Goal: Task Accomplishment & Management: Manage account settings

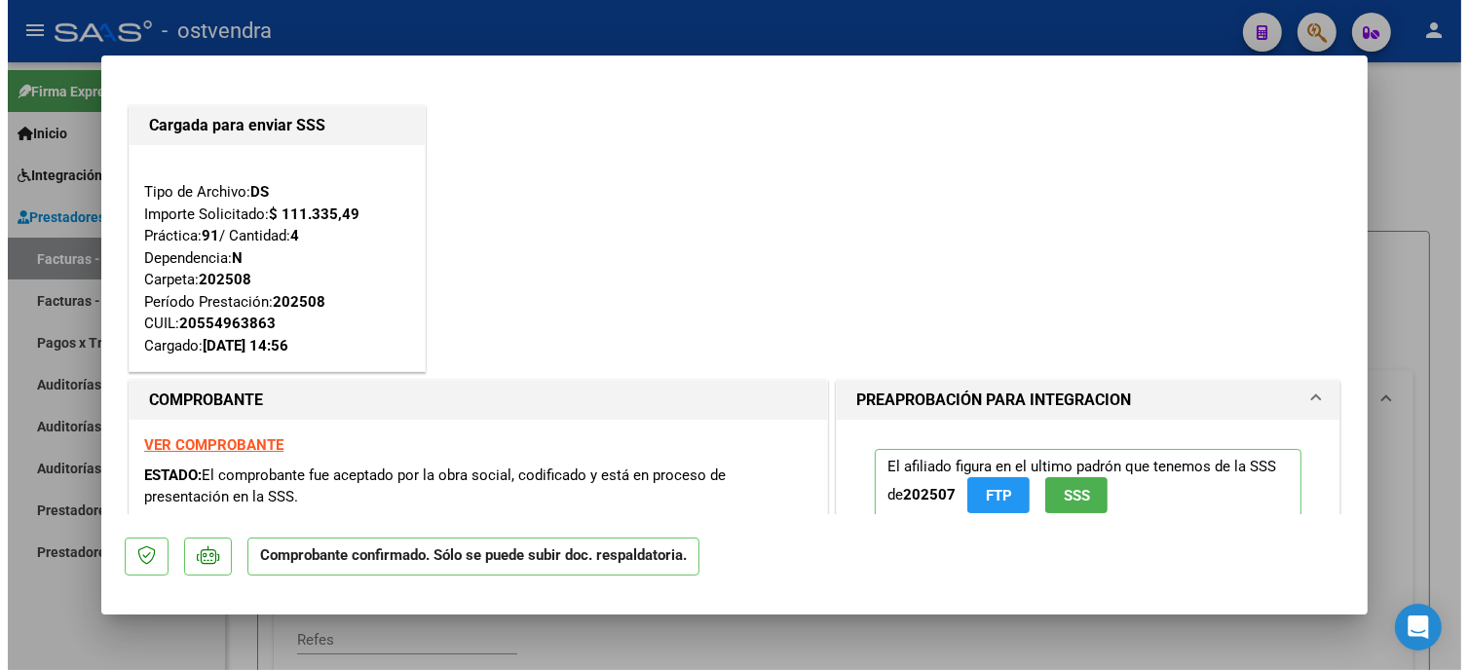
scroll to position [974, 0]
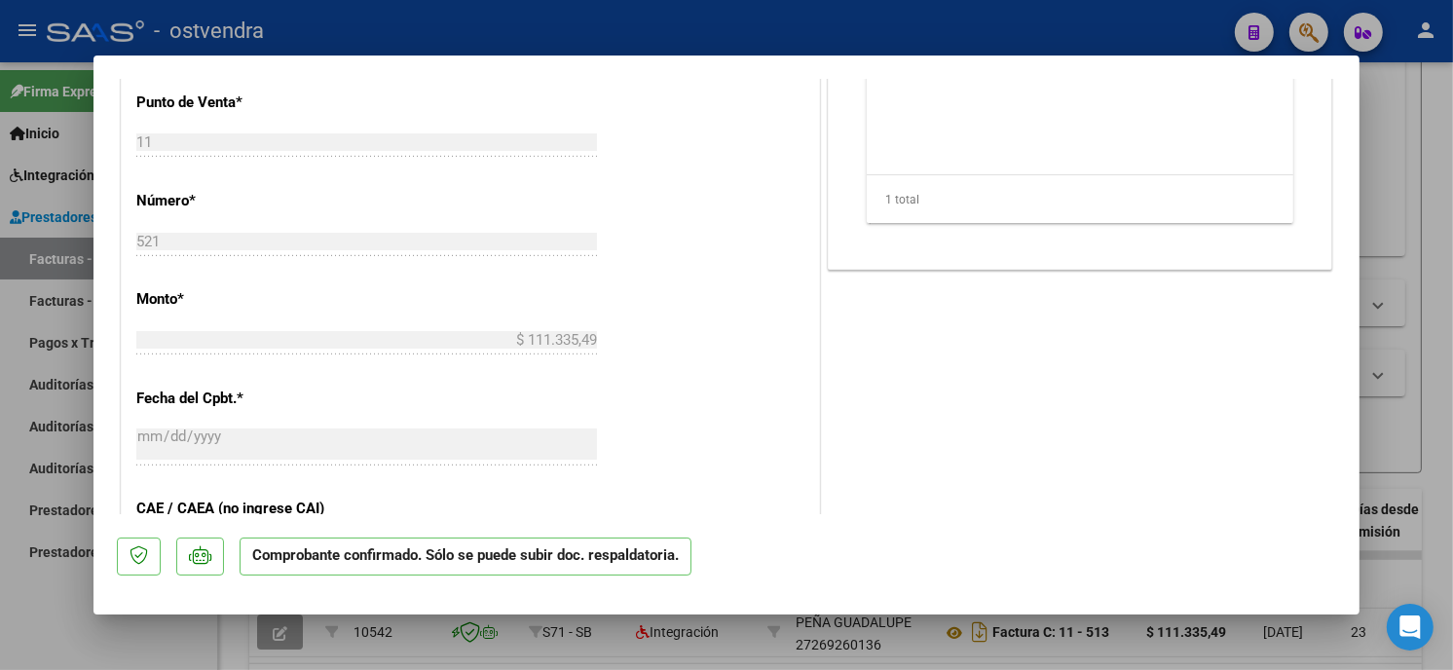
click at [577, 40] on div at bounding box center [726, 335] width 1453 height 670
type input "$ 0,00"
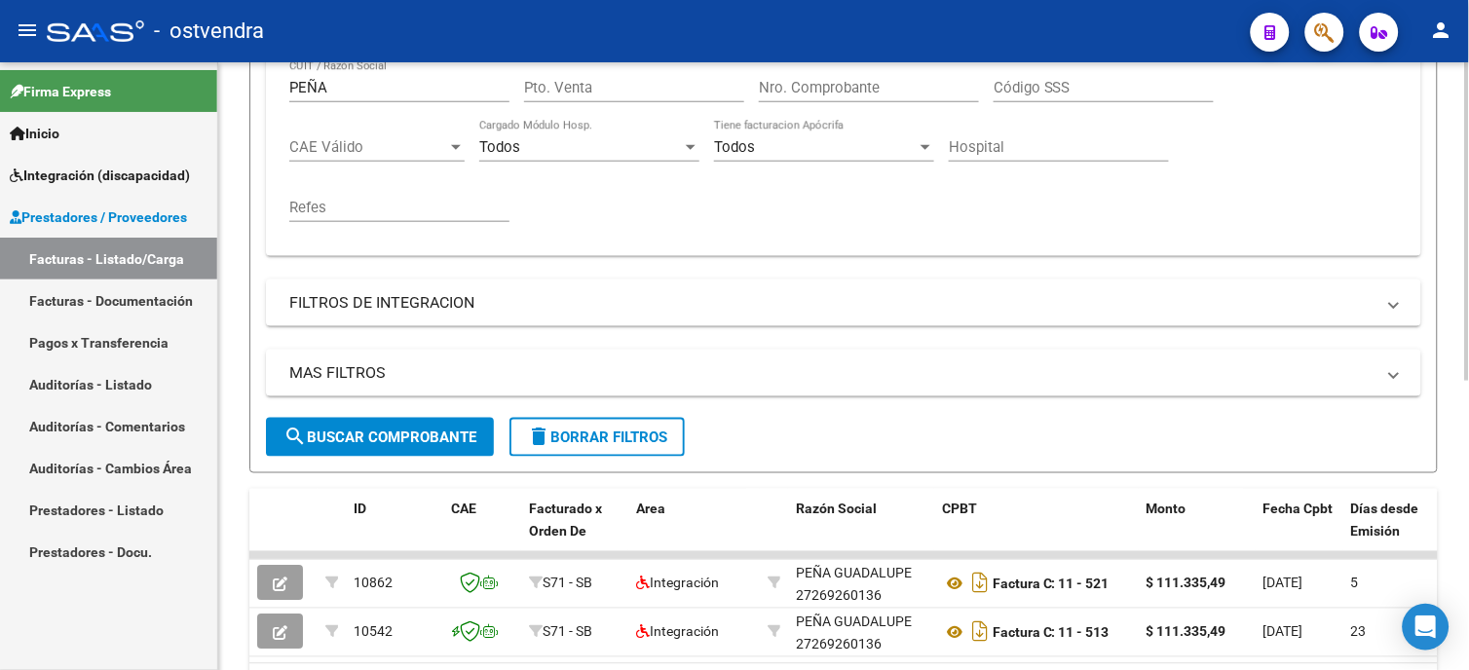
scroll to position [324, 0]
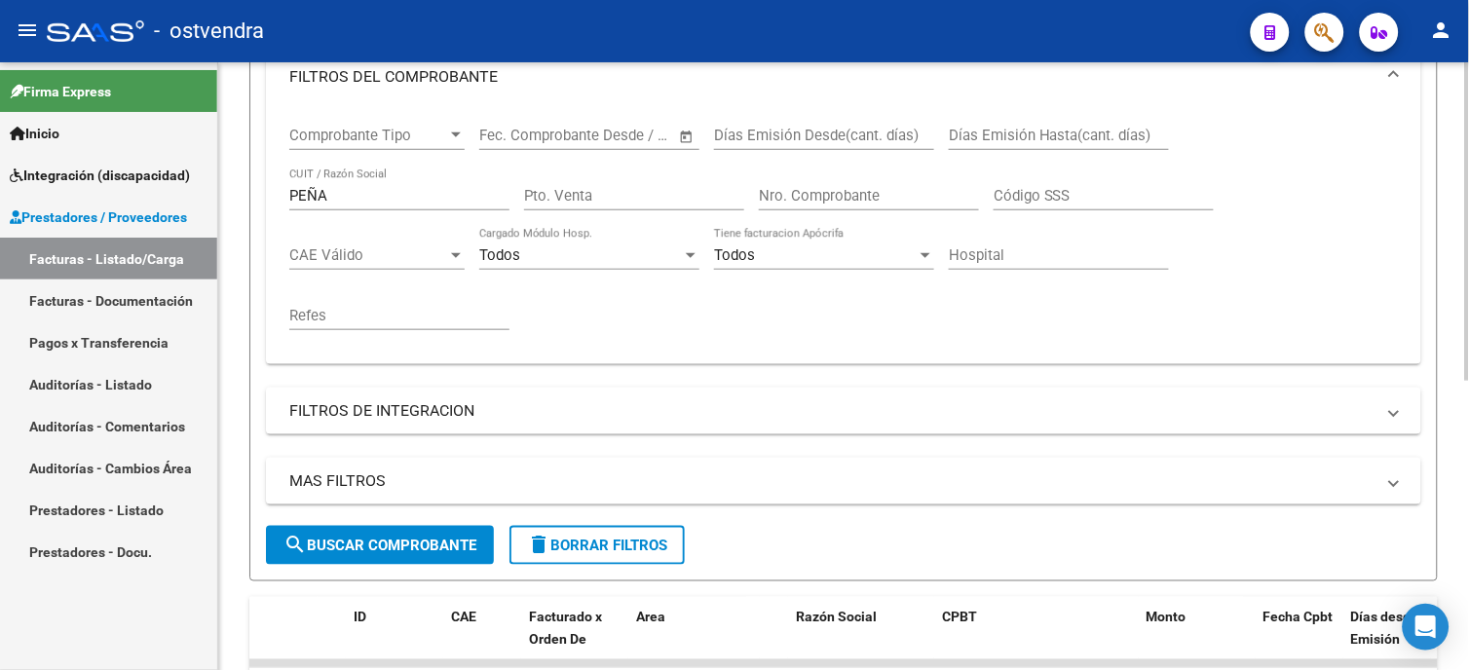
drag, startPoint x: 378, startPoint y: 183, endPoint x: 285, endPoint y: 203, distance: 94.6
click at [277, 201] on div "Comprobante Tipo Comprobante Tipo Fecha inicio – Fecha fin Fec. Comprobante Des…" at bounding box center [843, 236] width 1155 height 256
drag, startPoint x: 342, startPoint y: 202, endPoint x: 245, endPoint y: 201, distance: 97.4
click at [245, 201] on div "Video tutorial PRESTADORES -> Listado de CPBTs Emitidos por Prestadores / Prove…" at bounding box center [843, 311] width 1251 height 1146
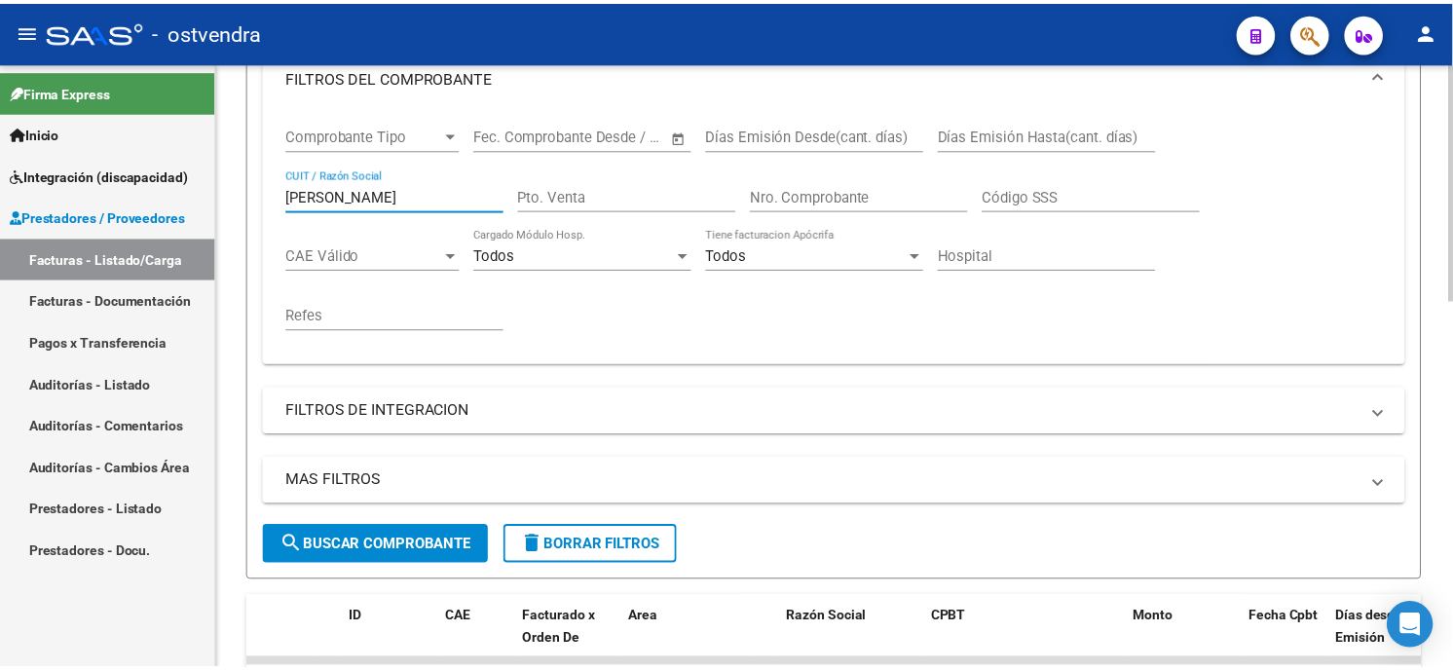
scroll to position [541, 0]
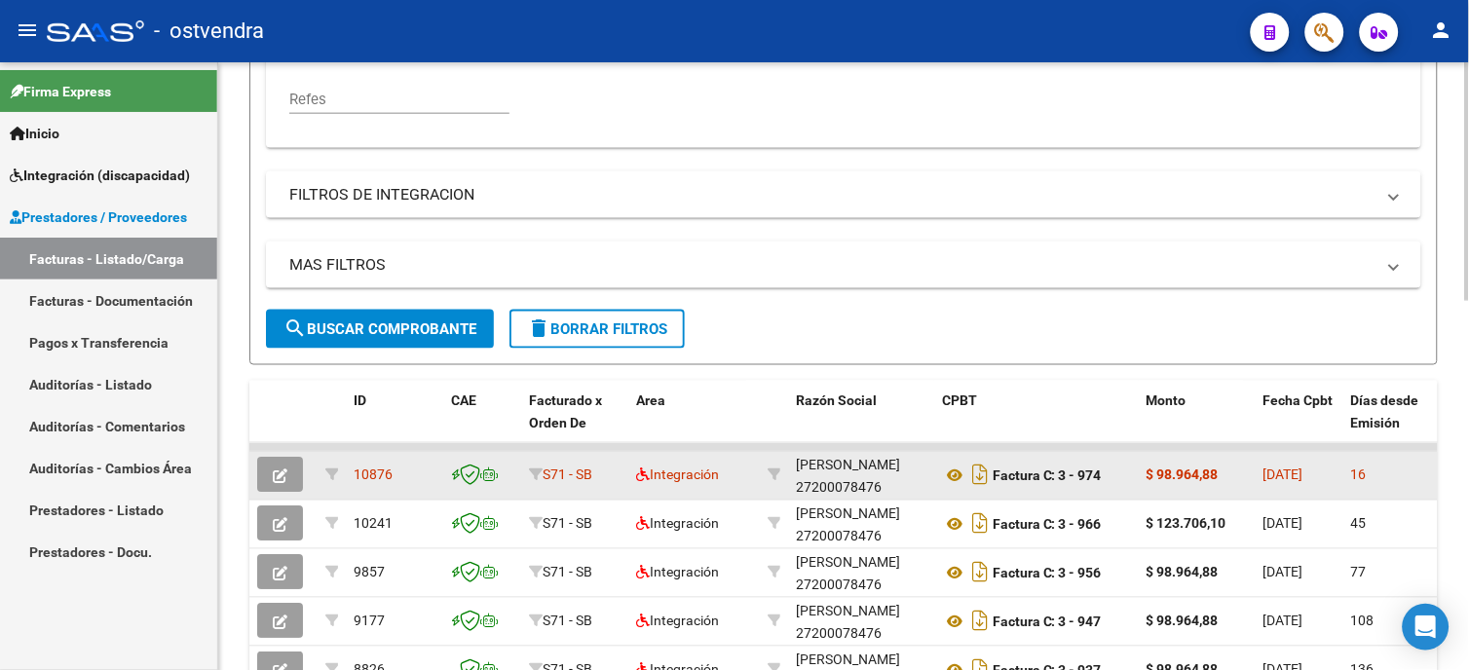
type input "[PERSON_NAME]"
click at [286, 470] on icon "button" at bounding box center [280, 477] width 15 height 15
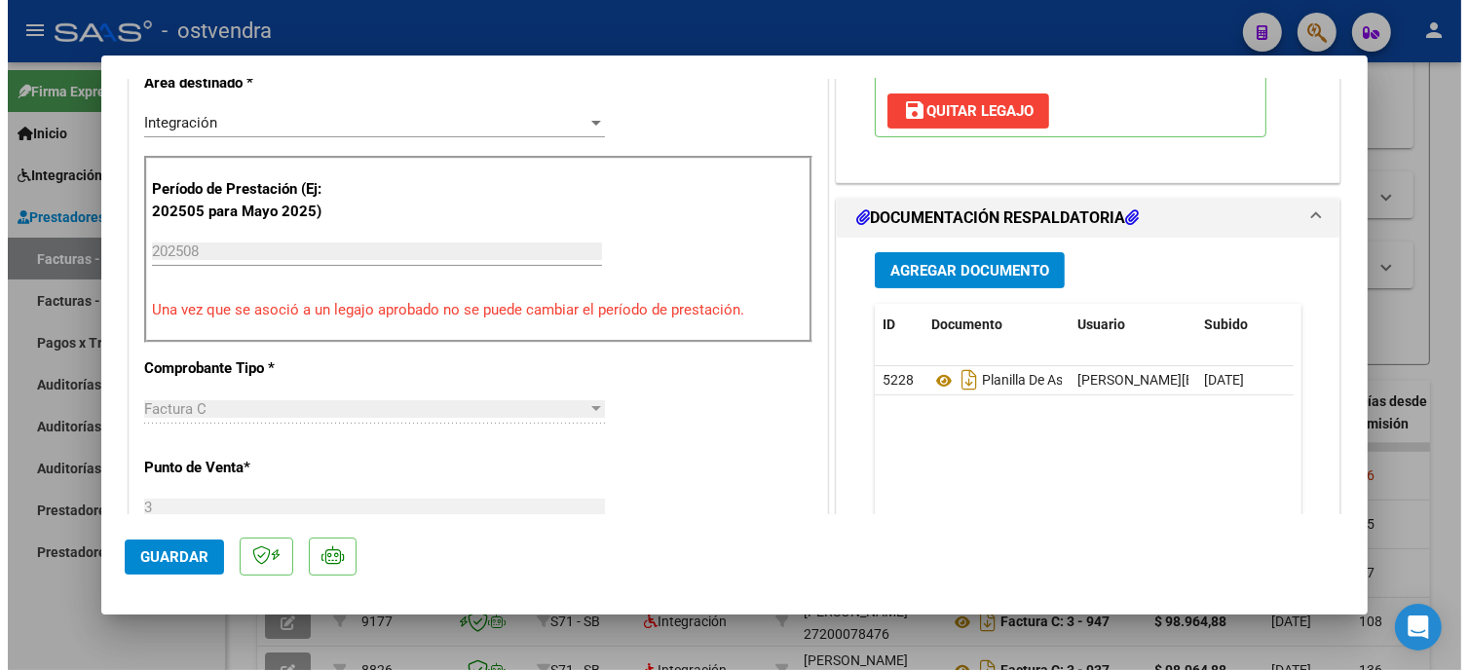
scroll to position [0, 0]
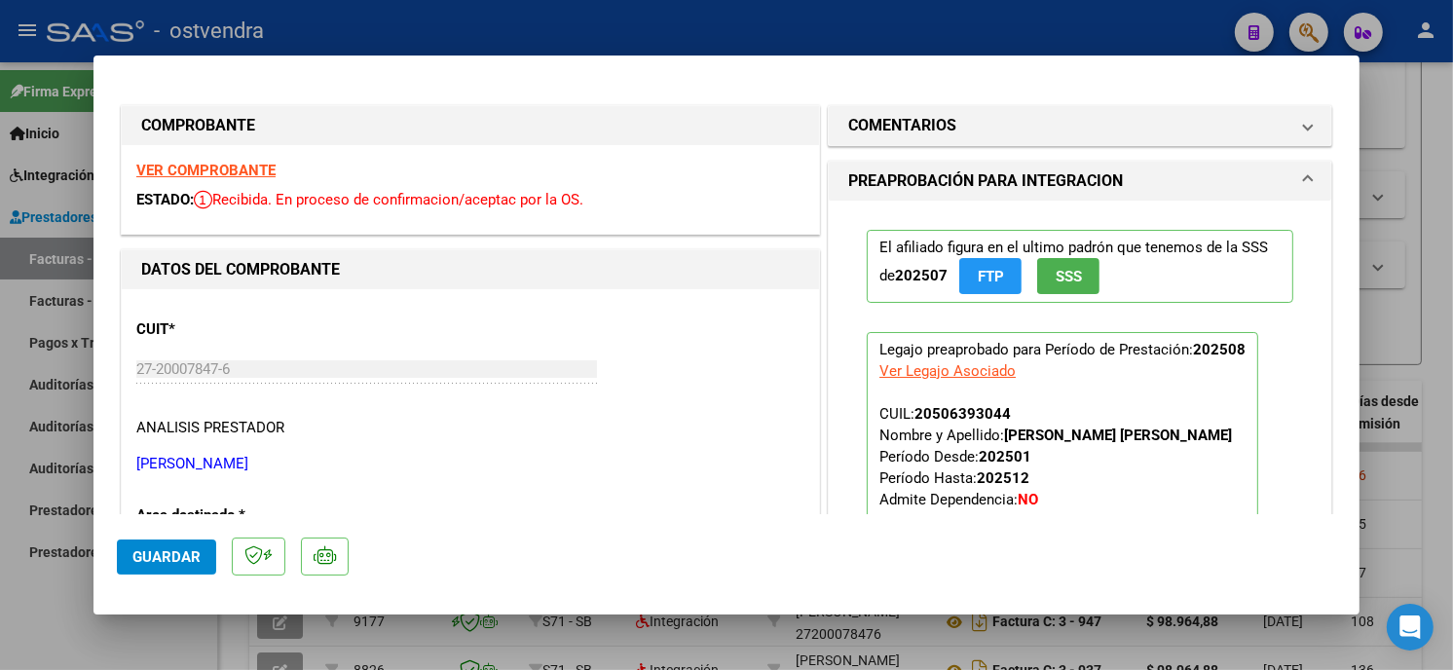
click at [949, 35] on div at bounding box center [726, 335] width 1453 height 670
type input "$ 0,00"
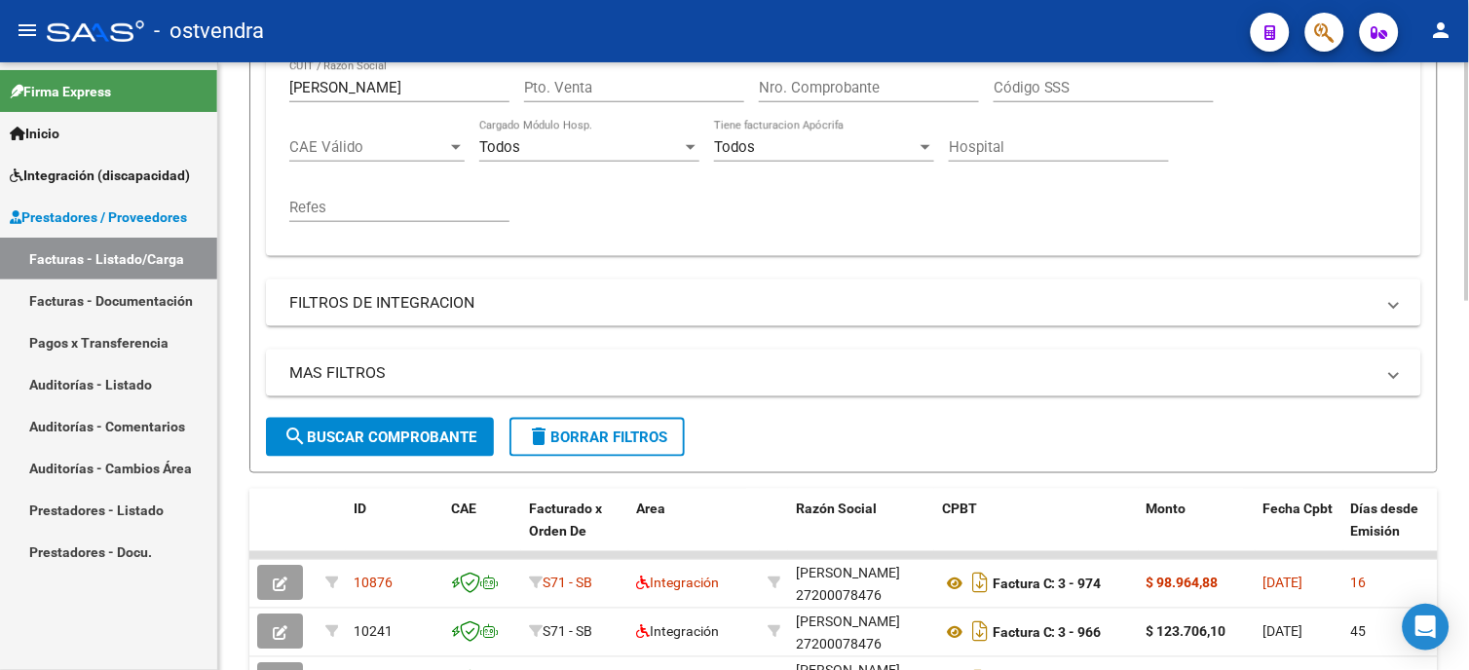
scroll to position [324, 0]
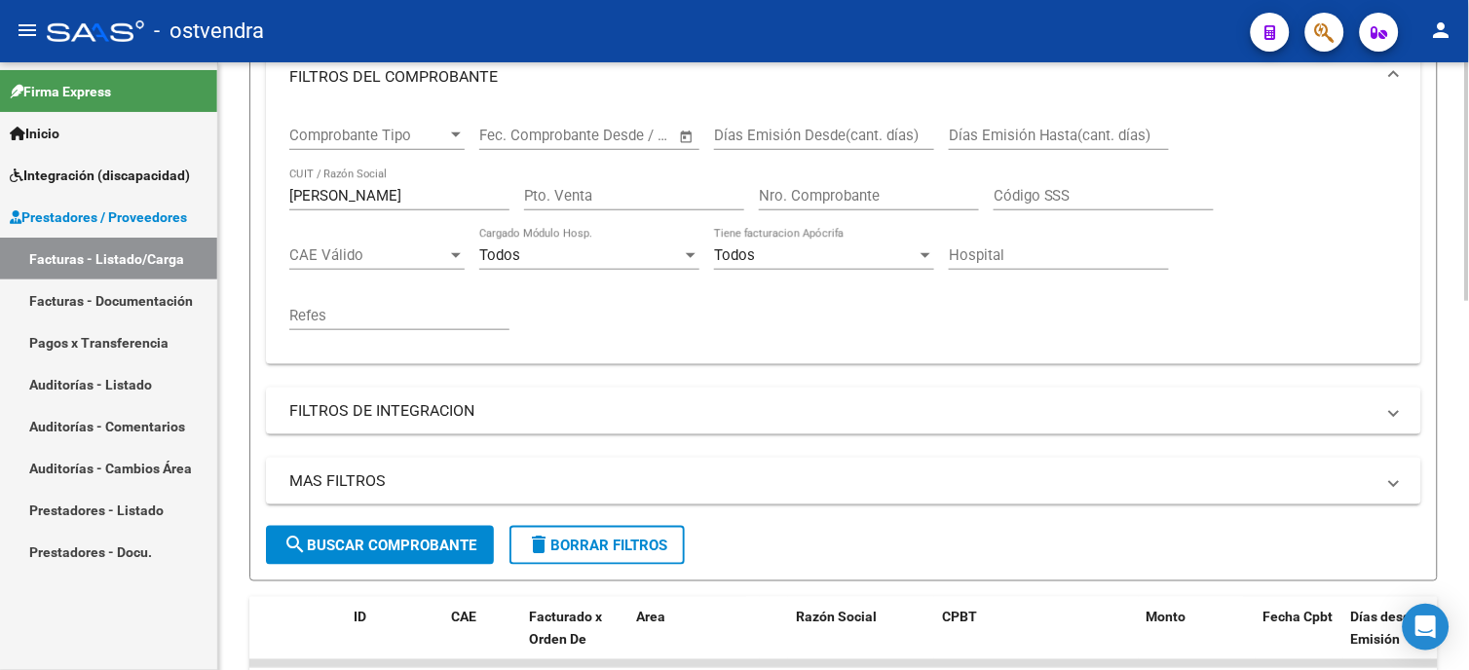
click at [666, 546] on span "delete Borrar Filtros" at bounding box center [597, 546] width 140 height 18
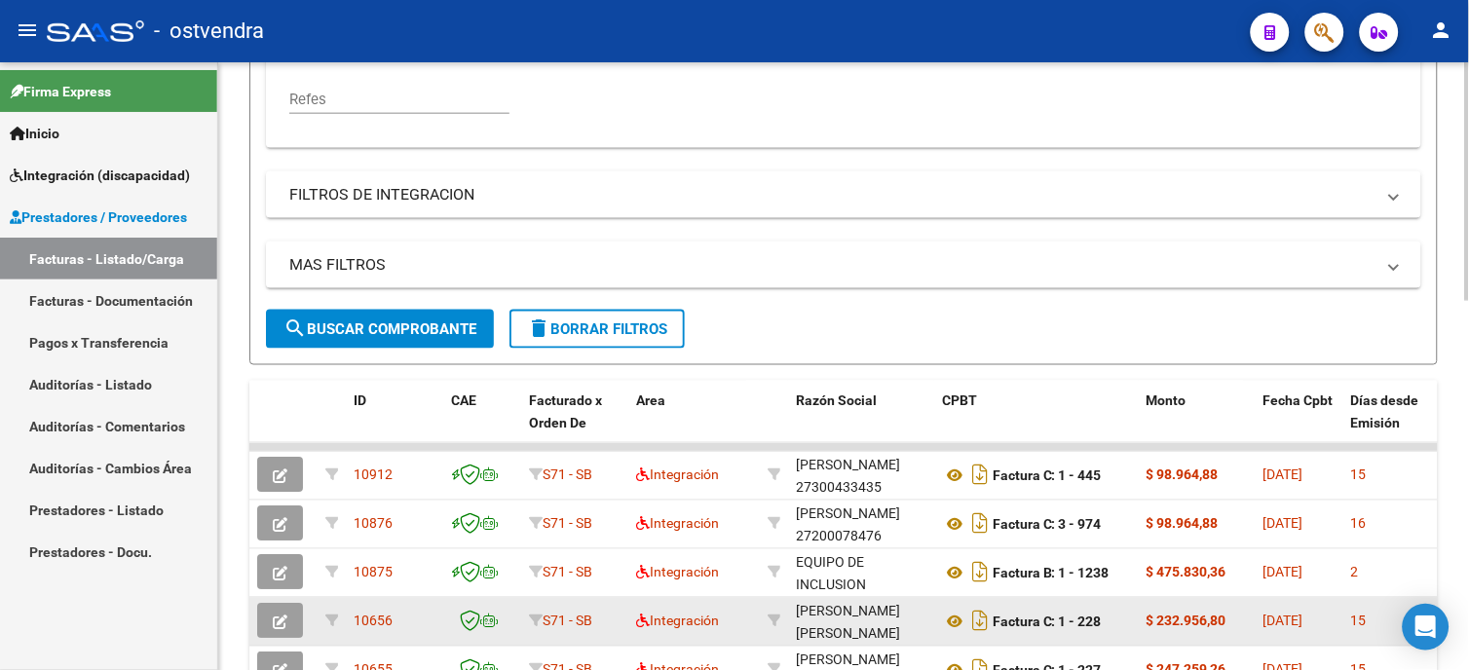
scroll to position [0, 0]
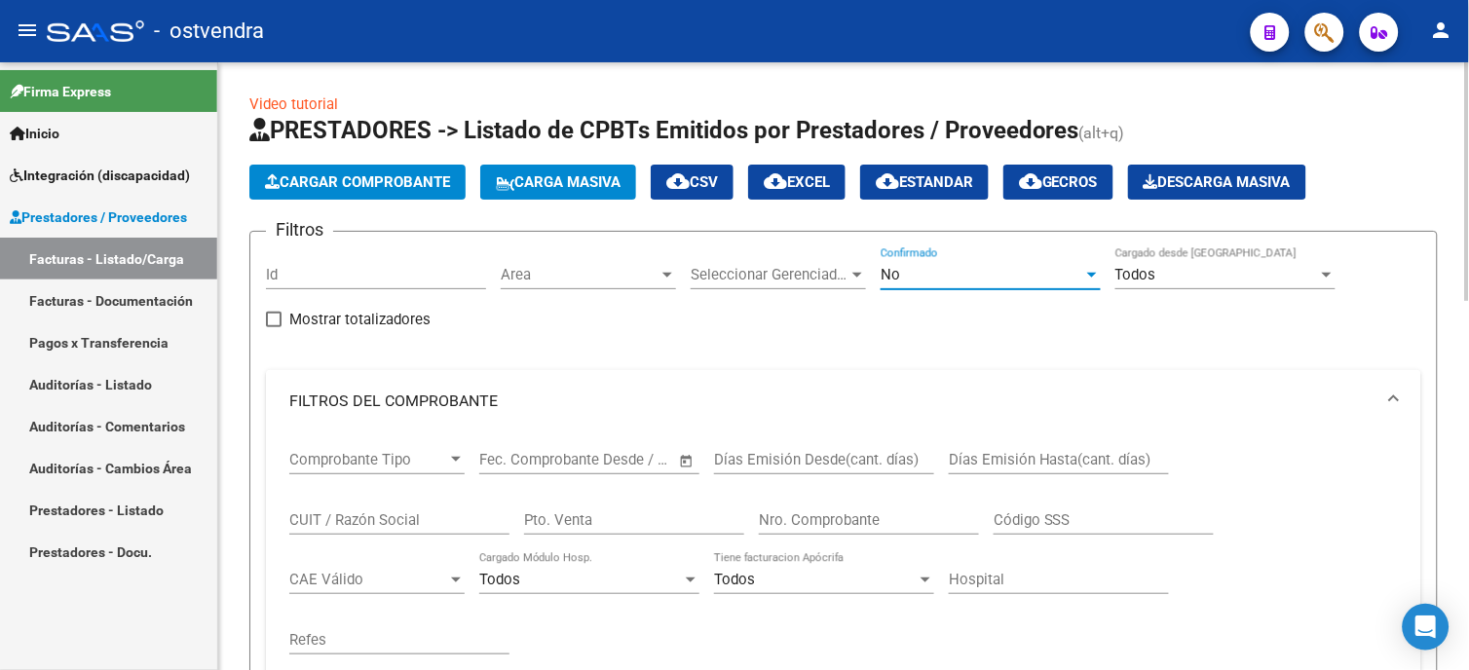
click at [1014, 279] on div "No" at bounding box center [982, 275] width 203 height 18
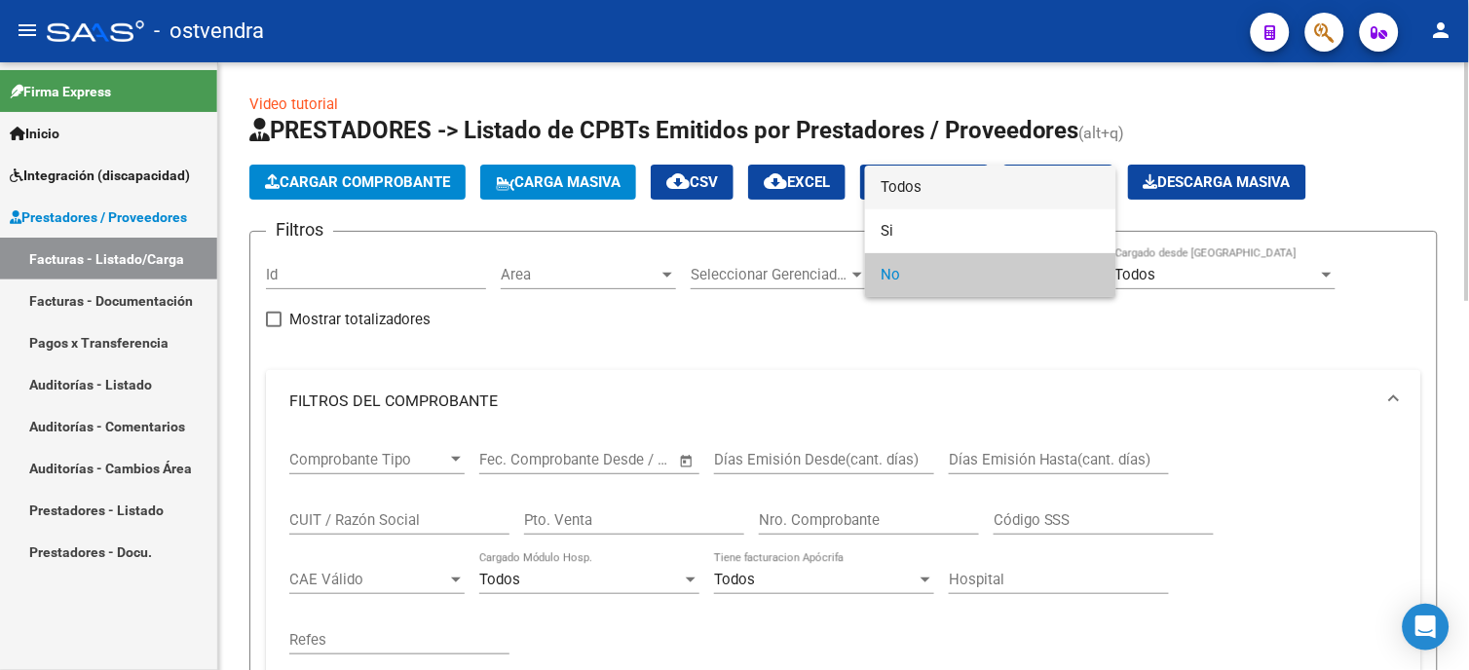
click at [1015, 189] on span "Todos" at bounding box center [991, 188] width 220 height 44
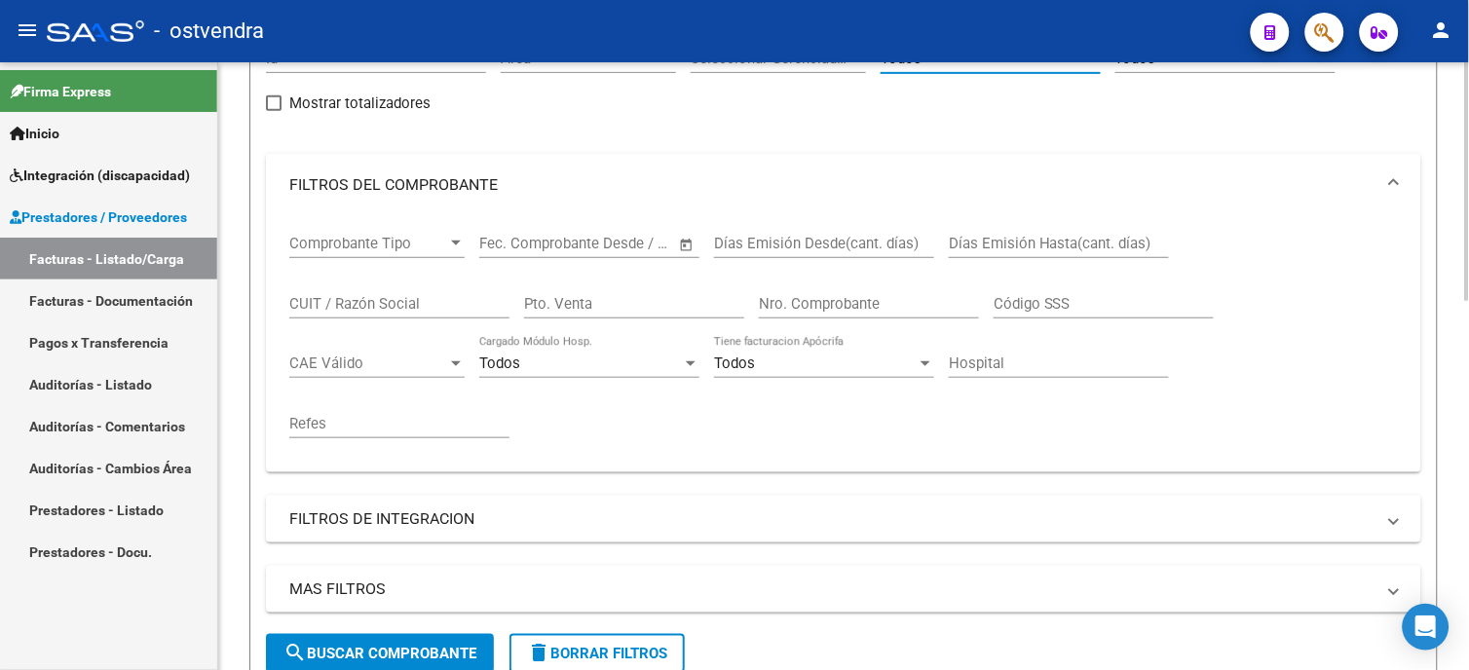
scroll to position [324, 0]
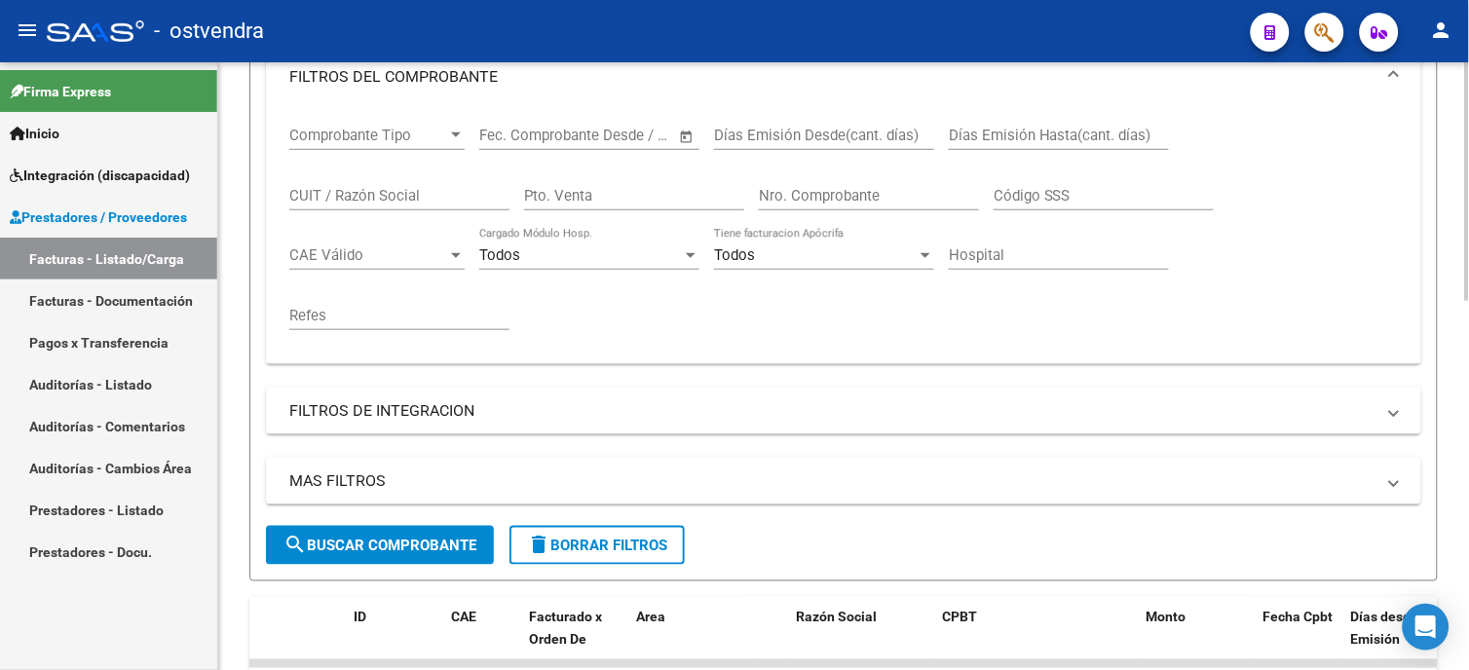
click at [426, 548] on span "search Buscar Comprobante" at bounding box center [379, 546] width 193 height 18
click at [792, 192] on input "Nro. Comprobante" at bounding box center [869, 196] width 220 height 18
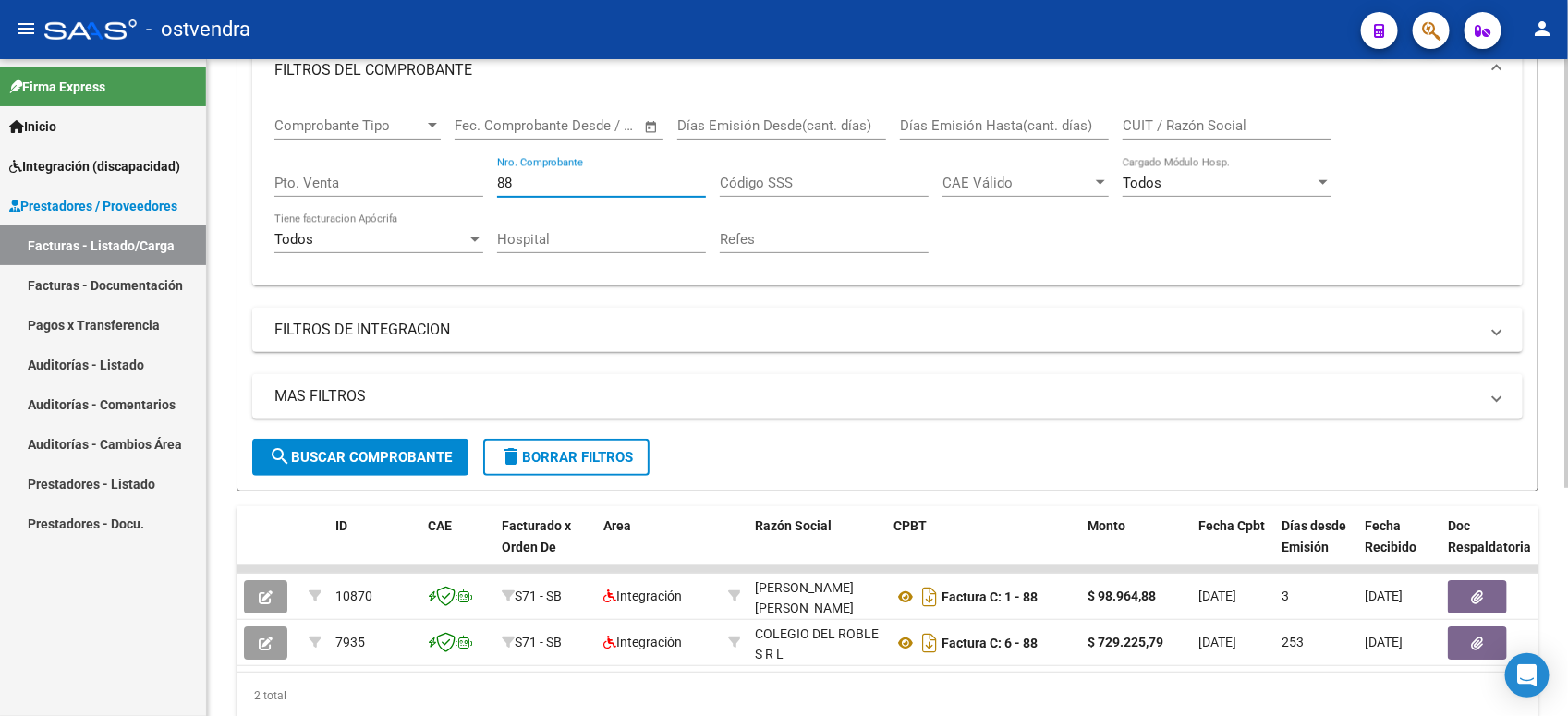
scroll to position [266, 0]
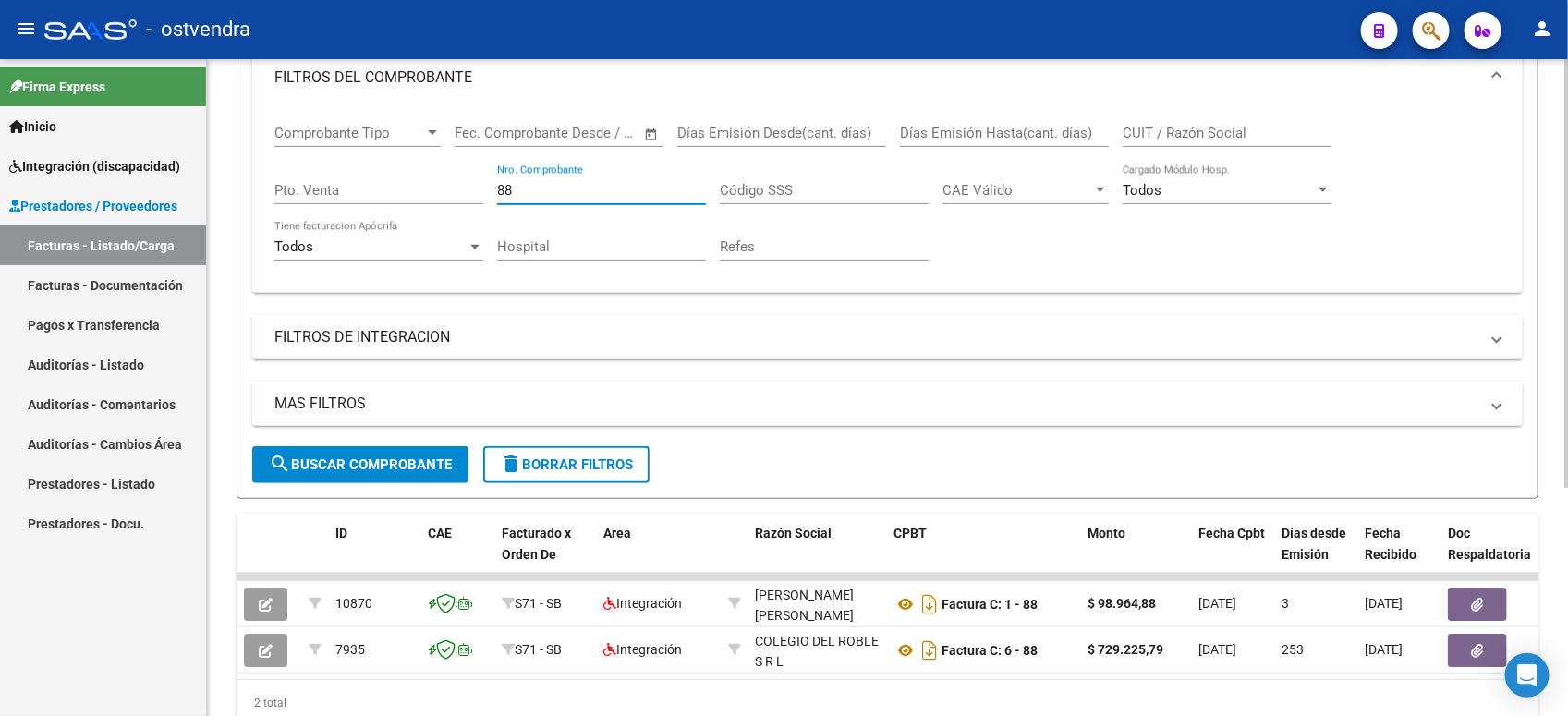
click at [1377, 270] on div at bounding box center [1566, 454] width 5 height 429
type input "8"
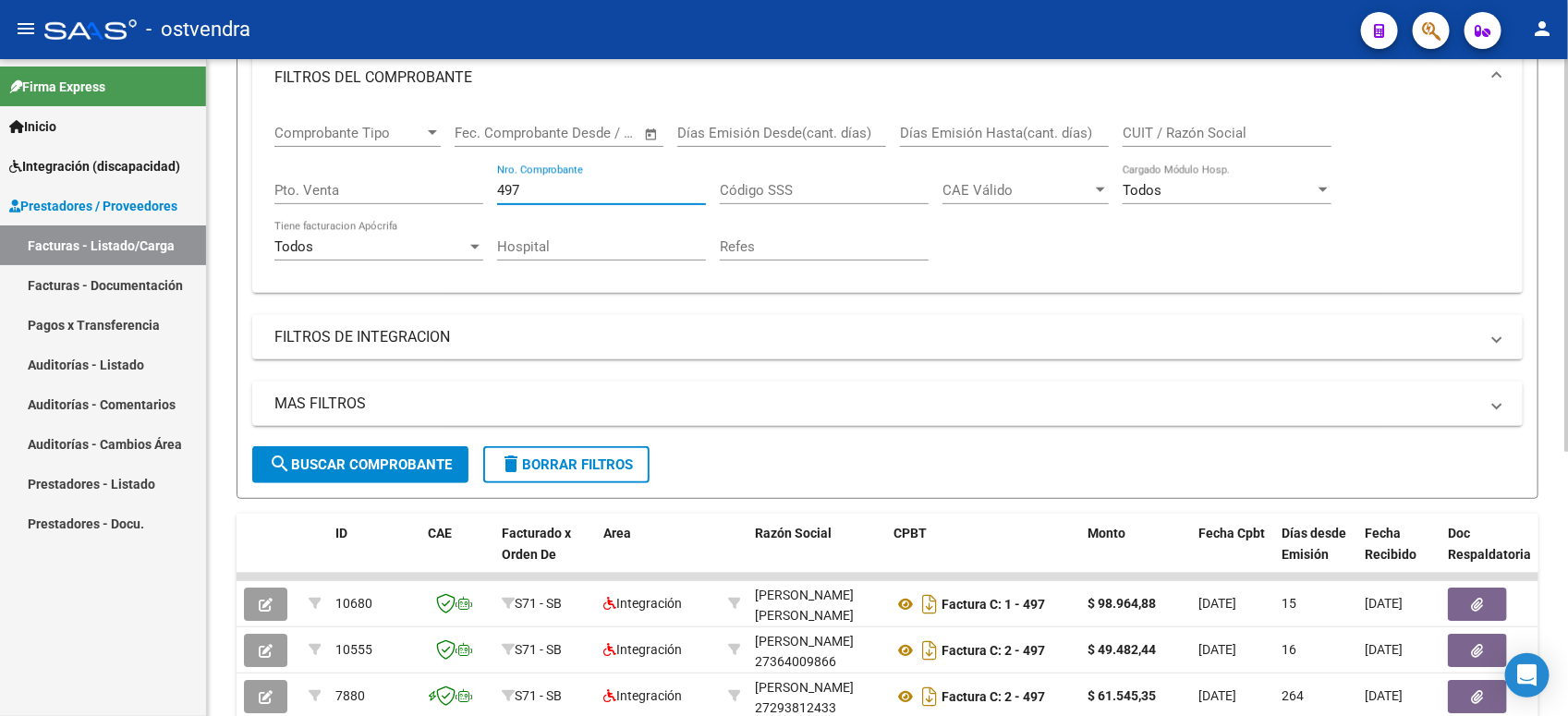
drag, startPoint x: 508, startPoint y: 182, endPoint x: 468, endPoint y: 177, distance: 40.3
click at [468, 177] on div "Comprobante Tipo Comprobante Tipo Fecha inicio – Fecha fin Fec. Comprobante Des…" at bounding box center [887, 193] width 1227 height 171
drag, startPoint x: 555, startPoint y: 182, endPoint x: 440, endPoint y: 182, distance: 115.0
click at [440, 182] on div "Comprobante Tipo Comprobante Tipo Fecha inicio – Fecha fin Fec. Comprobante Des…" at bounding box center [887, 193] width 1227 height 171
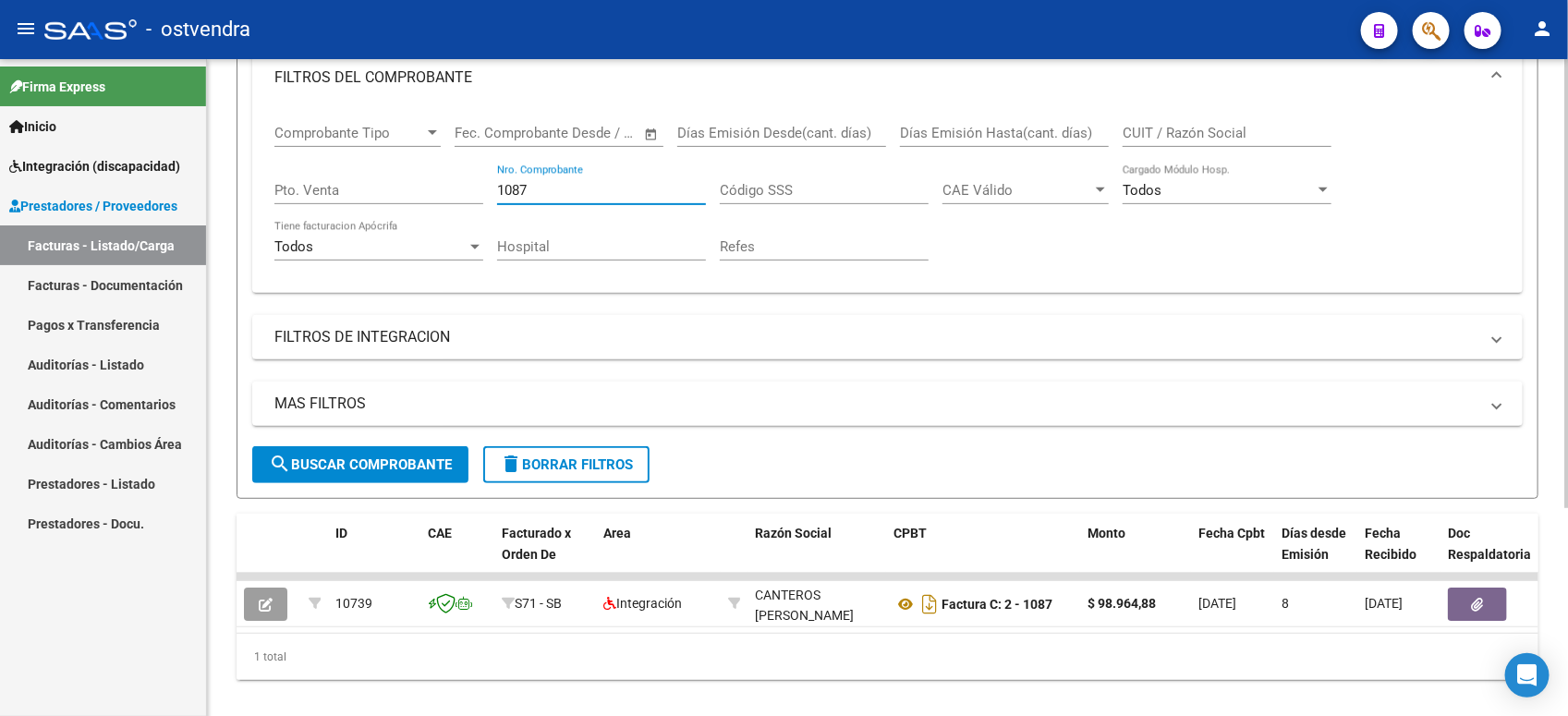
drag, startPoint x: 509, startPoint y: 171, endPoint x: 447, endPoint y: 162, distance: 62.6
click at [447, 162] on div "Comprobante Tipo Comprobante Tipo Fecha inicio – Fecha fin Fec. Comprobante Des…" at bounding box center [887, 193] width 1227 height 171
drag, startPoint x: 411, startPoint y: 163, endPoint x: 396, endPoint y: 166, distance: 15.3
click at [396, 166] on div "Comprobante Tipo Comprobante Tipo Fecha inicio – Fecha fin Fec. Comprobante Des…" at bounding box center [887, 193] width 1227 height 171
drag, startPoint x: 396, startPoint y: 166, endPoint x: 565, endPoint y: 185, distance: 170.1
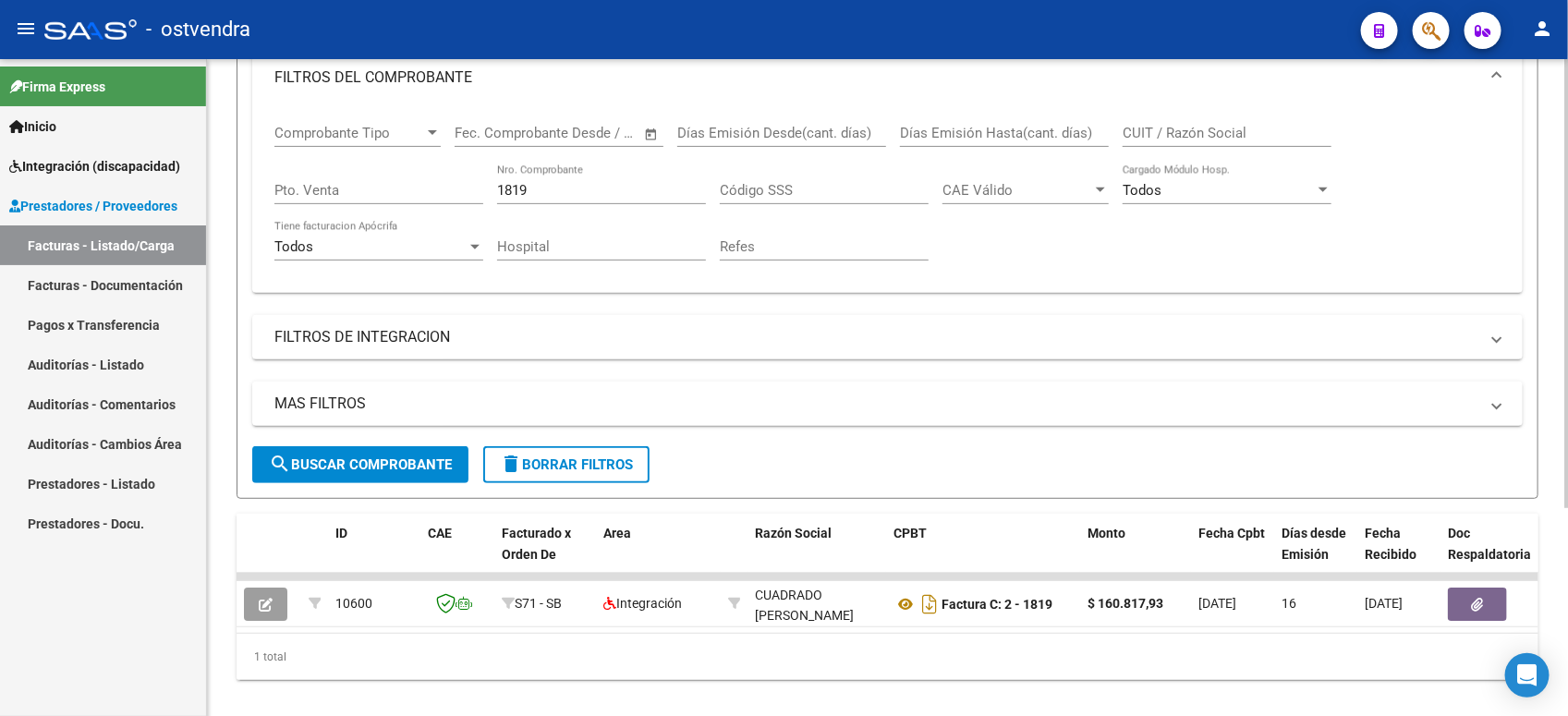
click at [565, 185] on input "1819" at bounding box center [601, 191] width 209 height 17
drag, startPoint x: 565, startPoint y: 185, endPoint x: 446, endPoint y: 193, distance: 119.3
click at [446, 193] on div "Comprobante Tipo Comprobante Tipo Fecha inicio – Fecha fin Fec. Comprobante Des…" at bounding box center [887, 193] width 1227 height 171
drag, startPoint x: 571, startPoint y: 188, endPoint x: 454, endPoint y: 183, distance: 117.1
click at [454, 183] on div "Comprobante Tipo Comprobante Tipo Fecha inicio – Fecha fin Fec. Comprobante Des…" at bounding box center [887, 193] width 1227 height 171
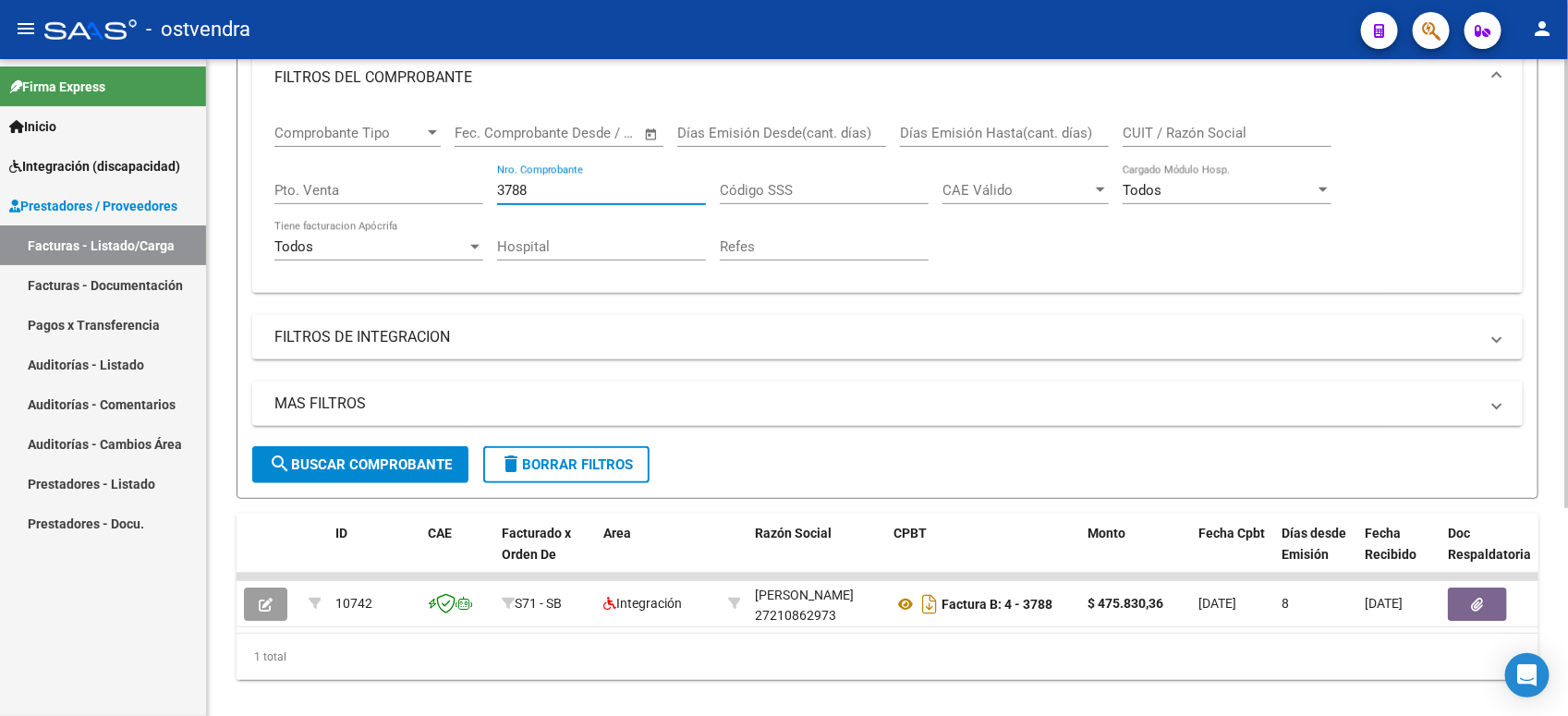
click at [421, 463] on span "search Buscar Comprobante" at bounding box center [360, 465] width 183 height 17
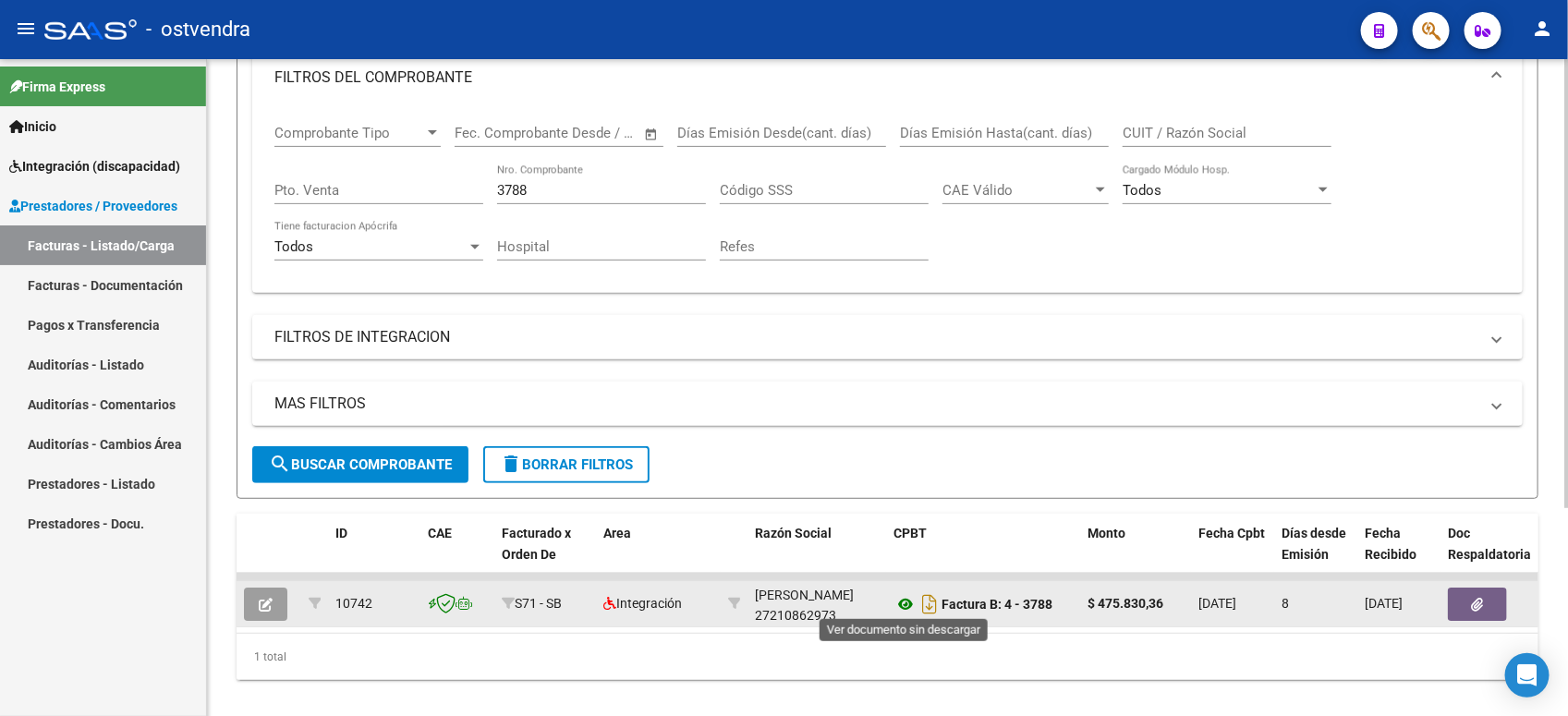
click at [909, 603] on icon at bounding box center [905, 603] width 24 height 22
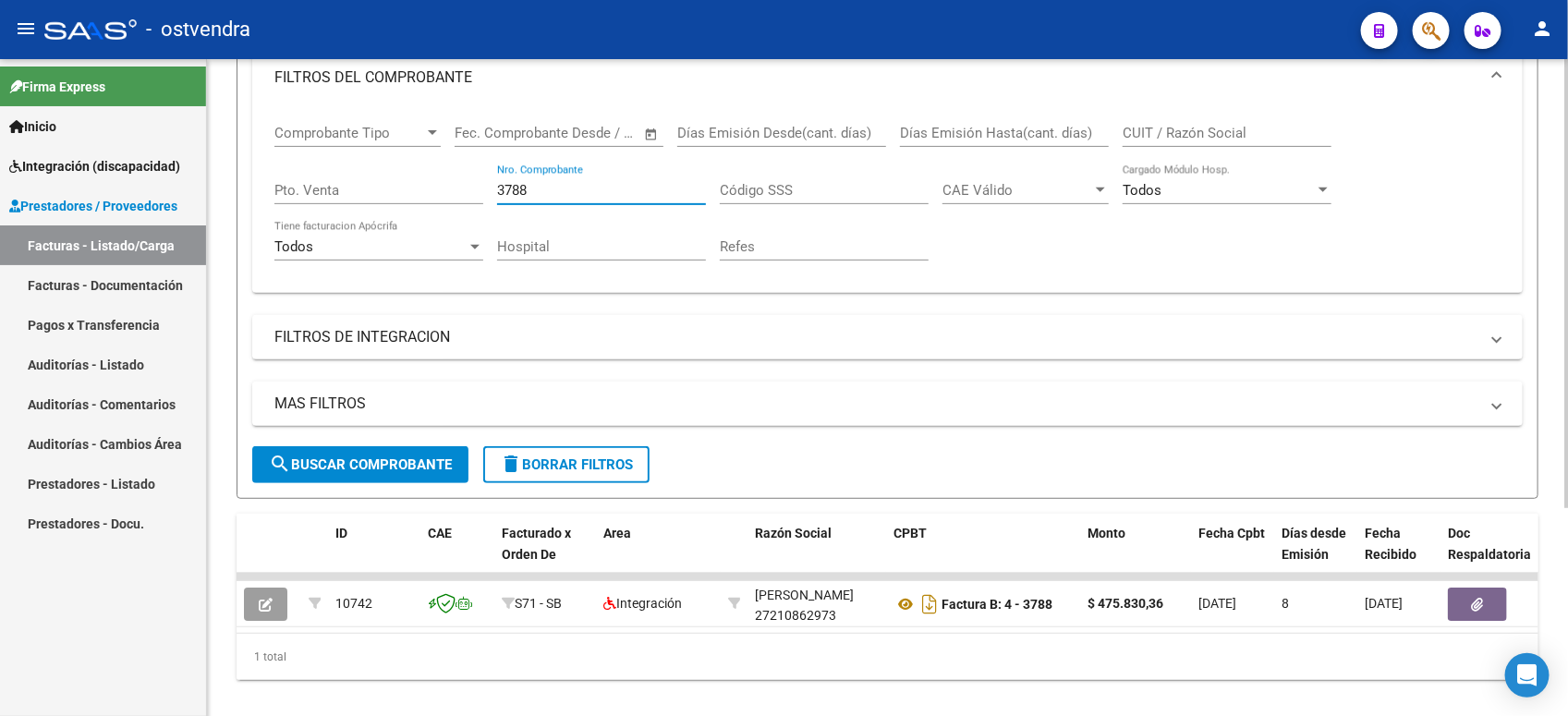
drag, startPoint x: 555, startPoint y: 190, endPoint x: 441, endPoint y: 185, distance: 114.1
click at [441, 185] on div "Comprobante Tipo Comprobante Tipo Fecha inicio – Fecha fin Fec. Comprobante Des…" at bounding box center [887, 193] width 1227 height 171
drag, startPoint x: 566, startPoint y: 191, endPoint x: 474, endPoint y: 174, distance: 93.6
click at [474, 174] on div "Comprobante Tipo Comprobante Tipo Fecha inicio – Fecha fin Fec. Comprobante Des…" at bounding box center [887, 193] width 1227 height 171
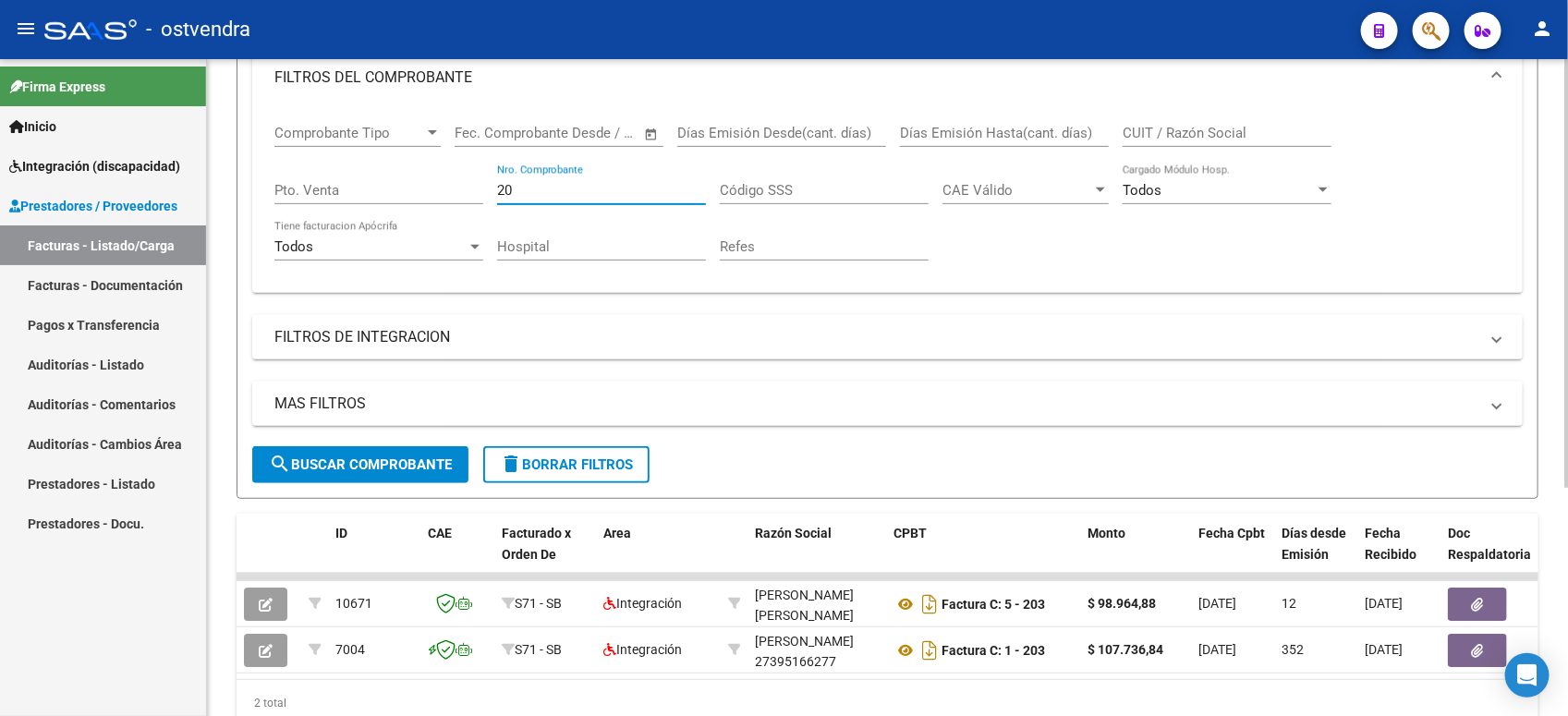
type input "2"
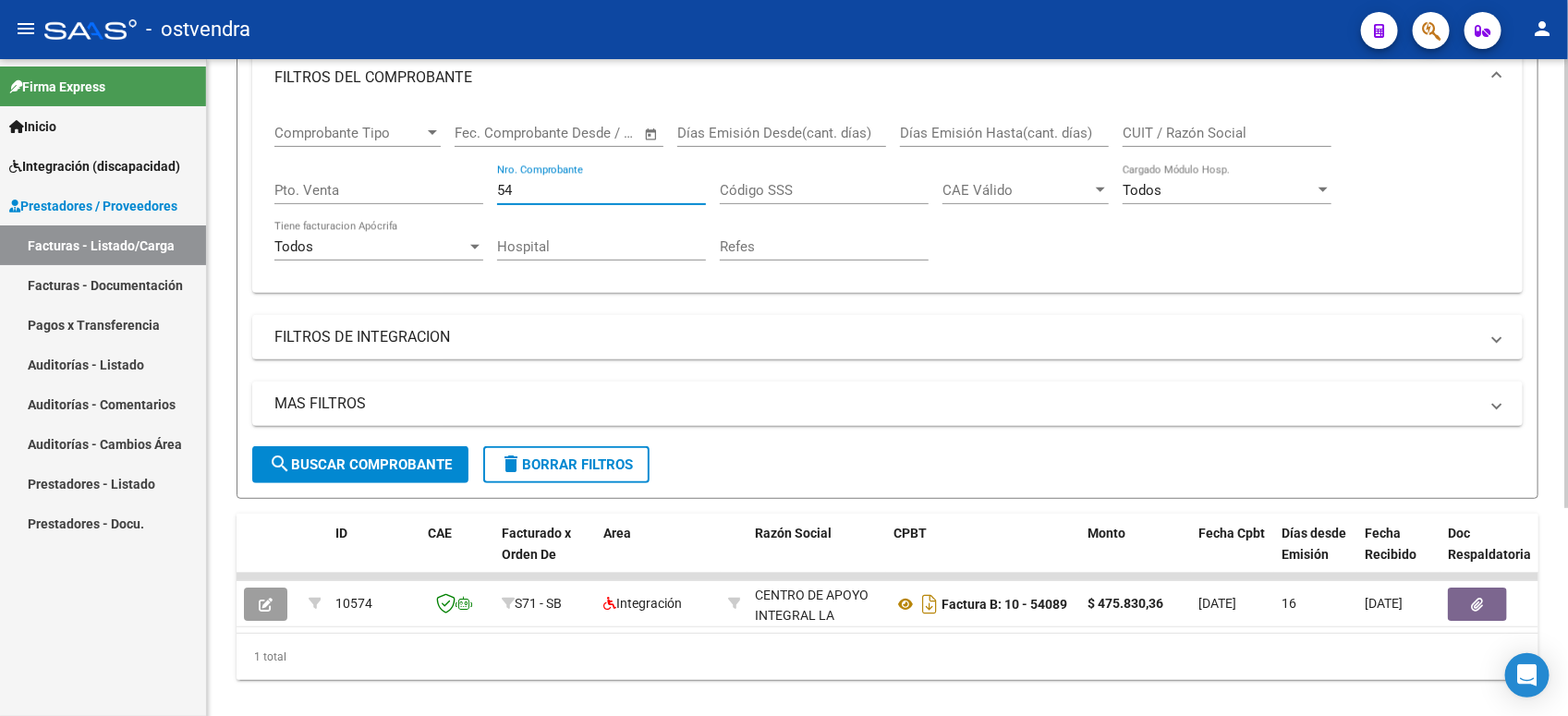
type input "5"
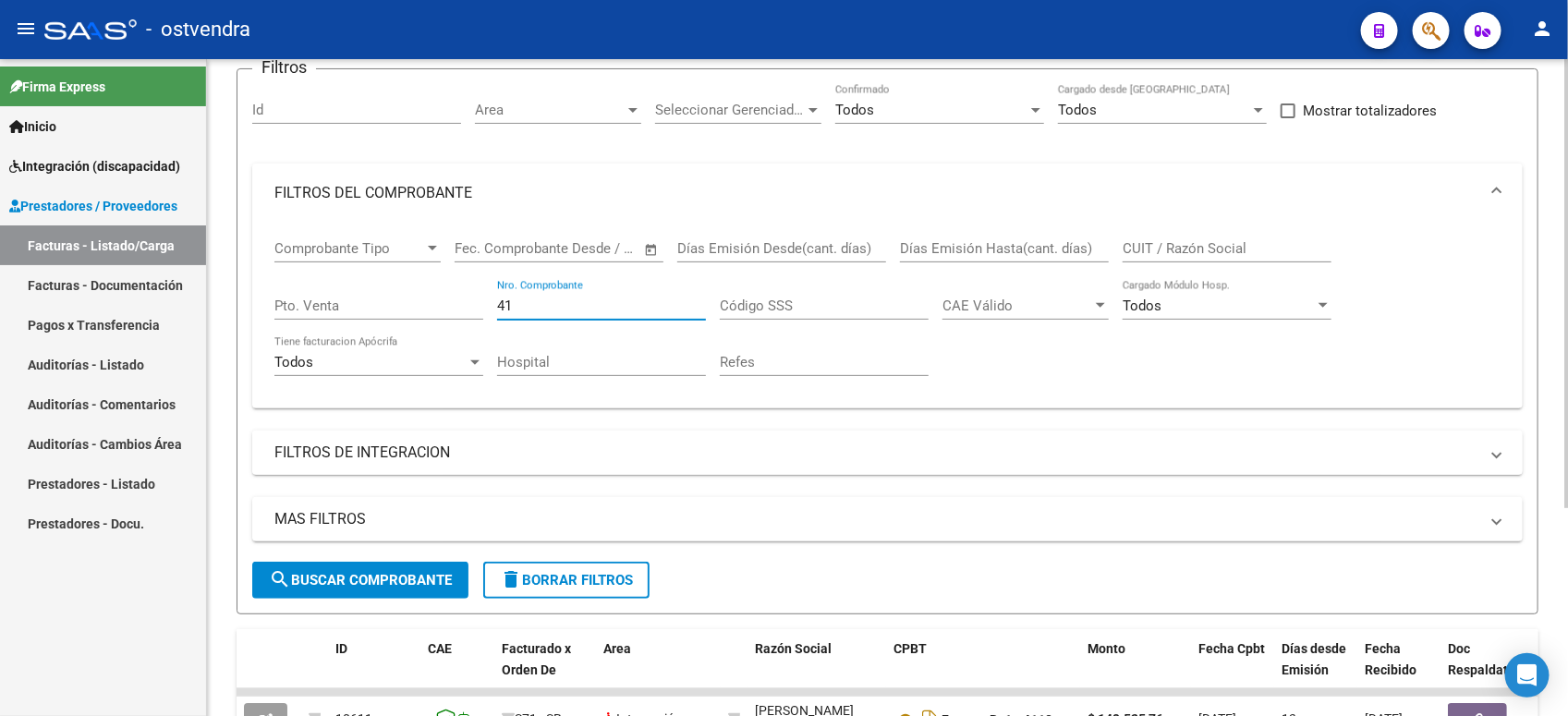
type input "4"
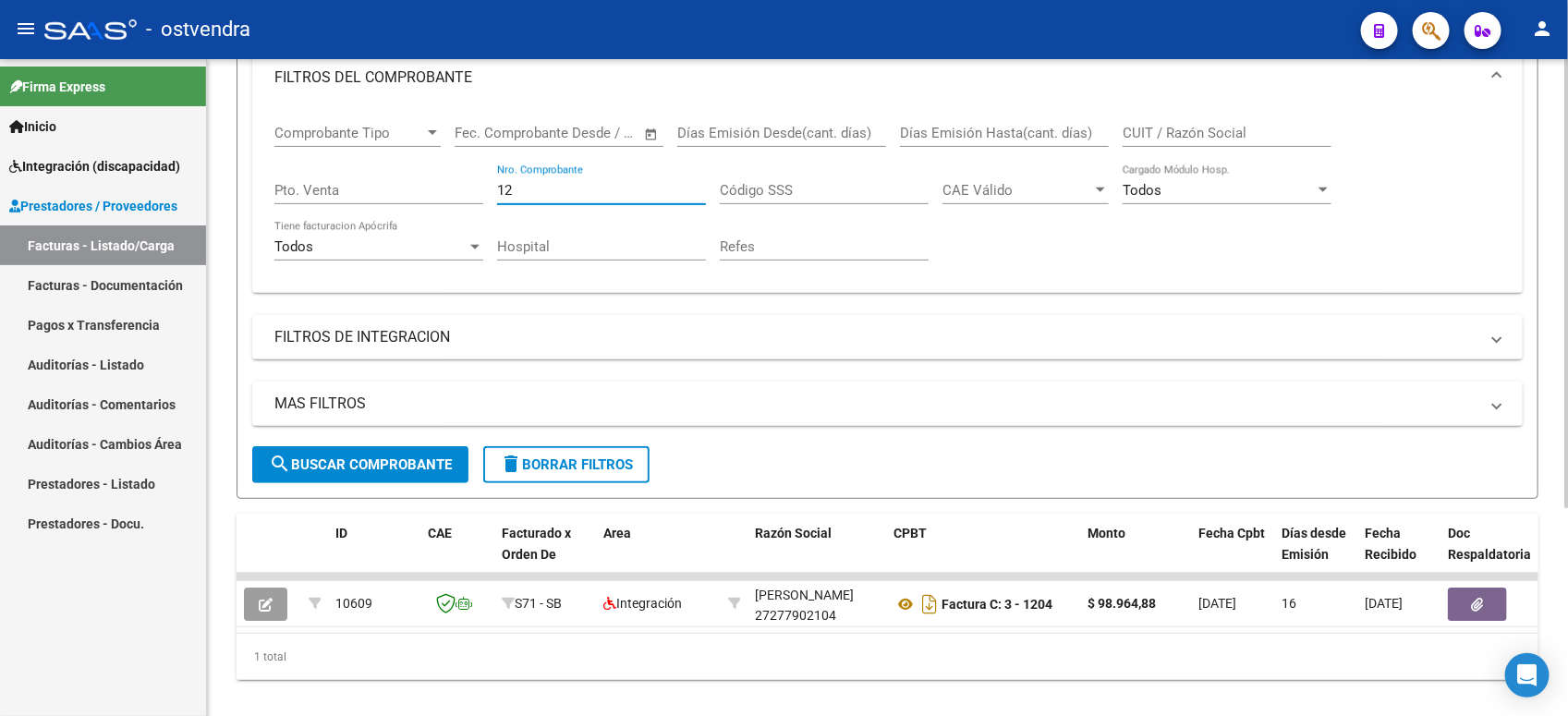
type input "1"
type input "2"
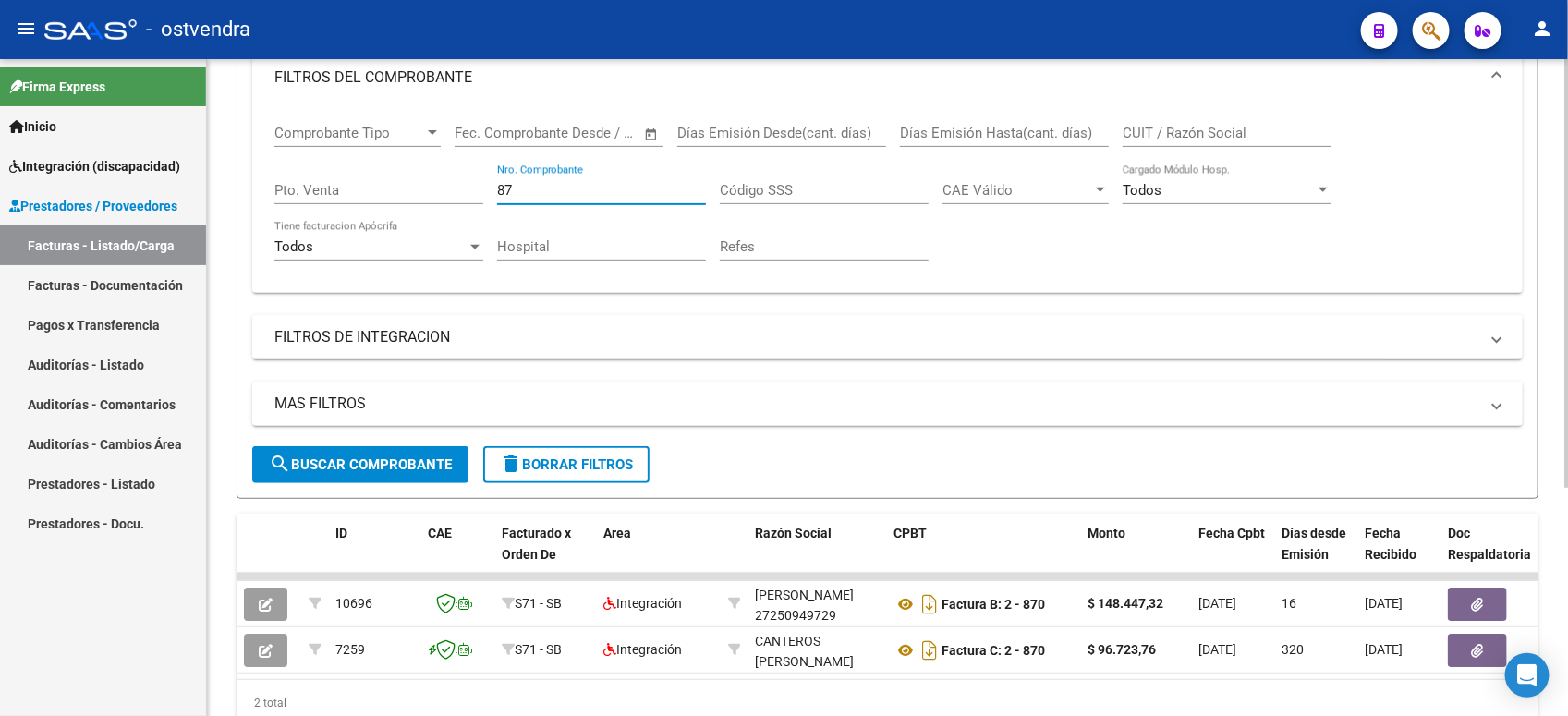
type input "8"
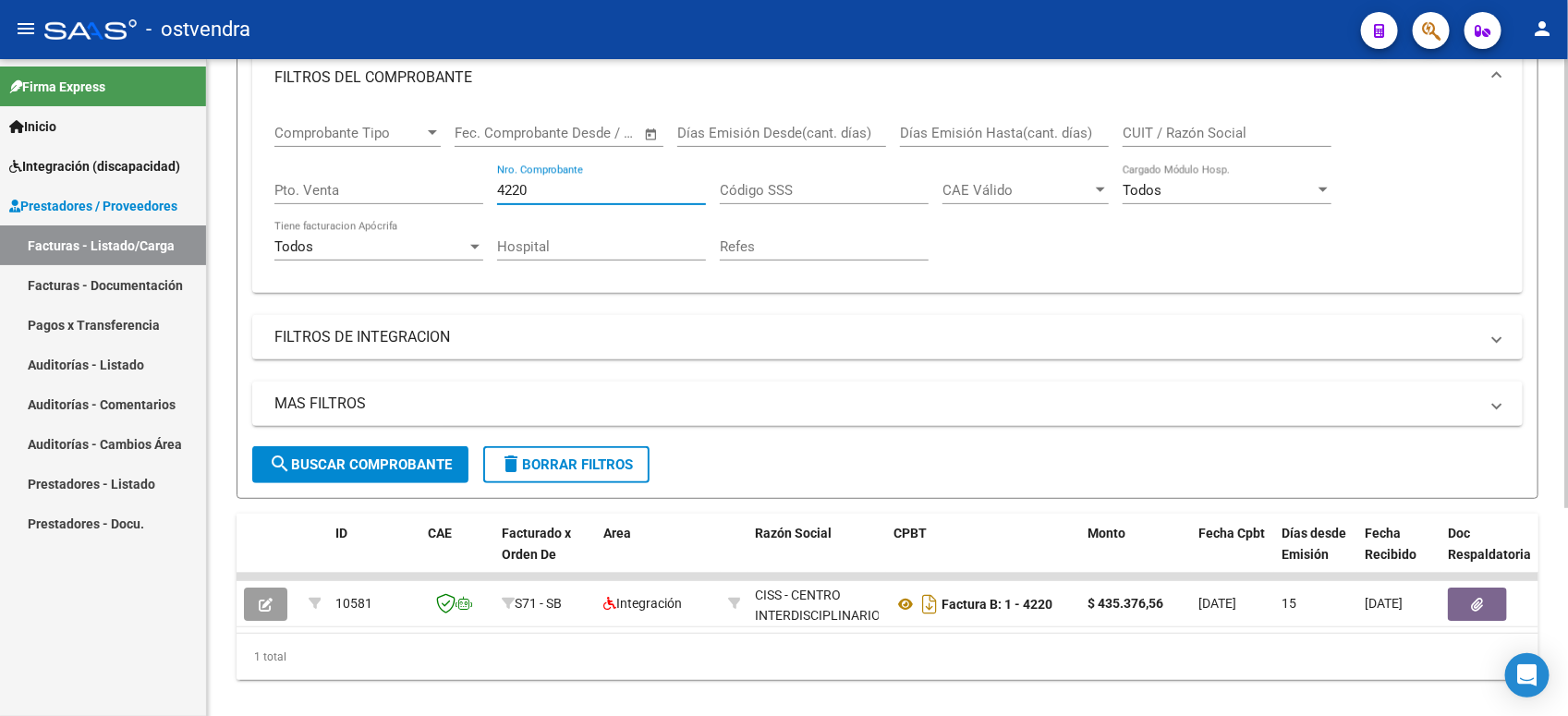
drag, startPoint x: 536, startPoint y: 180, endPoint x: 471, endPoint y: 164, distance: 66.9
click at [471, 164] on div "Comprobante Tipo Comprobante Tipo Fecha inicio – Fecha fin Fec. Comprobante Des…" at bounding box center [887, 193] width 1227 height 171
drag, startPoint x: 554, startPoint y: 188, endPoint x: 474, endPoint y: 180, distance: 80.4
click at [474, 180] on div "Comprobante Tipo Comprobante Tipo Fecha inicio – Fecha fin Fec. Comprobante Des…" at bounding box center [887, 193] width 1227 height 171
type input "5"
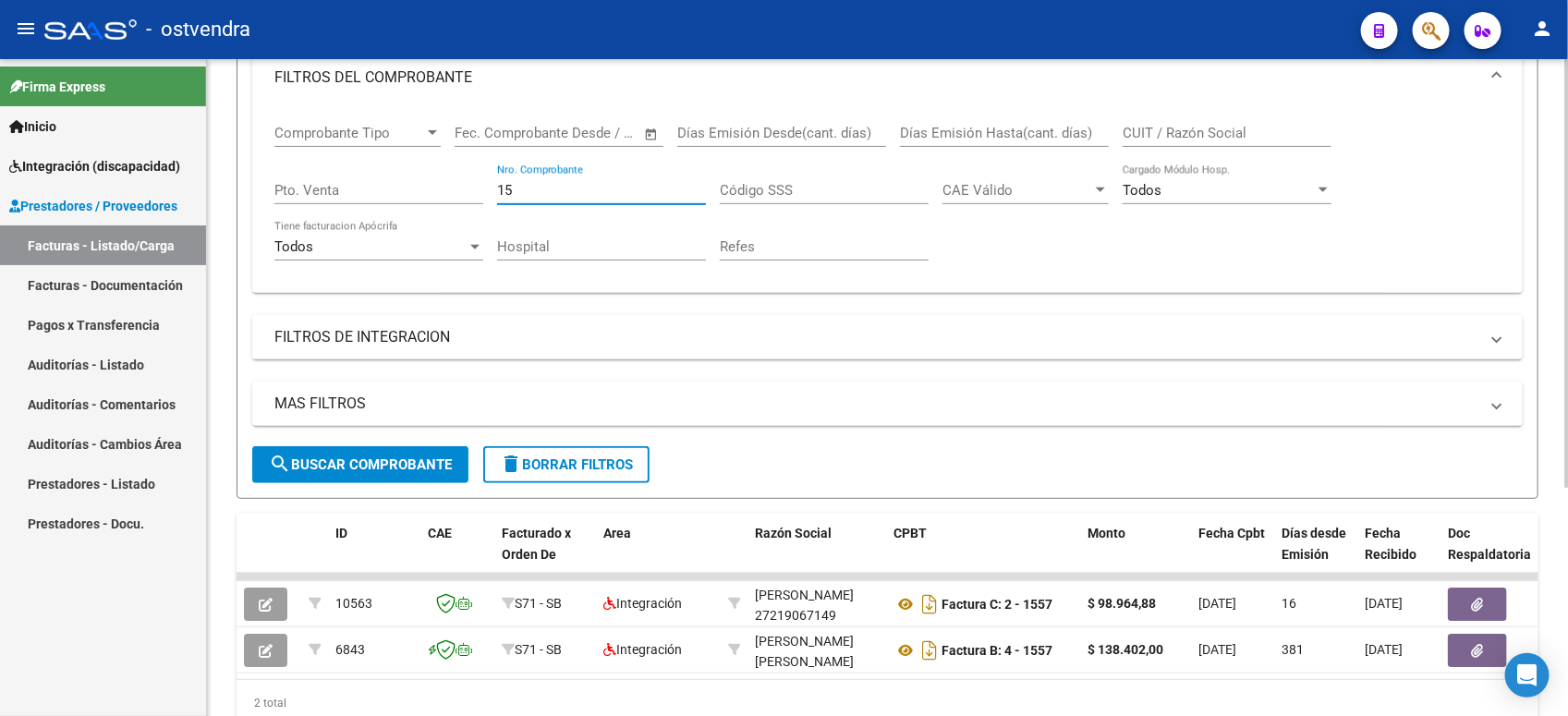
type input "1"
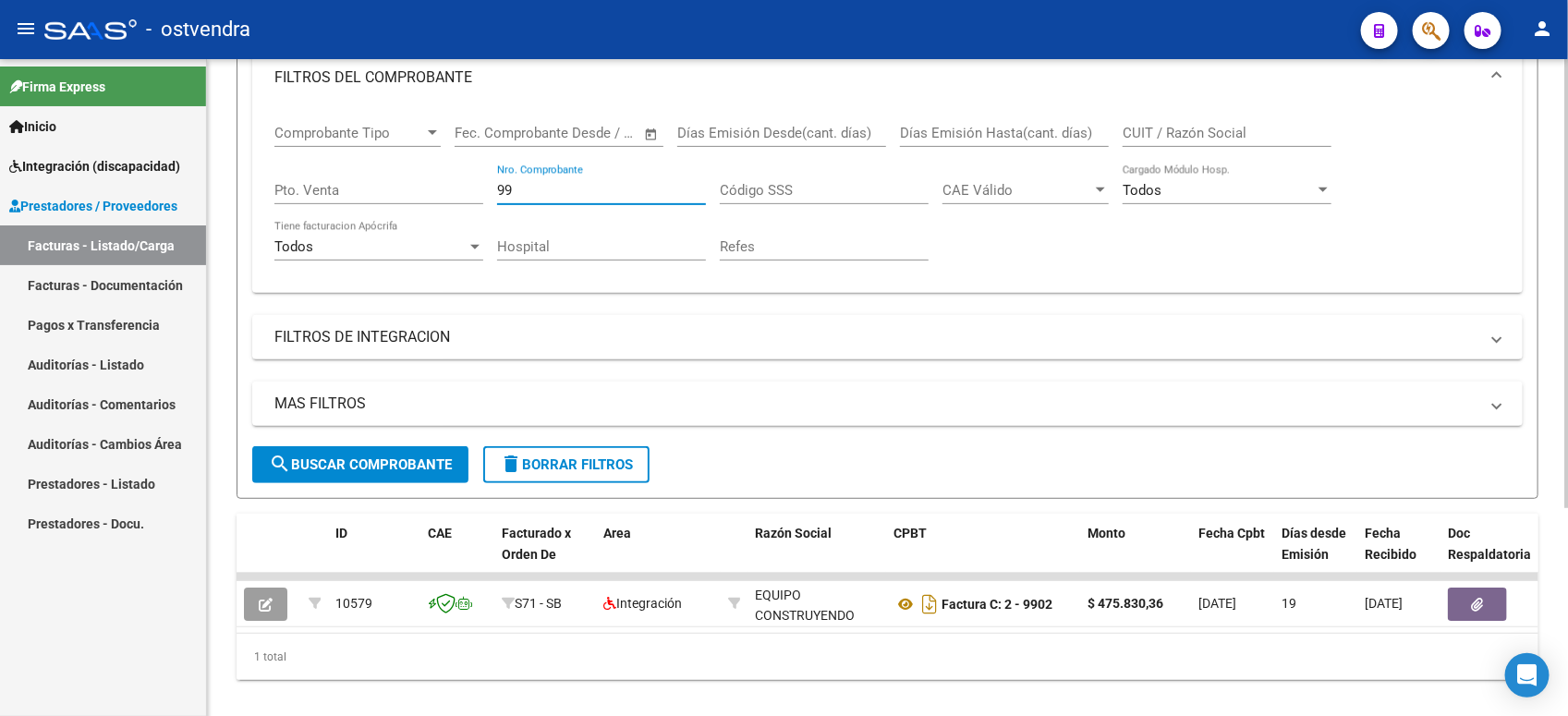
type input "9"
type input "1"
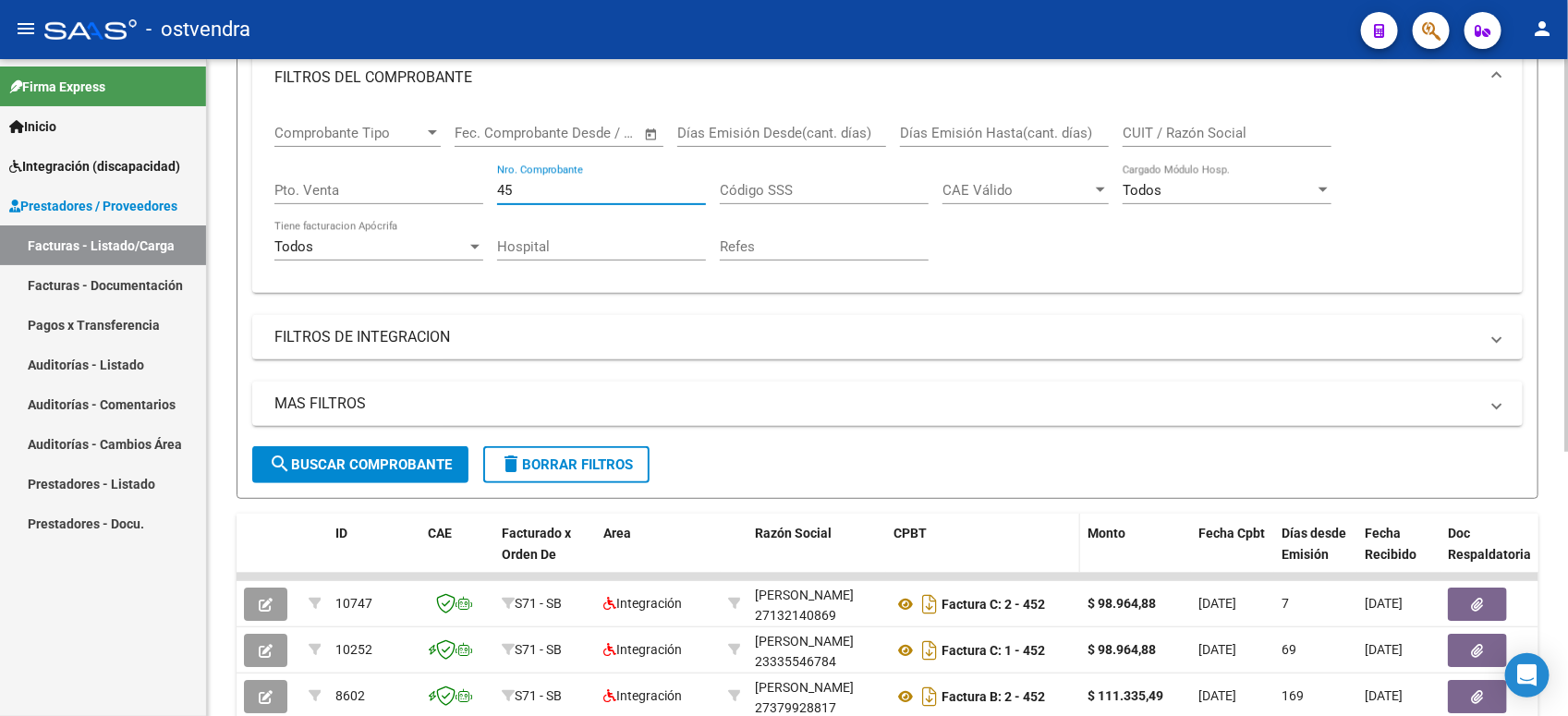
type input "4"
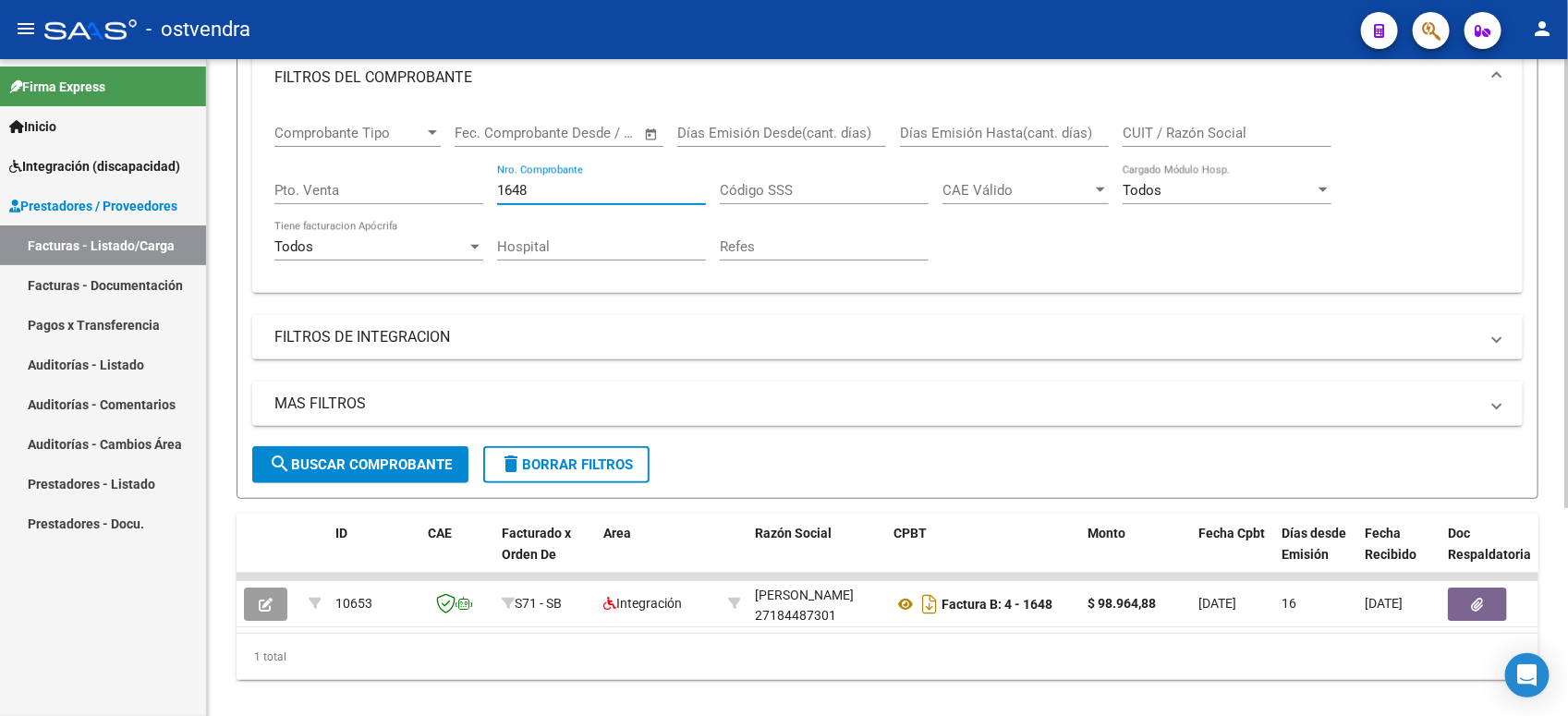
drag, startPoint x: 532, startPoint y: 186, endPoint x: 478, endPoint y: 173, distance: 55.5
click at [478, 173] on div "Comprobante Tipo Comprobante Tipo Fecha inicio – Fecha fin Fec. Comprobante Des…" at bounding box center [887, 193] width 1227 height 171
type input "9"
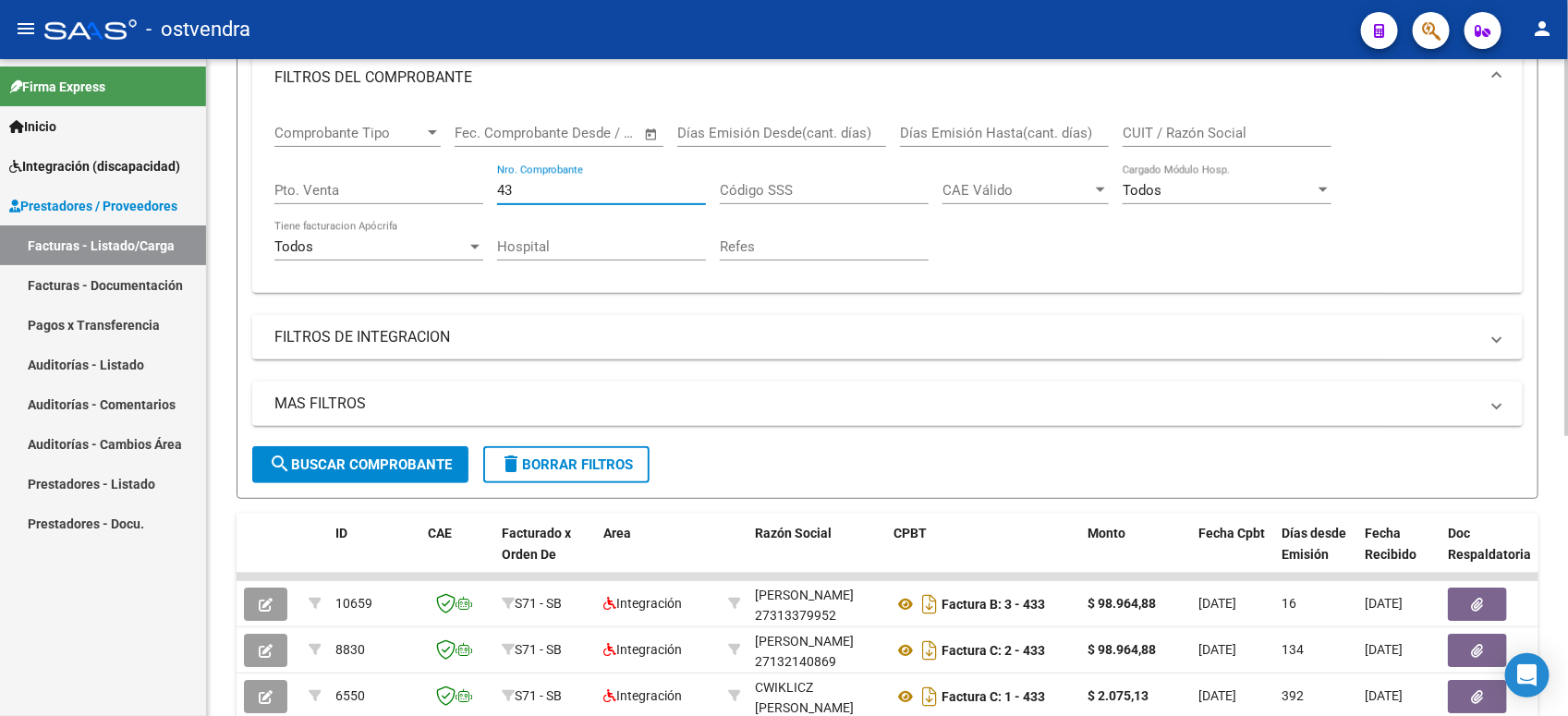
type input "4"
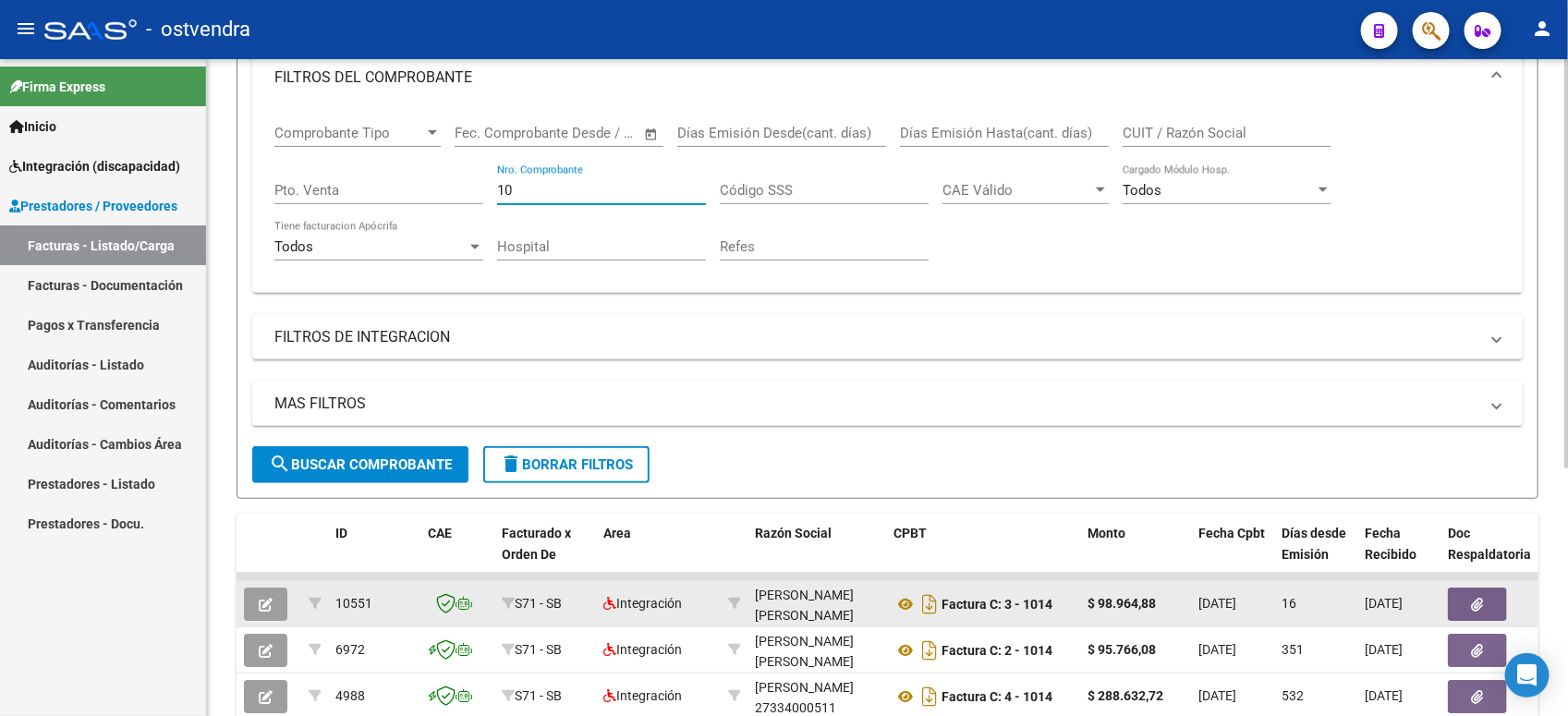
type input "1"
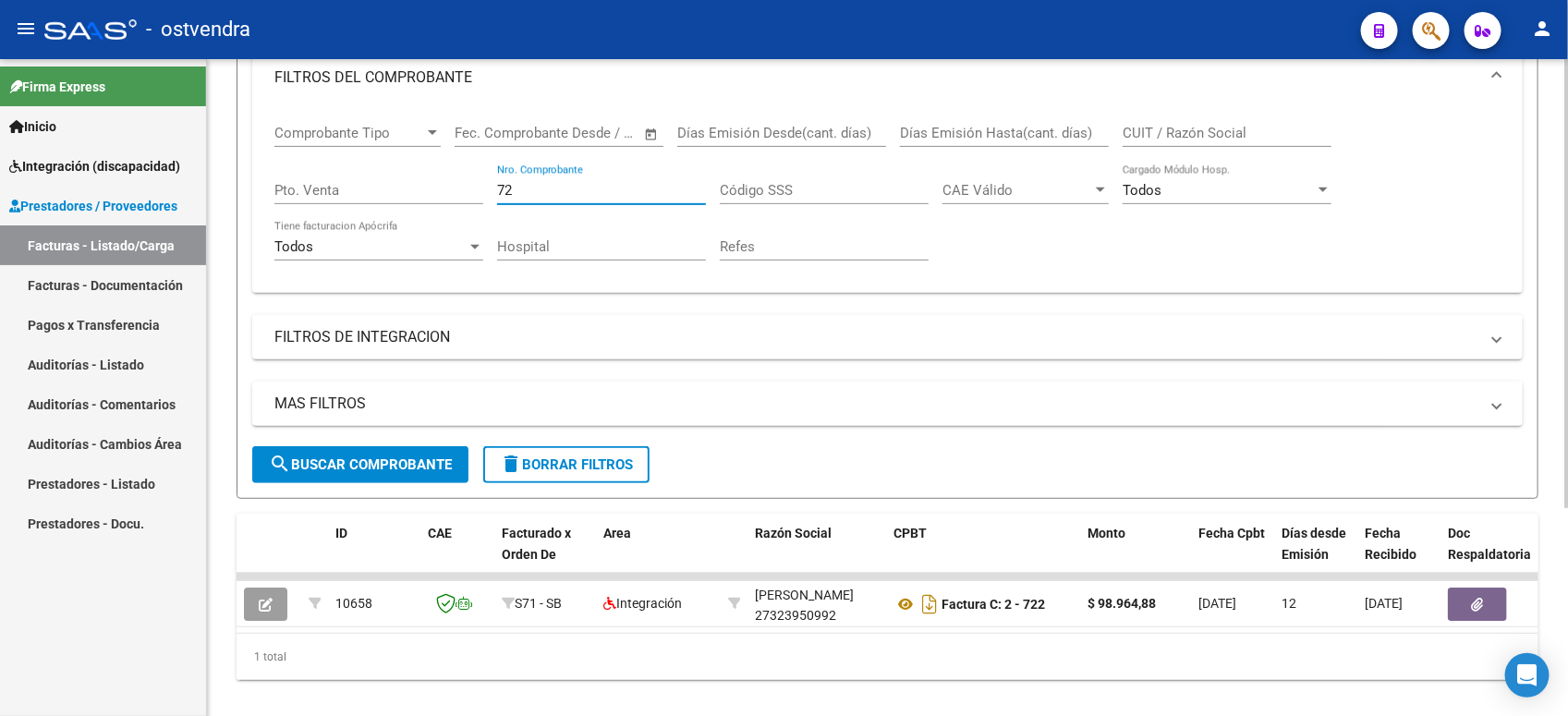
type input "7"
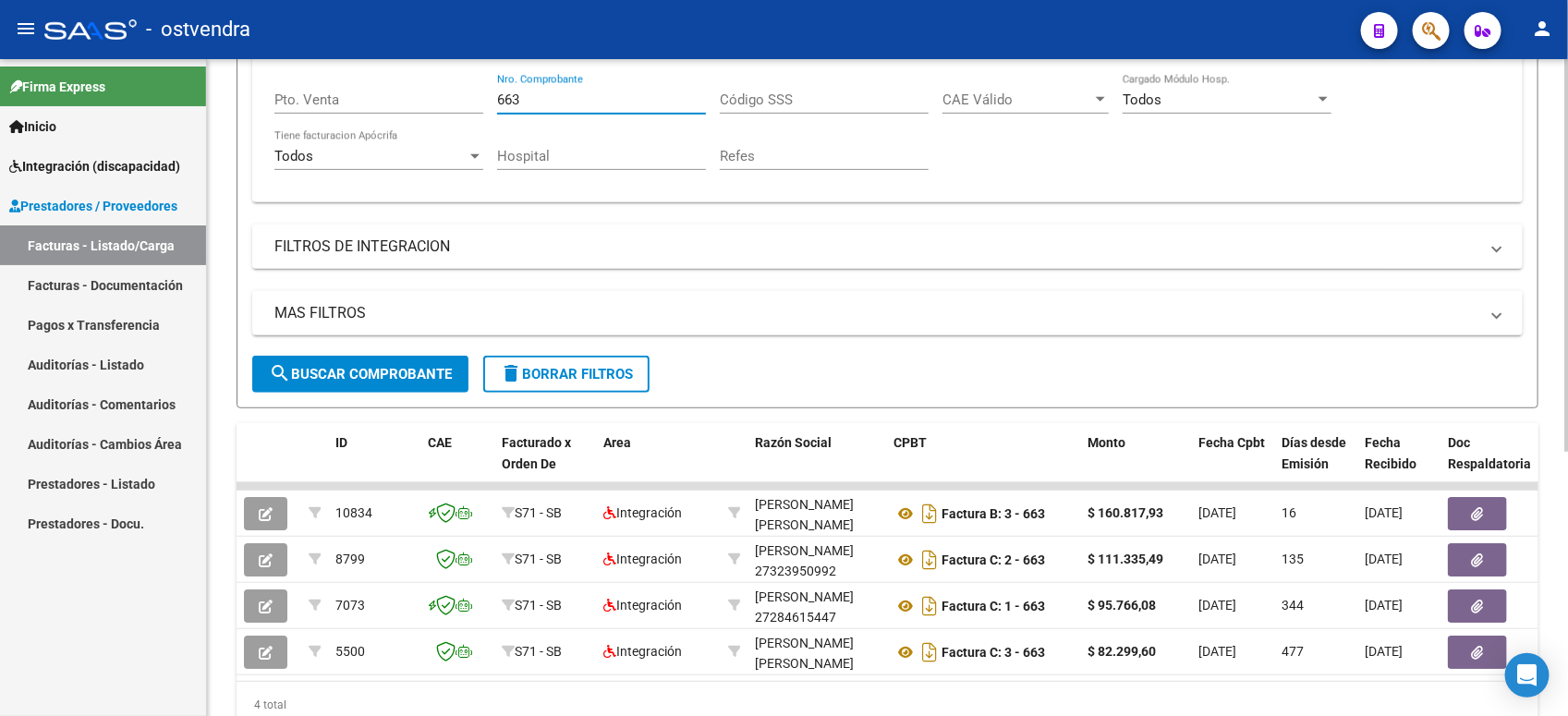
scroll to position [351, 0]
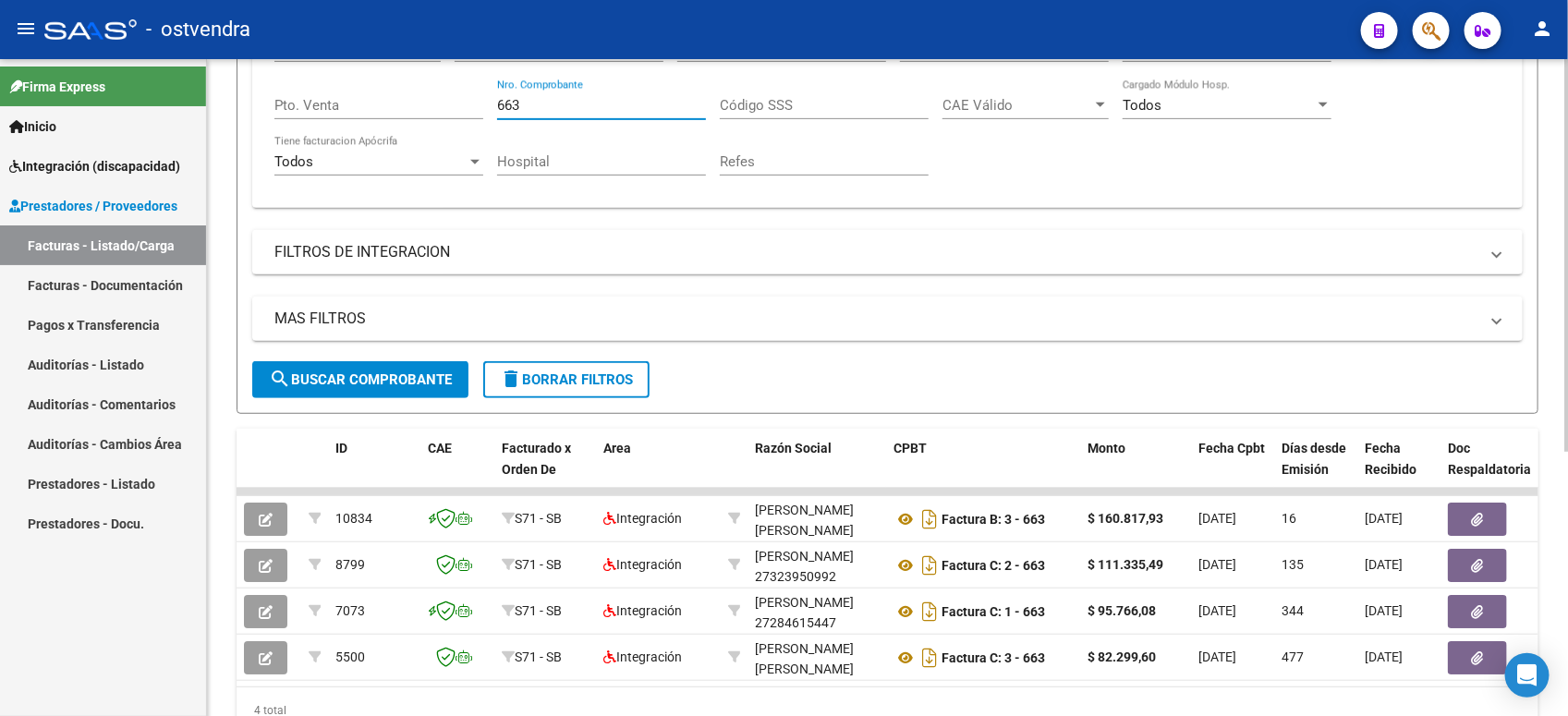
click at [1377, 518] on div at bounding box center [1566, 472] width 5 height 393
type input "6"
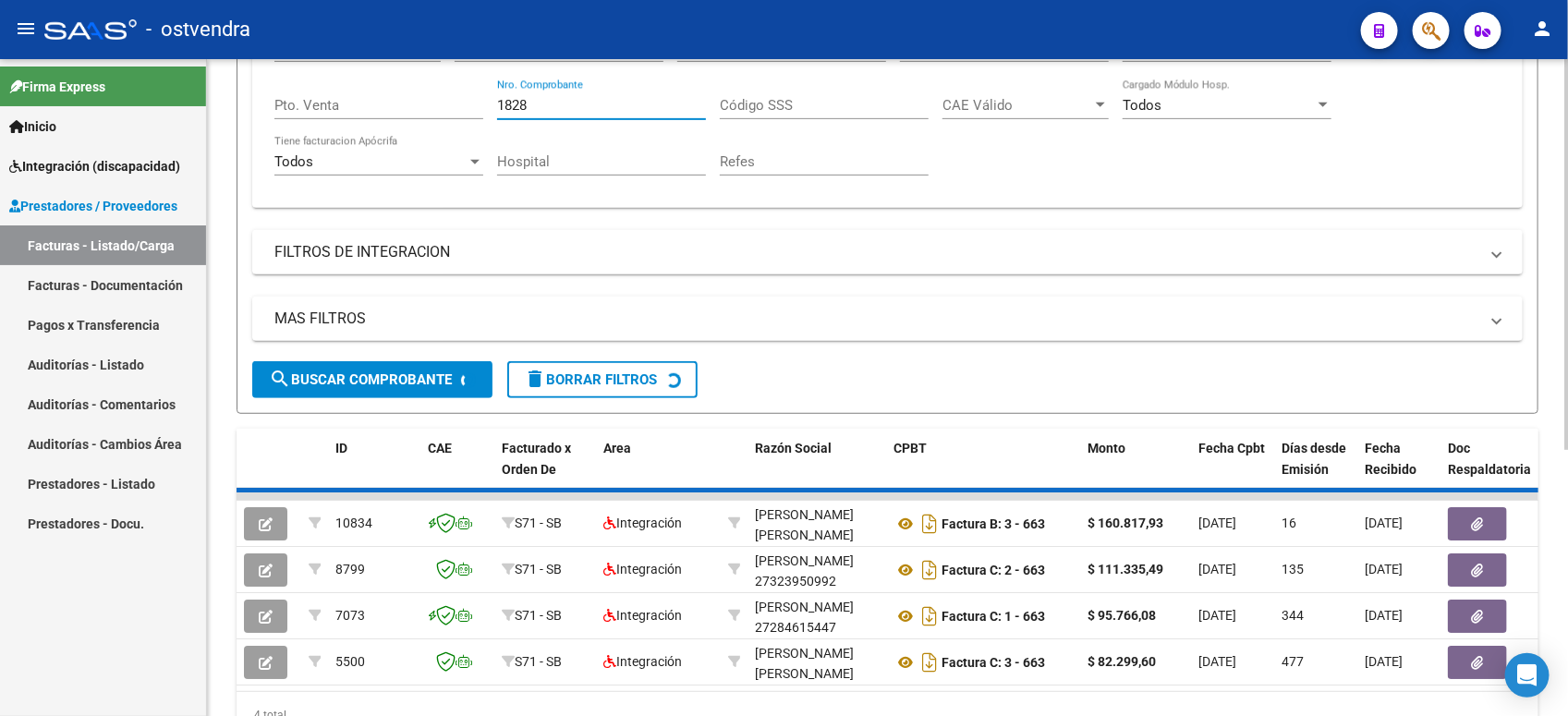
scroll to position [303, 0]
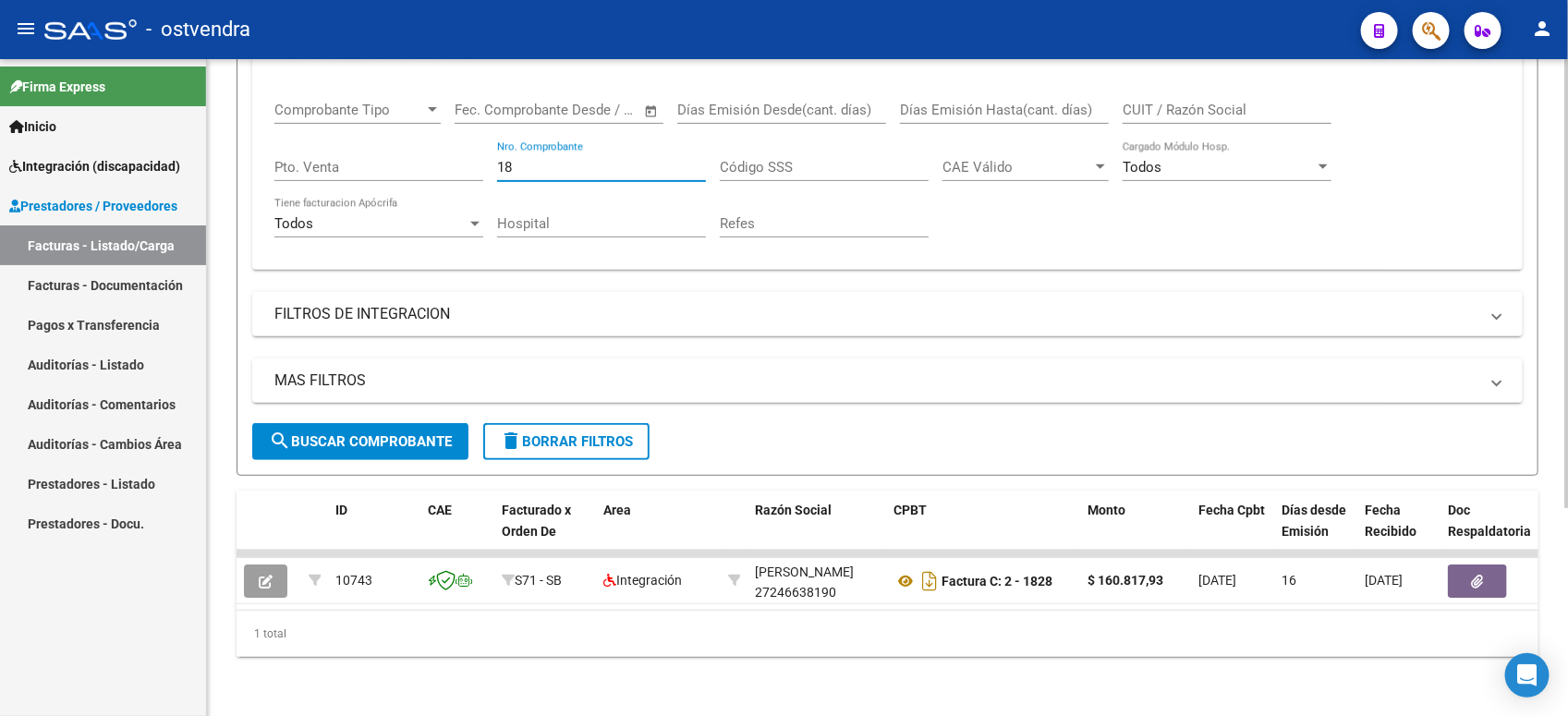
type input "1"
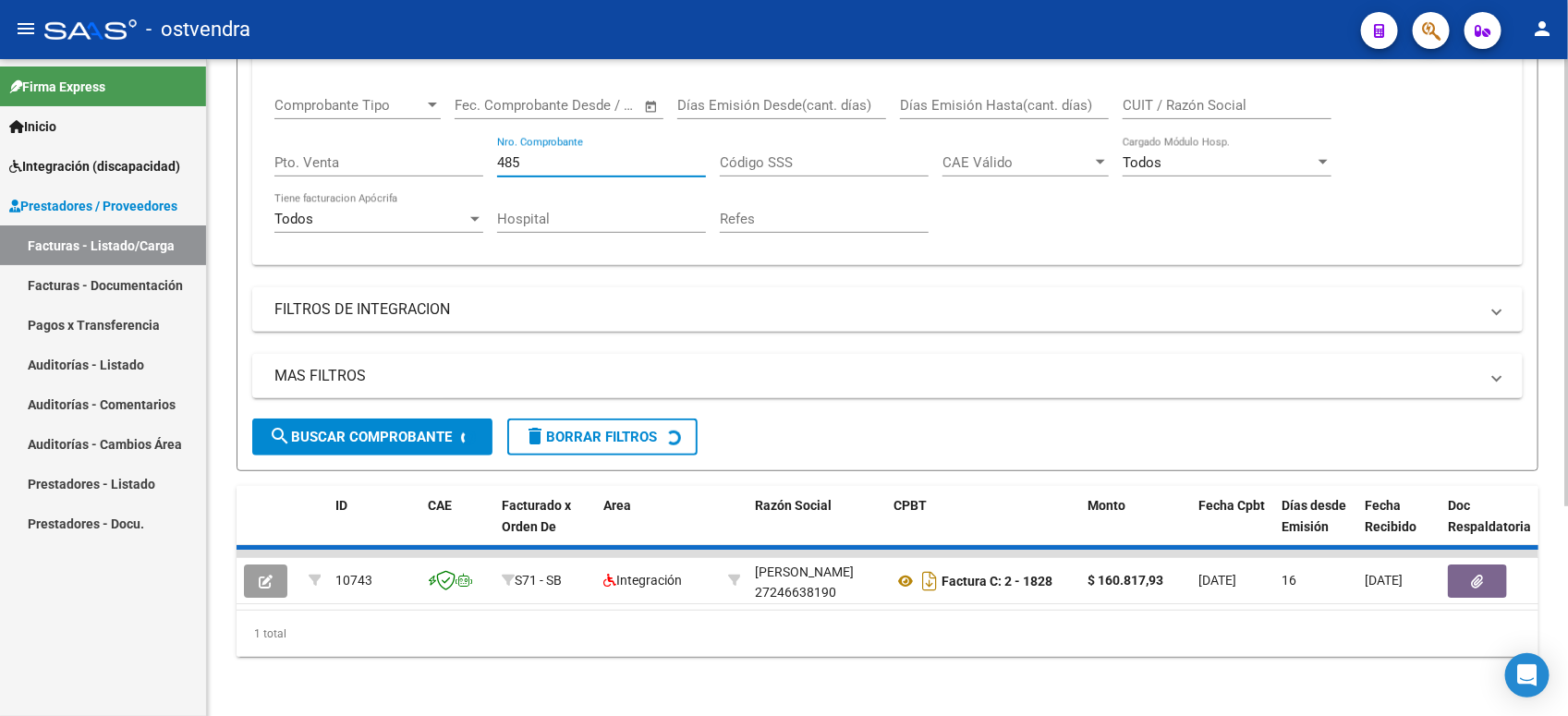
scroll to position [349, 0]
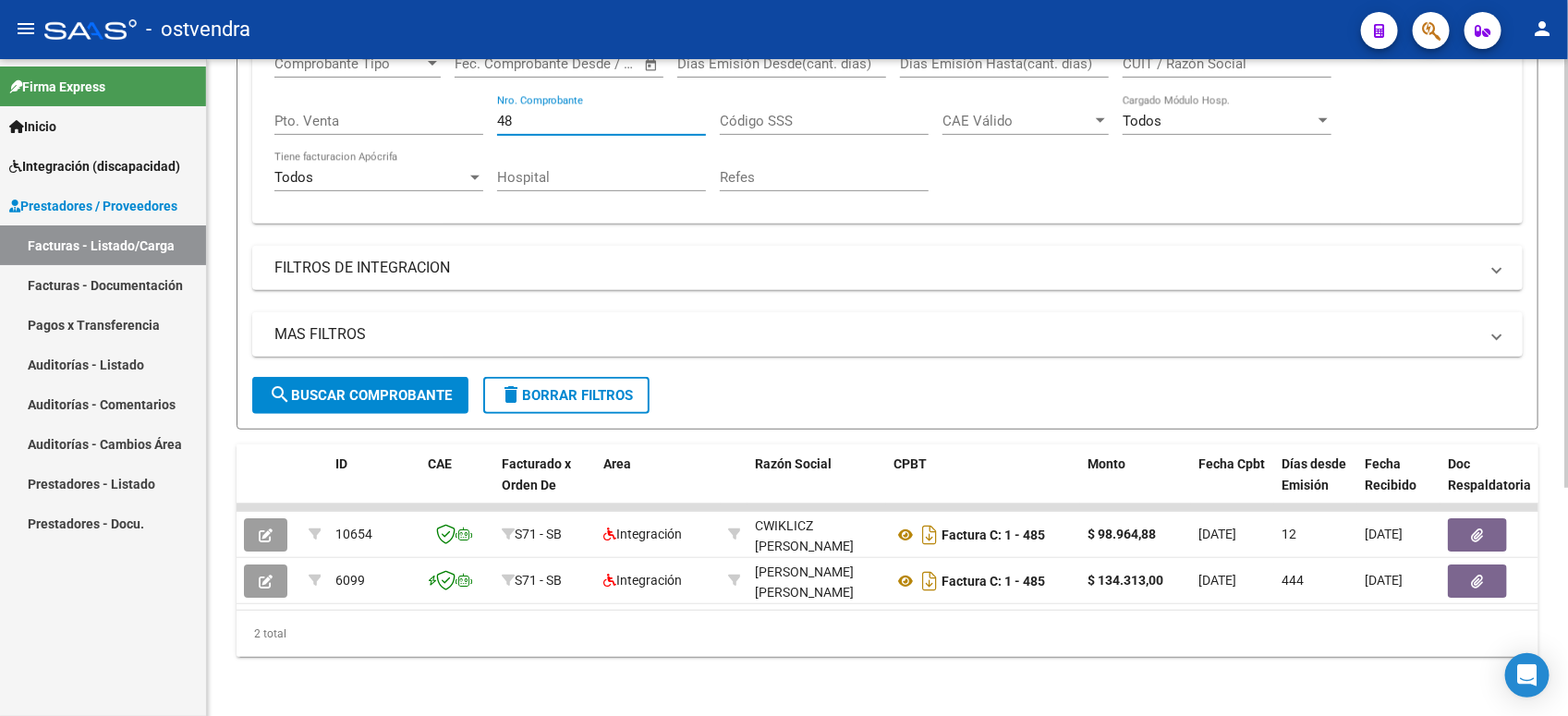
type input "4"
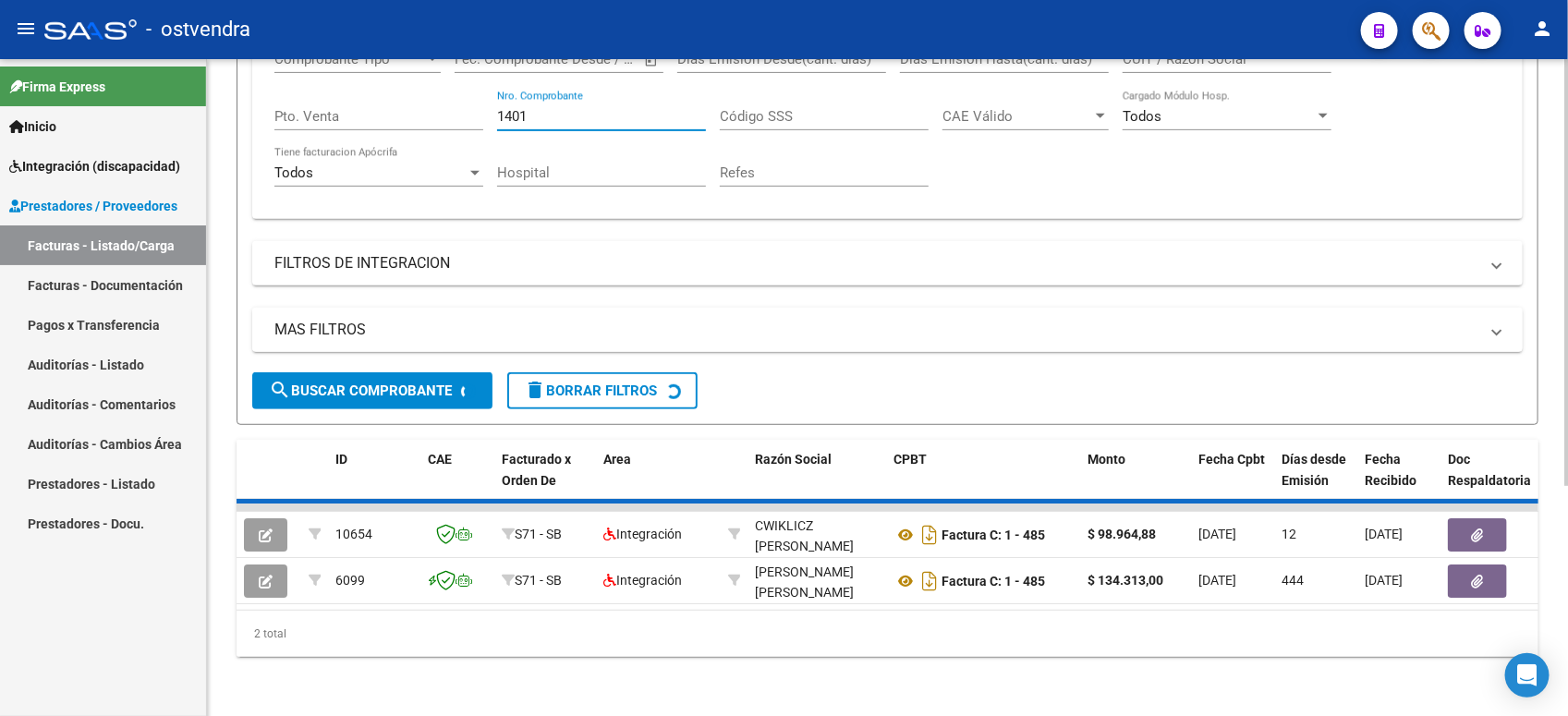
scroll to position [303, 0]
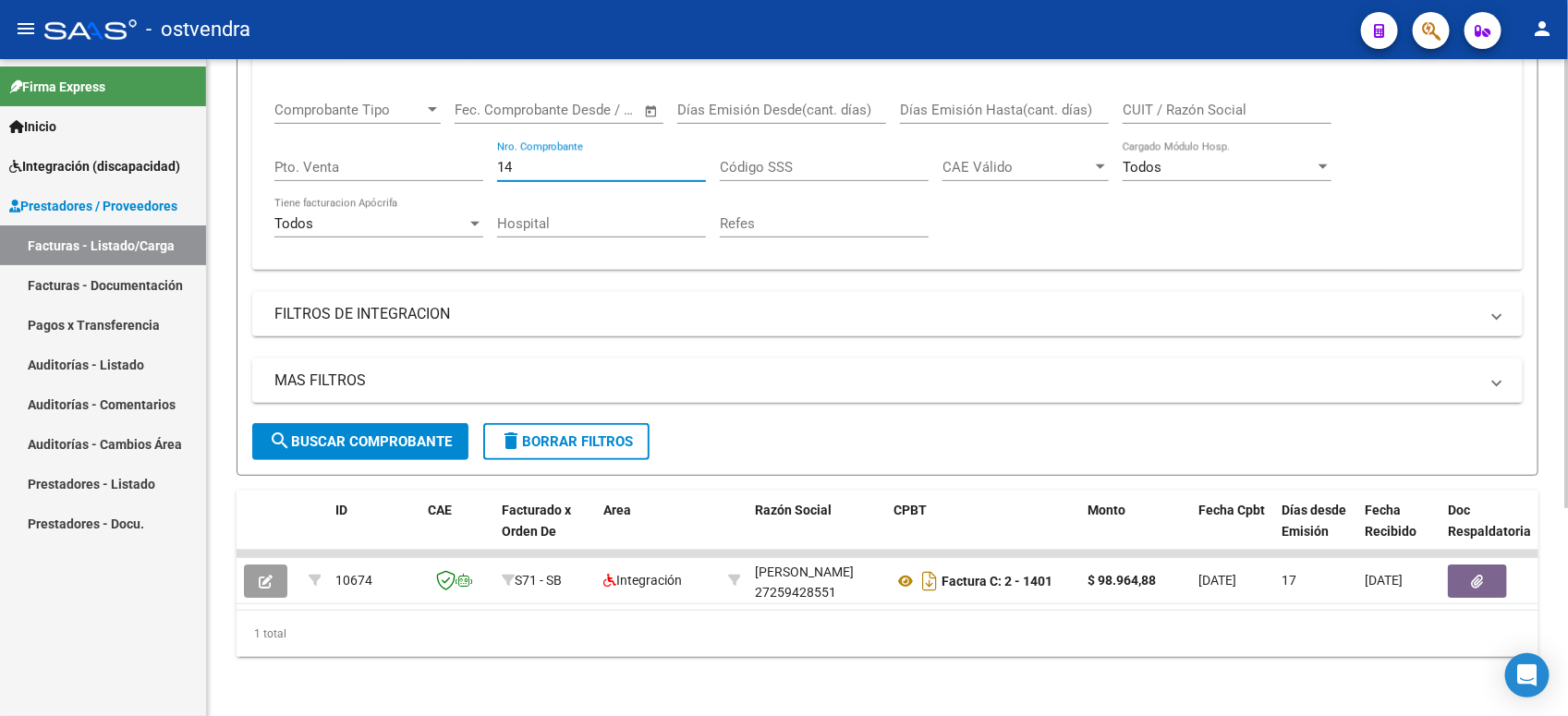
type input "1"
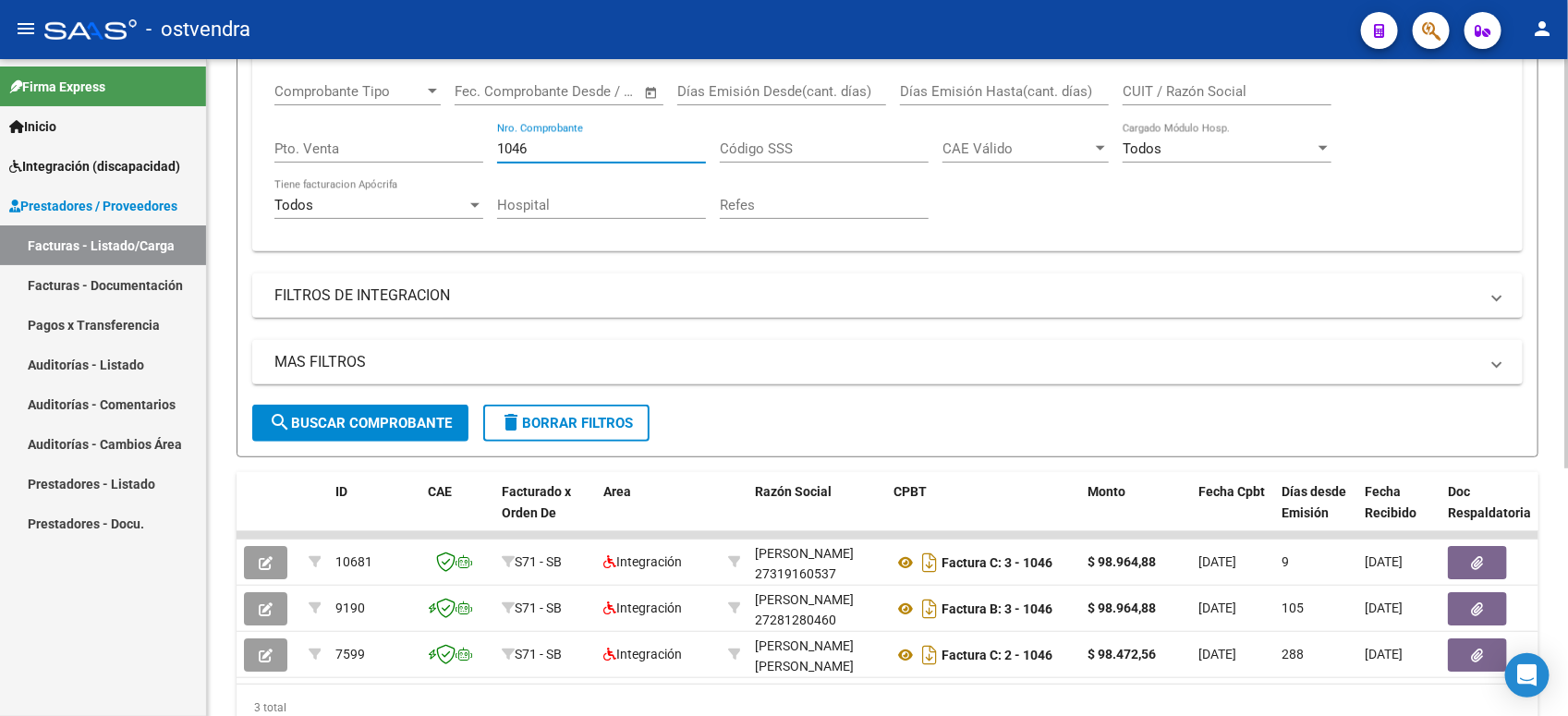
scroll to position [351, 0]
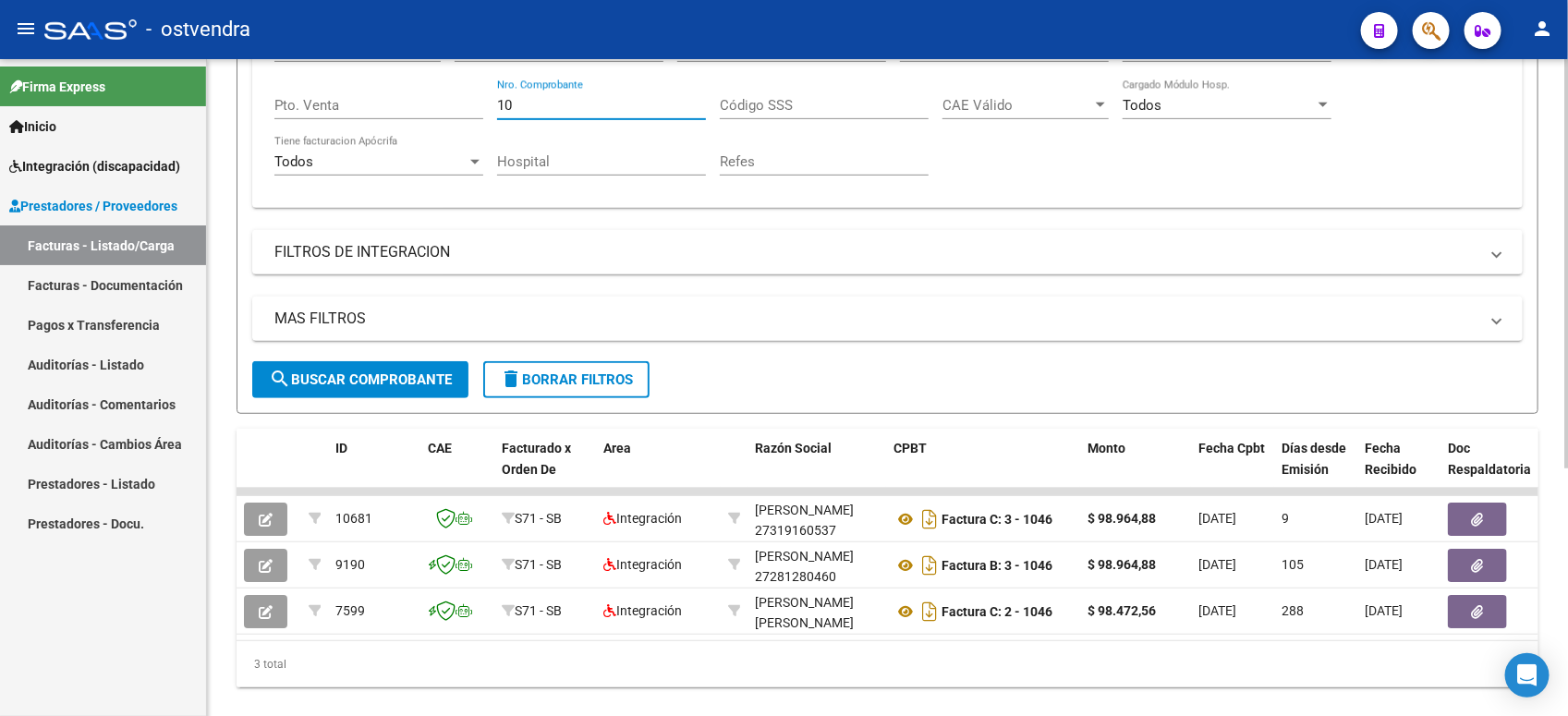
type input "1"
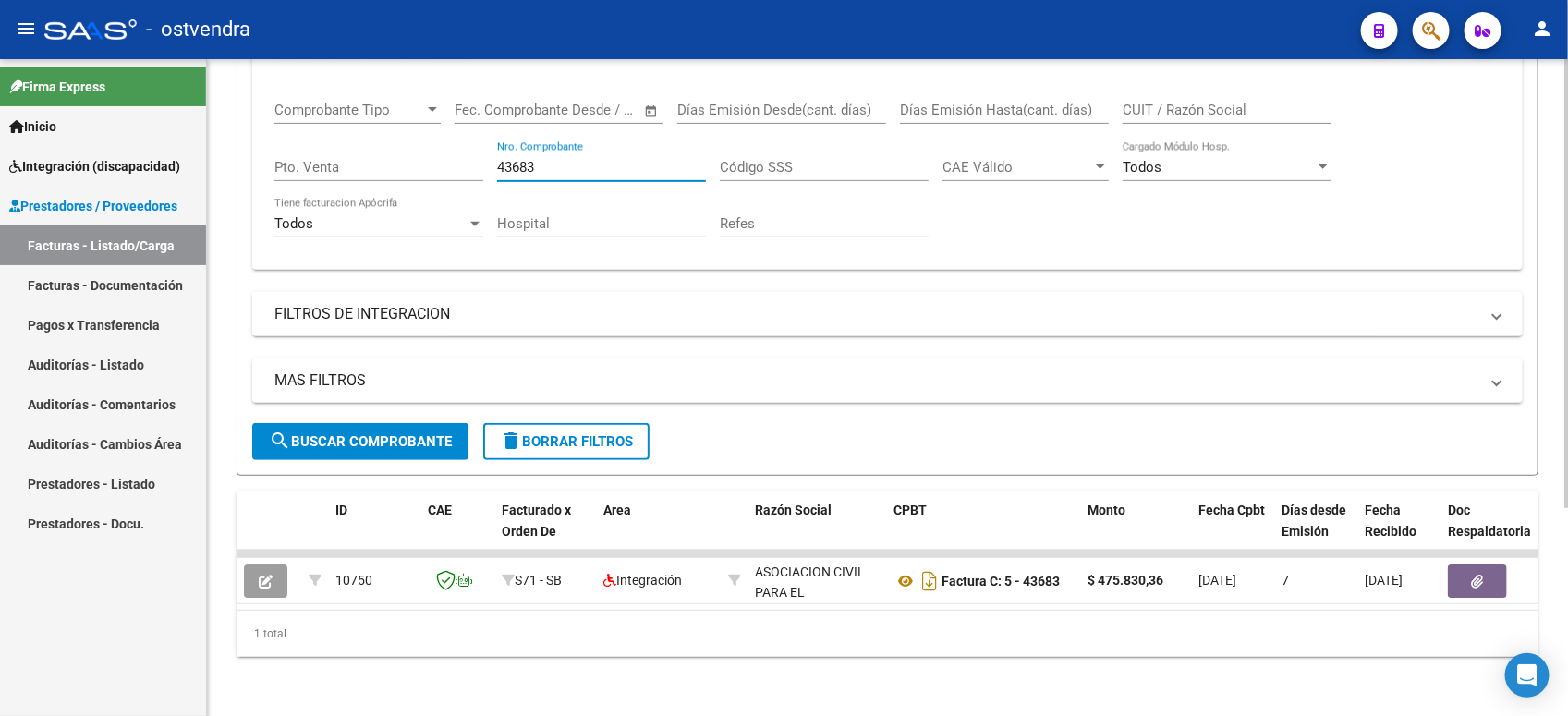
scroll to position [303, 0]
type input "4"
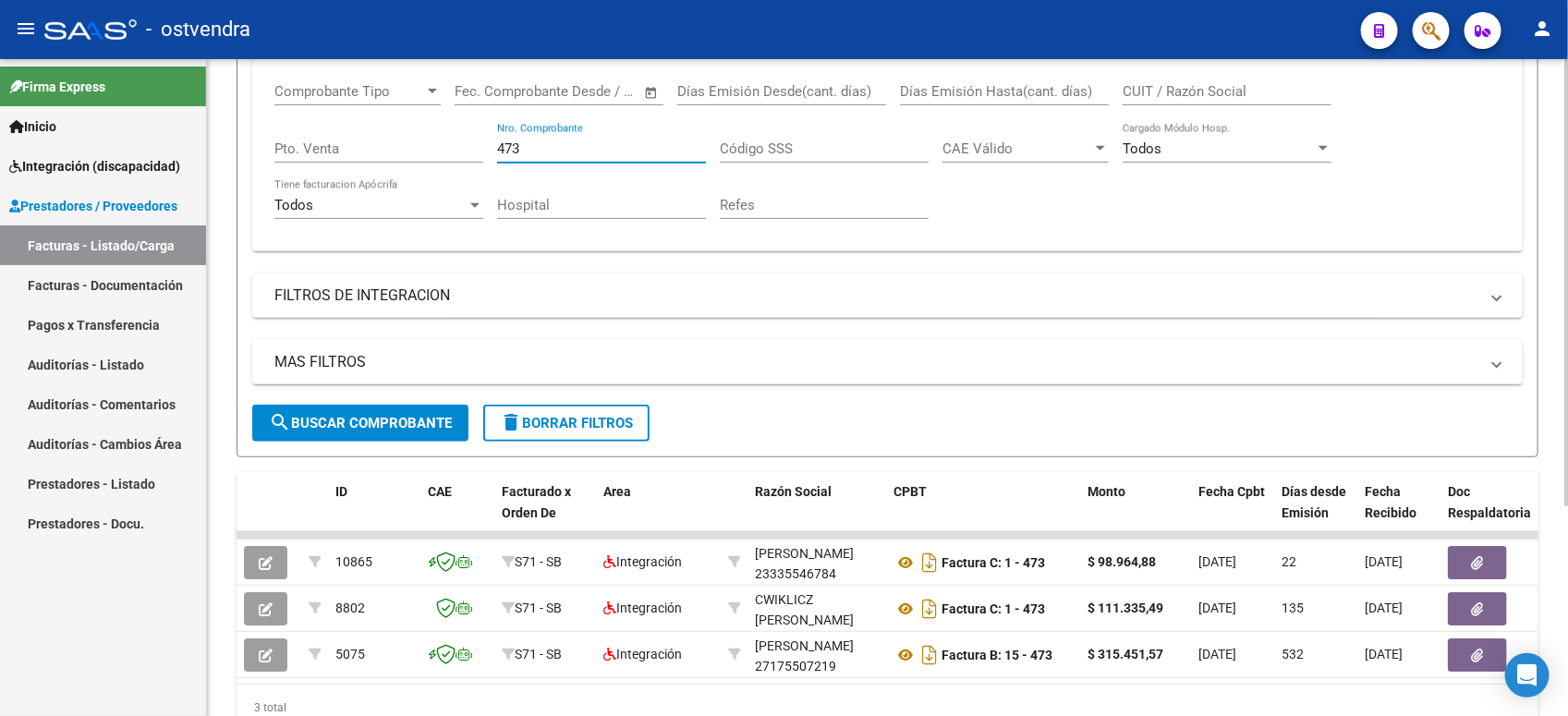
scroll to position [351, 0]
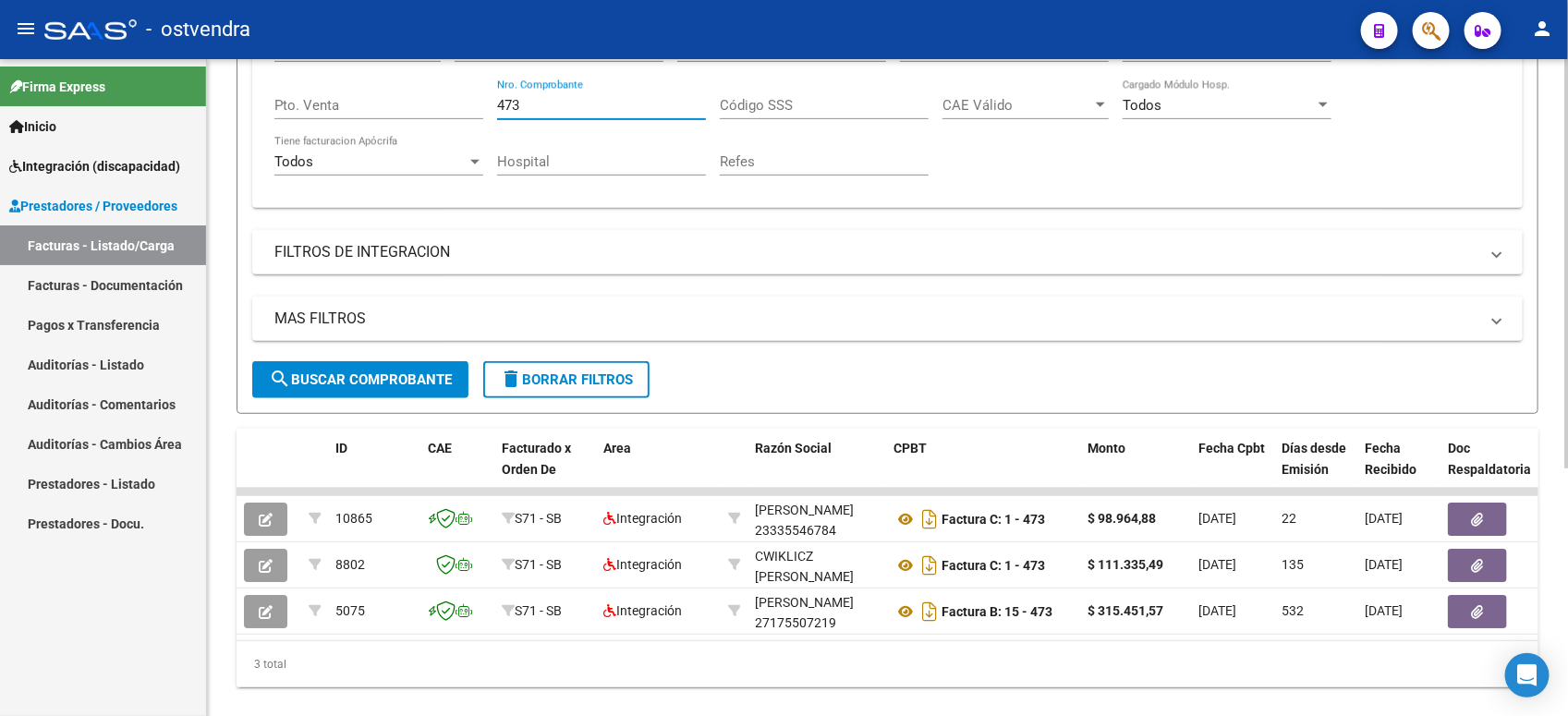
click at [564, 103] on input "473" at bounding box center [601, 105] width 209 height 17
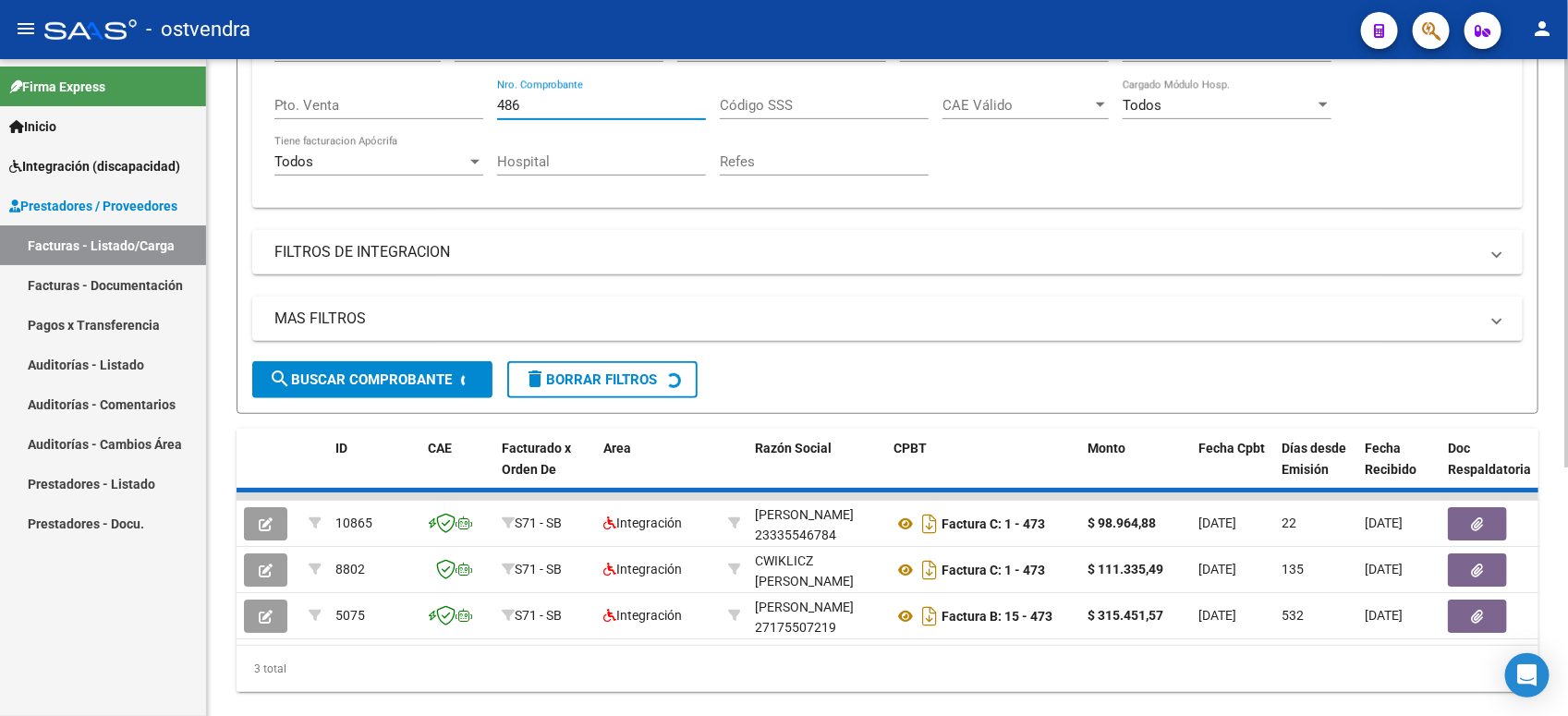
scroll to position [349, 0]
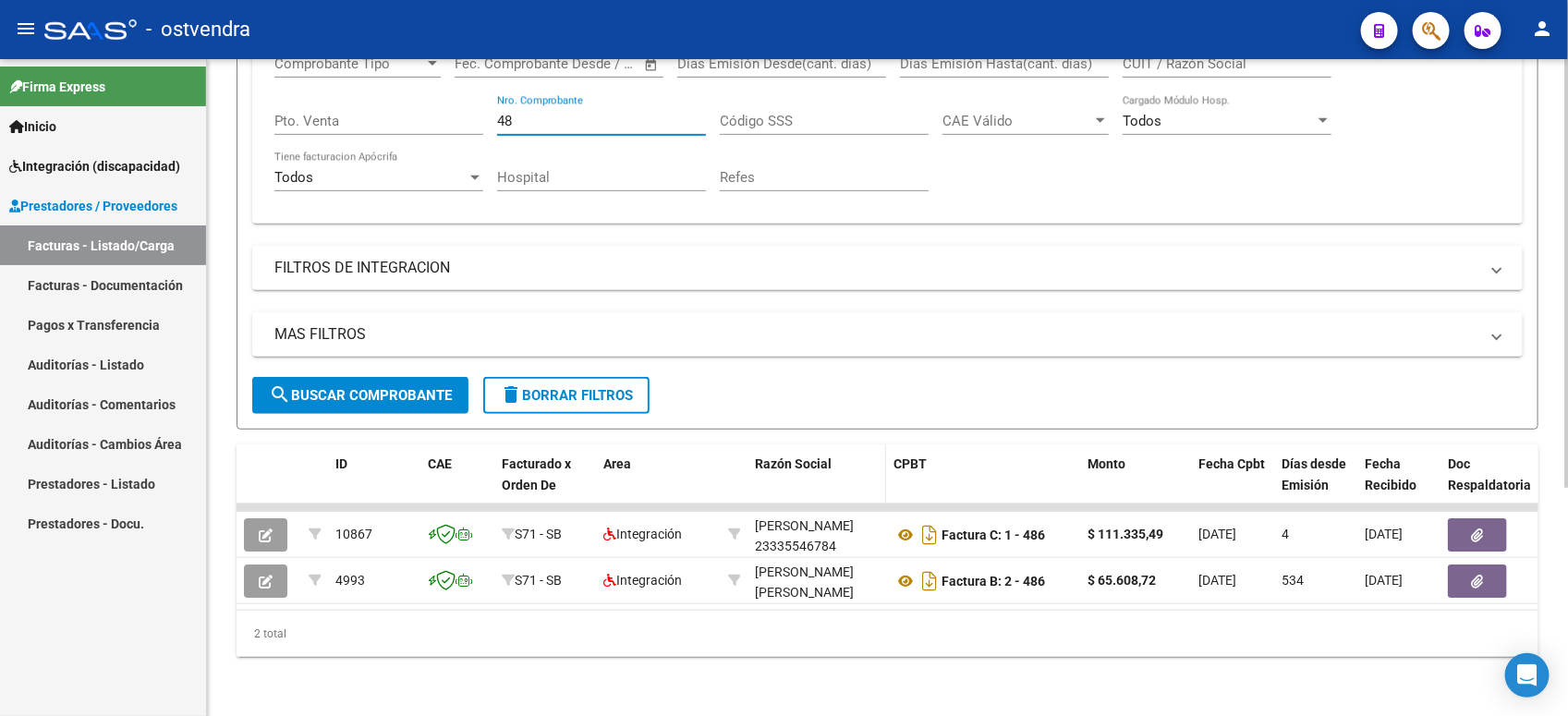
type input "4"
type input "3"
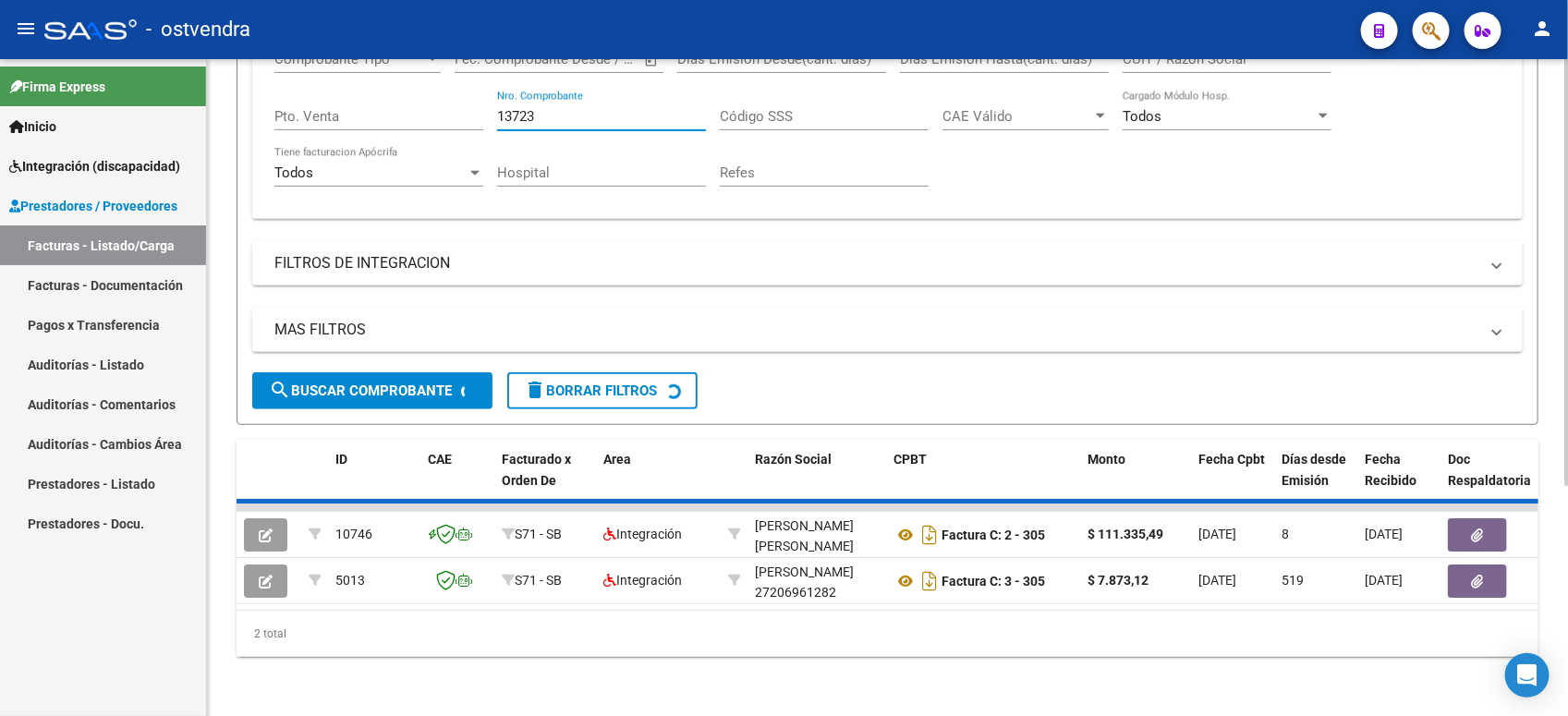
scroll to position [303, 0]
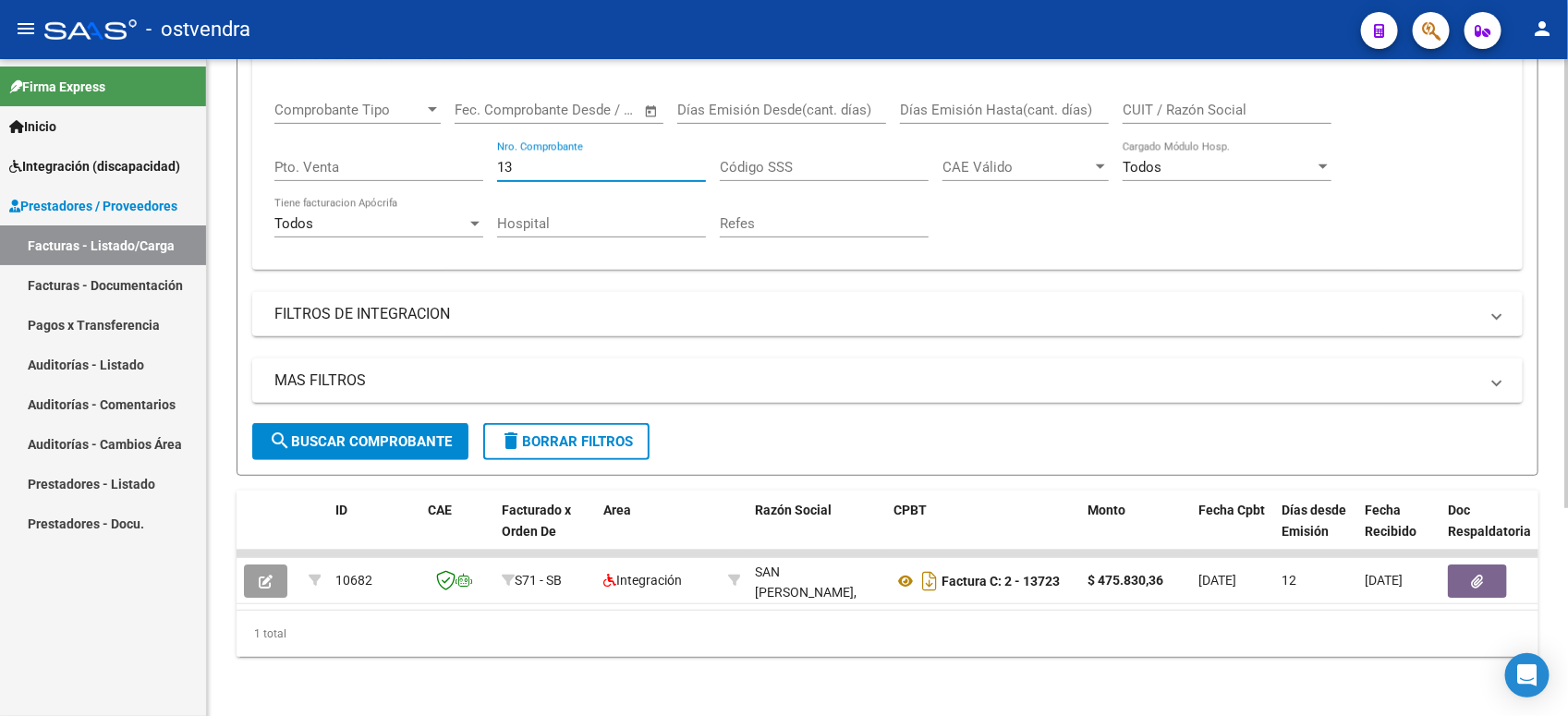
type input "1"
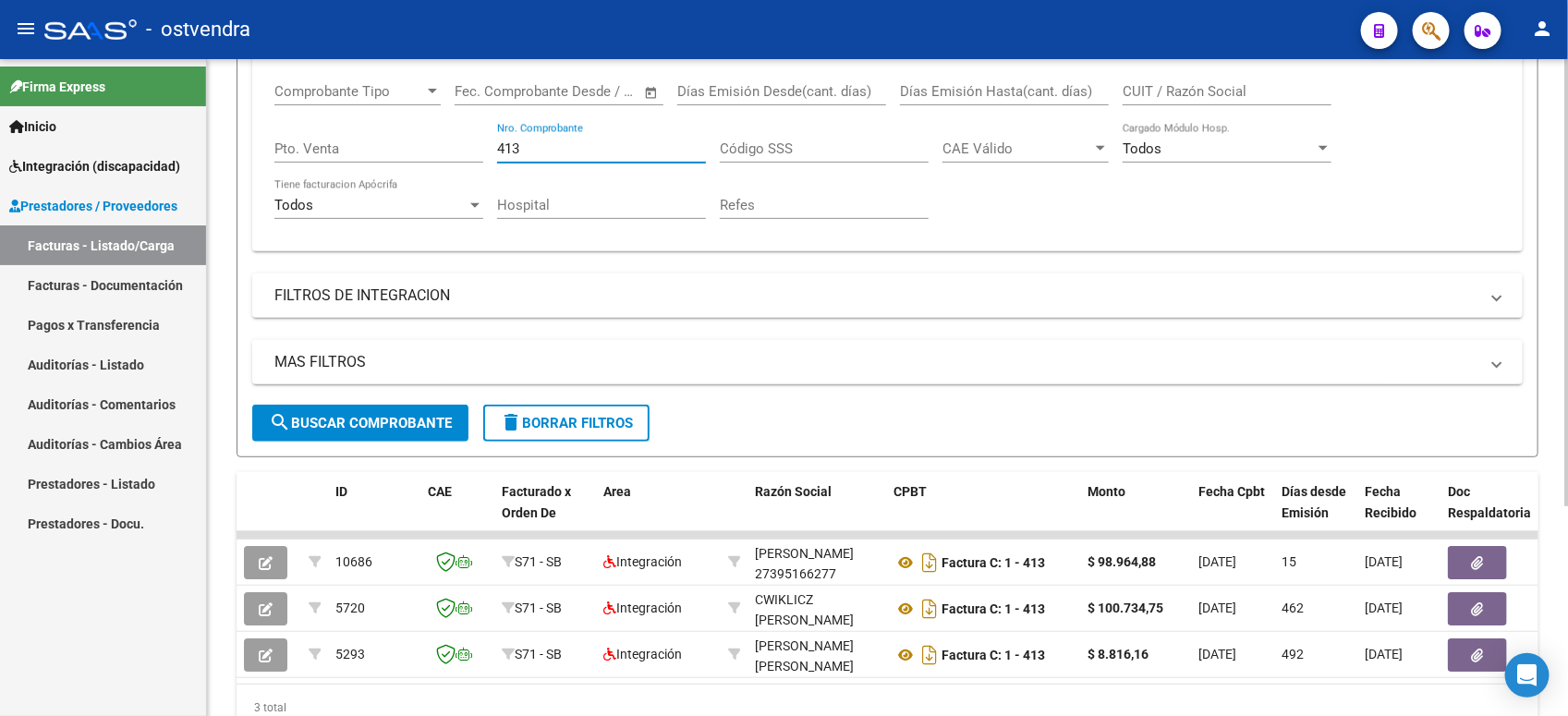
scroll to position [351, 0]
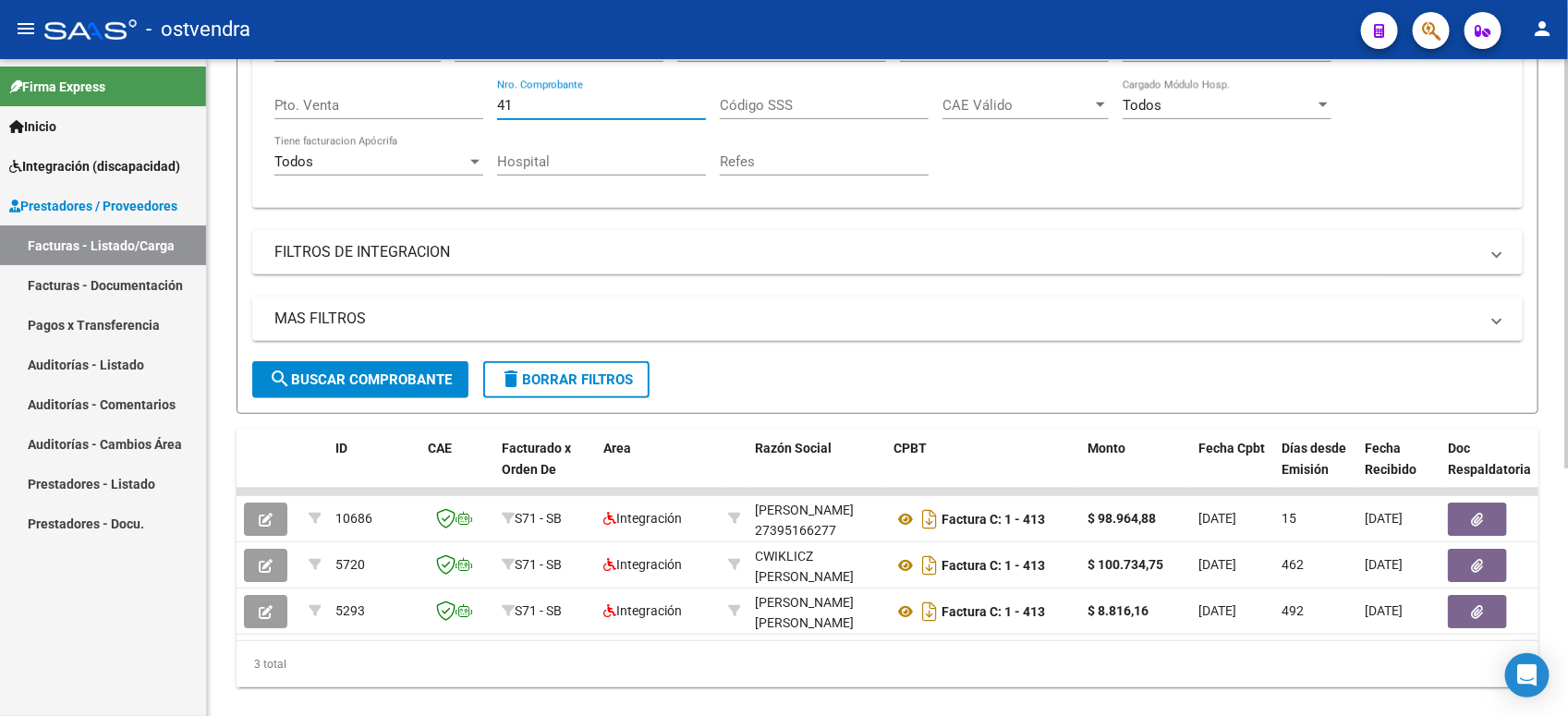
type input "4"
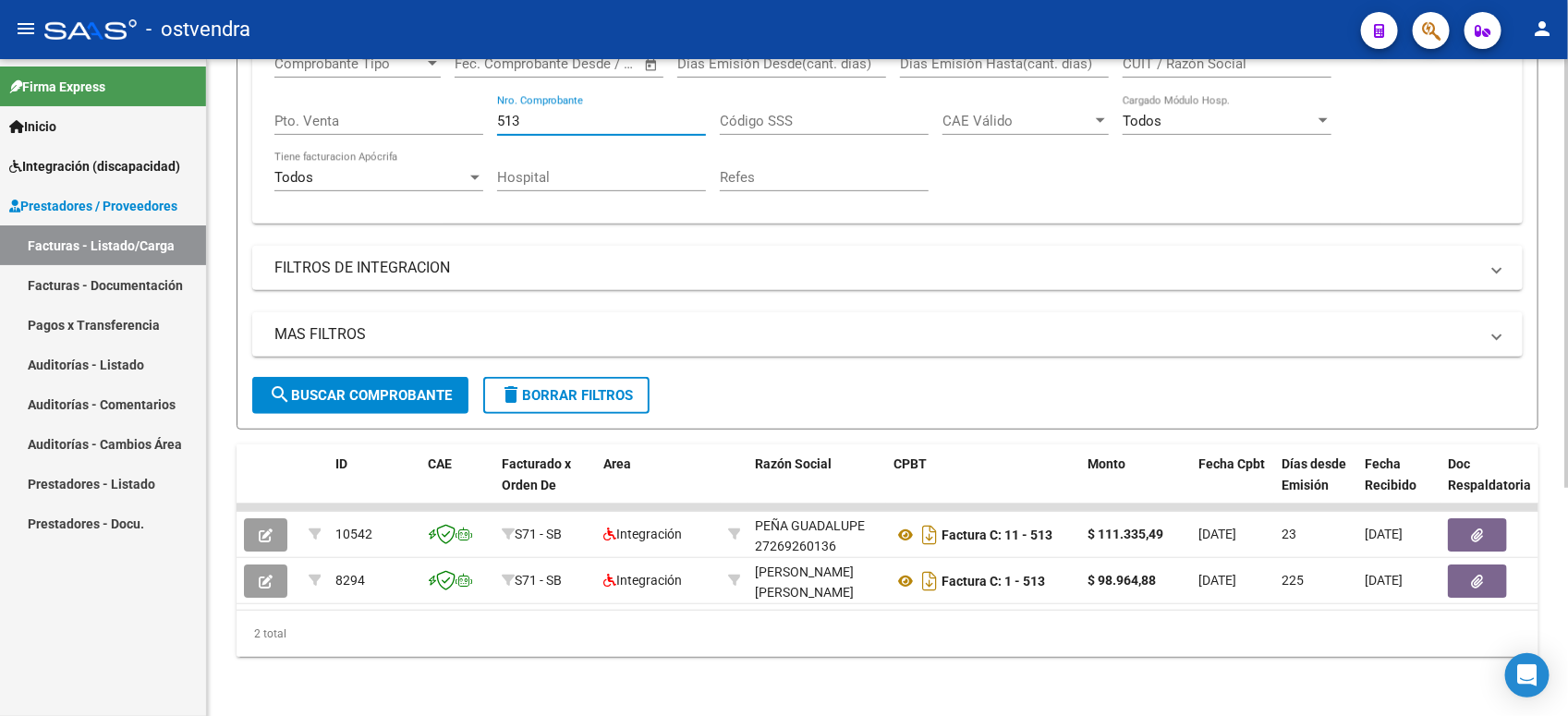
scroll to position [293, 0]
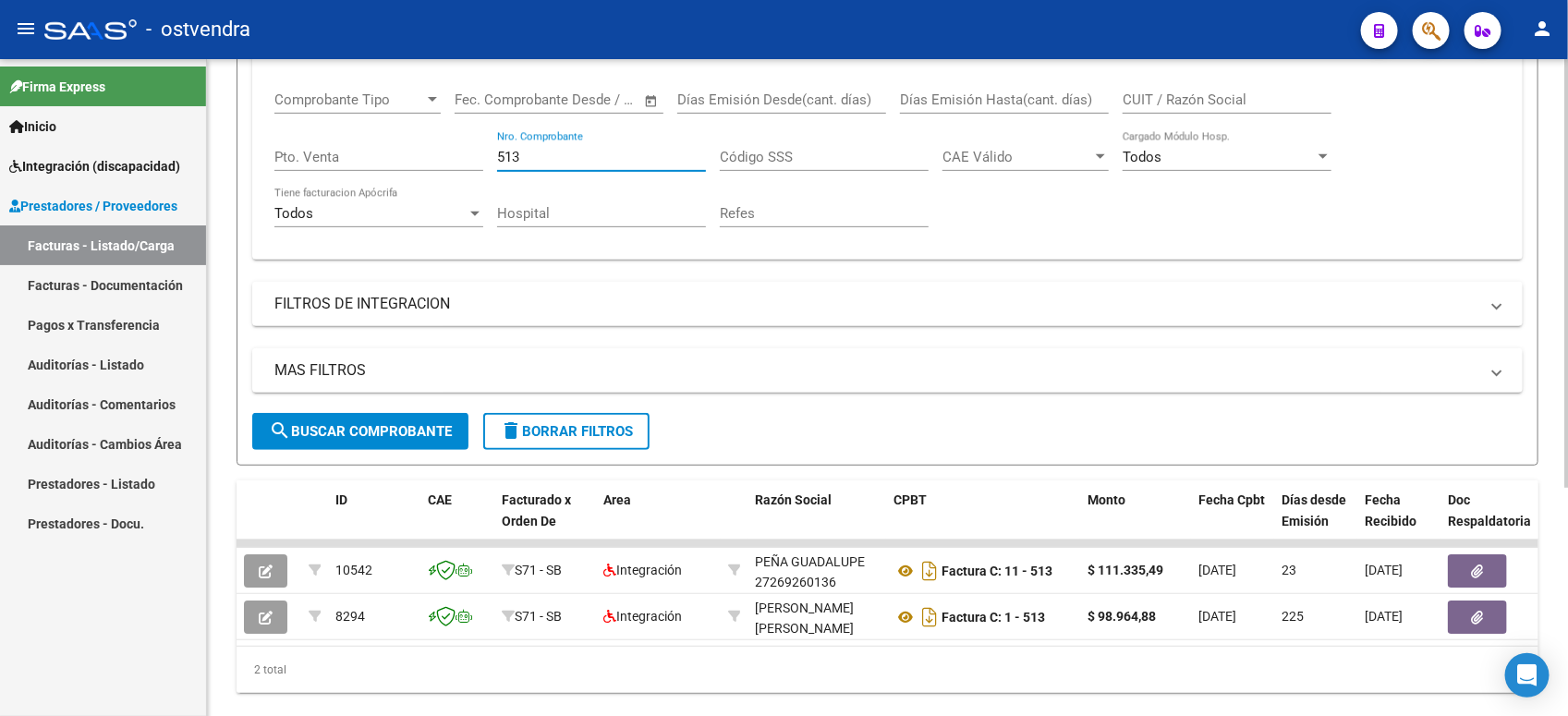
drag, startPoint x: 551, startPoint y: 106, endPoint x: 340, endPoint y: 75, distance: 213.3
click at [340, 75] on mat-expansion-panel "FILTROS DEL COMPROBANTE Comprobante Tipo Comprobante Tipo Fecha inicio – Fecha …" at bounding box center [887, 138] width 1270 height 245
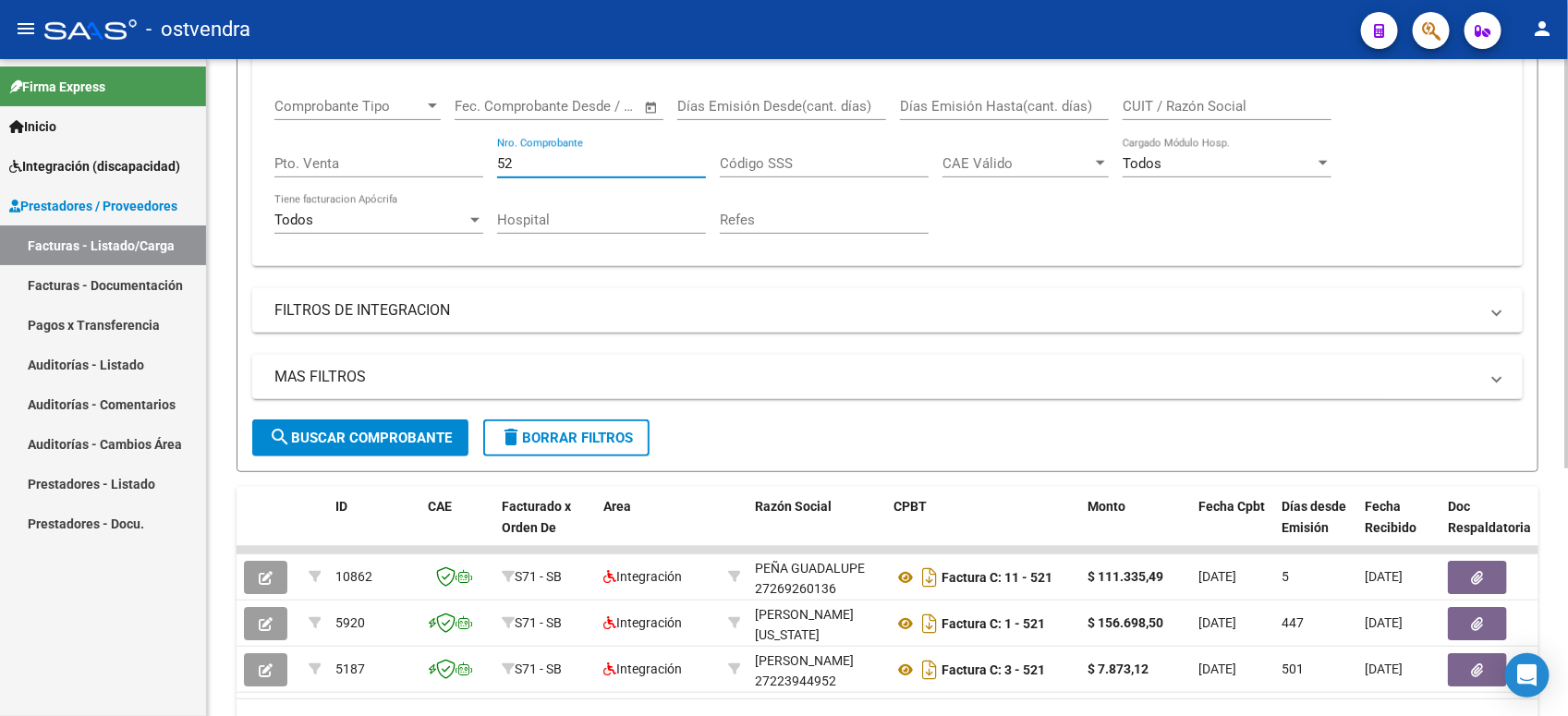
type input "5"
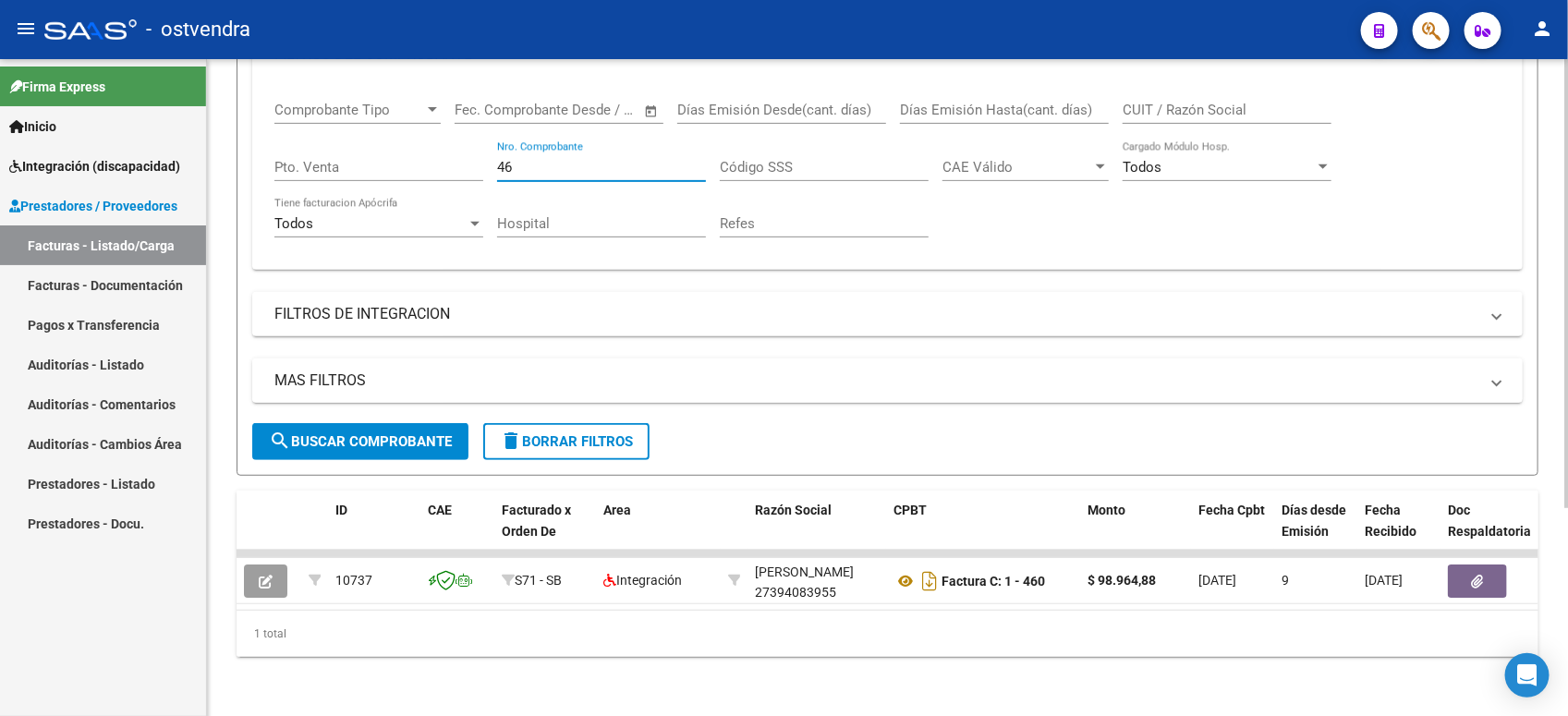
type input "4"
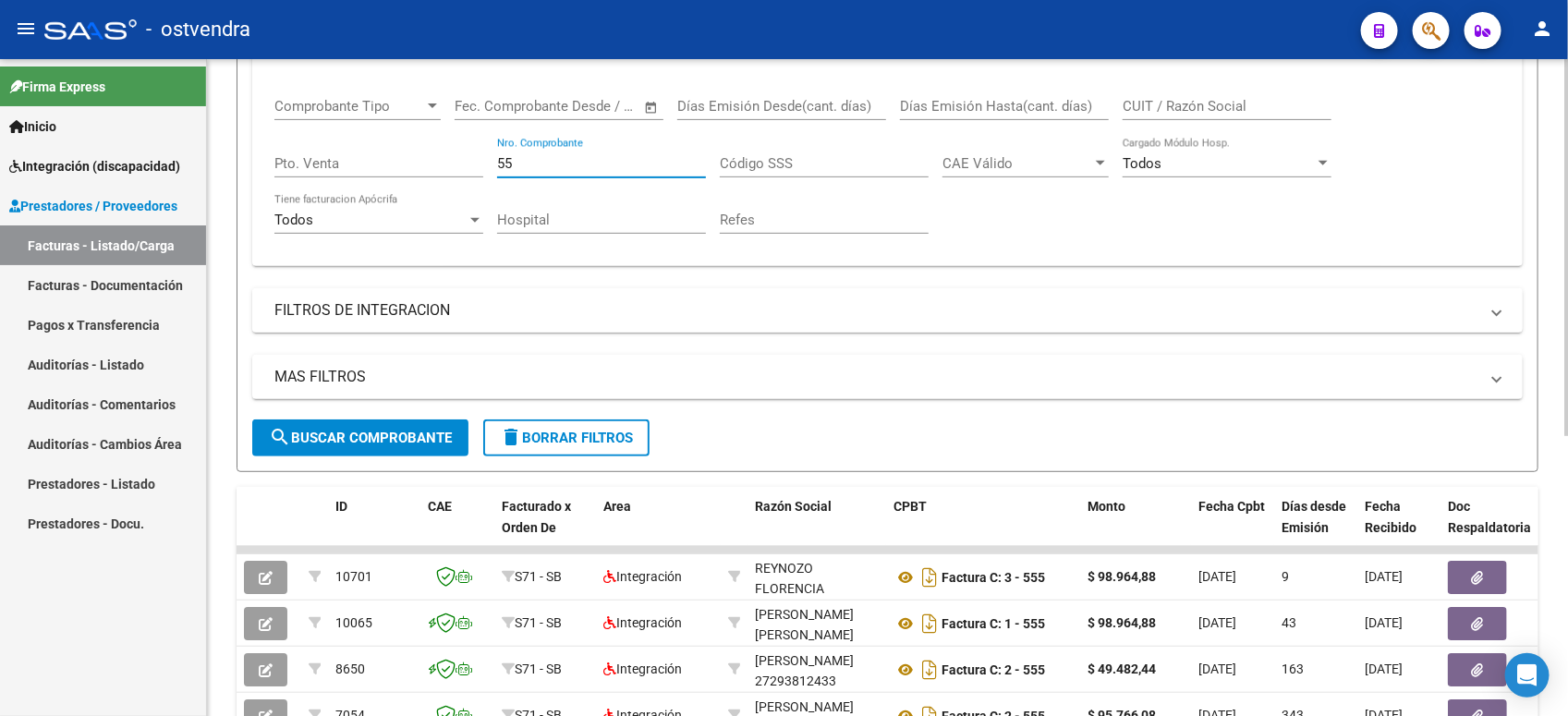
type input "5"
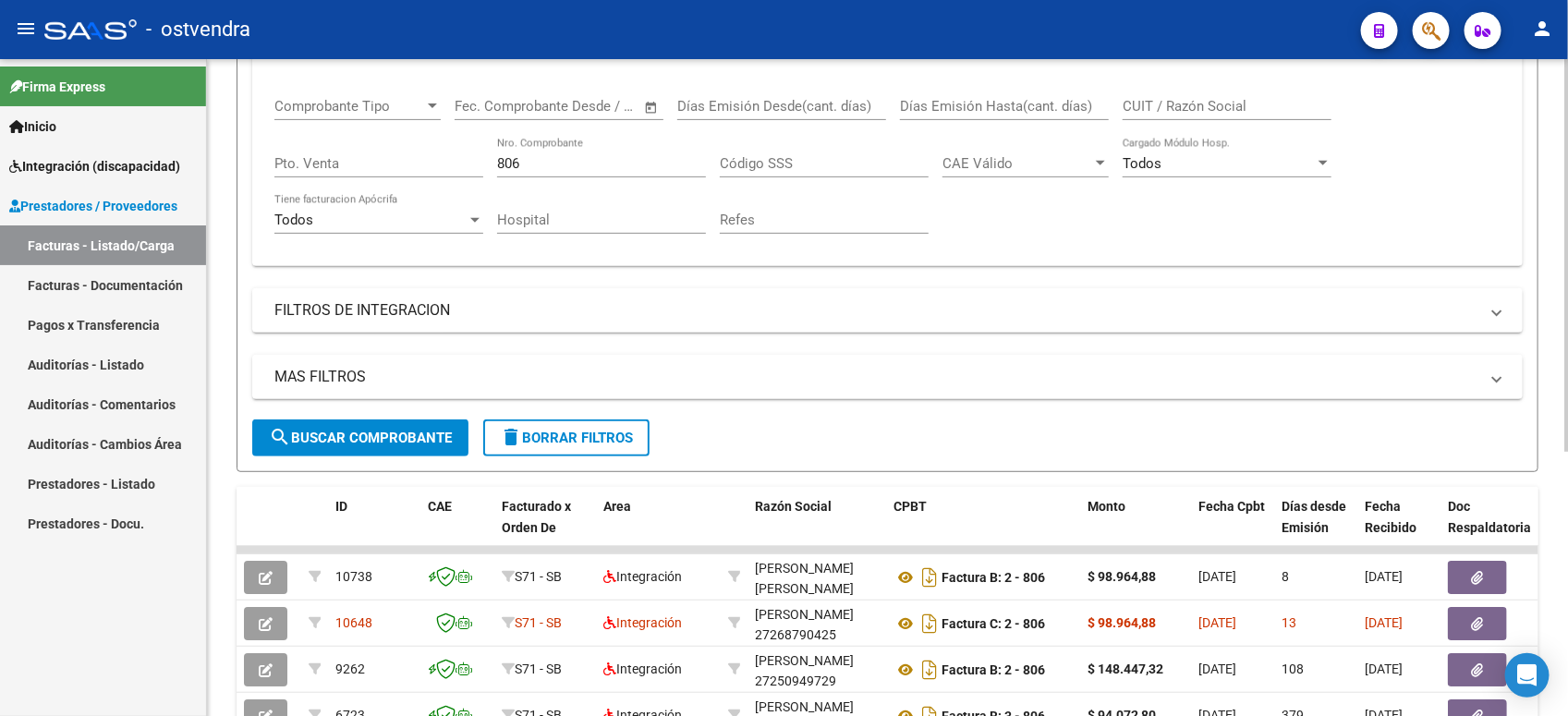
drag, startPoint x: 570, startPoint y: 167, endPoint x: 547, endPoint y: 155, distance: 25.9
click at [547, 155] on div "806 Nro. Comprobante" at bounding box center [601, 157] width 209 height 40
drag, startPoint x: 547, startPoint y: 155, endPoint x: 449, endPoint y: 153, distance: 98.0
click at [449, 153] on div "Comprobante Tipo Comprobante Tipo Fecha inicio – Fecha fin Fec. Comprobante Des…" at bounding box center [887, 166] width 1227 height 171
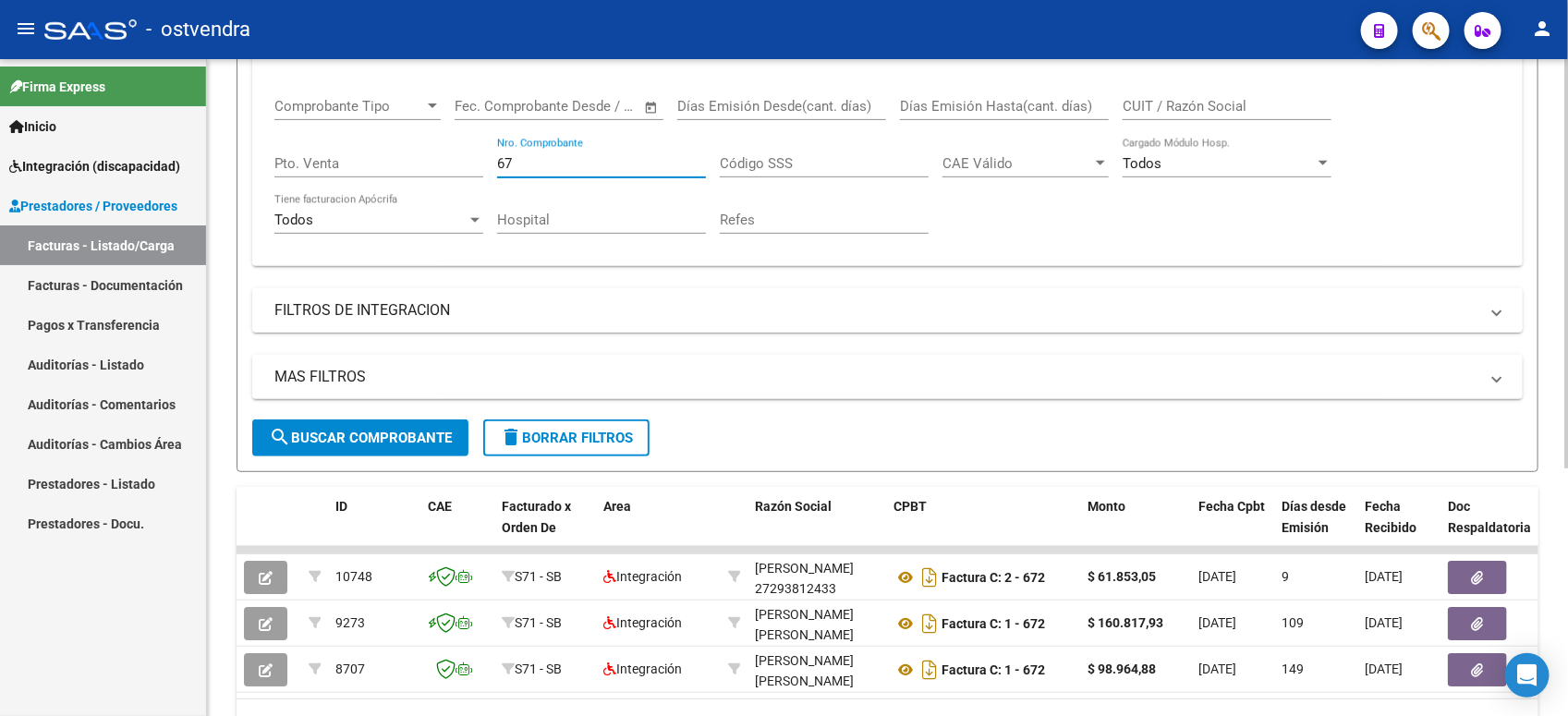
type input "6"
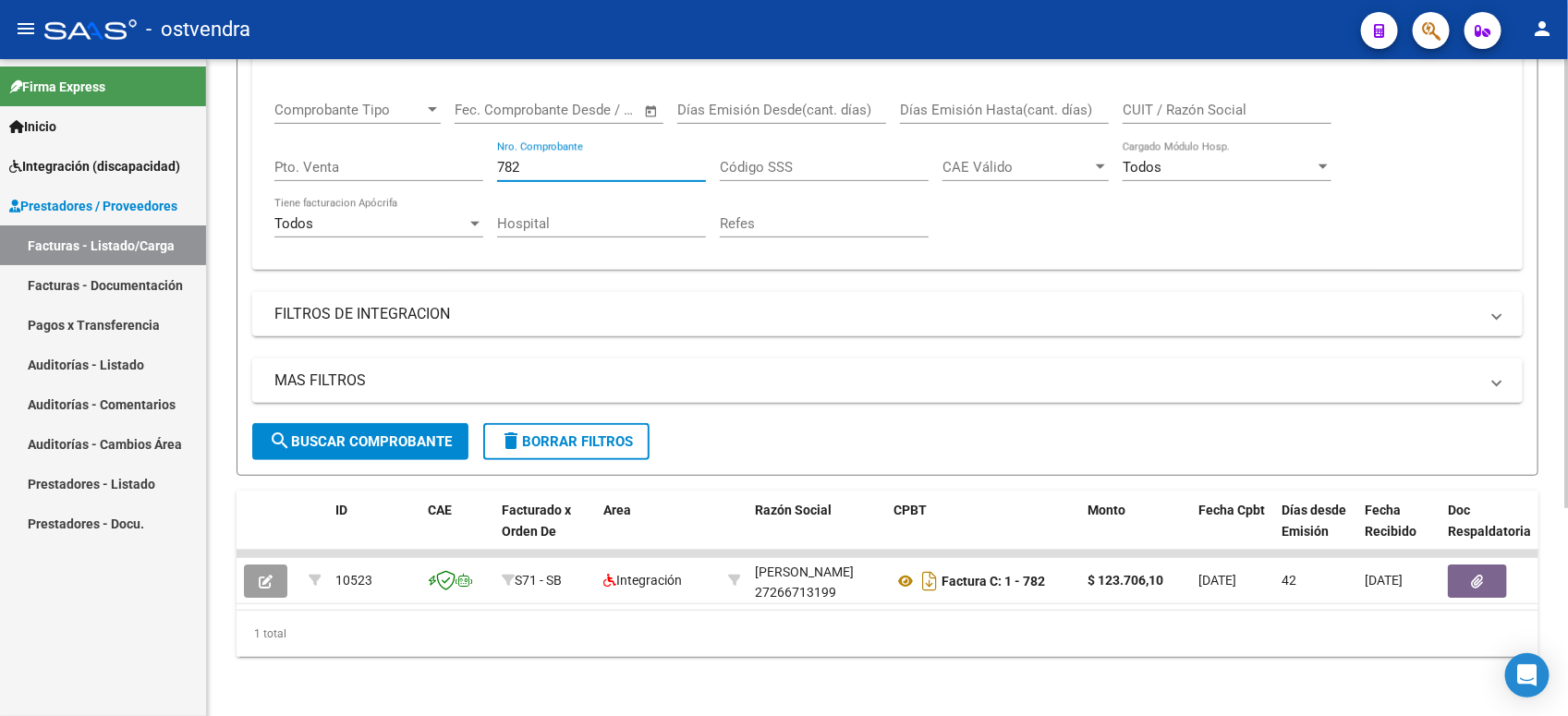
drag, startPoint x: 559, startPoint y: 156, endPoint x: 418, endPoint y: 137, distance: 142.3
click at [418, 137] on div "Comprobante Tipo Comprobante Tipo Fecha inicio – Fecha fin Fec. Comprobante Des…" at bounding box center [887, 170] width 1227 height 171
drag, startPoint x: 526, startPoint y: 162, endPoint x: 478, endPoint y: 155, distance: 48.5
click at [478, 155] on div "Comprobante Tipo Comprobante Tipo Fecha inicio – Fecha fin Fec. Comprobante Des…" at bounding box center [887, 170] width 1227 height 171
drag, startPoint x: 527, startPoint y: 158, endPoint x: 468, endPoint y: 153, distance: 59.2
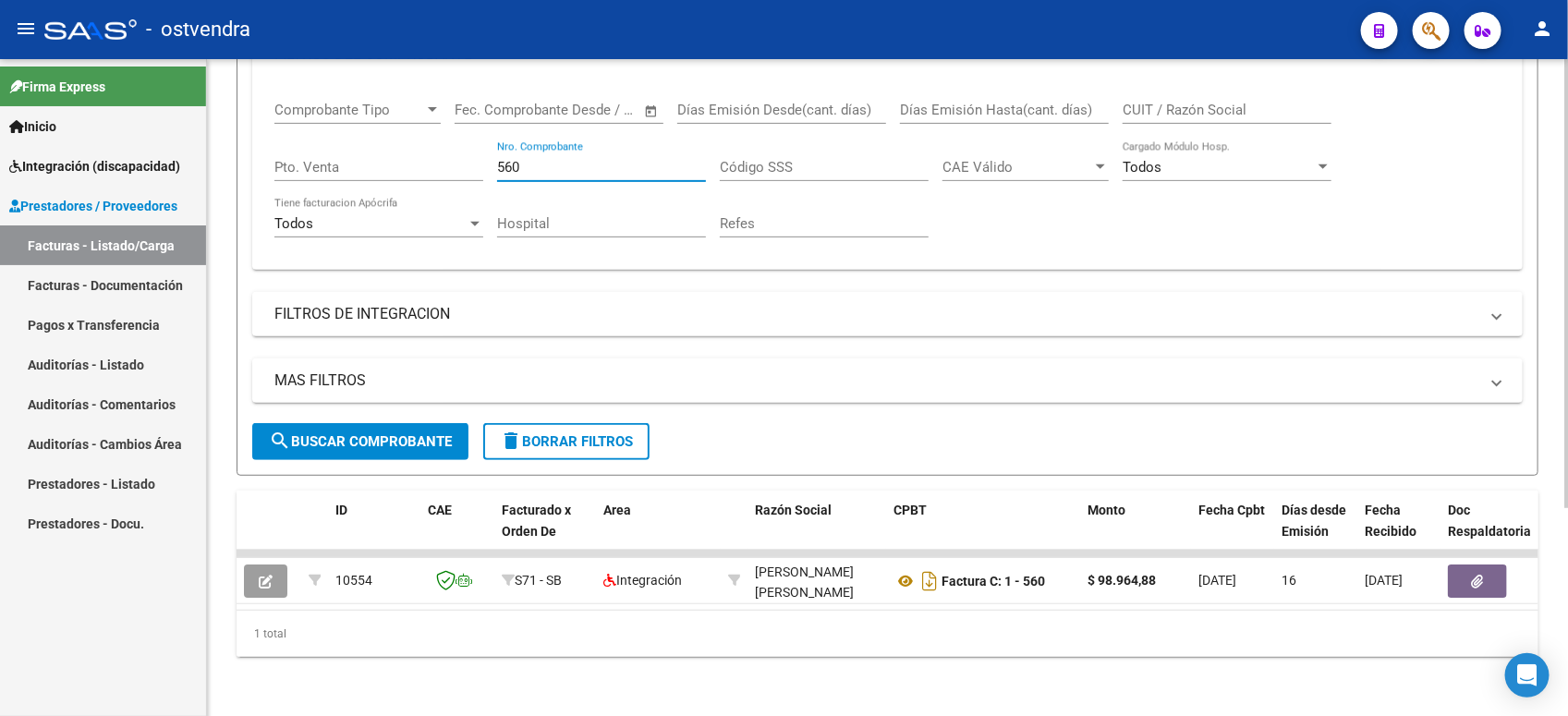
click at [468, 153] on div "Comprobante Tipo Comprobante Tipo Fecha inicio – Fecha fin Fec. Comprobante Des…" at bounding box center [887, 170] width 1227 height 171
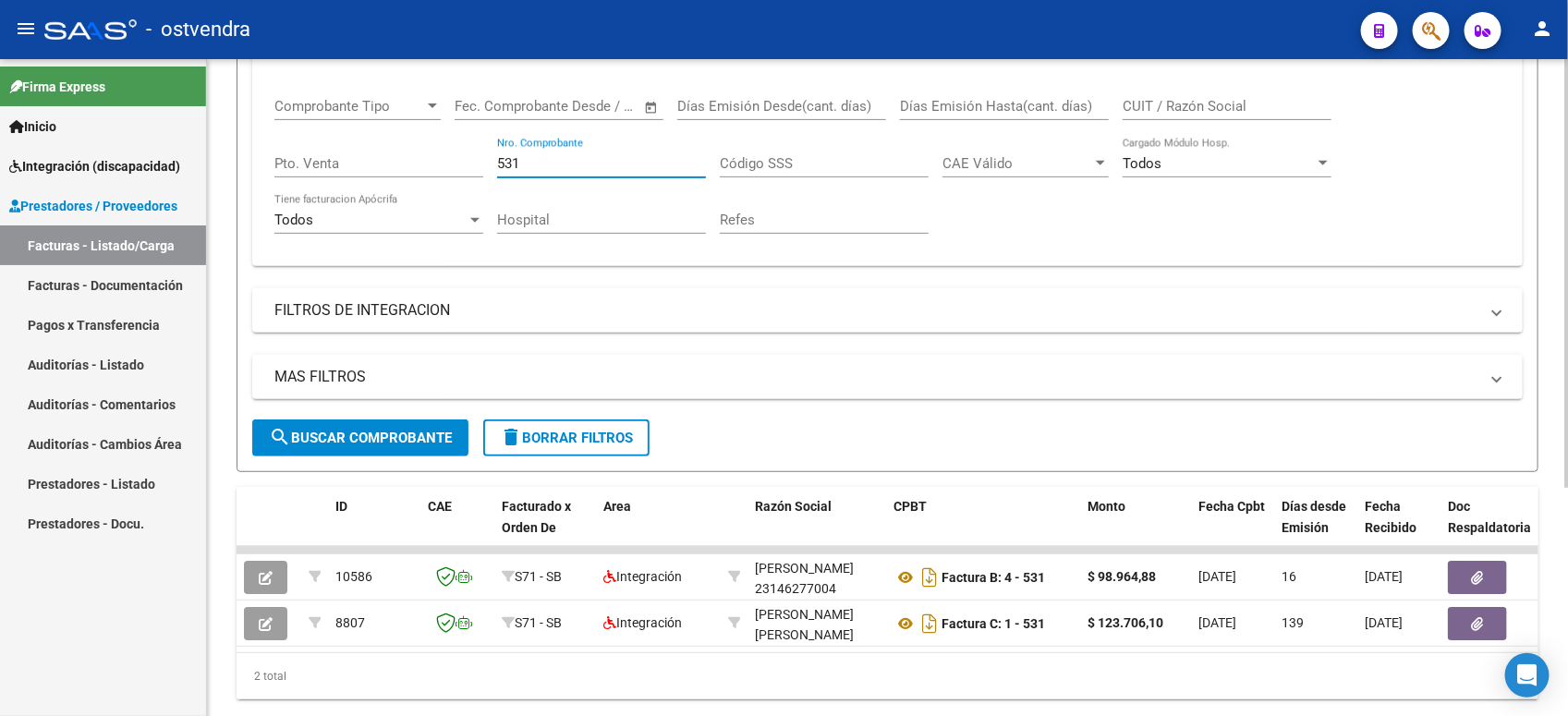
drag, startPoint x: 459, startPoint y: 145, endPoint x: 436, endPoint y: 143, distance: 23.1
click at [436, 143] on div "Comprobante Tipo Comprobante Tipo Fecha inicio – Fecha fin Fec. Comprobante Des…" at bounding box center [887, 166] width 1227 height 171
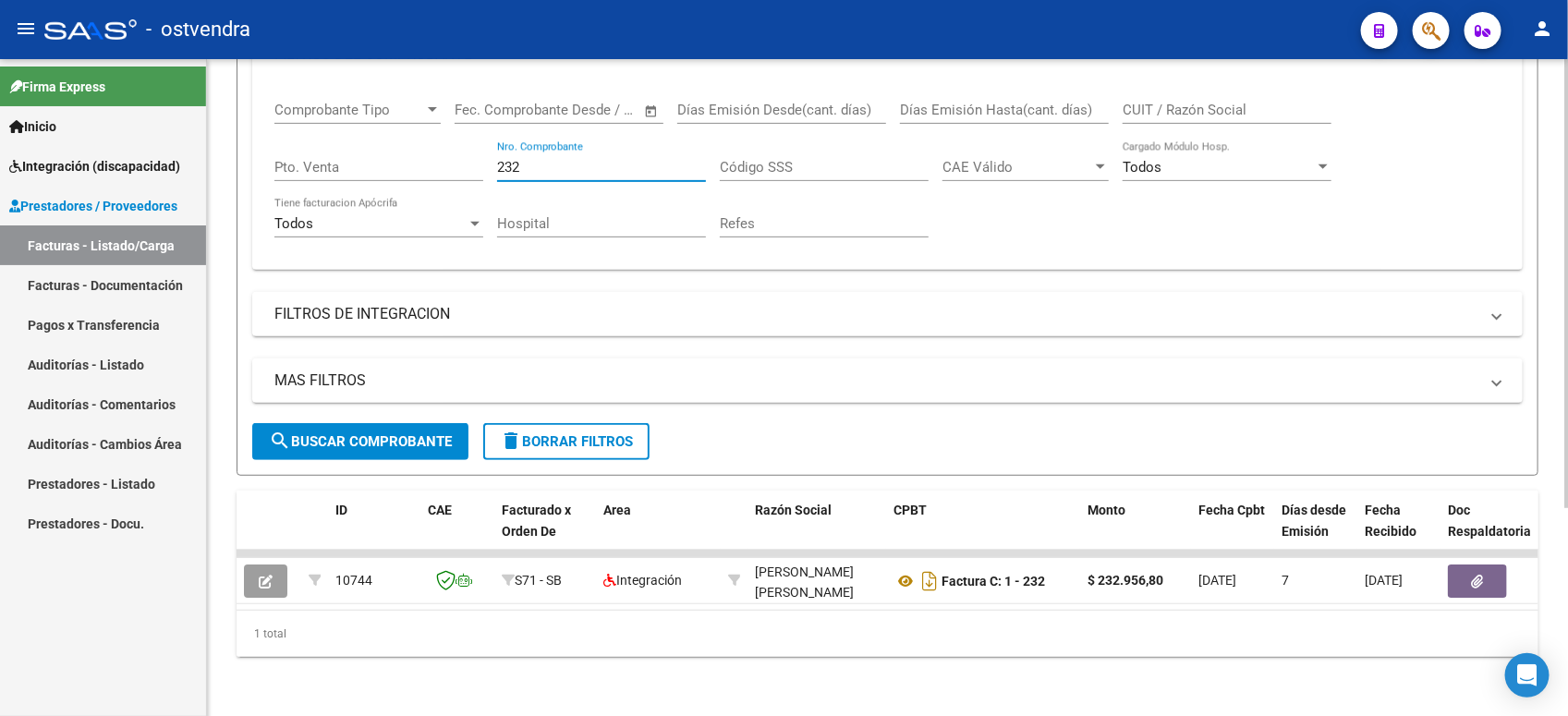
drag, startPoint x: 534, startPoint y: 153, endPoint x: 413, endPoint y: 134, distance: 122.5
click at [413, 134] on div "Comprobante Tipo Comprobante Tipo Fecha inicio – Fecha fin Fec. Comprobante Des…" at bounding box center [887, 170] width 1227 height 171
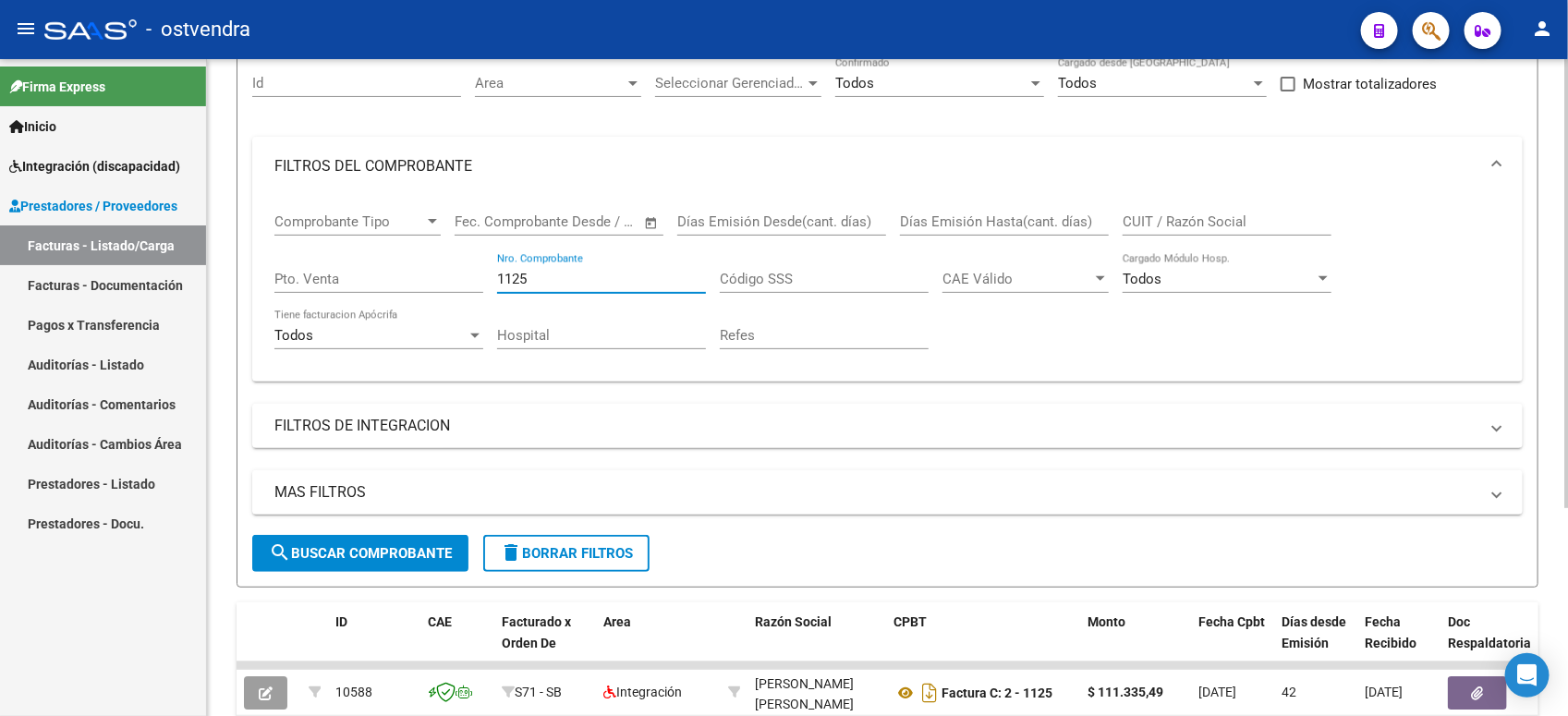
drag, startPoint x: 607, startPoint y: 269, endPoint x: 447, endPoint y: 280, distance: 160.4
click at [447, 280] on div "Comprobante Tipo Comprobante Tipo Fecha inicio – Fecha fin Fec. Comprobante Des…" at bounding box center [887, 282] width 1227 height 171
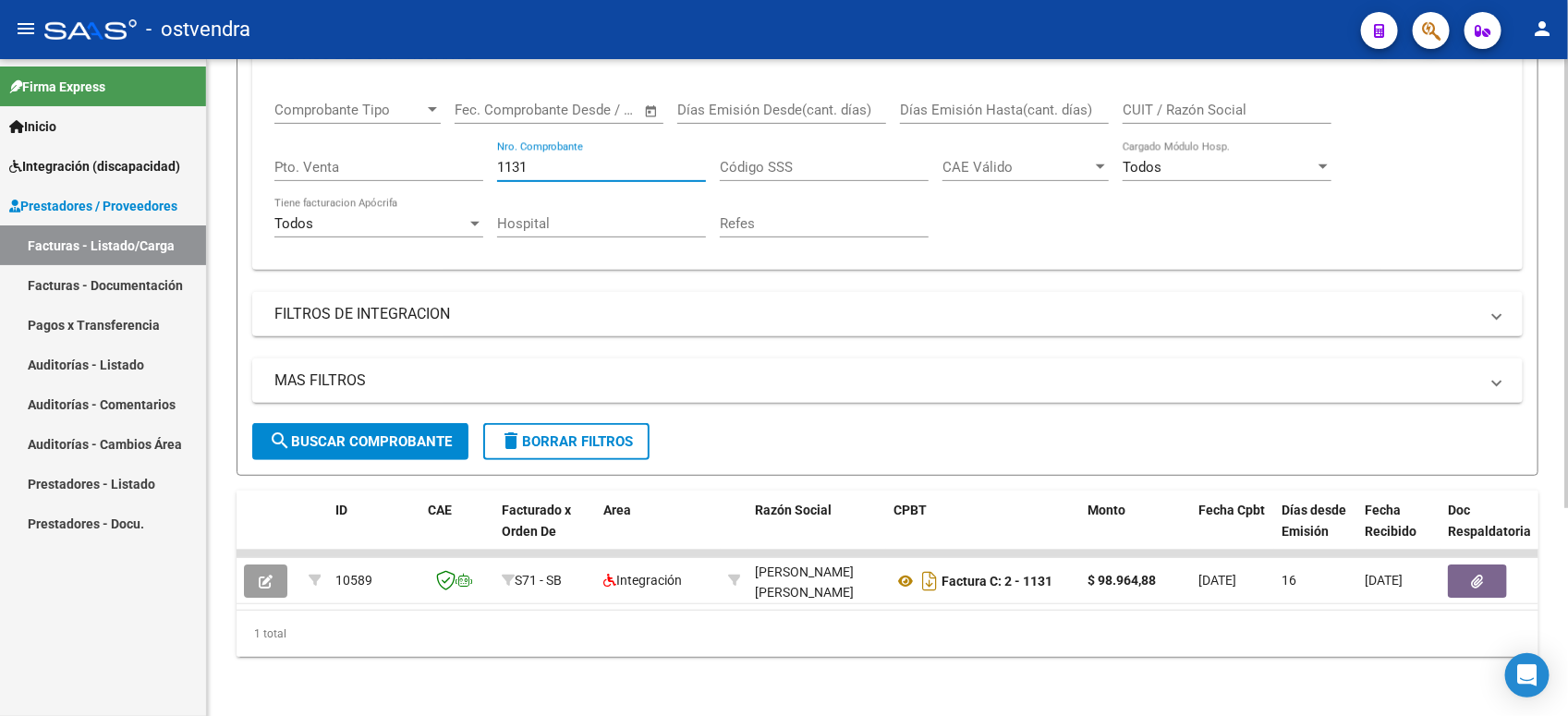
drag, startPoint x: 463, startPoint y: 167, endPoint x: 393, endPoint y: 174, distance: 70.3
click at [393, 174] on div "Comprobante Tipo Comprobante Tipo Fecha inicio – Fecha fin Fec. Comprobante Des…" at bounding box center [887, 170] width 1227 height 171
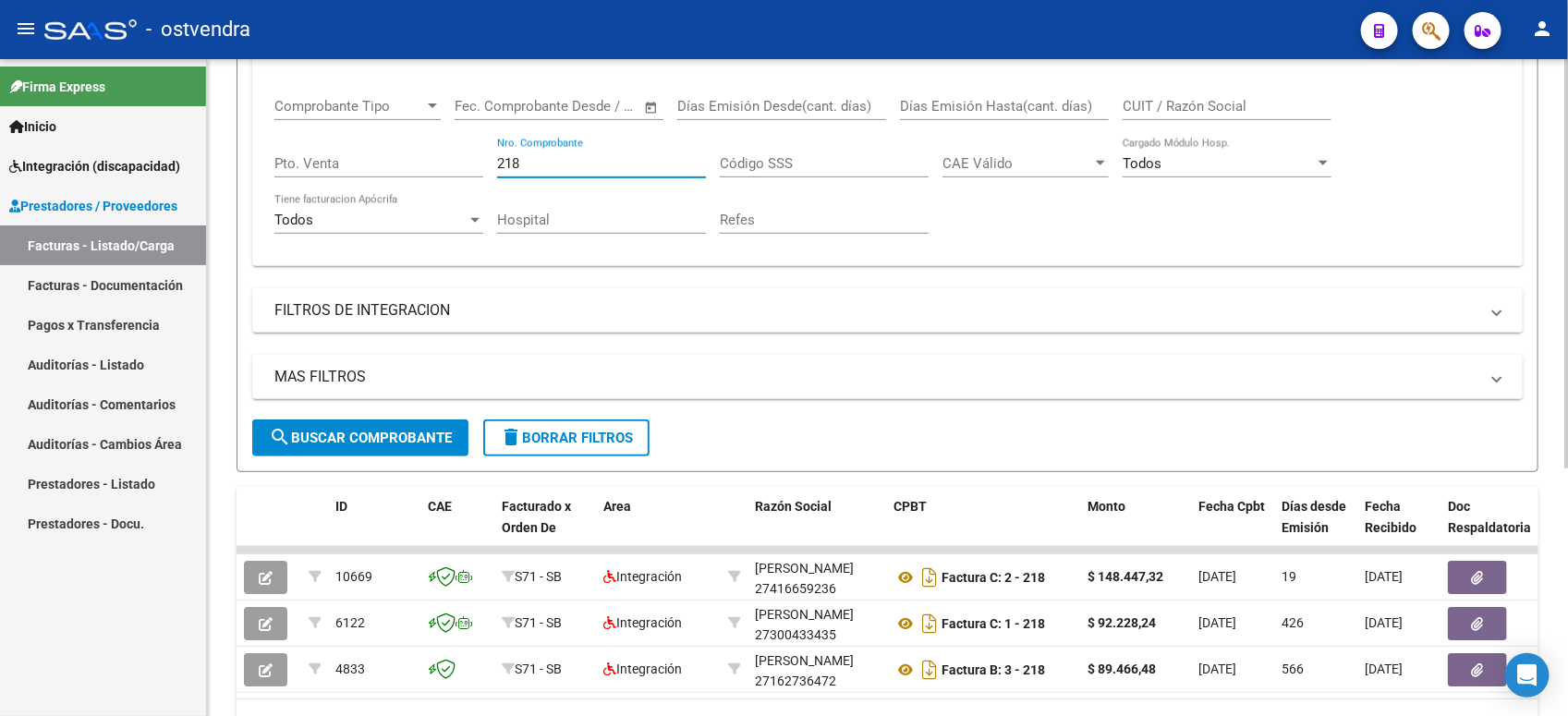
drag, startPoint x: 455, startPoint y: 159, endPoint x: 442, endPoint y: 159, distance: 13.0
click at [442, 159] on div "Comprobante Tipo Comprobante Tipo Fecha inicio – Fecha fin Fec. Comprobante Des…" at bounding box center [887, 166] width 1227 height 171
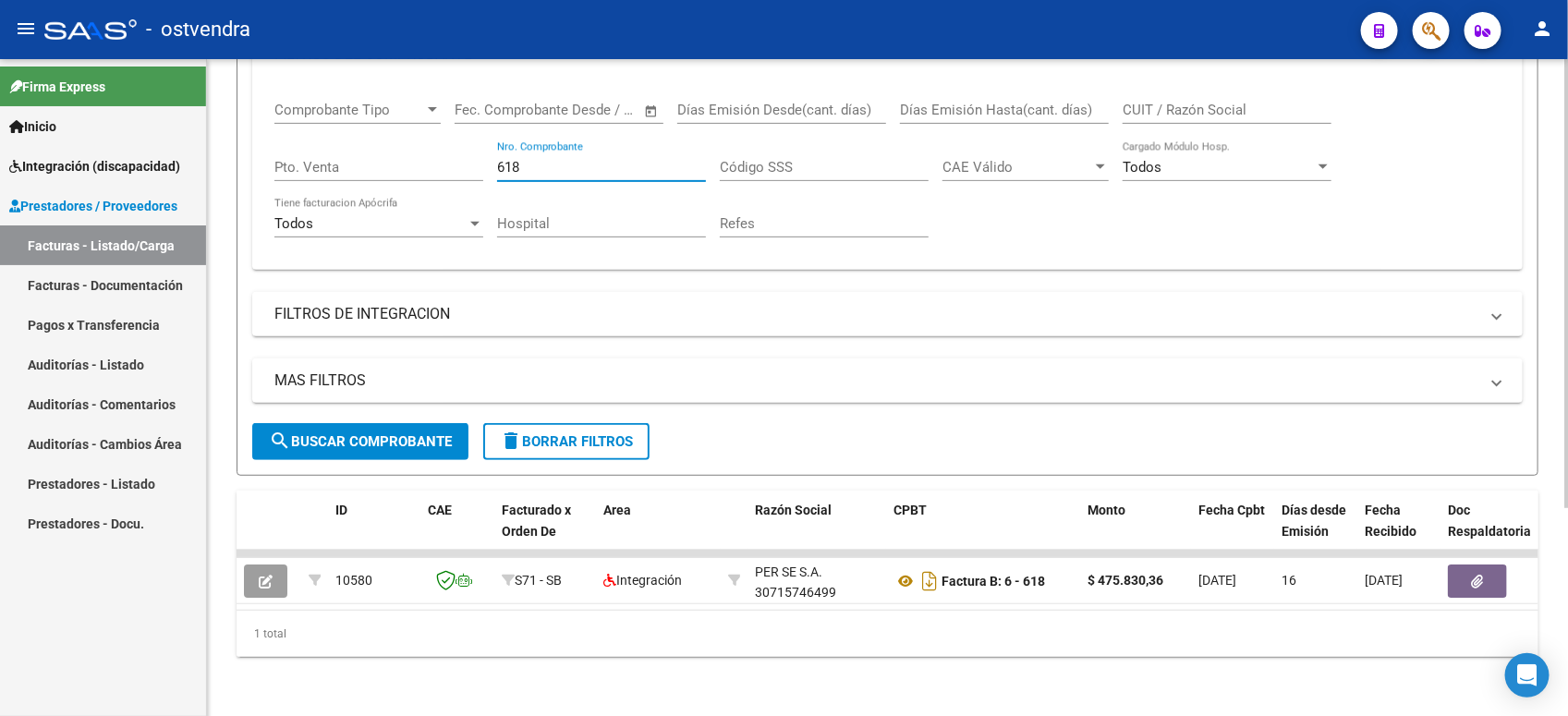
drag, startPoint x: 576, startPoint y: 164, endPoint x: 431, endPoint y: 158, distance: 145.1
click at [431, 158] on div "Comprobante Tipo Comprobante Tipo Fecha inicio – Fecha fin Fec. Comprobante Des…" at bounding box center [887, 170] width 1227 height 171
click at [518, 159] on input "1802" at bounding box center [601, 168] width 209 height 17
click at [531, 161] on input "1802" at bounding box center [601, 168] width 209 height 17
drag, startPoint x: 531, startPoint y: 161, endPoint x: 490, endPoint y: 163, distance: 41.0
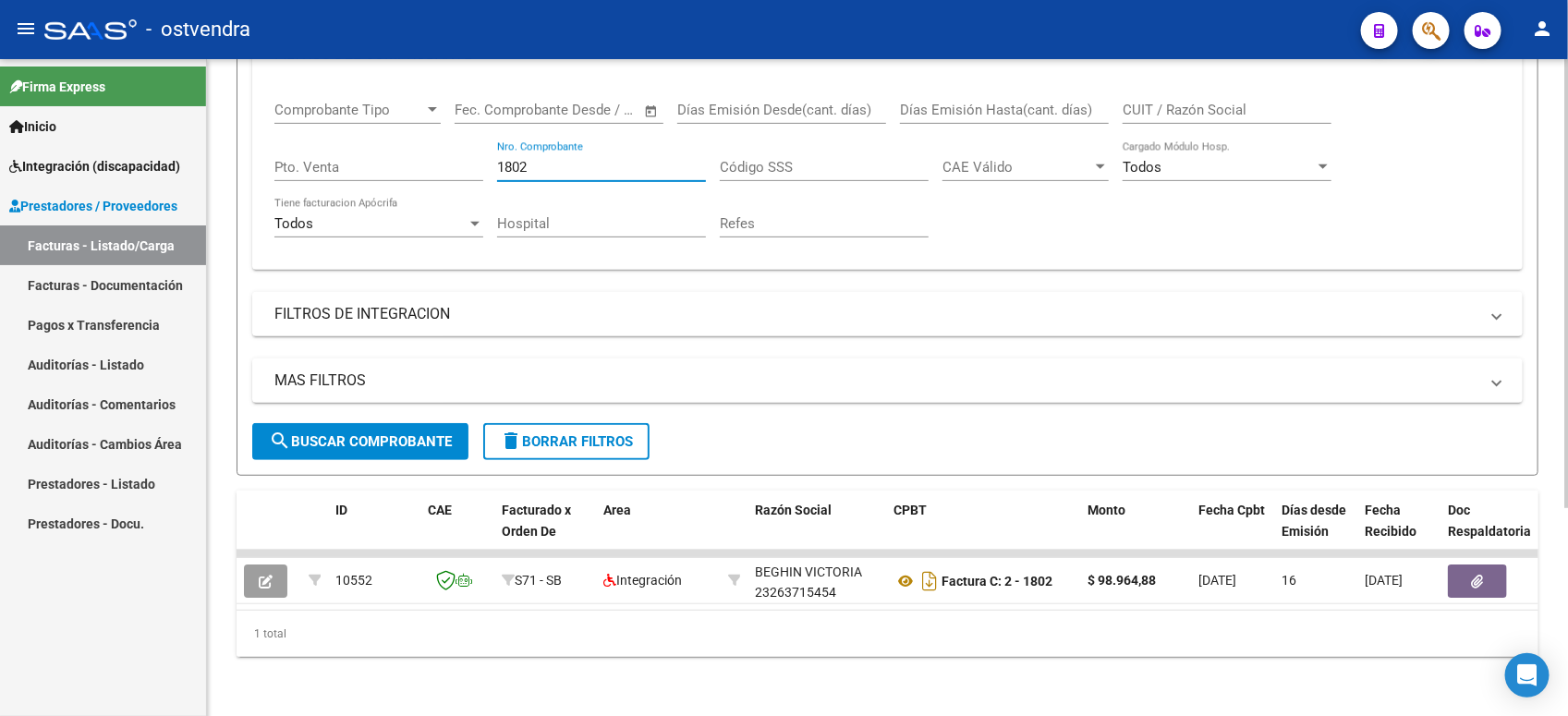
click at [490, 163] on div "Comprobante Tipo Comprobante Tipo Fecha inicio – Fecha fin Fec. Comprobante Des…" at bounding box center [887, 170] width 1227 height 171
type input "9"
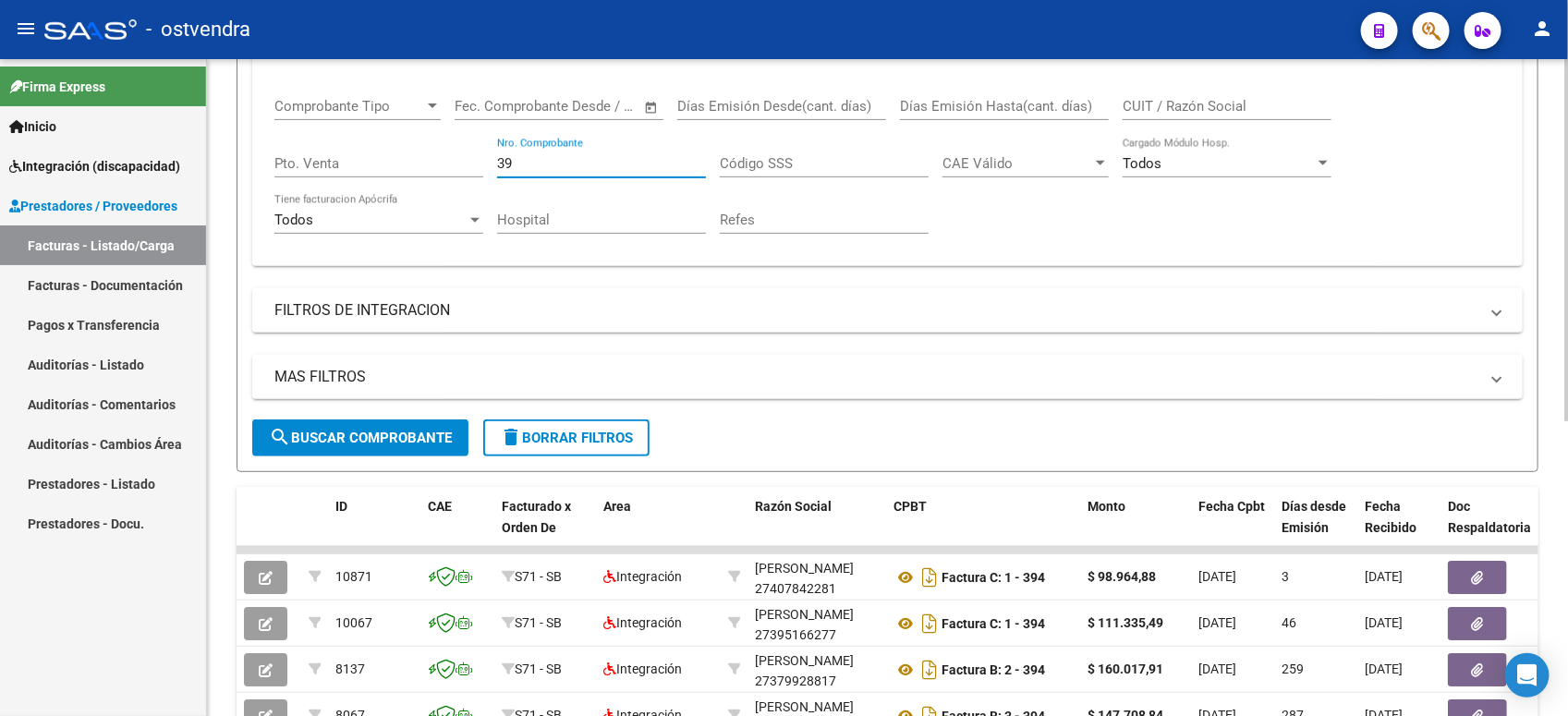
type input "3"
type input "4"
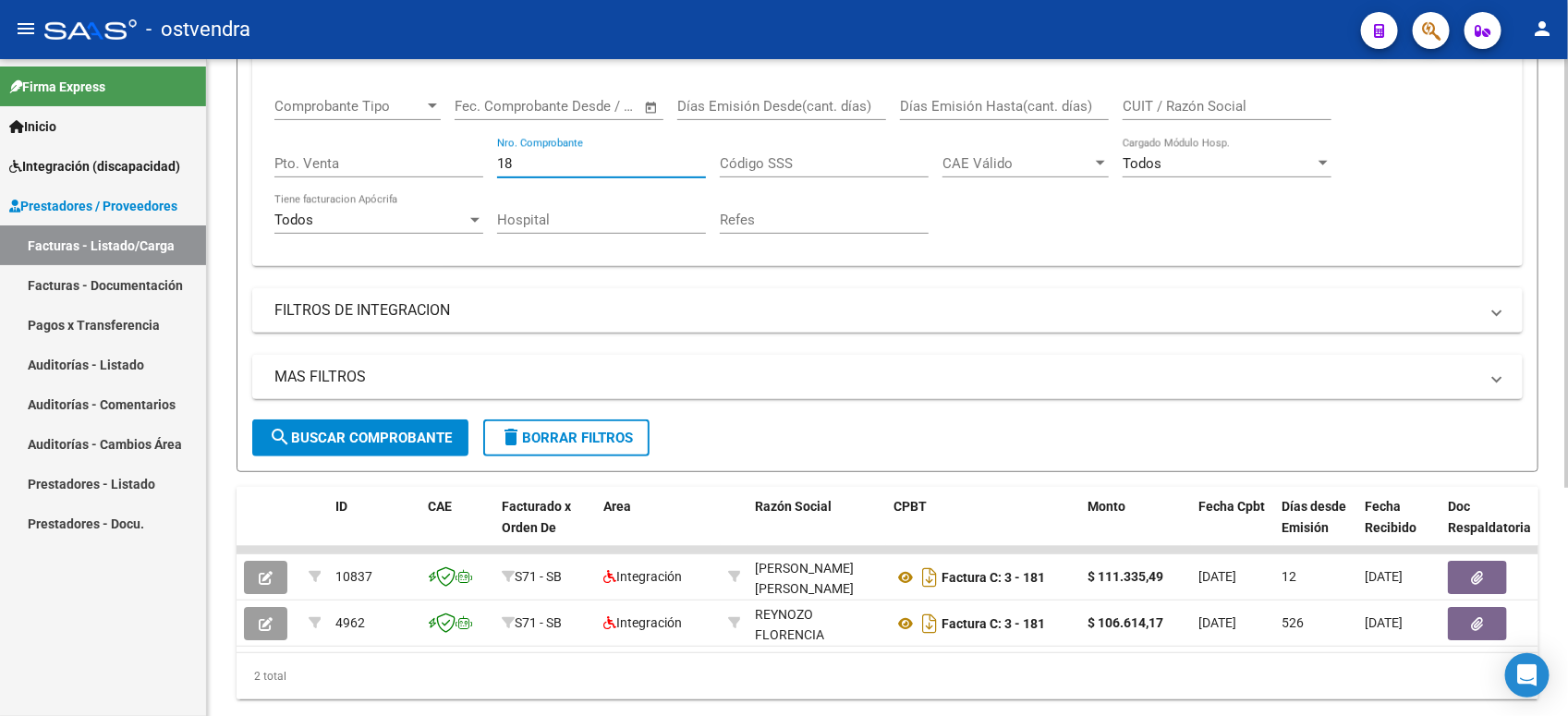
type input "1"
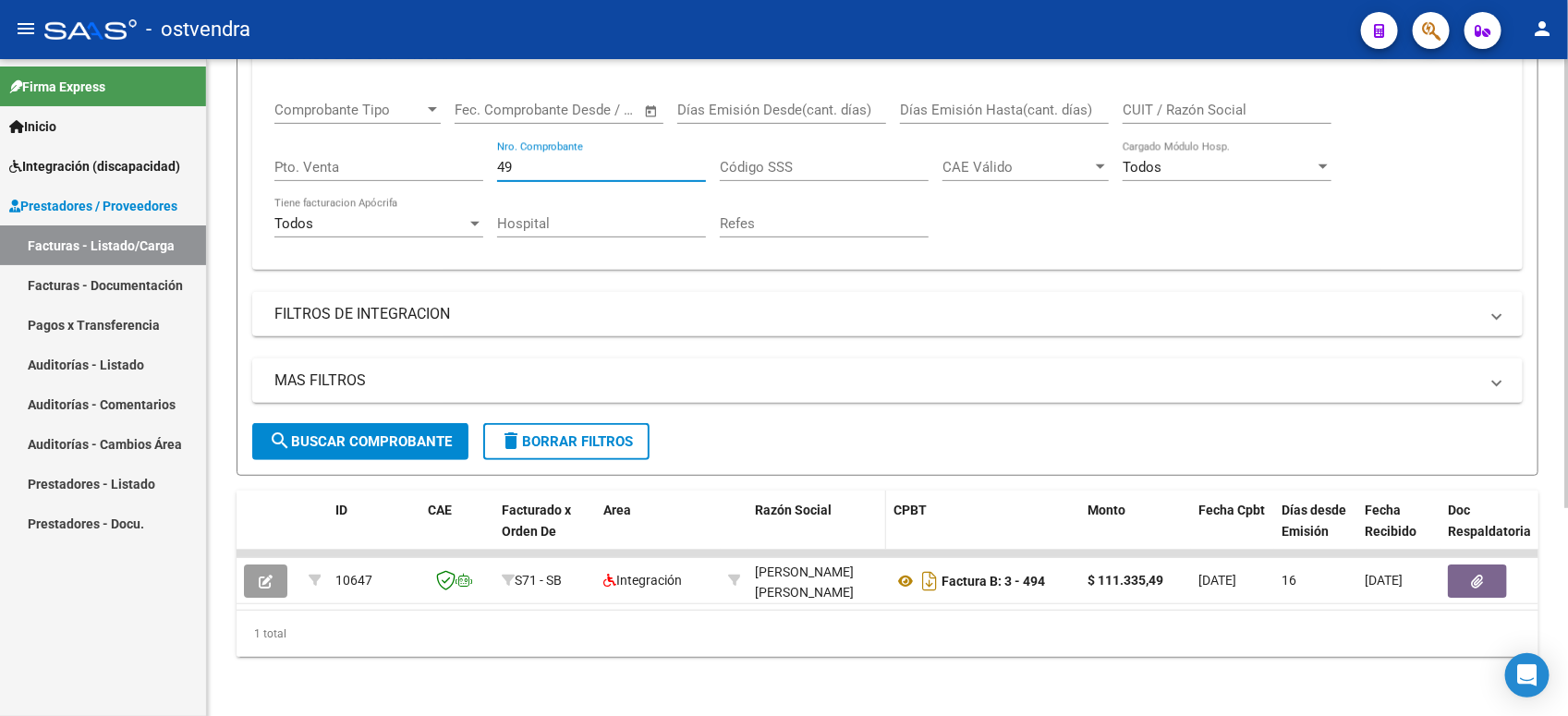
type input "4"
drag, startPoint x: 588, startPoint y: 161, endPoint x: 502, endPoint y: 160, distance: 86.0
click at [502, 160] on input "2392" at bounding box center [601, 168] width 209 height 17
type input "2"
drag, startPoint x: 405, startPoint y: 161, endPoint x: 238, endPoint y: 169, distance: 167.2
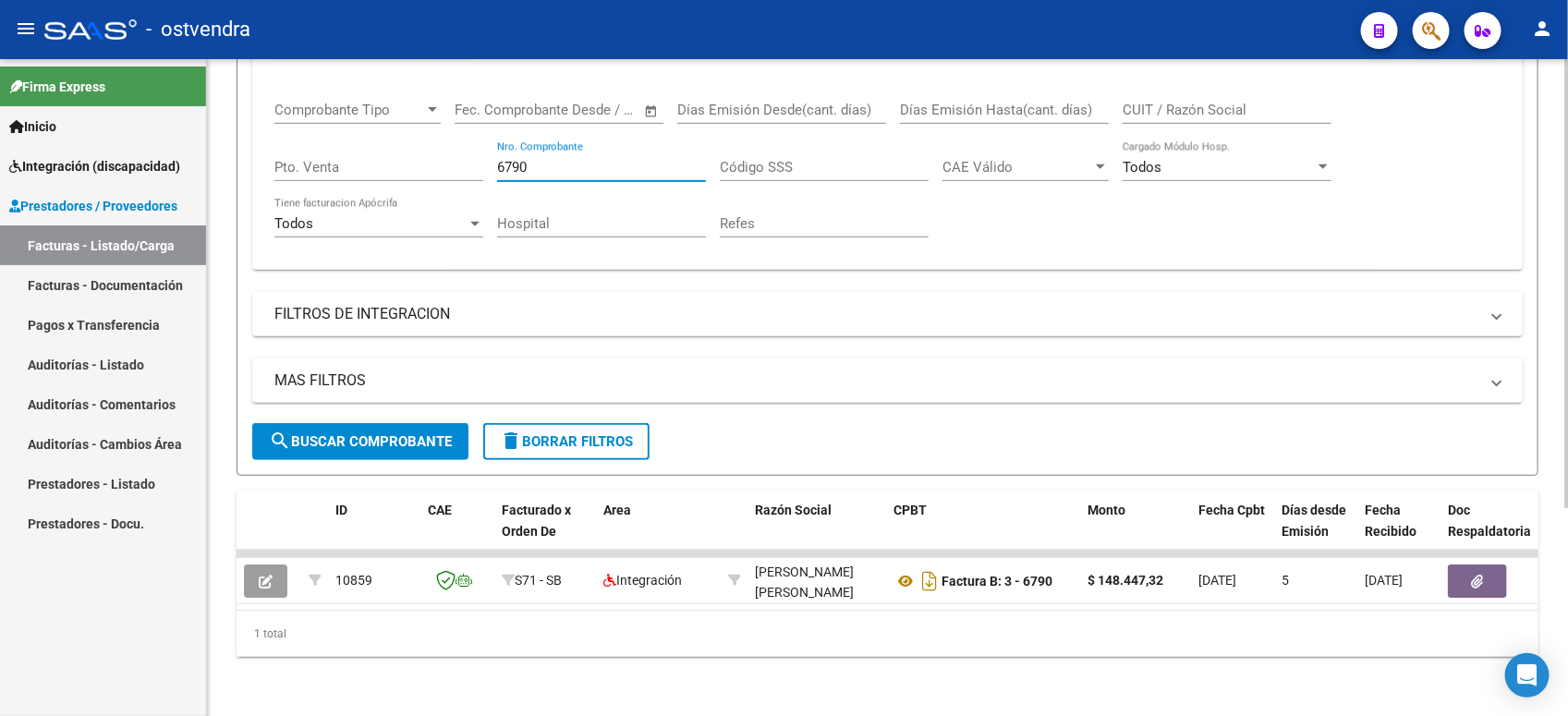
click at [238, 169] on form "Filtros Id Area Area Seleccionar Gerenciador Seleccionar Gerenciador Todos Conf…" at bounding box center [887, 203] width 1302 height 546
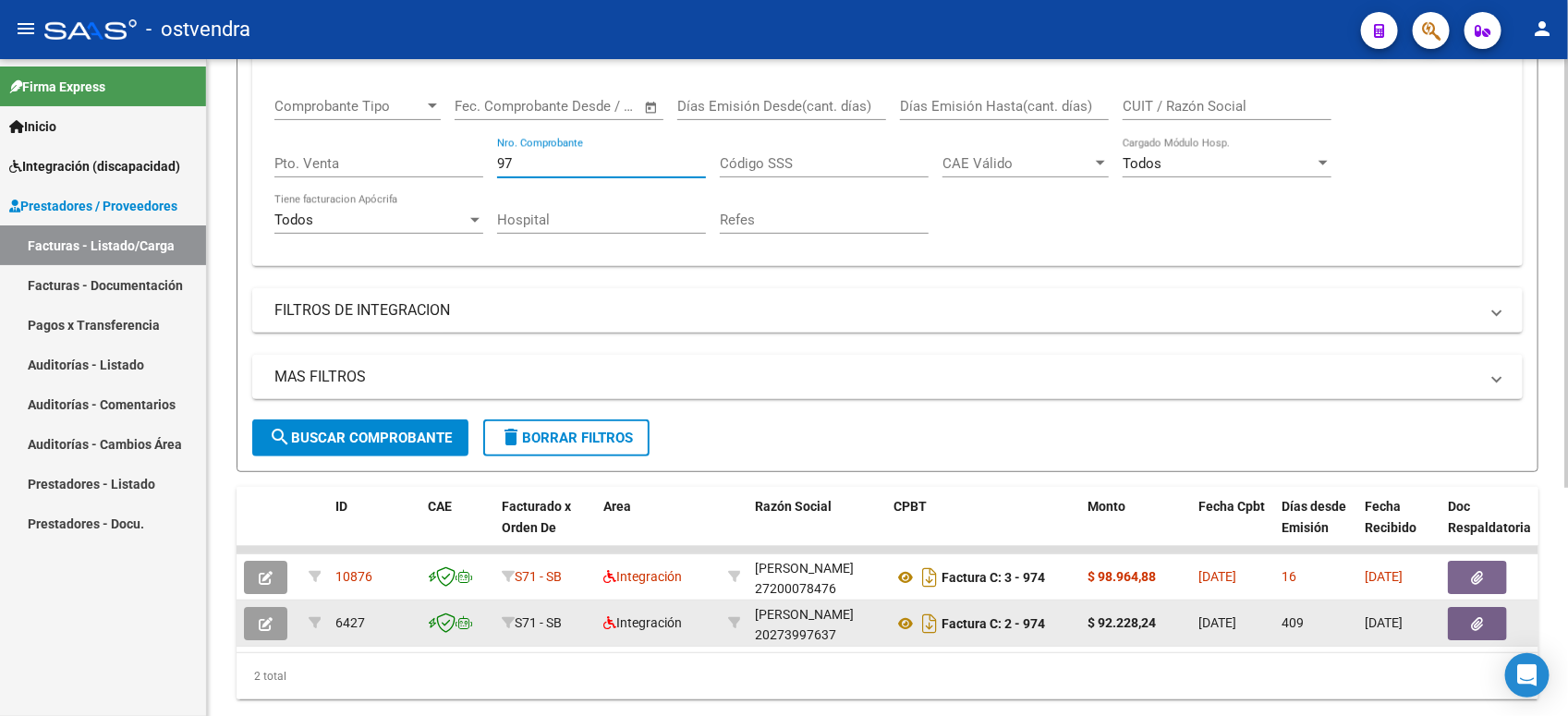
type input "9"
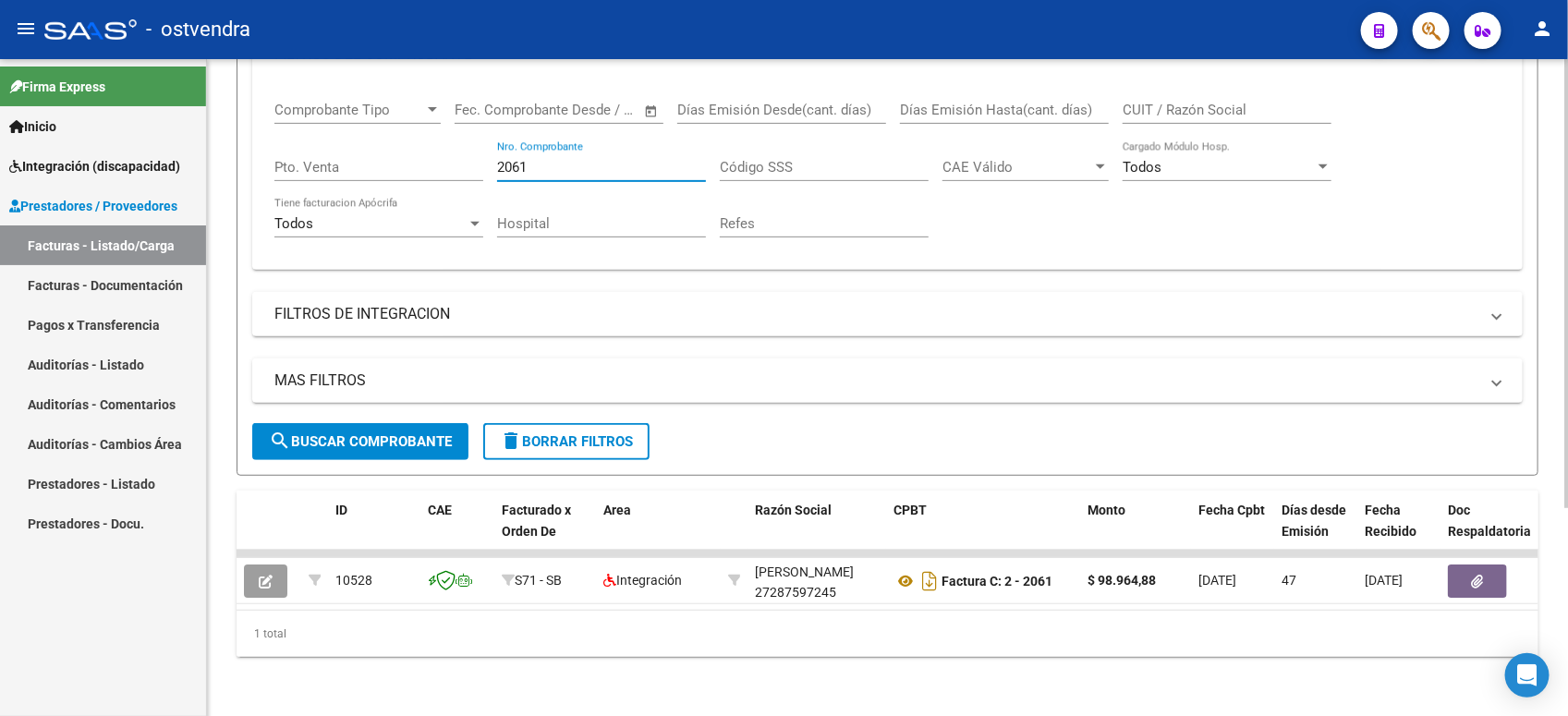
click at [581, 166] on input "2061" at bounding box center [601, 168] width 209 height 17
type input "2"
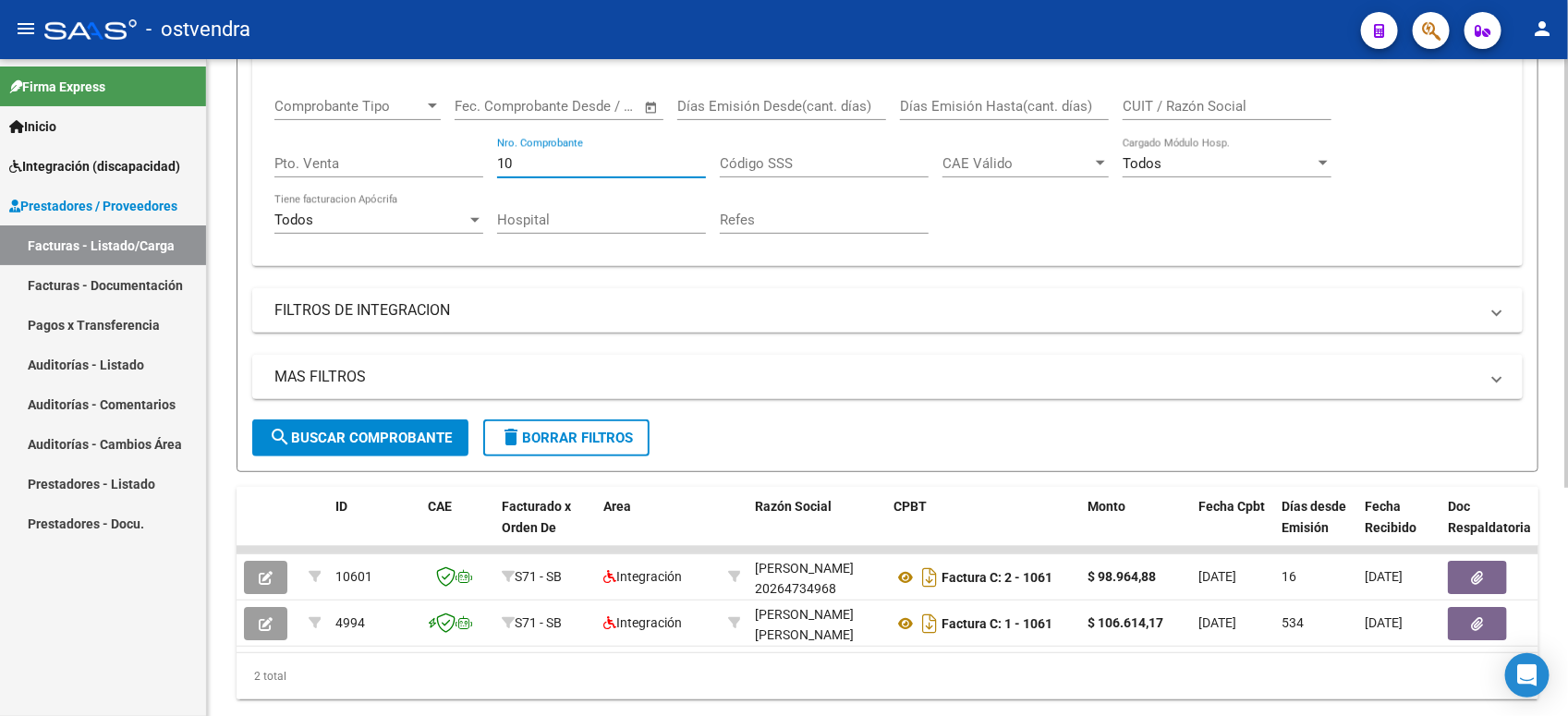
type input "1"
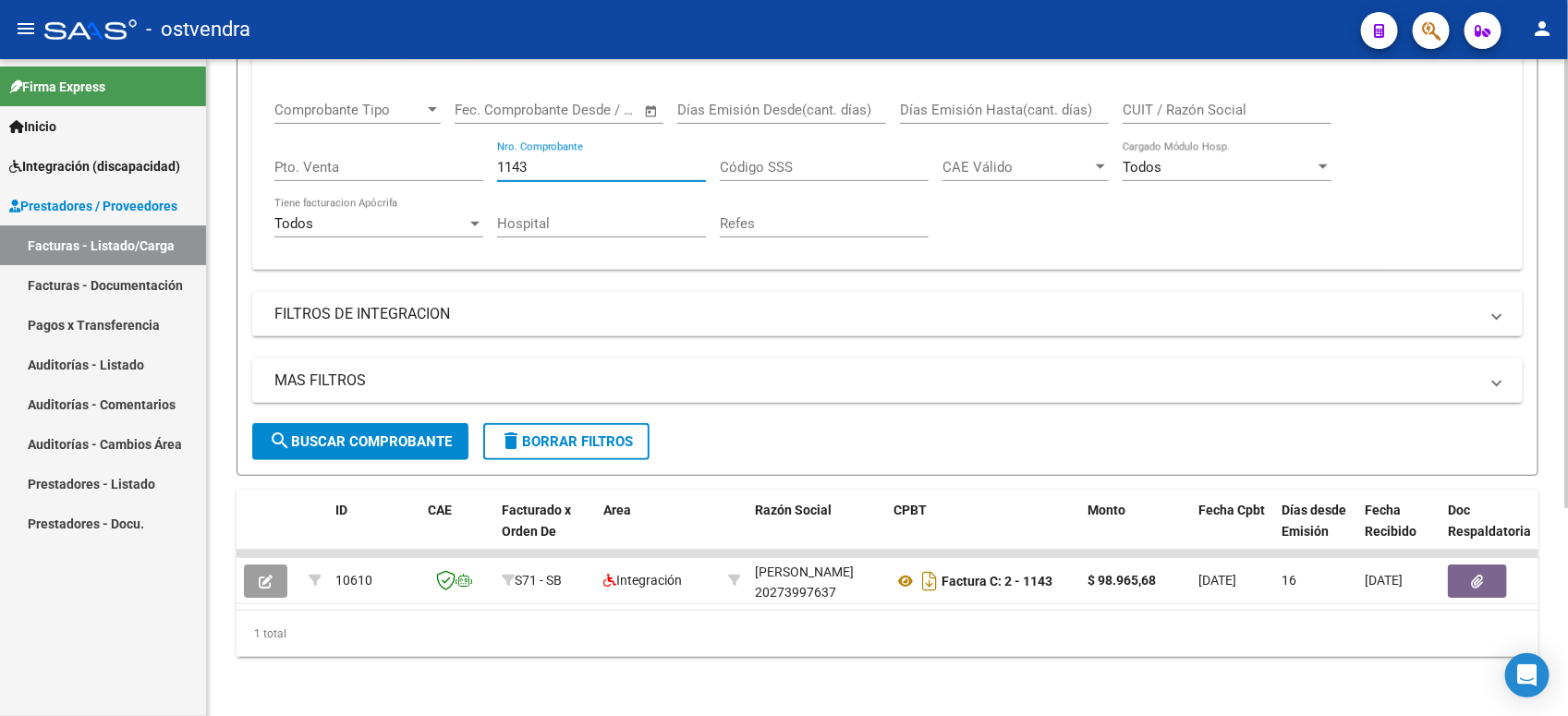
drag, startPoint x: 568, startPoint y: 157, endPoint x: 447, endPoint y: 151, distance: 121.1
click at [447, 151] on div "Comprobante Tipo Comprobante Tipo Fecha inicio – Fecha fin Fec. Comprobante Des…" at bounding box center [887, 170] width 1227 height 171
click at [601, 163] on input "3789" at bounding box center [601, 168] width 209 height 17
type input "3"
drag, startPoint x: 532, startPoint y: 159, endPoint x: 464, endPoint y: 155, distance: 68.1
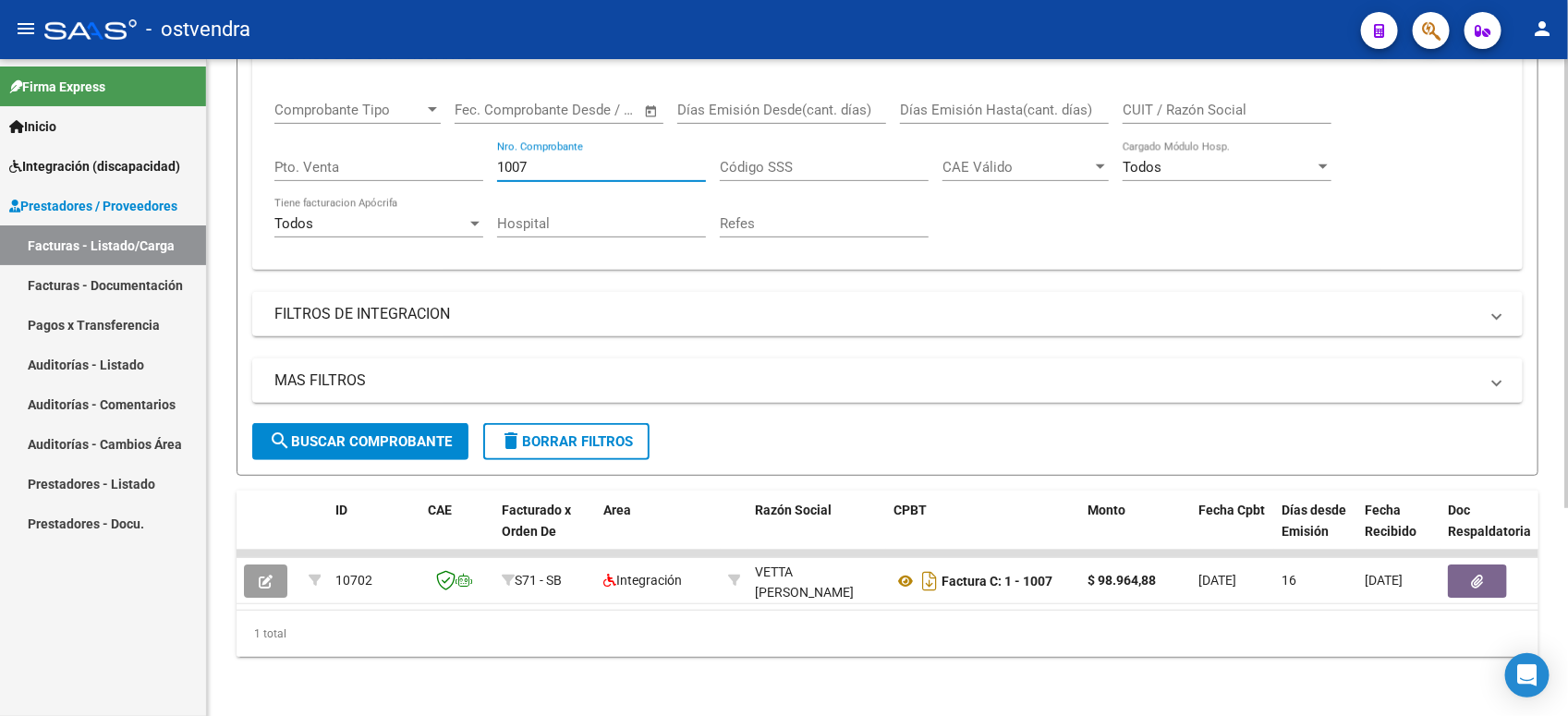
click at [464, 155] on div "Comprobante Tipo Comprobante Tipo Fecha inicio – Fecha fin Fec. Comprobante Des…" at bounding box center [887, 170] width 1227 height 171
drag, startPoint x: 543, startPoint y: 162, endPoint x: 489, endPoint y: 143, distance: 57.2
click at [489, 143] on div "Comprobante Tipo Comprobante Tipo Fecha inicio – Fecha fin Fec. Comprobante Des…" at bounding box center [887, 170] width 1227 height 171
drag, startPoint x: 573, startPoint y: 166, endPoint x: 437, endPoint y: 150, distance: 136.9
click at [437, 150] on div "Comprobante Tipo Comprobante Tipo Fecha inicio – Fecha fin Fec. Comprobante Des…" at bounding box center [887, 170] width 1227 height 171
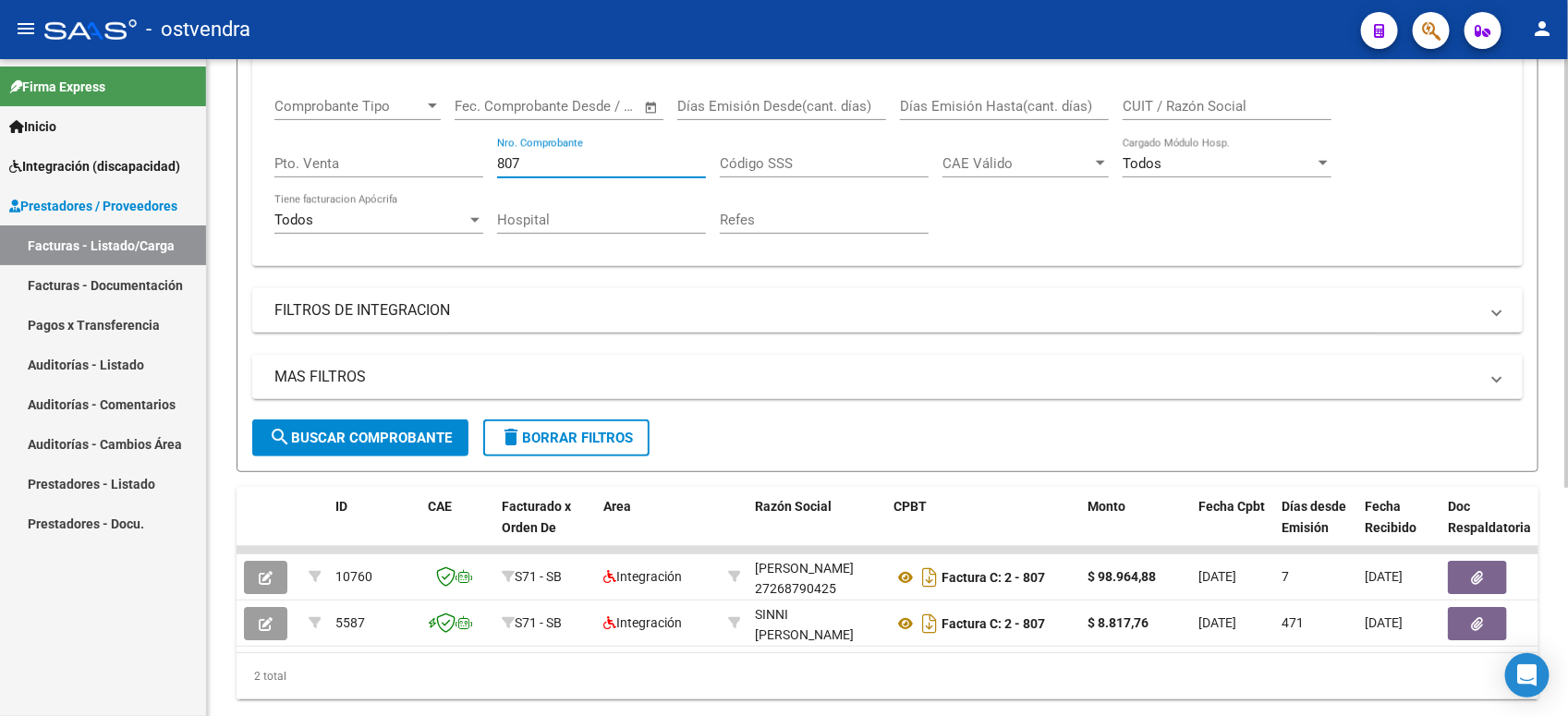
drag, startPoint x: 564, startPoint y: 162, endPoint x: 448, endPoint y: 144, distance: 117.4
click at [448, 144] on div "Comprobante Tipo Comprobante Tipo Fecha inicio – Fecha fin Fec. Comprobante Des…" at bounding box center [887, 166] width 1227 height 171
type input "8"
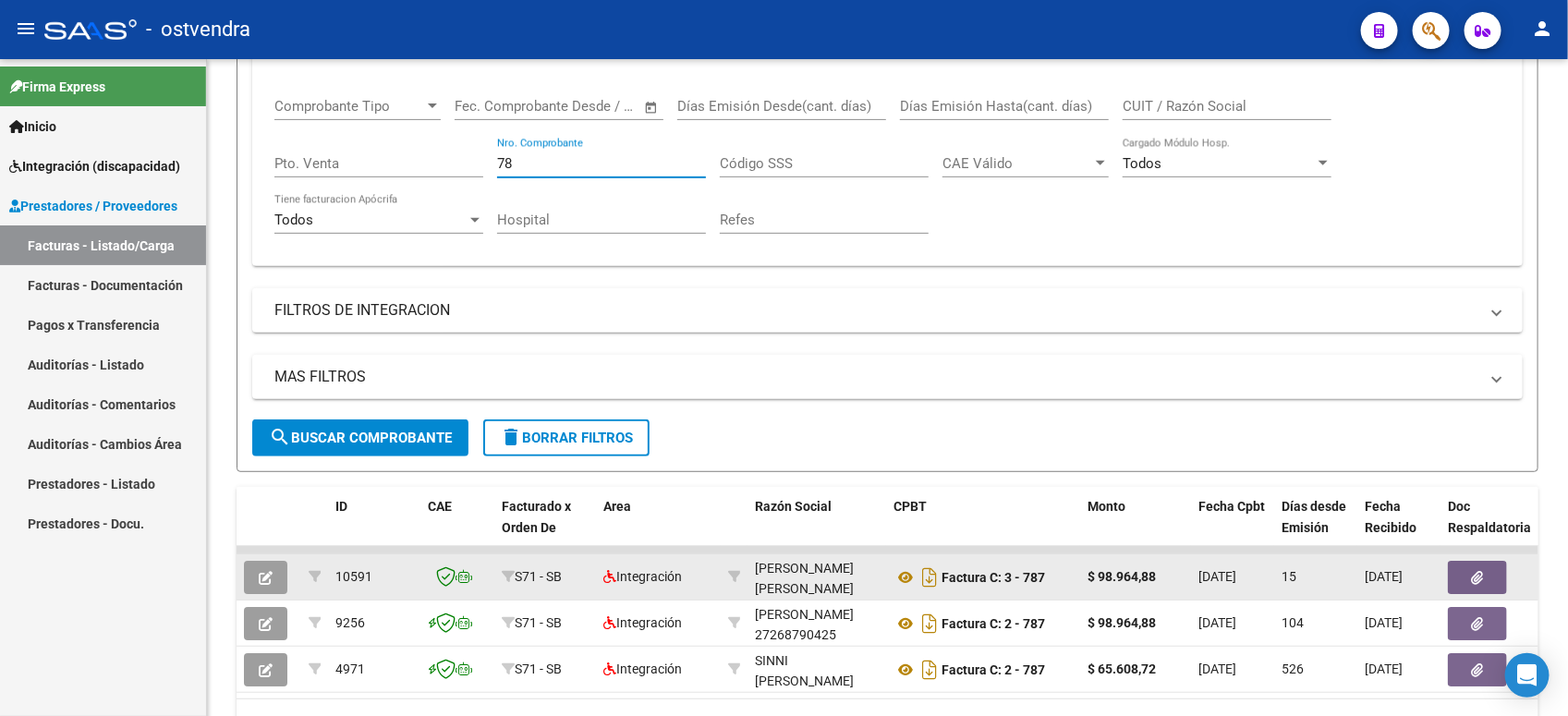
type input "7"
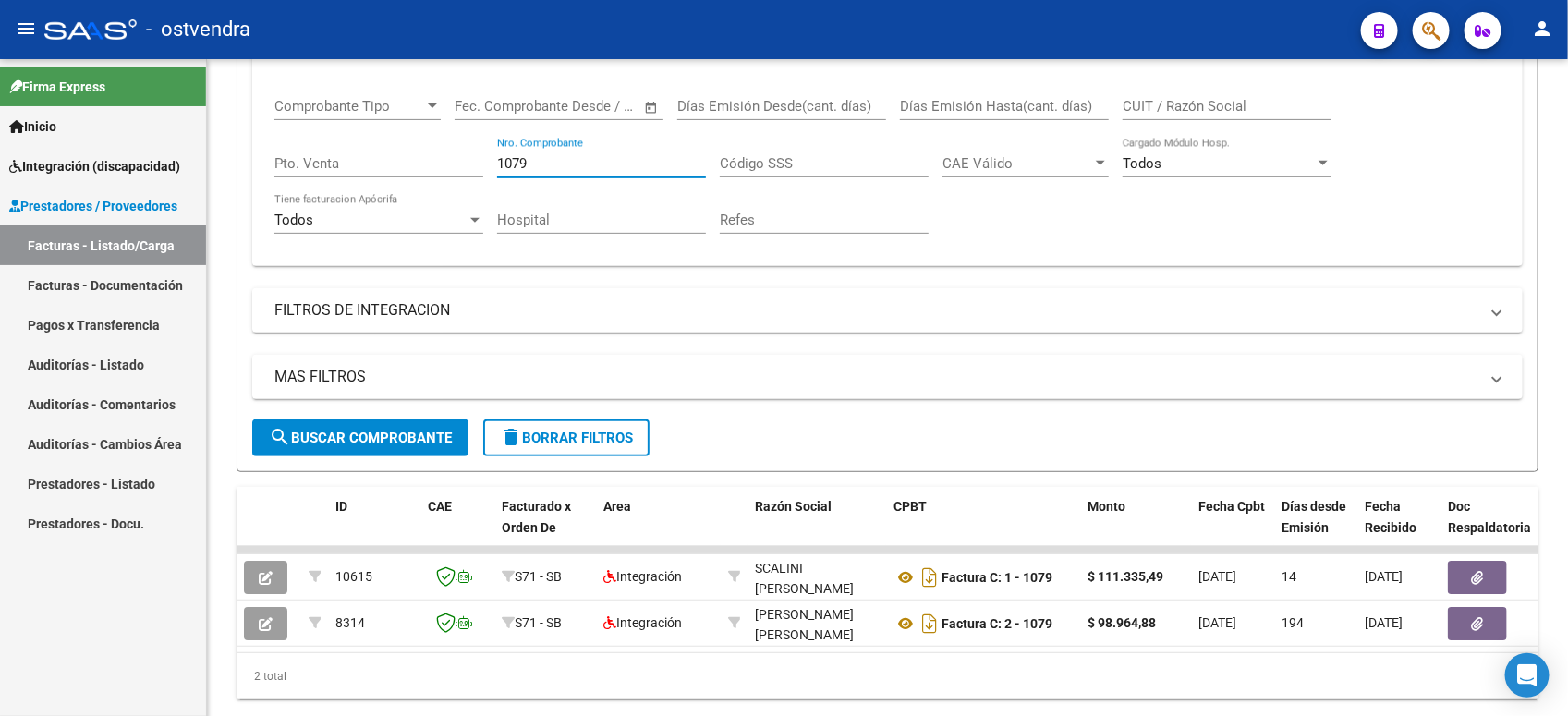
drag, startPoint x: 580, startPoint y: 161, endPoint x: 404, endPoint y: 161, distance: 176.0
click at [404, 161] on div "Comprobante Tipo Comprobante Tipo Fecha inicio – Fecha fin Fec. Comprobante Des…" at bounding box center [887, 166] width 1227 height 171
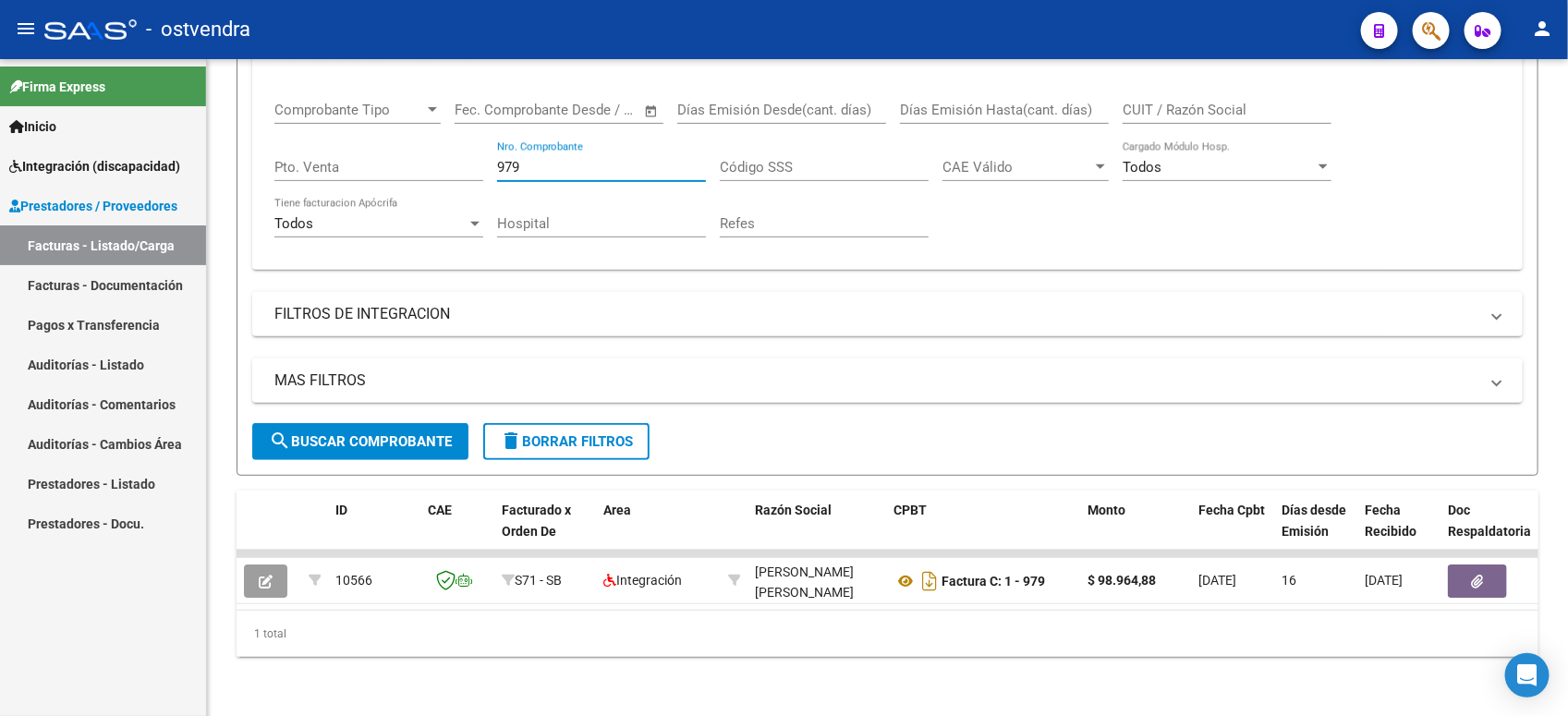
drag, startPoint x: 601, startPoint y: 157, endPoint x: 486, endPoint y: 139, distance: 116.4
click at [486, 139] on div "Comprobante Tipo Comprobante Tipo Fecha inicio – Fecha fin Fec. Comprobante Des…" at bounding box center [887, 170] width 1227 height 171
click at [320, 423] on button "search Buscar Comprobante" at bounding box center [360, 441] width 216 height 37
drag, startPoint x: 497, startPoint y: 159, endPoint x: 474, endPoint y: 157, distance: 23.1
click at [474, 157] on div "Comprobante Tipo Comprobante Tipo Fecha inicio – Fecha fin Fec. Comprobante Des…" at bounding box center [887, 170] width 1227 height 171
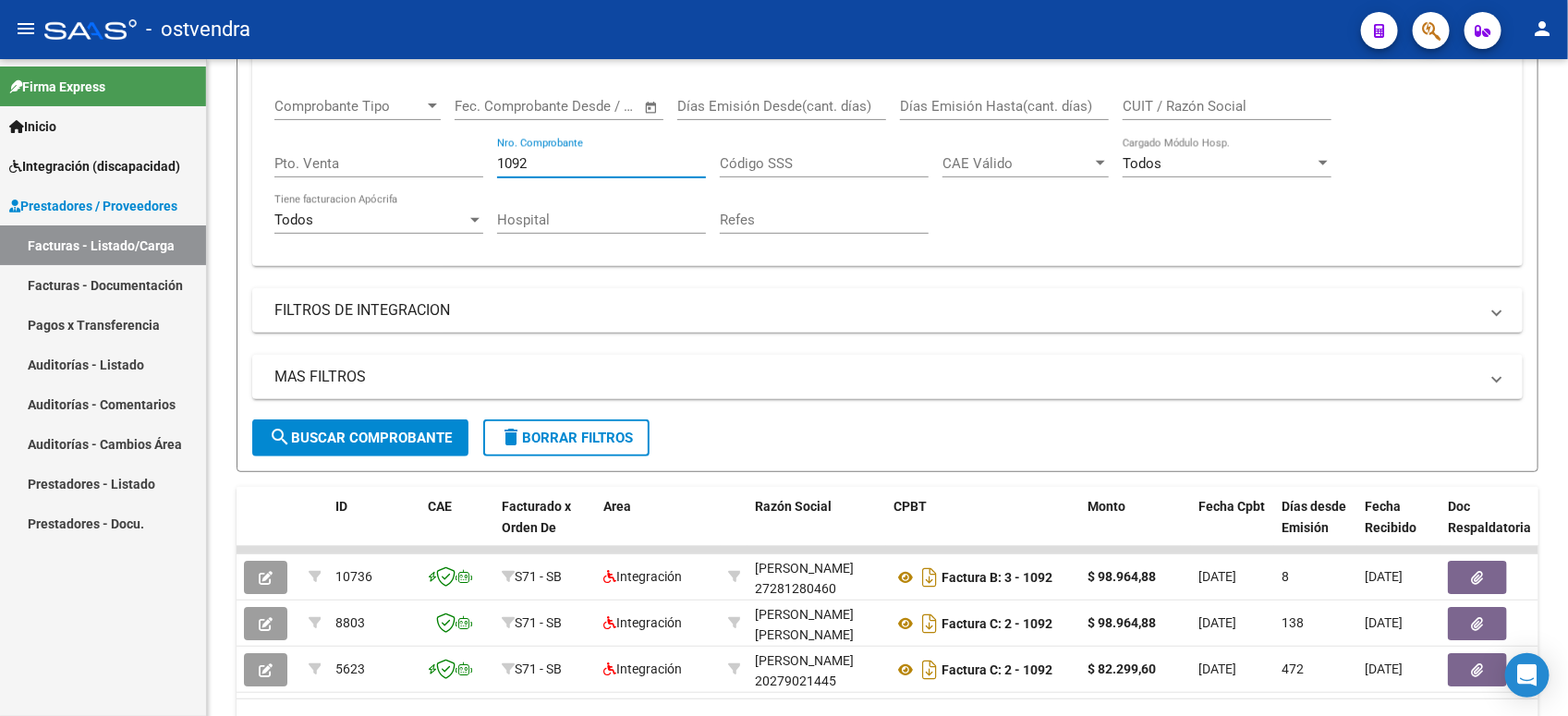
click at [463, 157] on div "Comprobante Tipo Comprobante Tipo Fecha inicio – Fecha fin Fec. Comprobante Des…" at bounding box center [887, 166] width 1227 height 171
type input "5"
drag, startPoint x: 531, startPoint y: 154, endPoint x: 413, endPoint y: 144, distance: 118.4
click at [413, 144] on div "Comprobante Tipo Comprobante Tipo Fecha inicio – Fecha fin Fec. Comprobante Des…" at bounding box center [887, 166] width 1227 height 171
click at [439, 154] on div "Comprobante Tipo Comprobante Tipo Fecha inicio – Fecha fin Fec. Comprobante Des…" at bounding box center [887, 166] width 1227 height 171
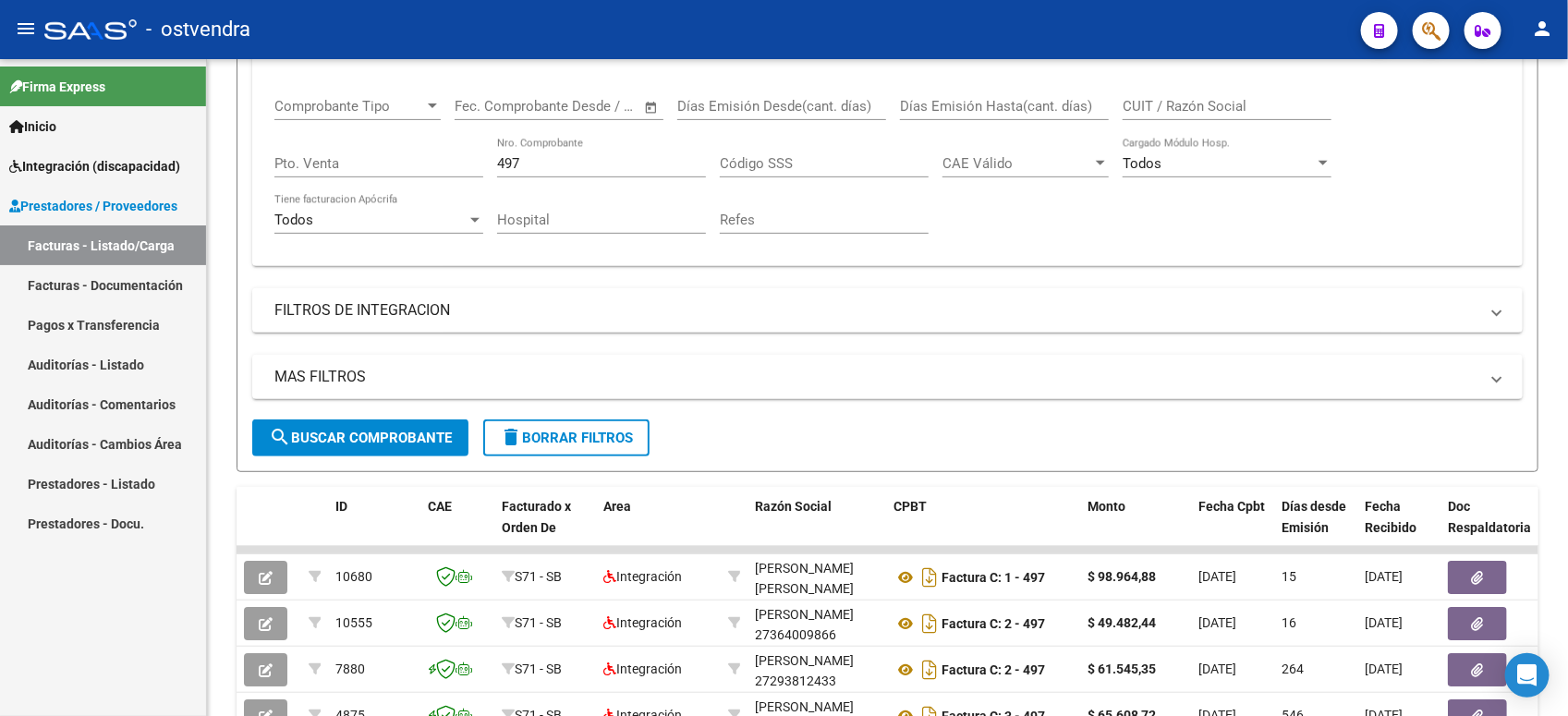
drag, startPoint x: 497, startPoint y: 150, endPoint x: 442, endPoint y: 150, distance: 55.0
click at [442, 150] on div "Comprobante Tipo Comprobante Tipo Fecha inicio – Fecha fin Fec. Comprobante Des…" at bounding box center [887, 166] width 1227 height 171
drag, startPoint x: 442, startPoint y: 150, endPoint x: 529, endPoint y: 164, distance: 88.1
click at [527, 164] on input "497" at bounding box center [601, 164] width 209 height 17
drag, startPoint x: 532, startPoint y: 164, endPoint x: 488, endPoint y: 164, distance: 44.0
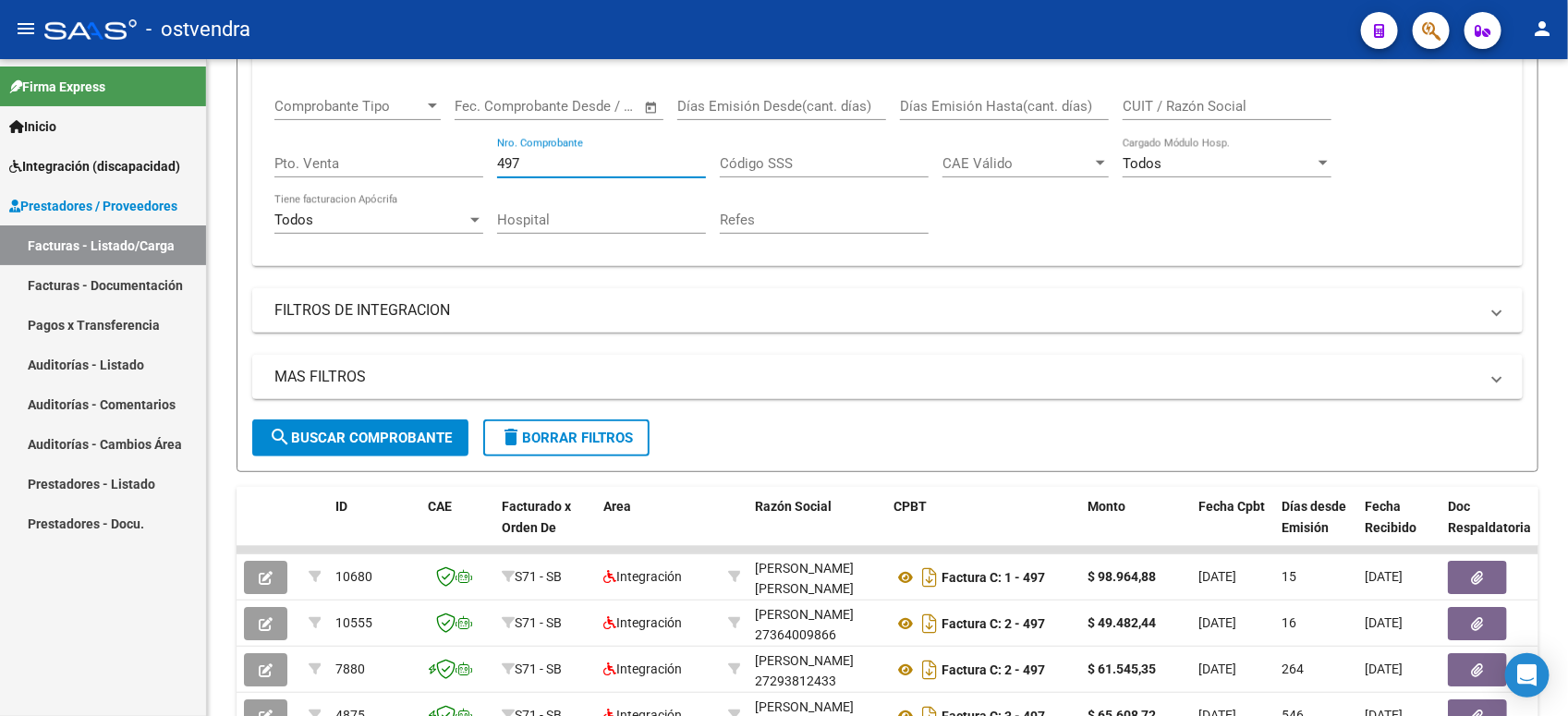
click at [488, 164] on div "Comprobante Tipo Comprobante Tipo Fecha inicio – Fecha fin Fec. Comprobante Des…" at bounding box center [887, 166] width 1227 height 171
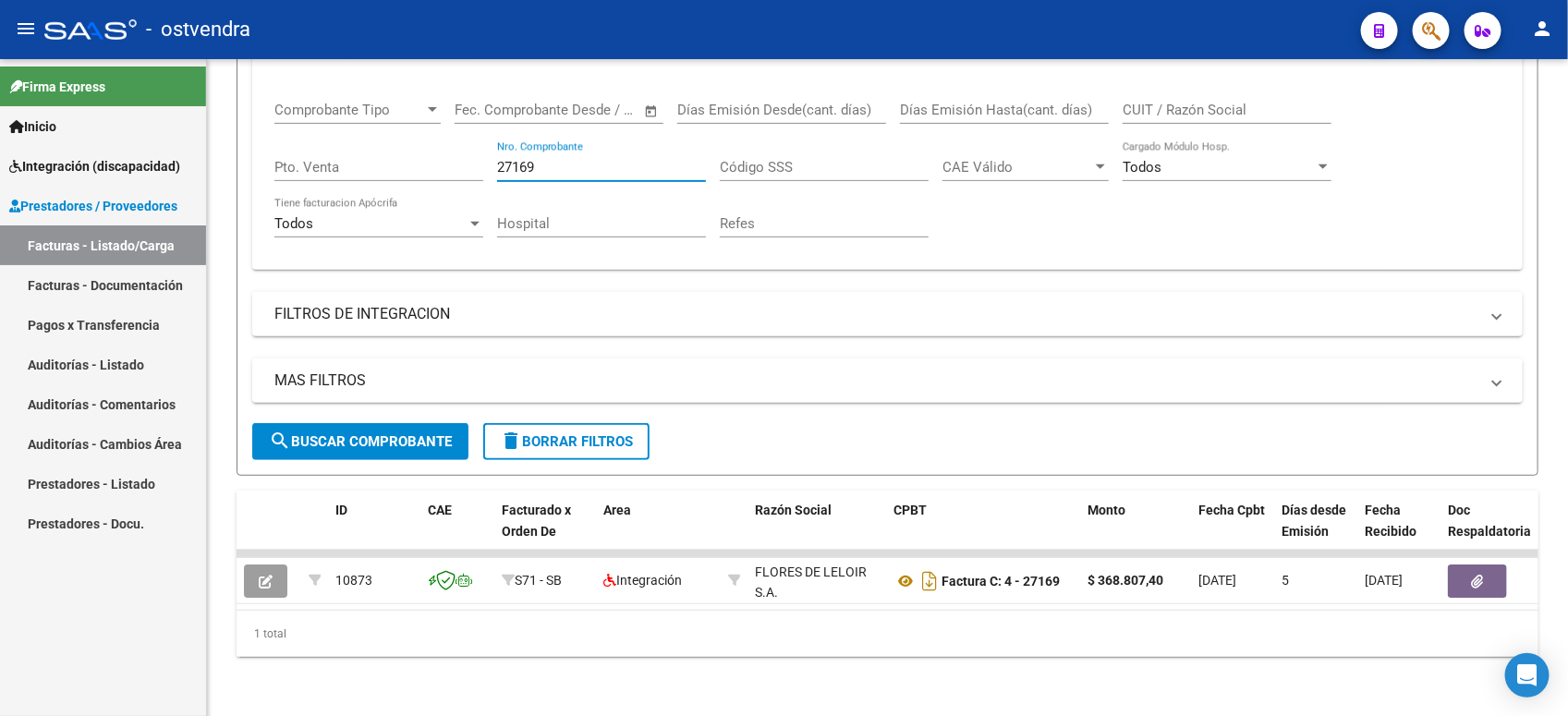
drag, startPoint x: 550, startPoint y: 161, endPoint x: 430, endPoint y: 125, distance: 125.3
click at [372, 138] on div "Comprobante Tipo Comprobante Tipo Fecha inicio – Fecha fin Fec. Comprobante Des…" at bounding box center [887, 170] width 1227 height 171
drag, startPoint x: 539, startPoint y: 163, endPoint x: 464, endPoint y: 160, distance: 75.1
click at [464, 160] on div "Comprobante Tipo Comprobante Tipo Fecha inicio – Fecha fin Fec. Comprobante Des…" at bounding box center [887, 170] width 1227 height 171
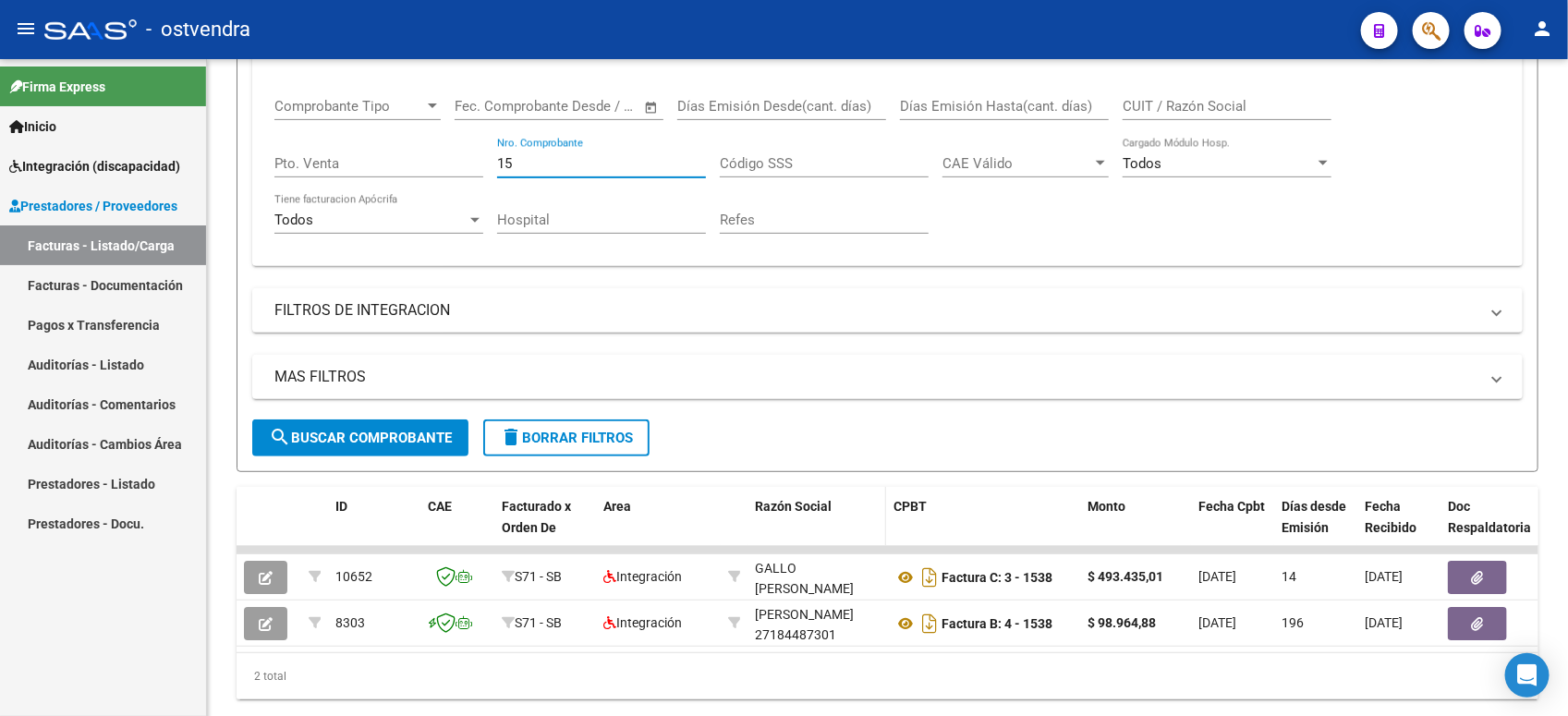
type input "1"
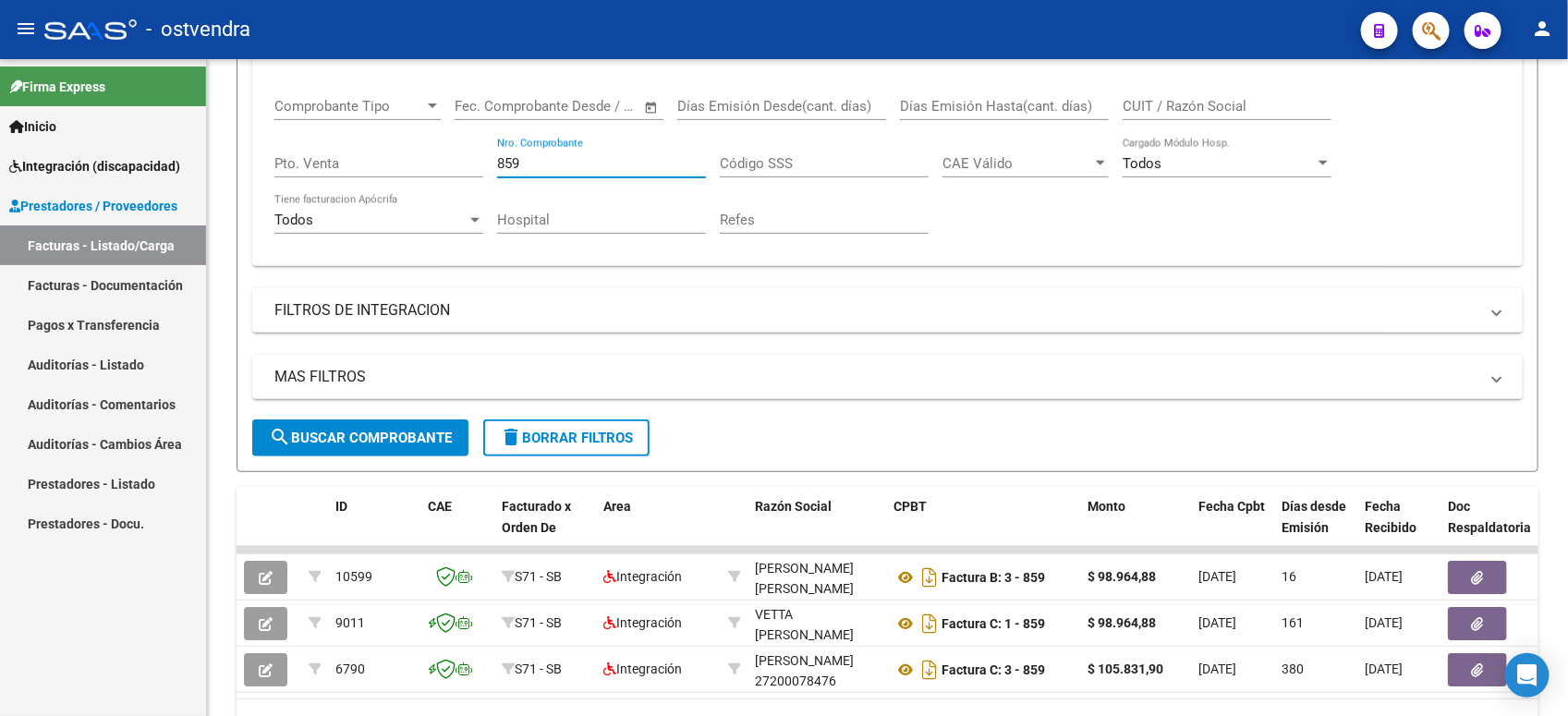
drag, startPoint x: 551, startPoint y: 166, endPoint x: 470, endPoint y: 162, distance: 81.1
click at [470, 162] on div "Comprobante Tipo Comprobante Tipo Fecha inicio – Fecha fin Fec. Comprobante Des…" at bounding box center [887, 166] width 1227 height 171
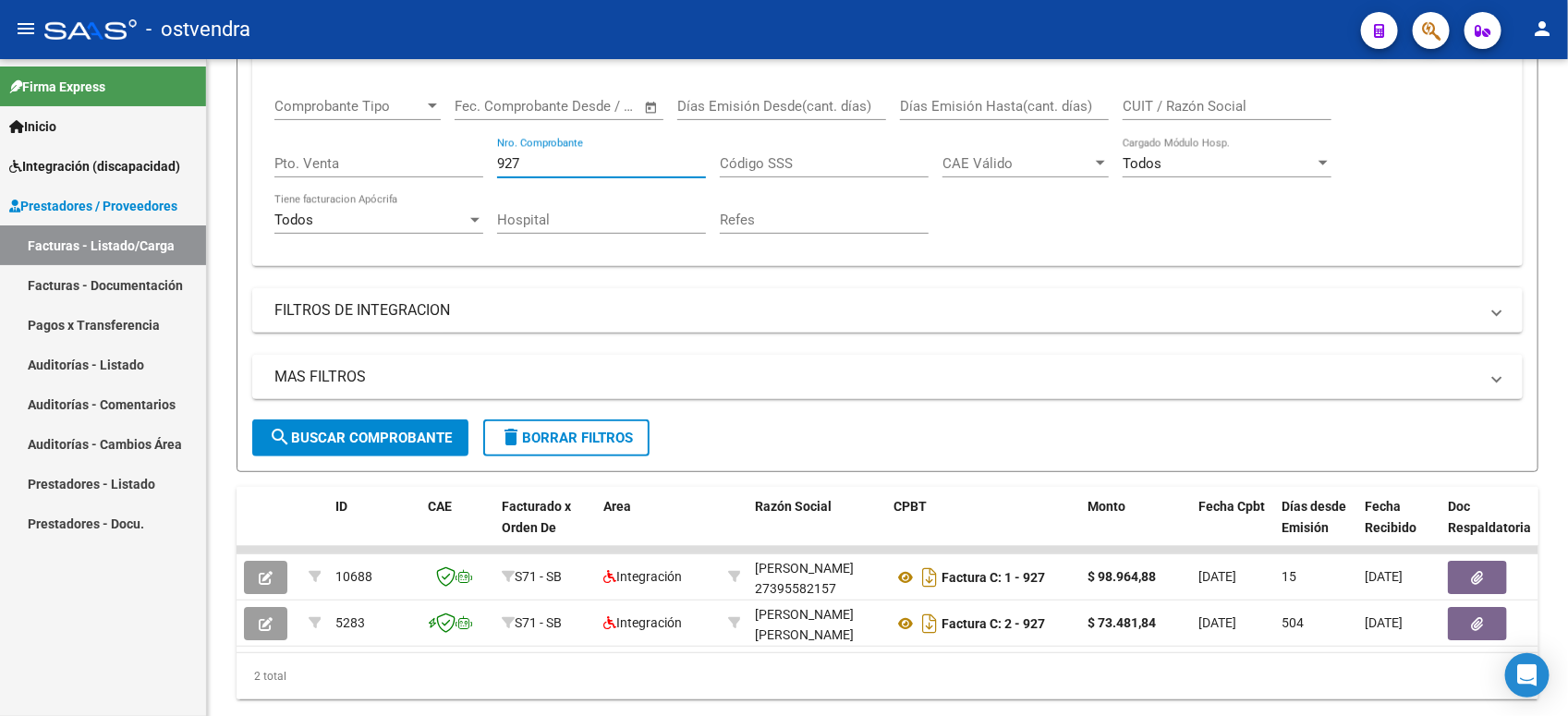
type input "927"
click at [527, 439] on span "delete Borrar Filtros" at bounding box center [566, 438] width 133 height 17
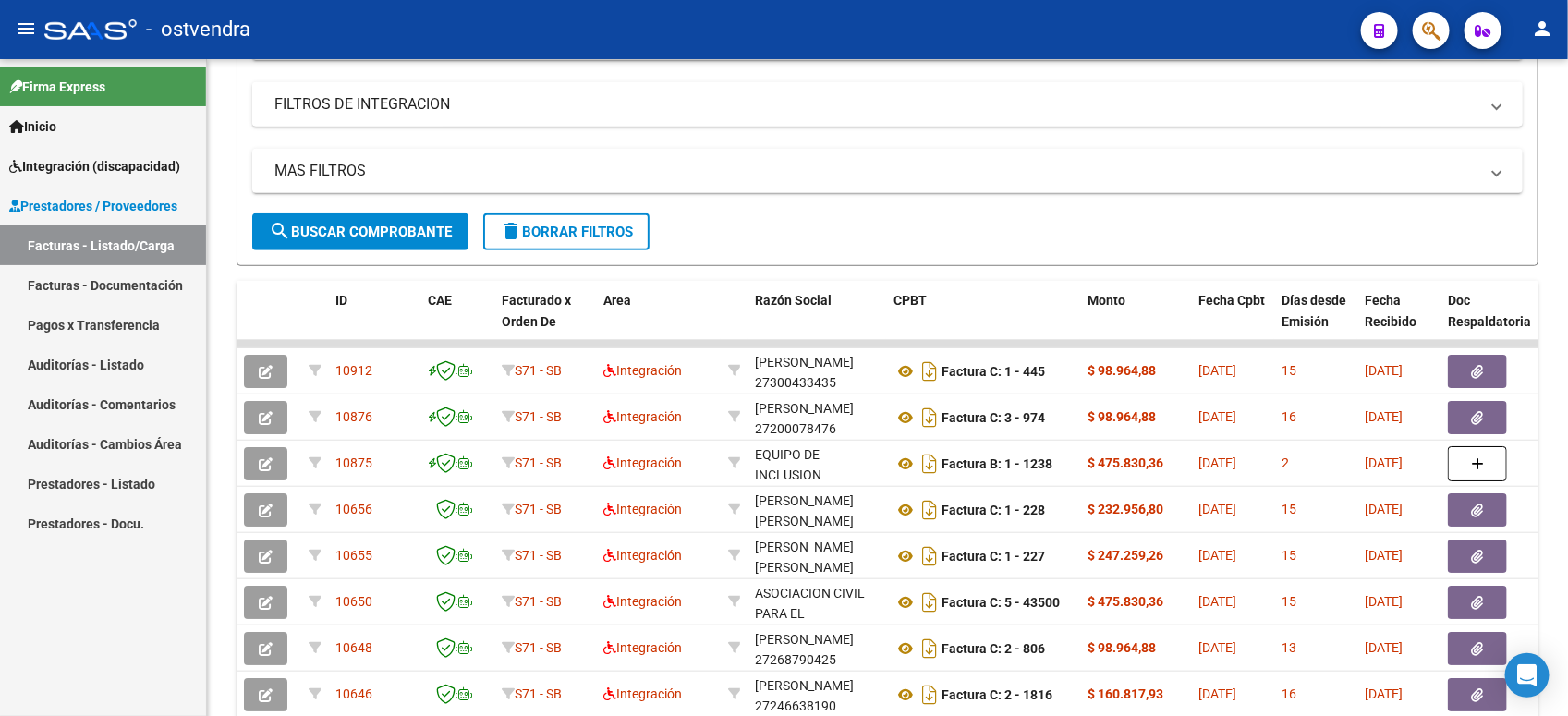
scroll to position [153, 0]
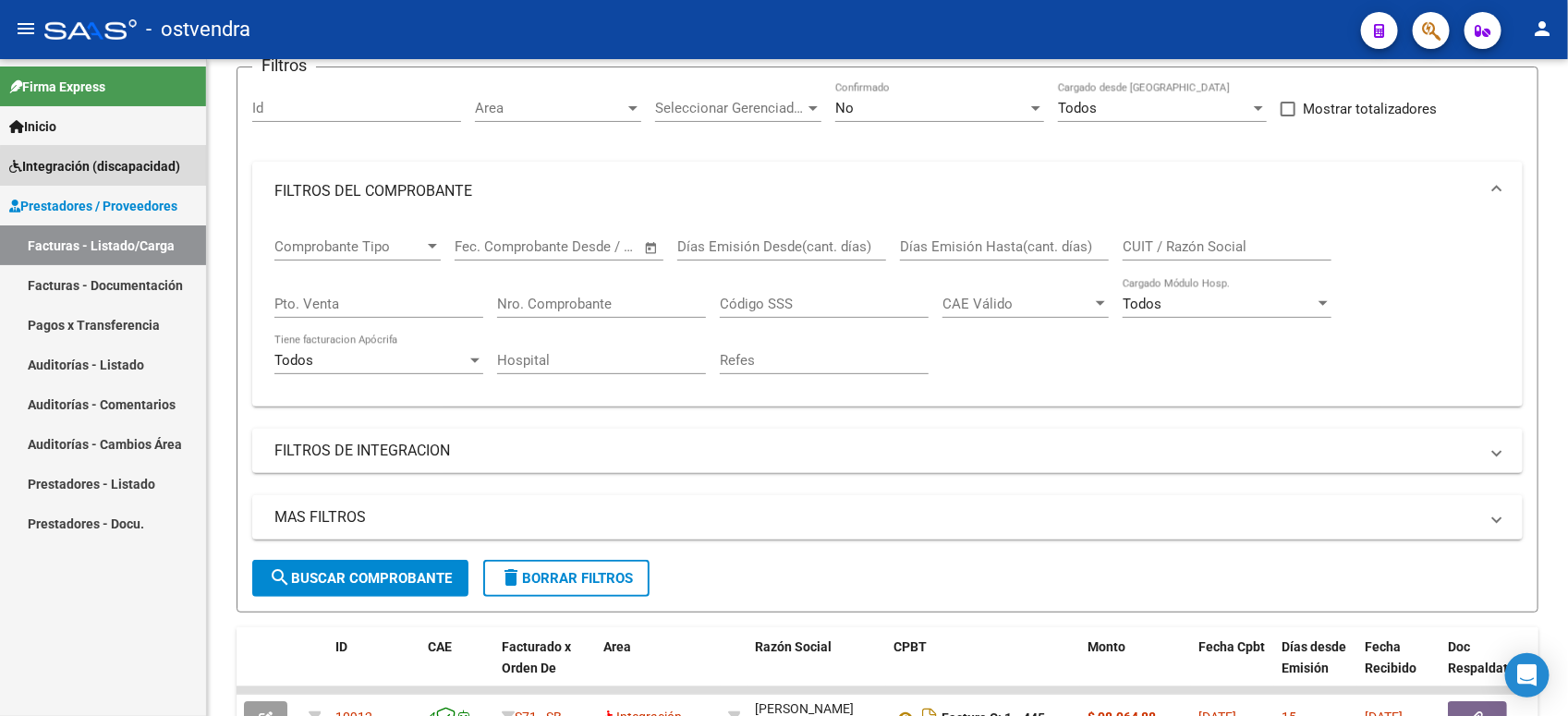
click at [131, 175] on span "Integración (discapacidad)" at bounding box center [95, 166] width 171 height 20
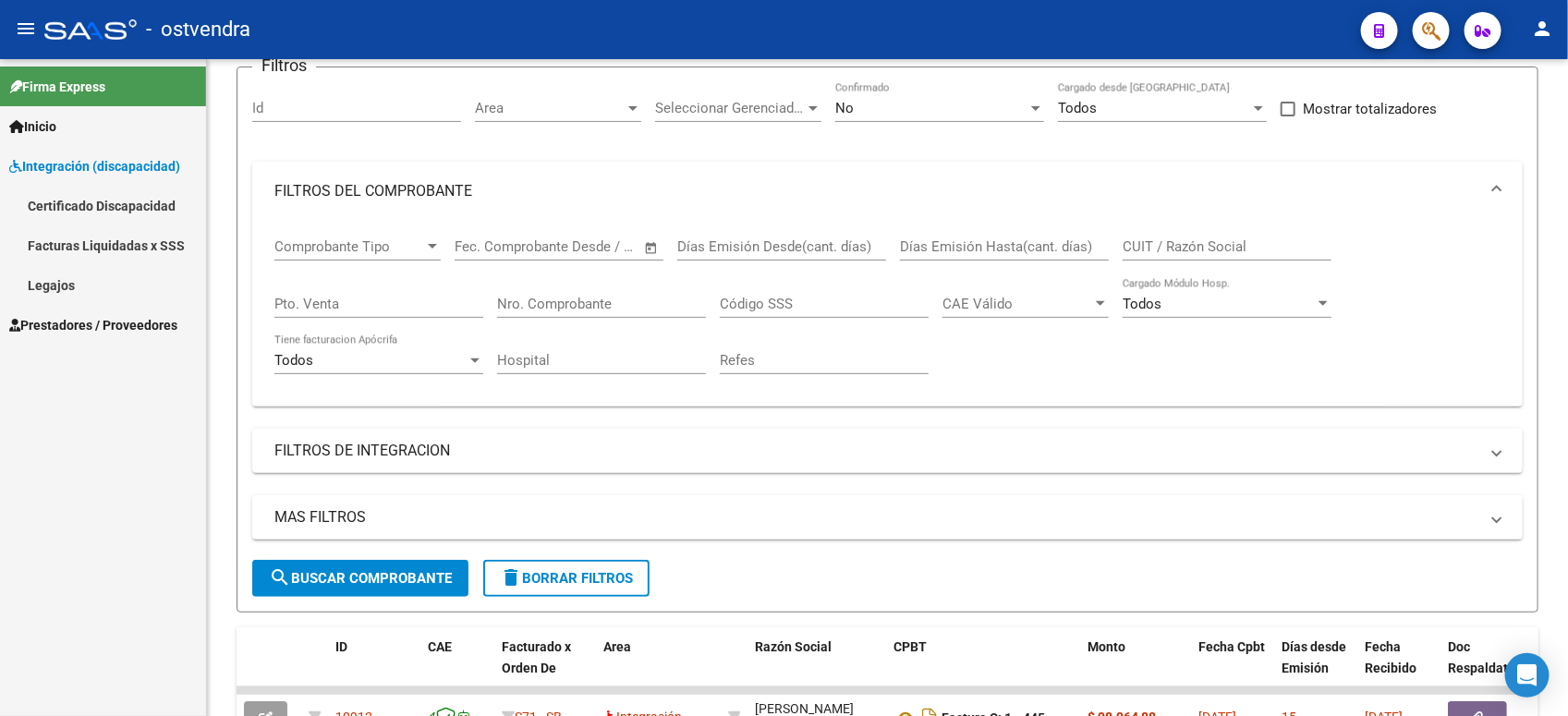
click at [99, 275] on link "Legajos" at bounding box center [102, 285] width 206 height 40
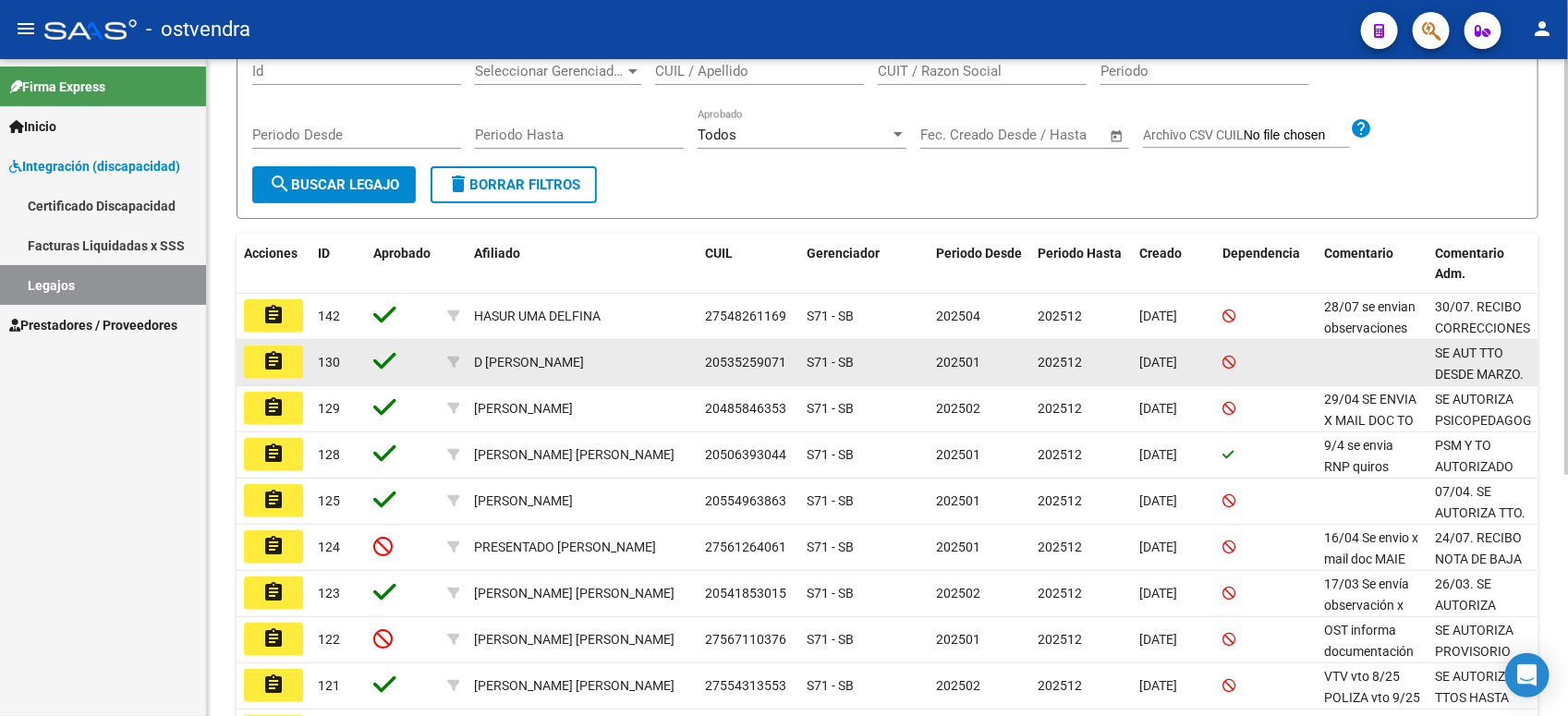
scroll to position [346, 0]
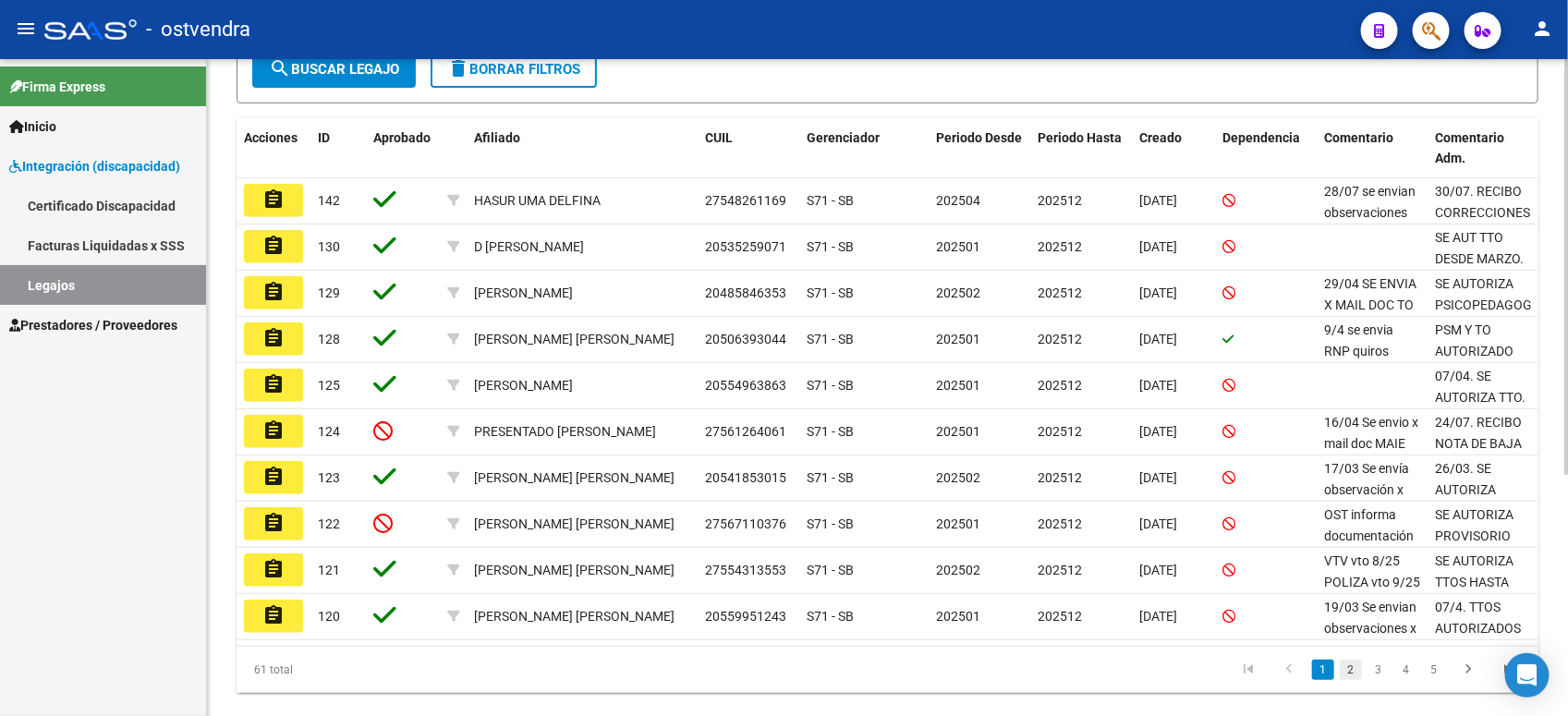
click at [1349, 634] on link "2" at bounding box center [1351, 670] width 22 height 20
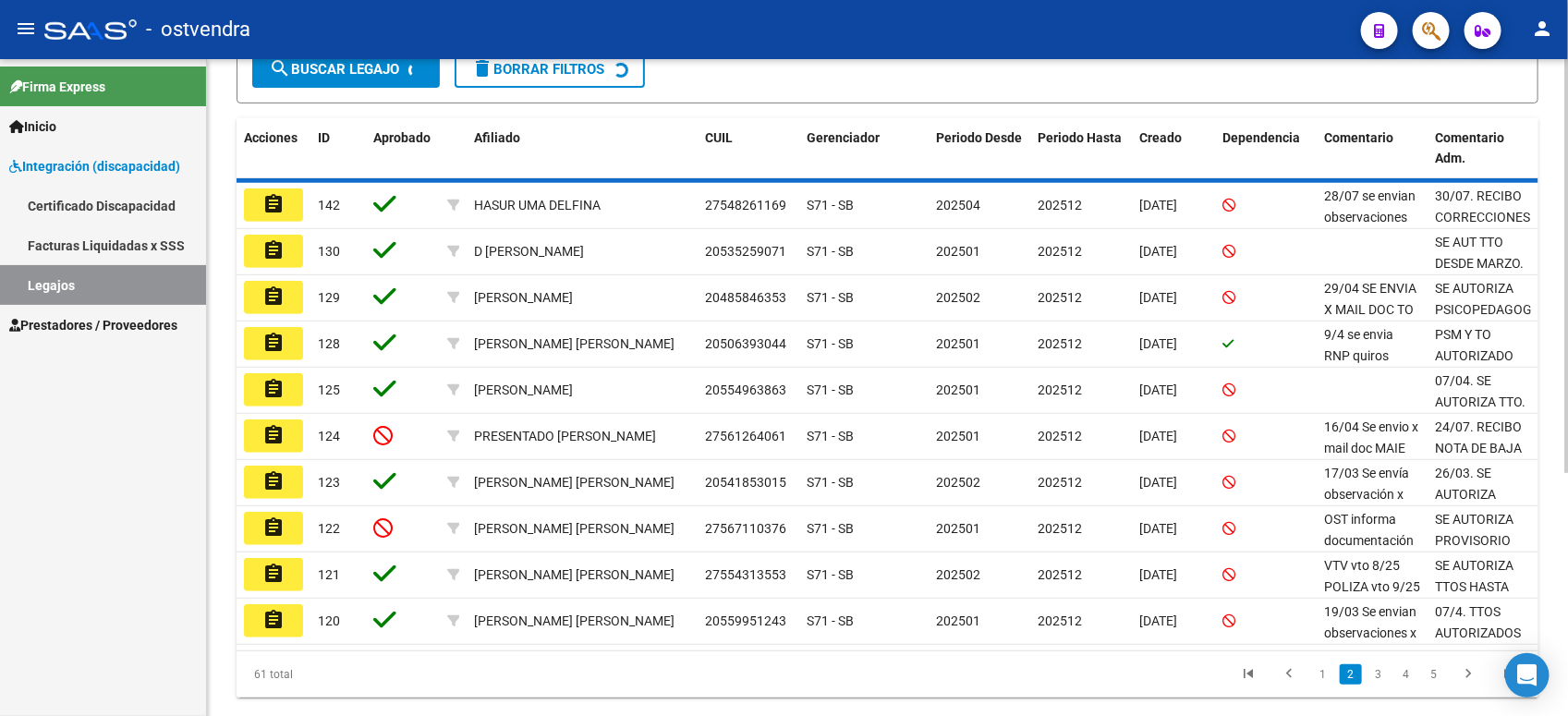
scroll to position [347, 0]
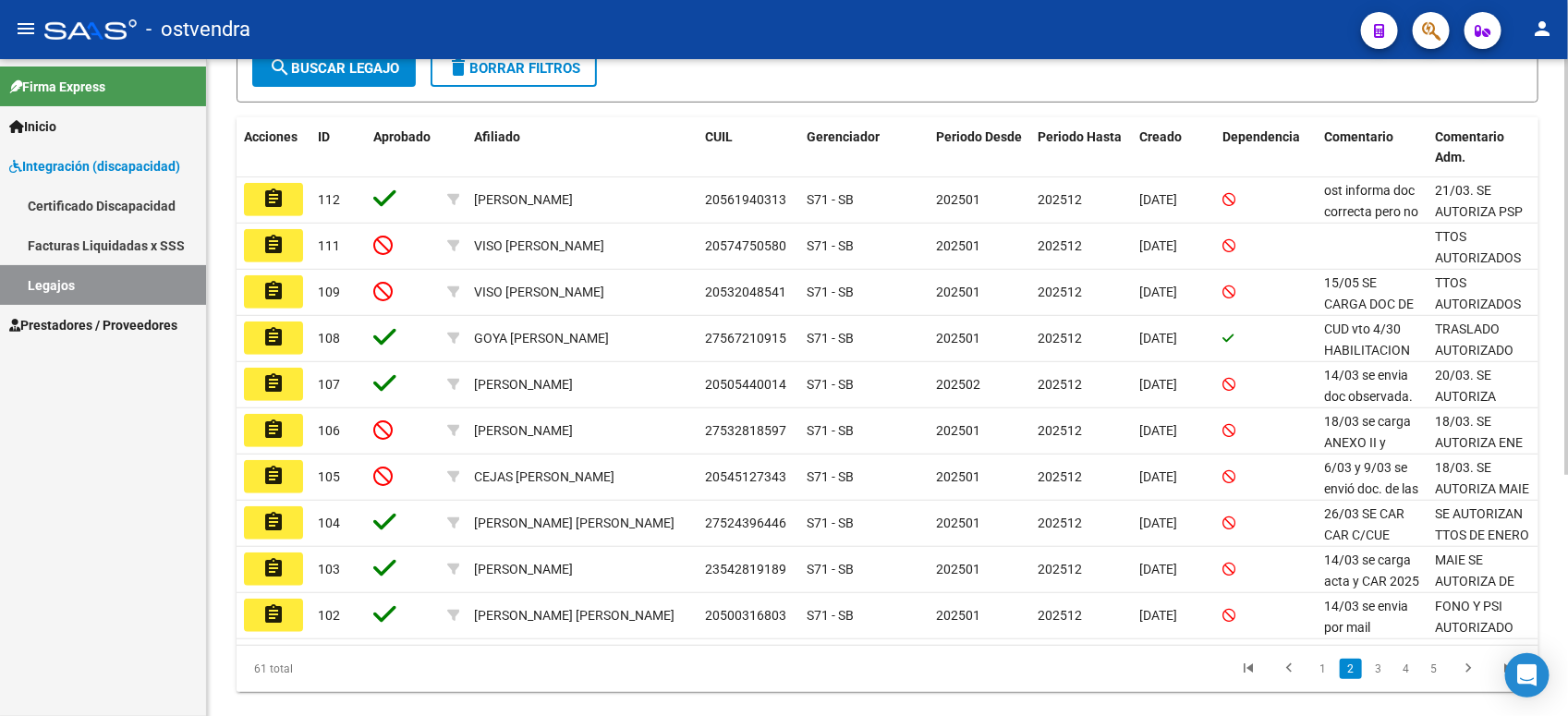
click at [1373, 634] on link "3" at bounding box center [1378, 669] width 22 height 20
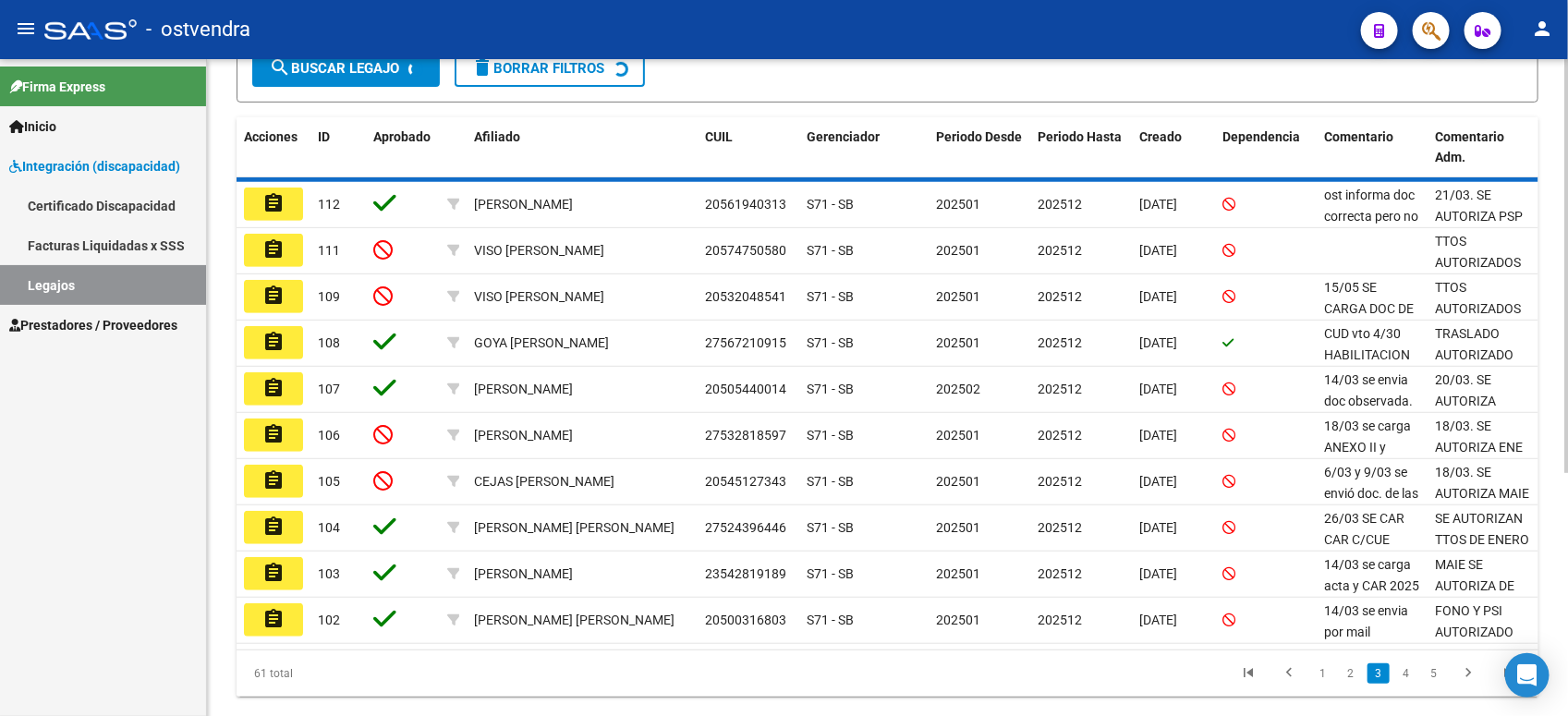
scroll to position [348, 0]
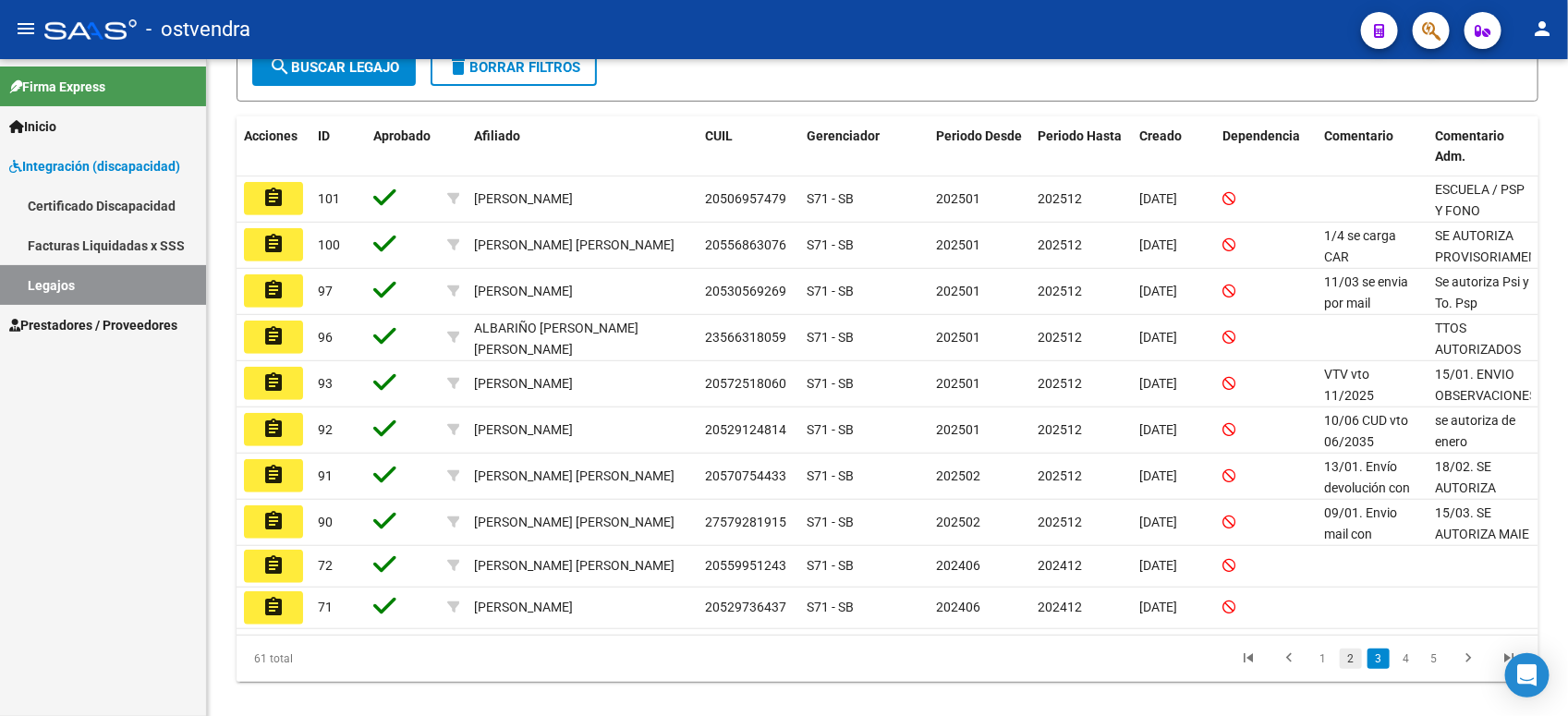
click at [1352, 634] on link "2" at bounding box center [1351, 658] width 22 height 20
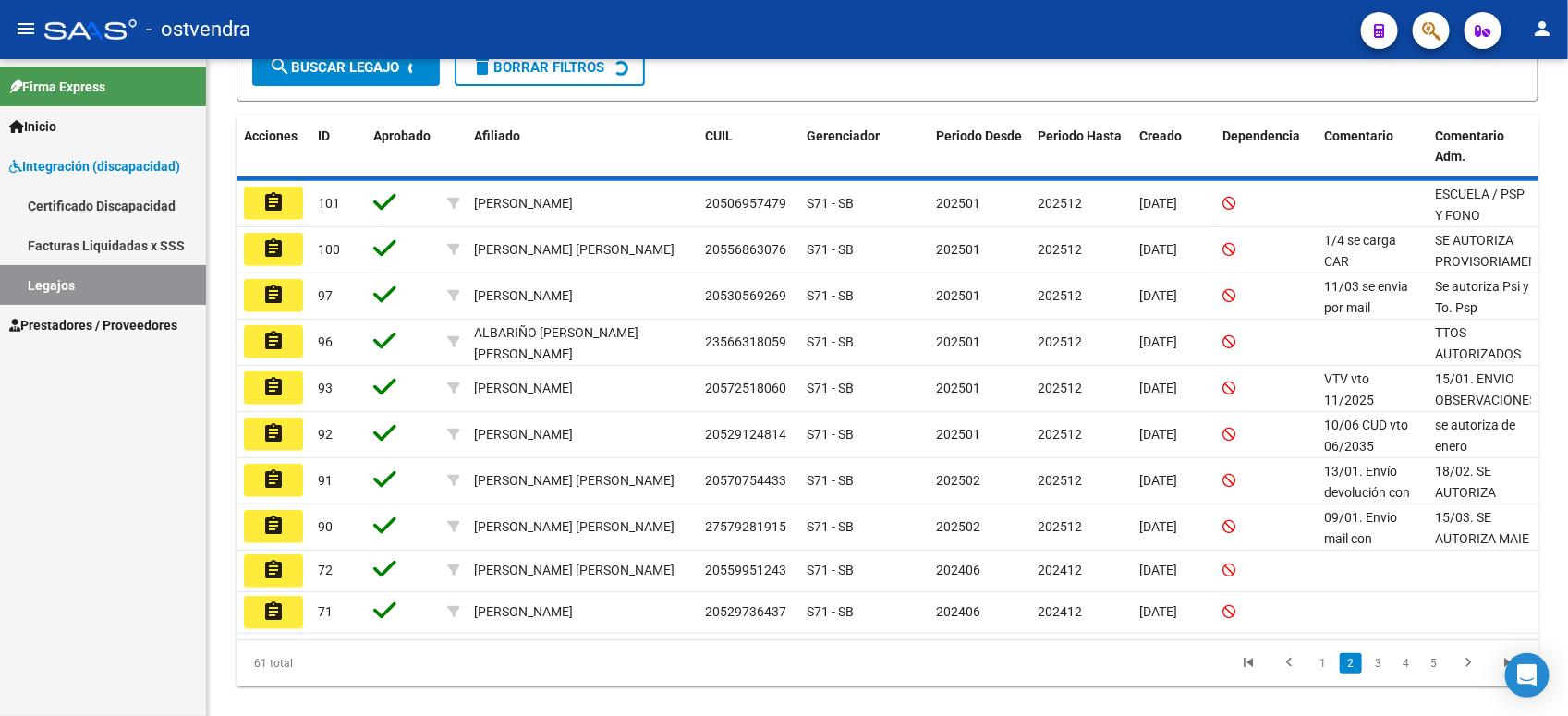
scroll to position [349, 0]
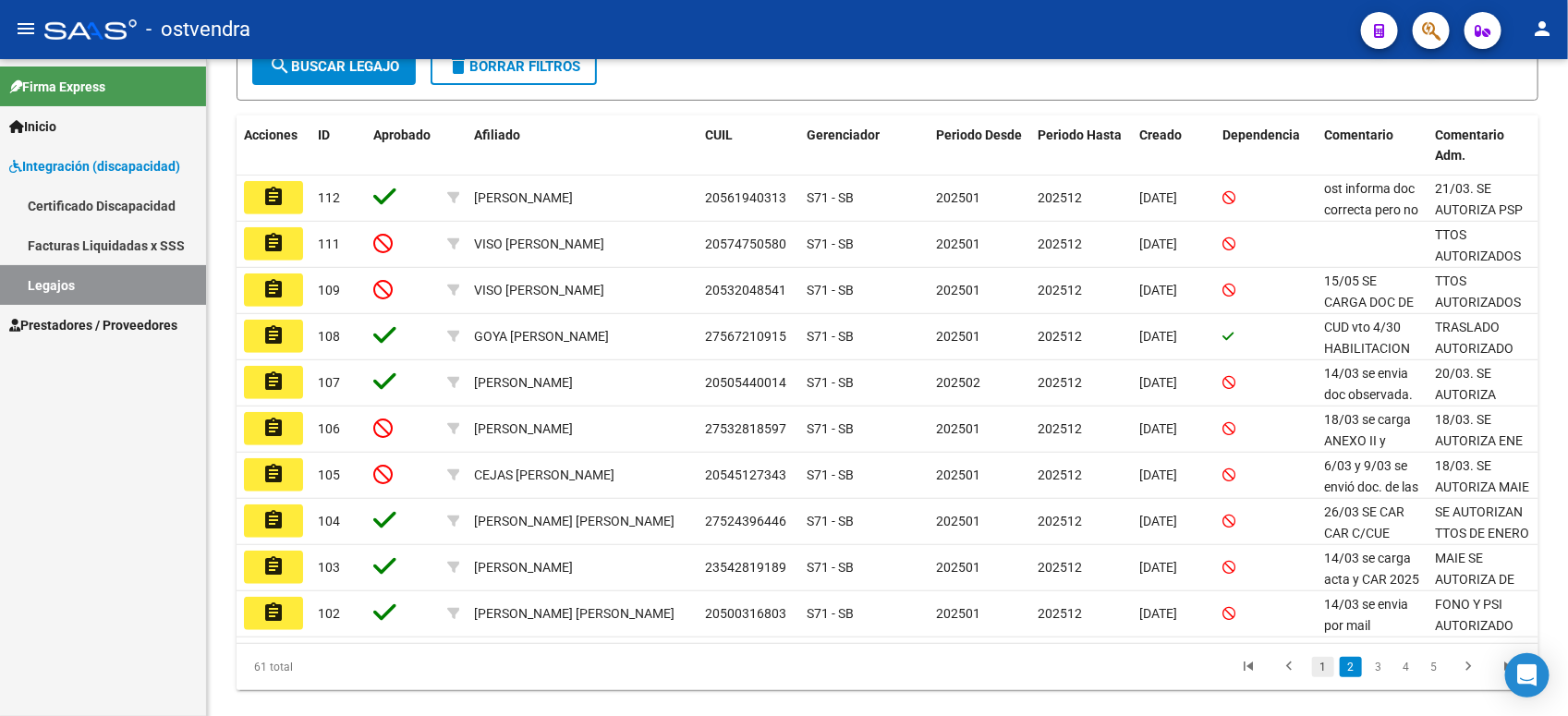
click at [1328, 634] on link "1" at bounding box center [1322, 667] width 22 height 20
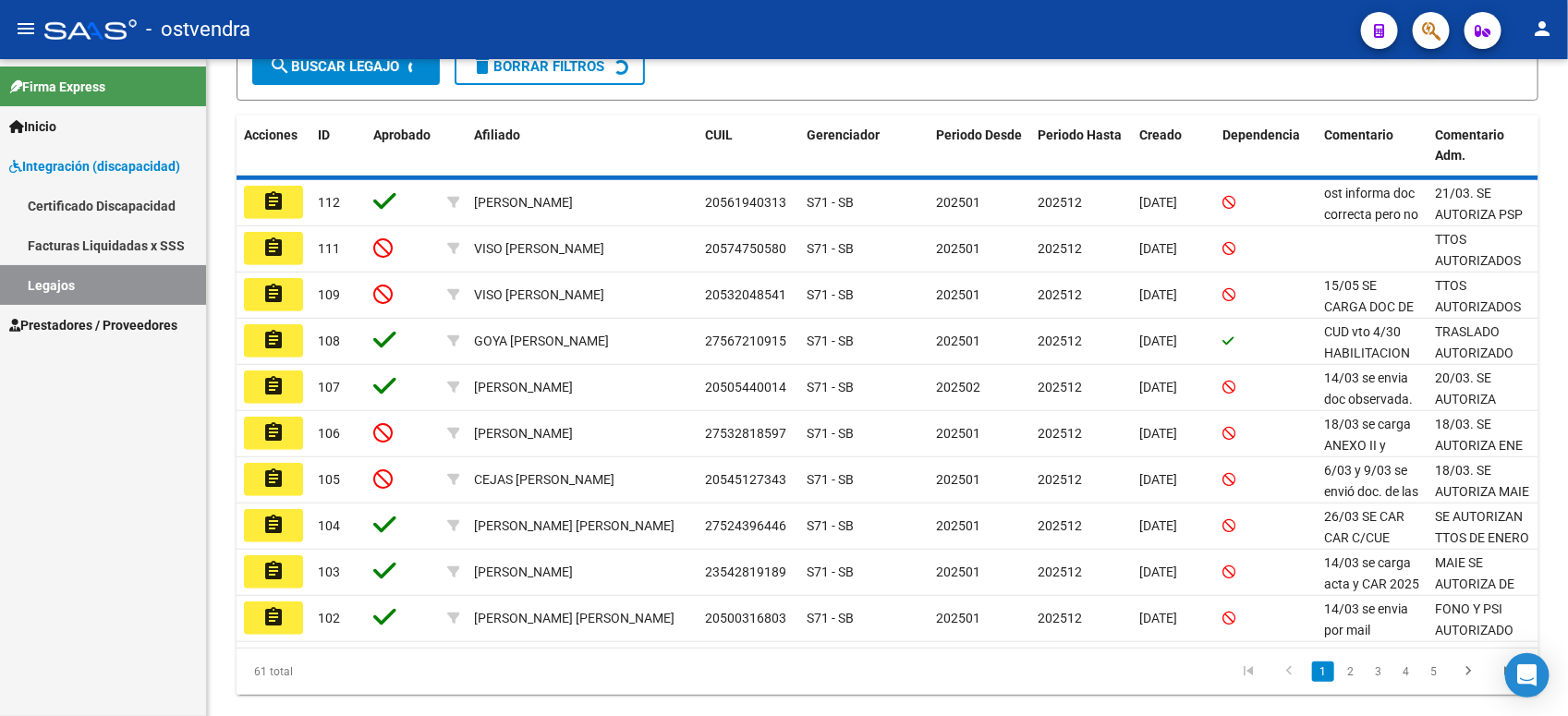
scroll to position [351, 0]
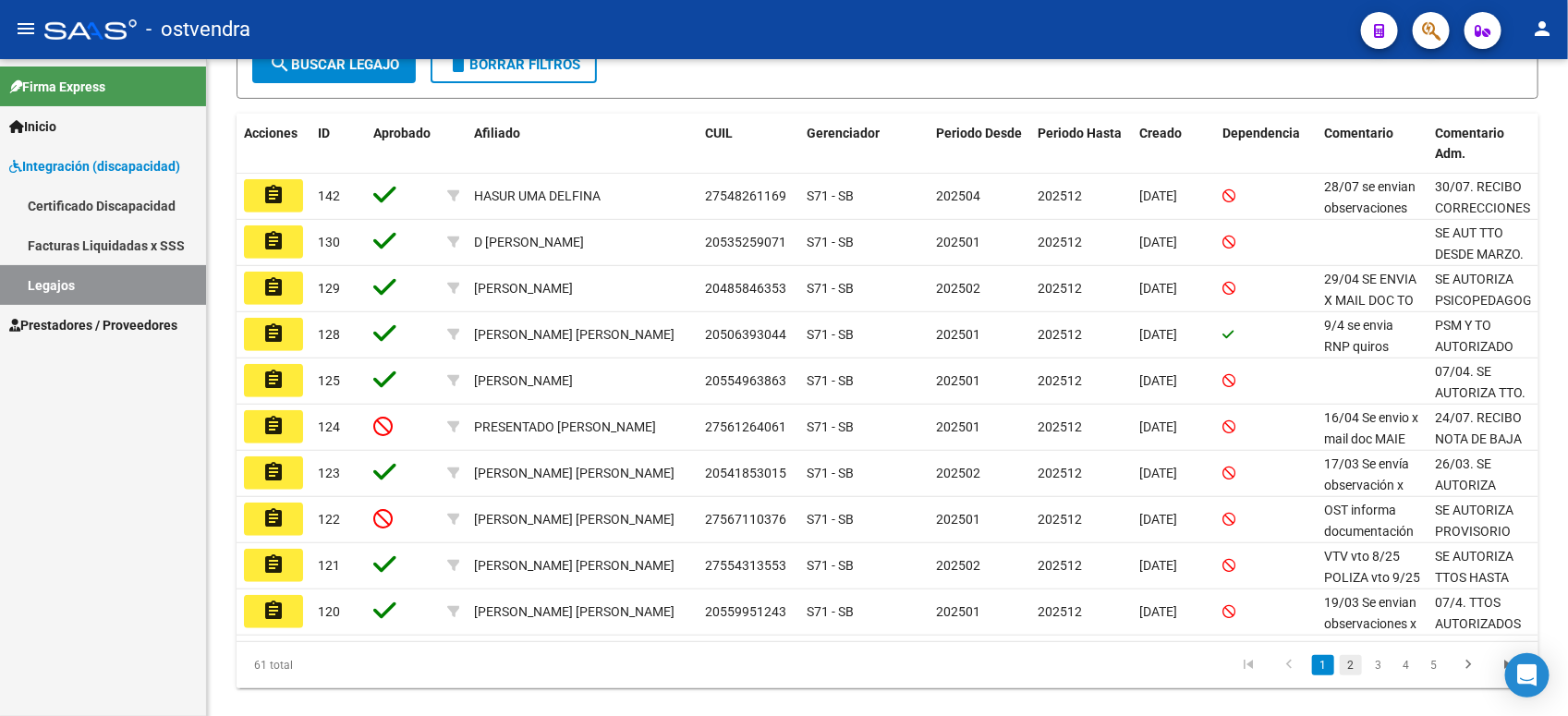
click at [1345, 634] on link "2" at bounding box center [1351, 665] width 22 height 20
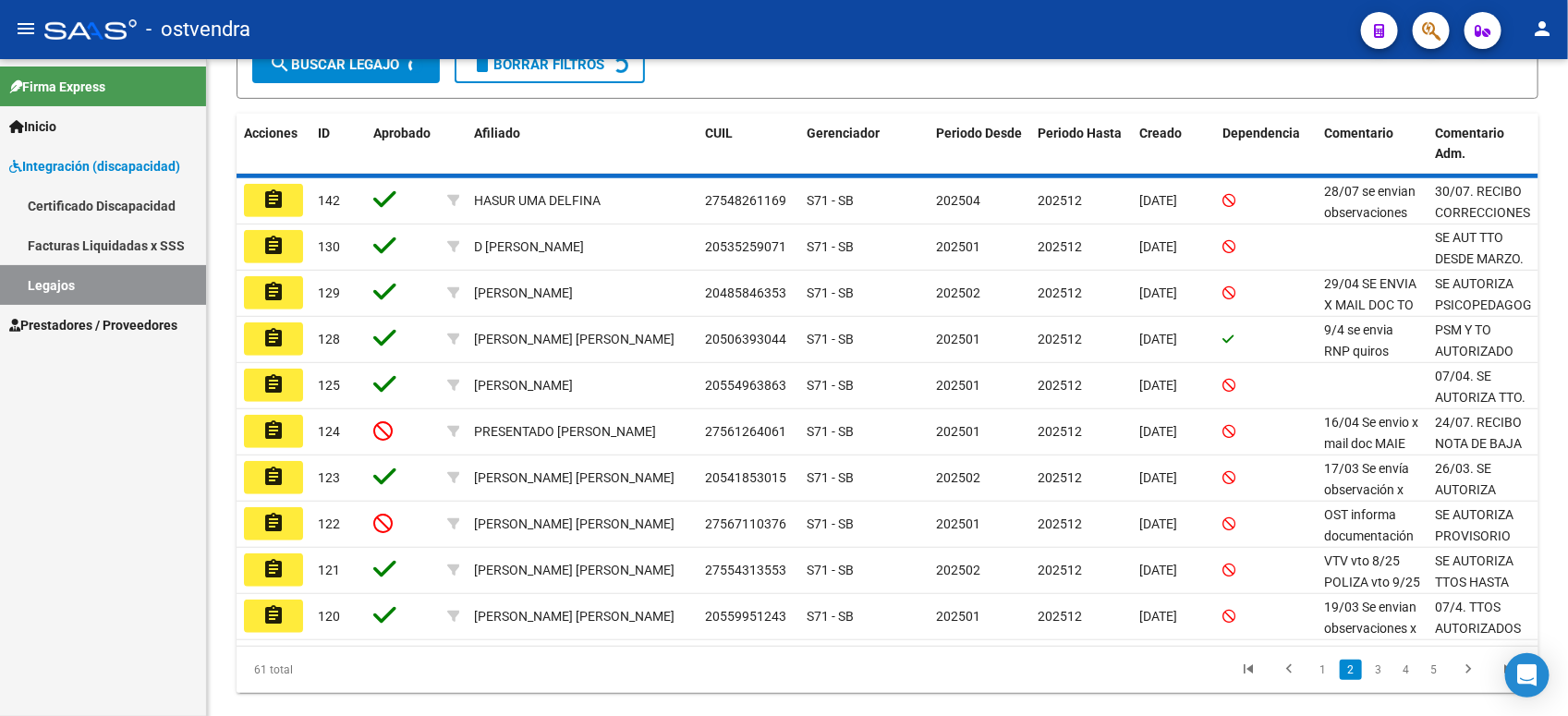
scroll to position [352, 0]
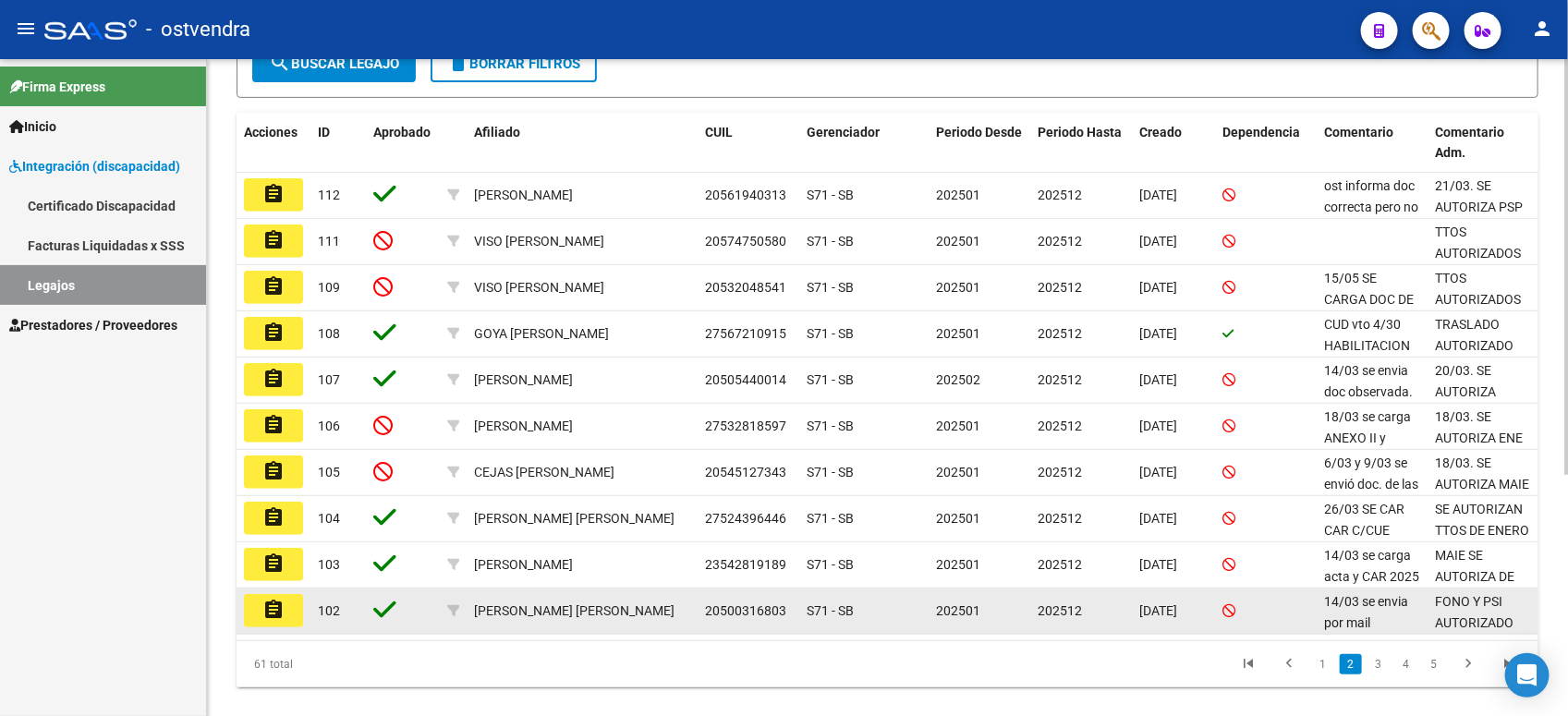
click at [284, 619] on button "assignment" at bounding box center [273, 610] width 59 height 33
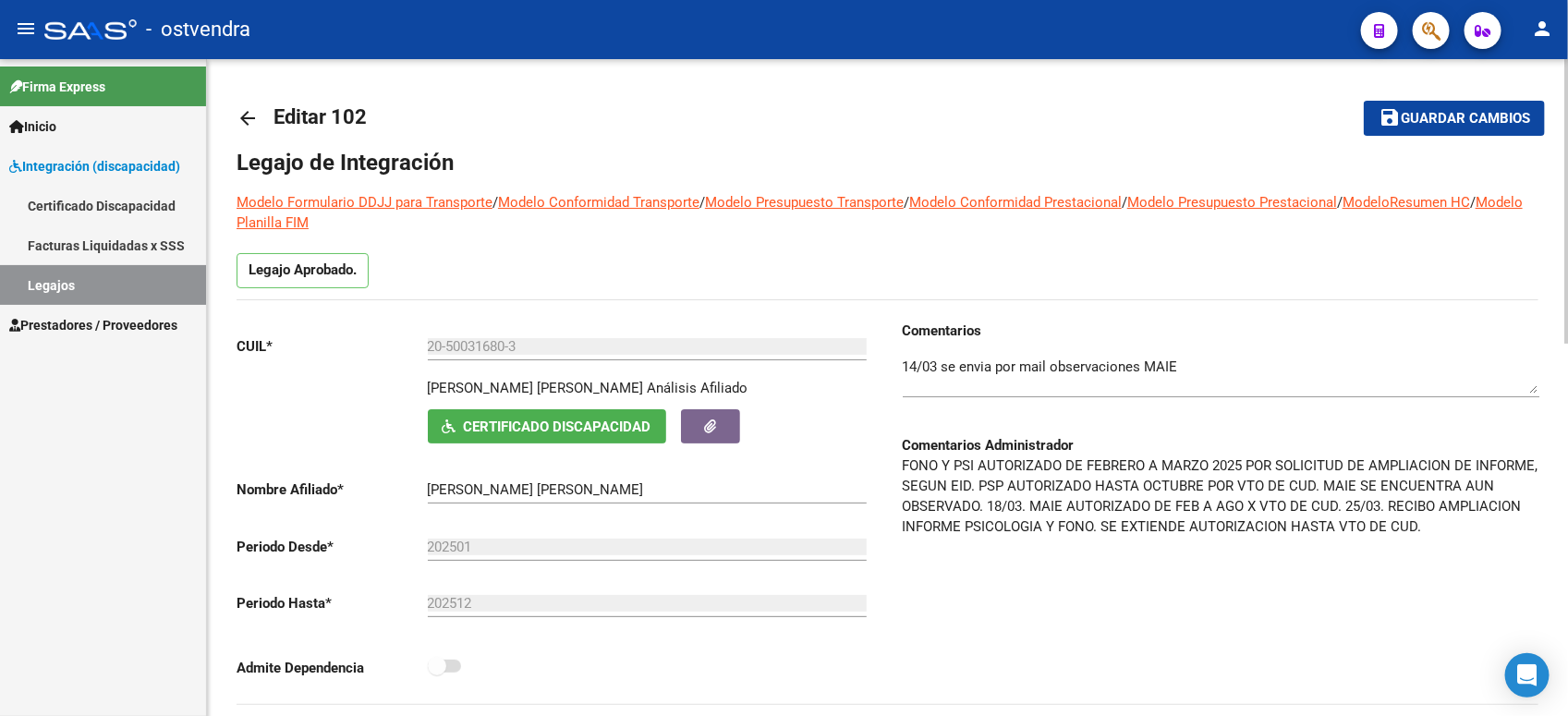
click at [618, 426] on span "Certificado Discapacidad" at bounding box center [558, 427] width 188 height 17
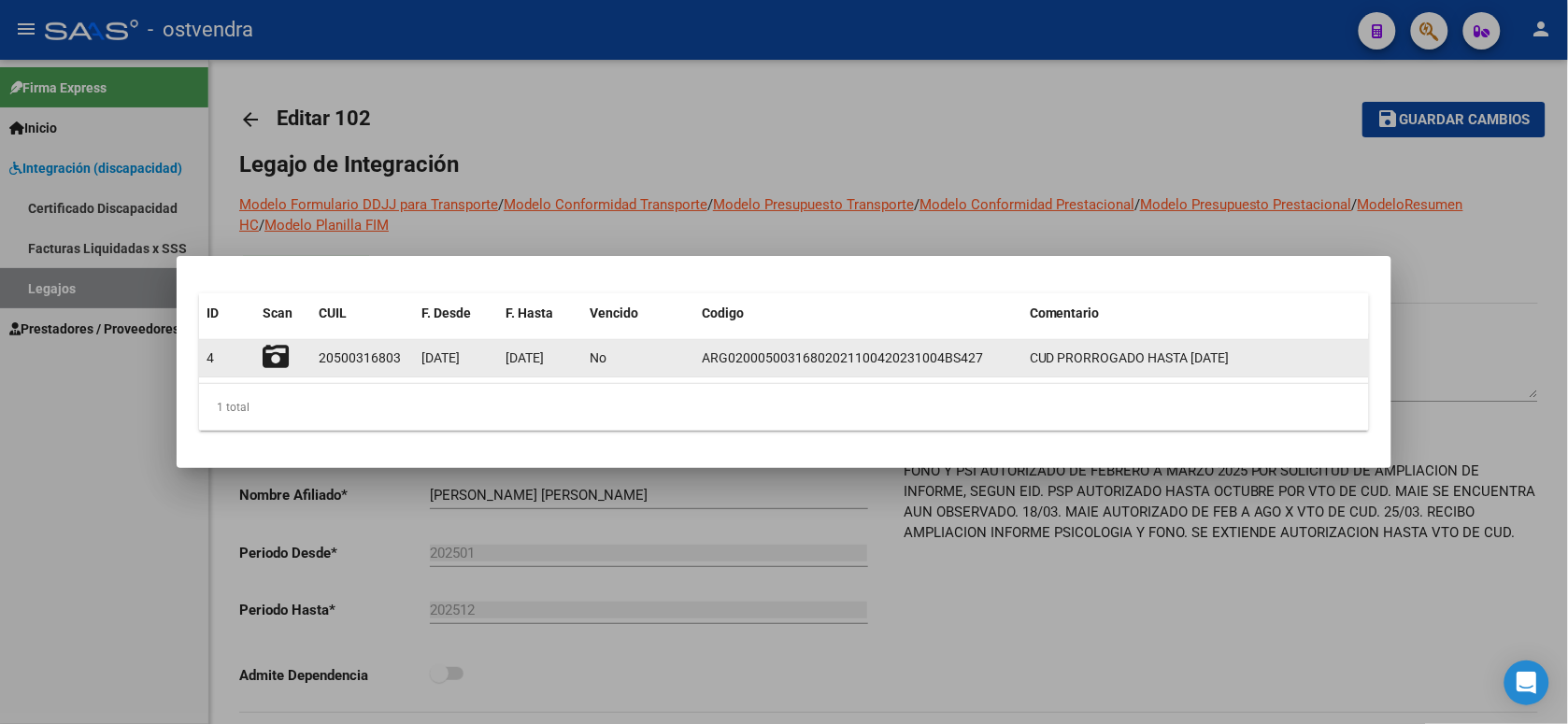
click at [268, 356] on icon at bounding box center [275, 356] width 26 height 26
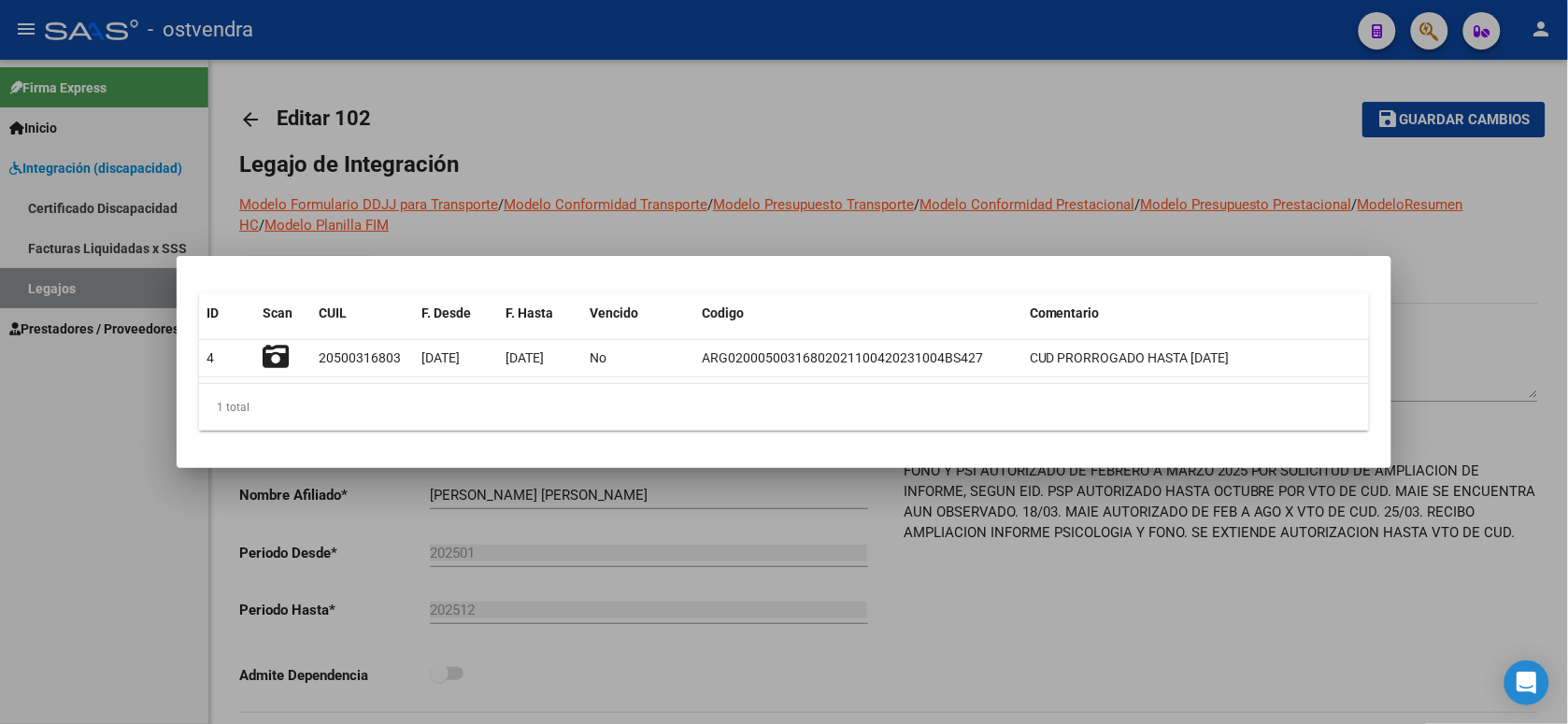
click at [1001, 127] on div at bounding box center [784, 362] width 1568 height 724
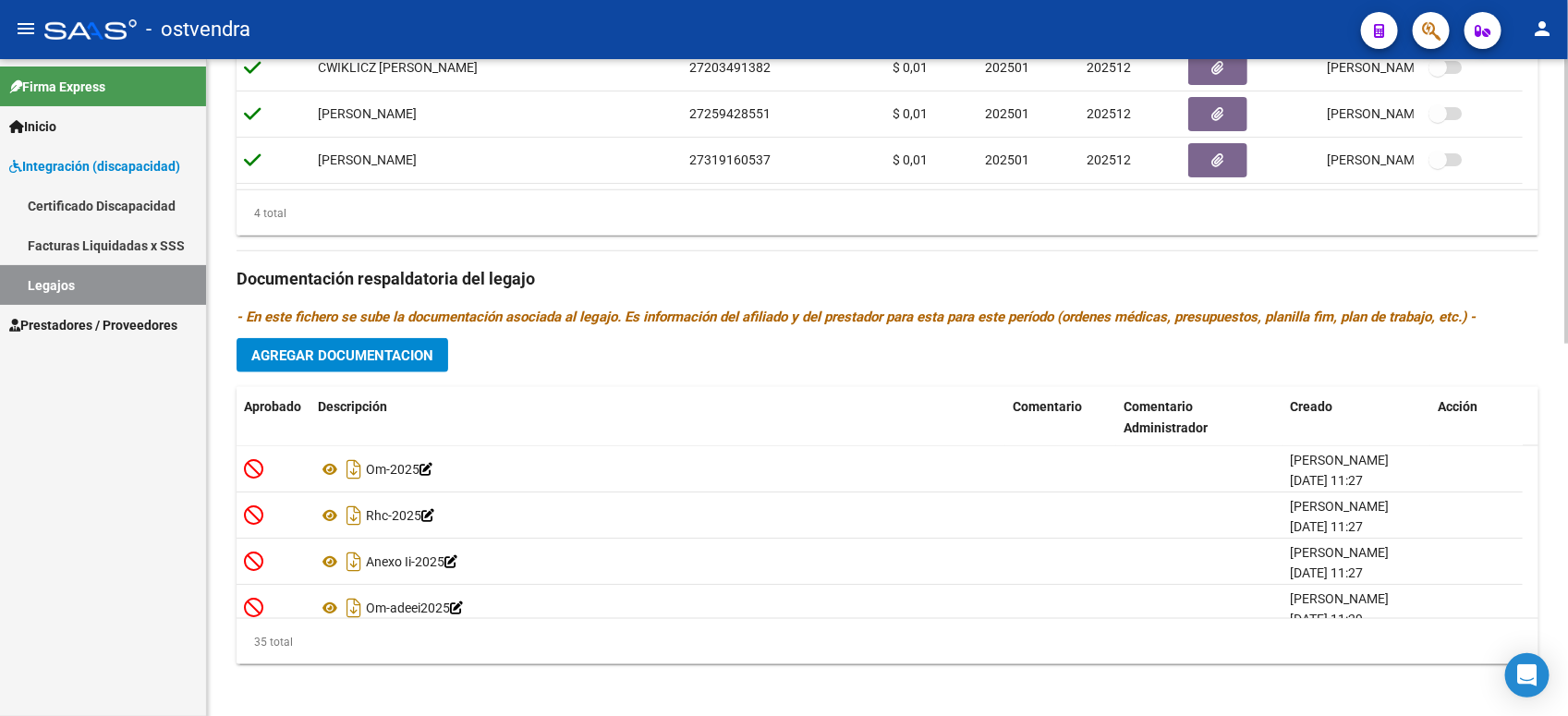
scroll to position [856, 0]
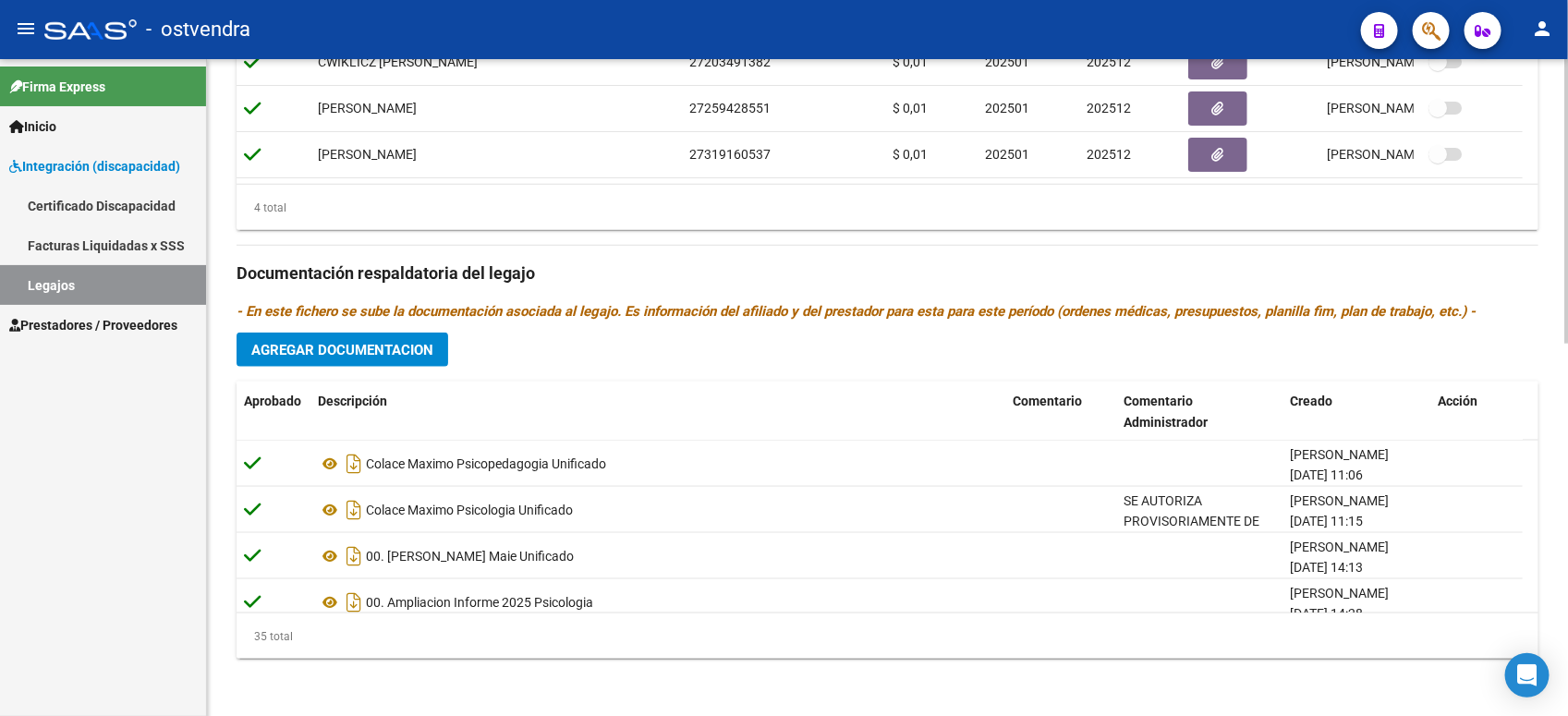
scroll to position [1467, 0]
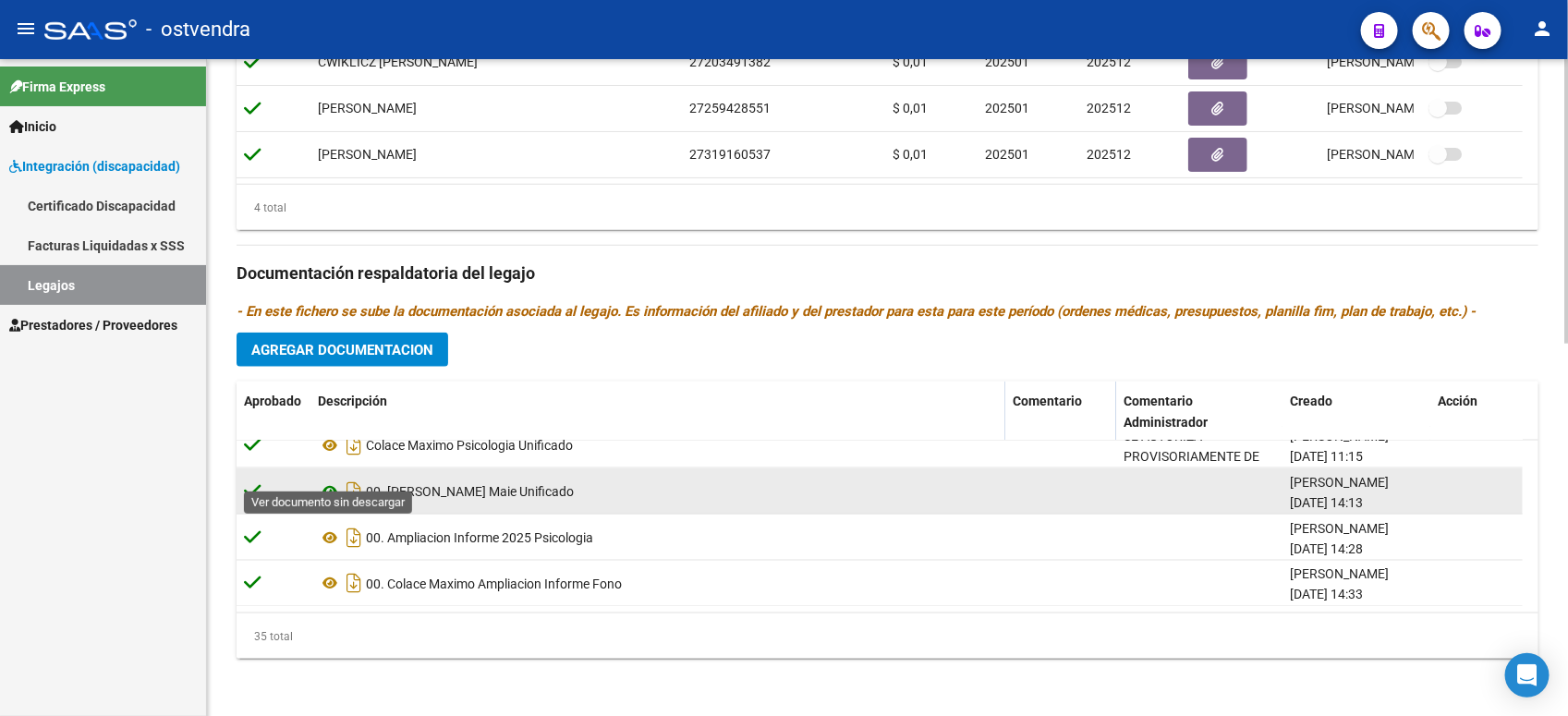
click at [328, 481] on icon at bounding box center [329, 491] width 24 height 22
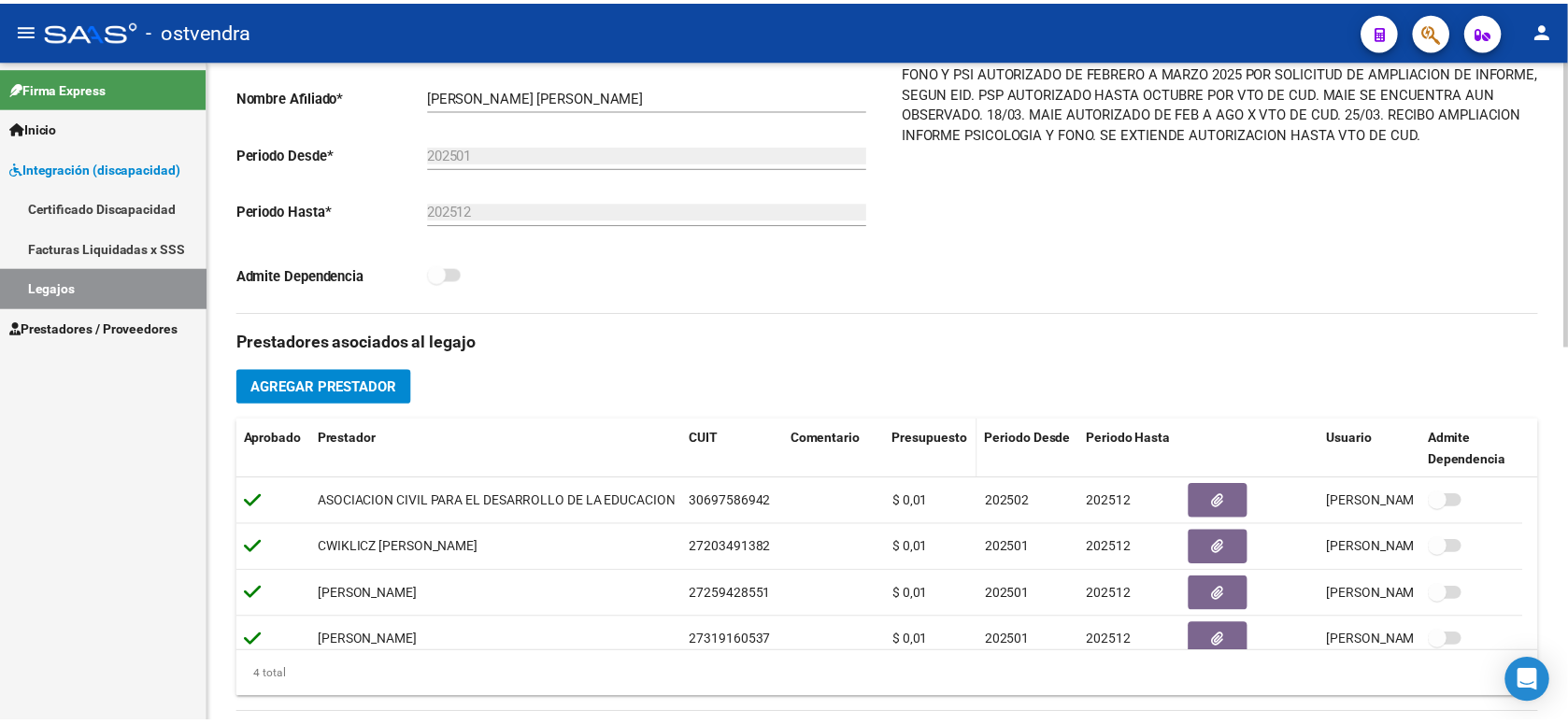
scroll to position [516, 0]
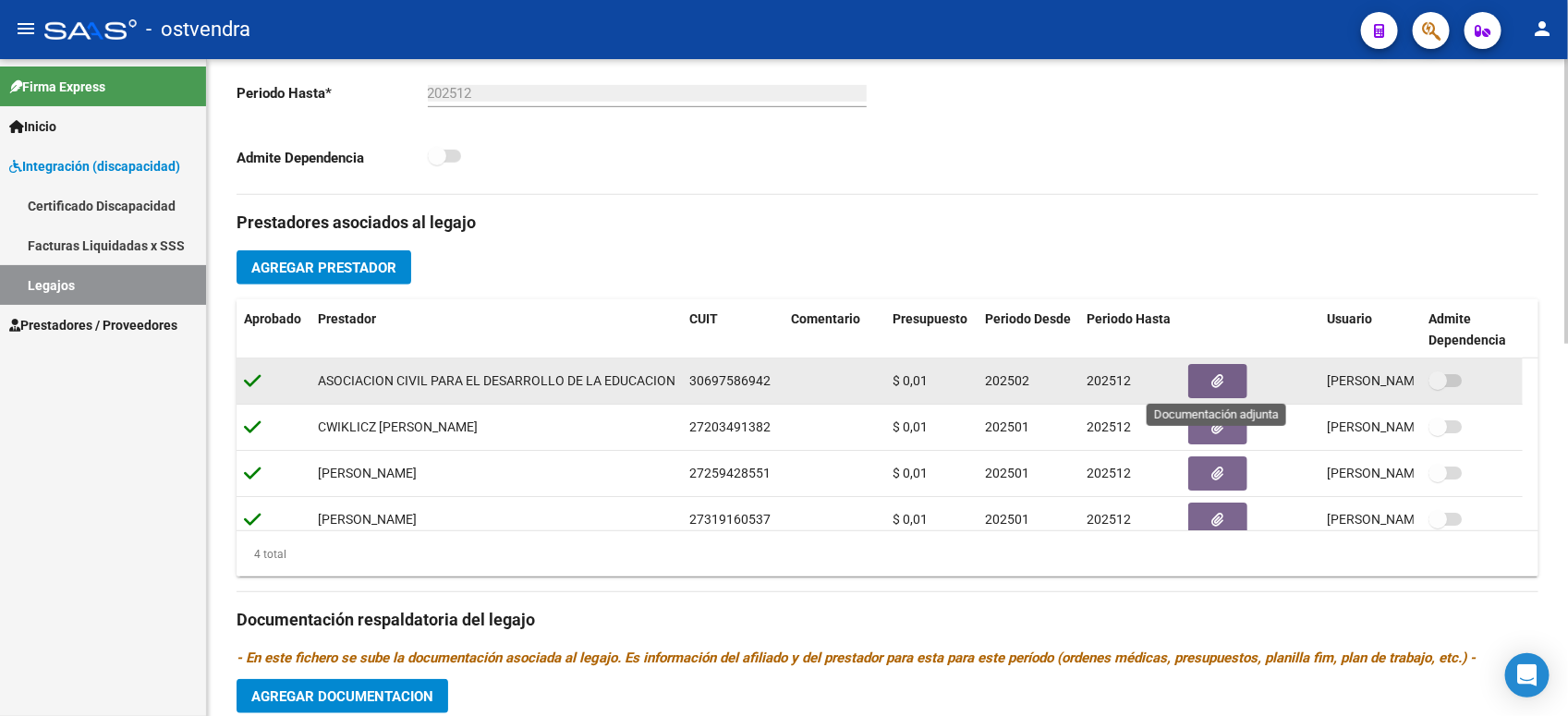
click at [1204, 385] on button "button" at bounding box center [1218, 381] width 59 height 34
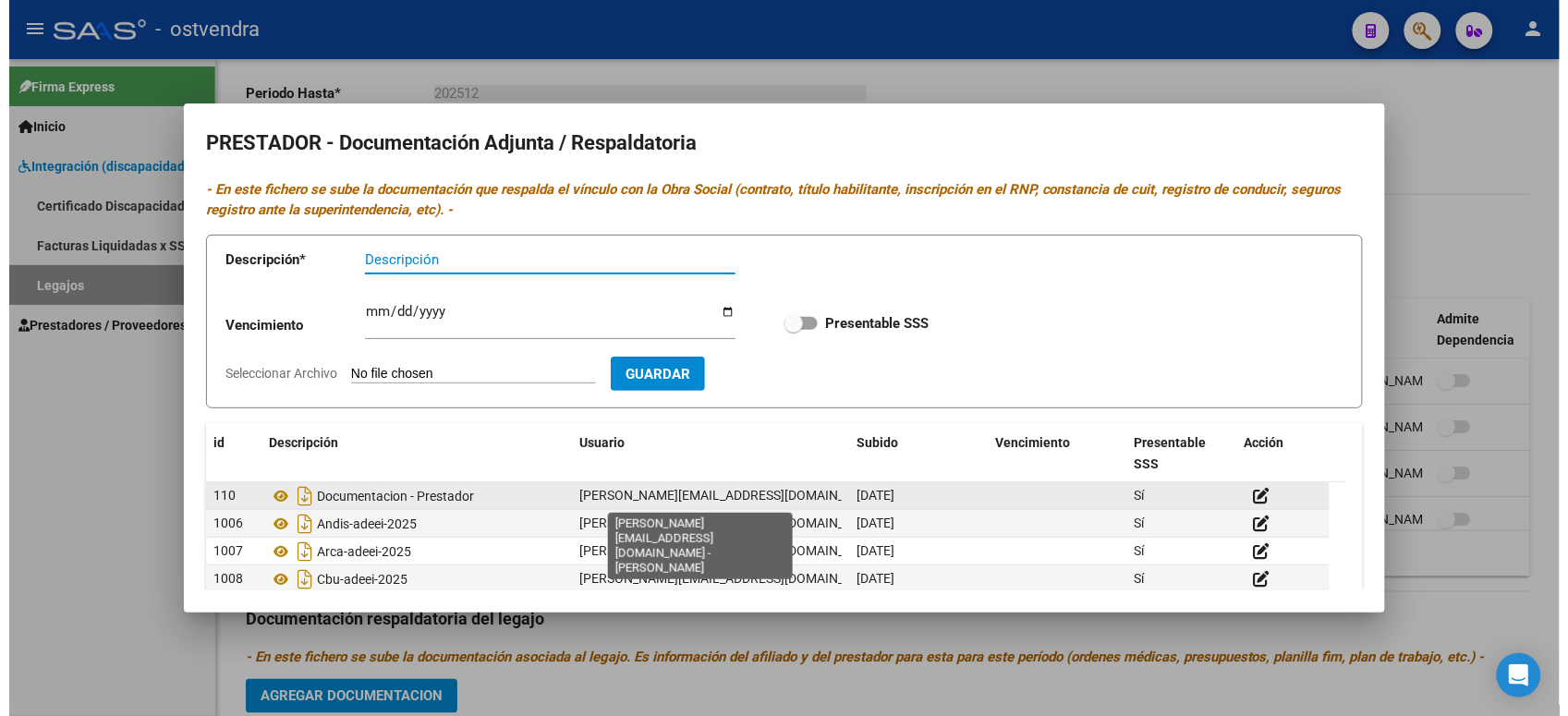
scroll to position [116, 0]
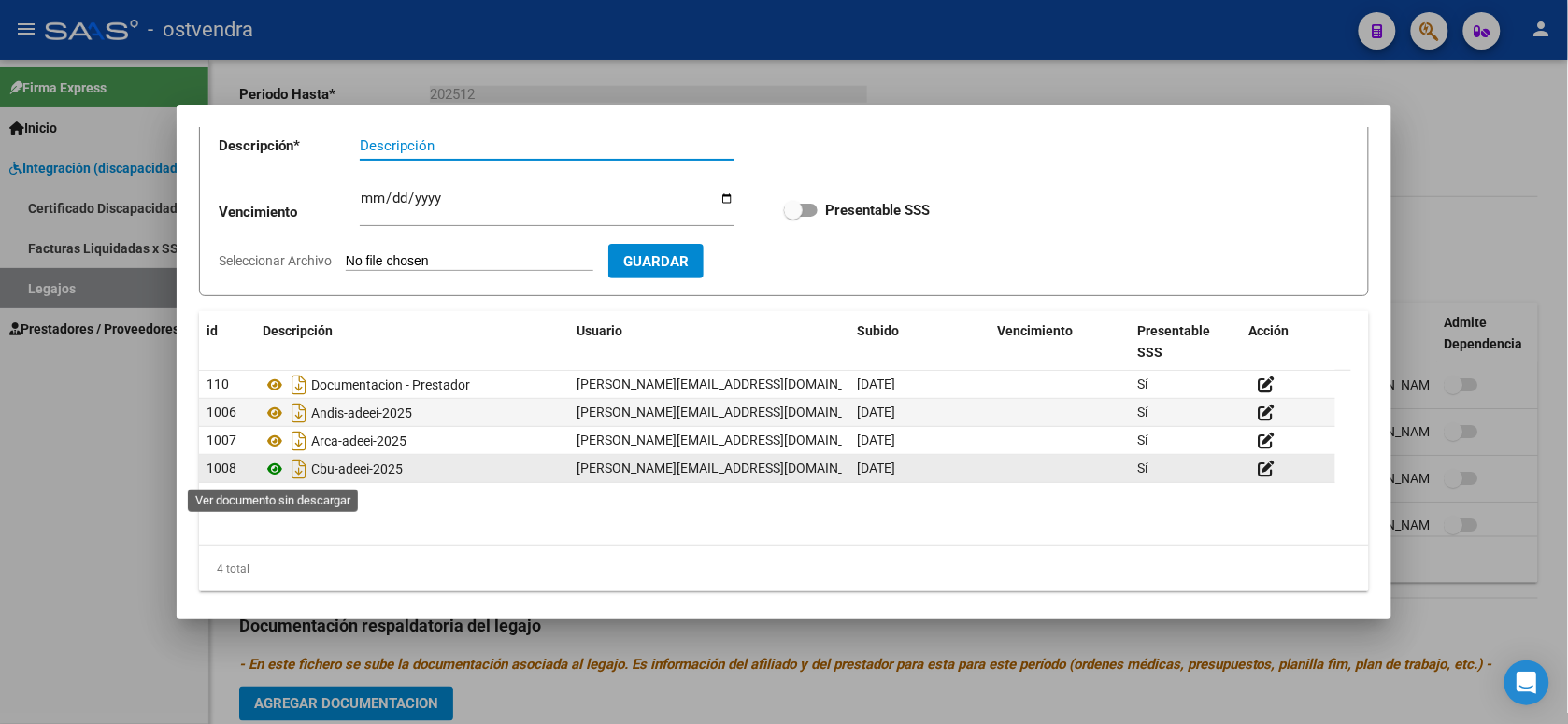
click at [277, 472] on icon at bounding box center [274, 468] width 24 height 22
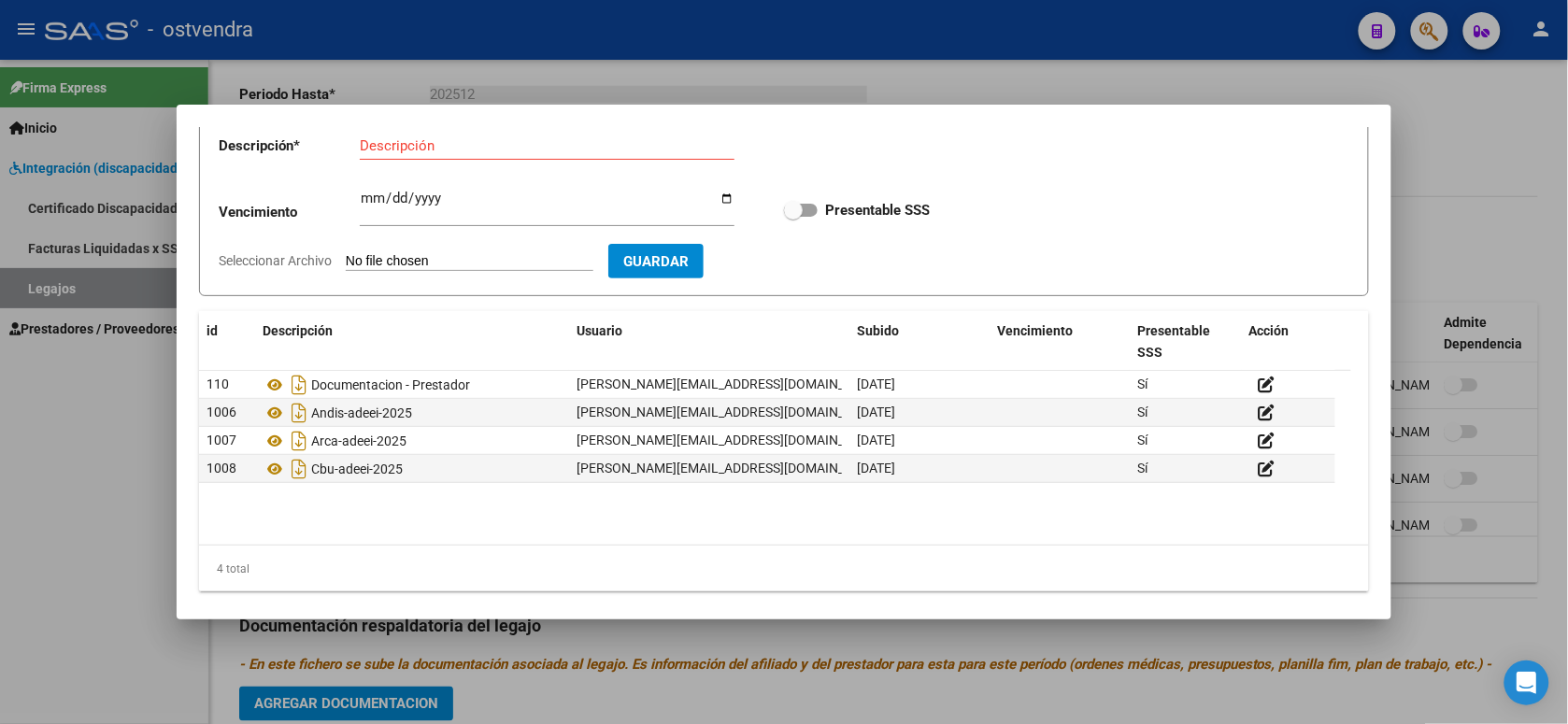
click at [1058, 33] on div at bounding box center [784, 362] width 1568 height 724
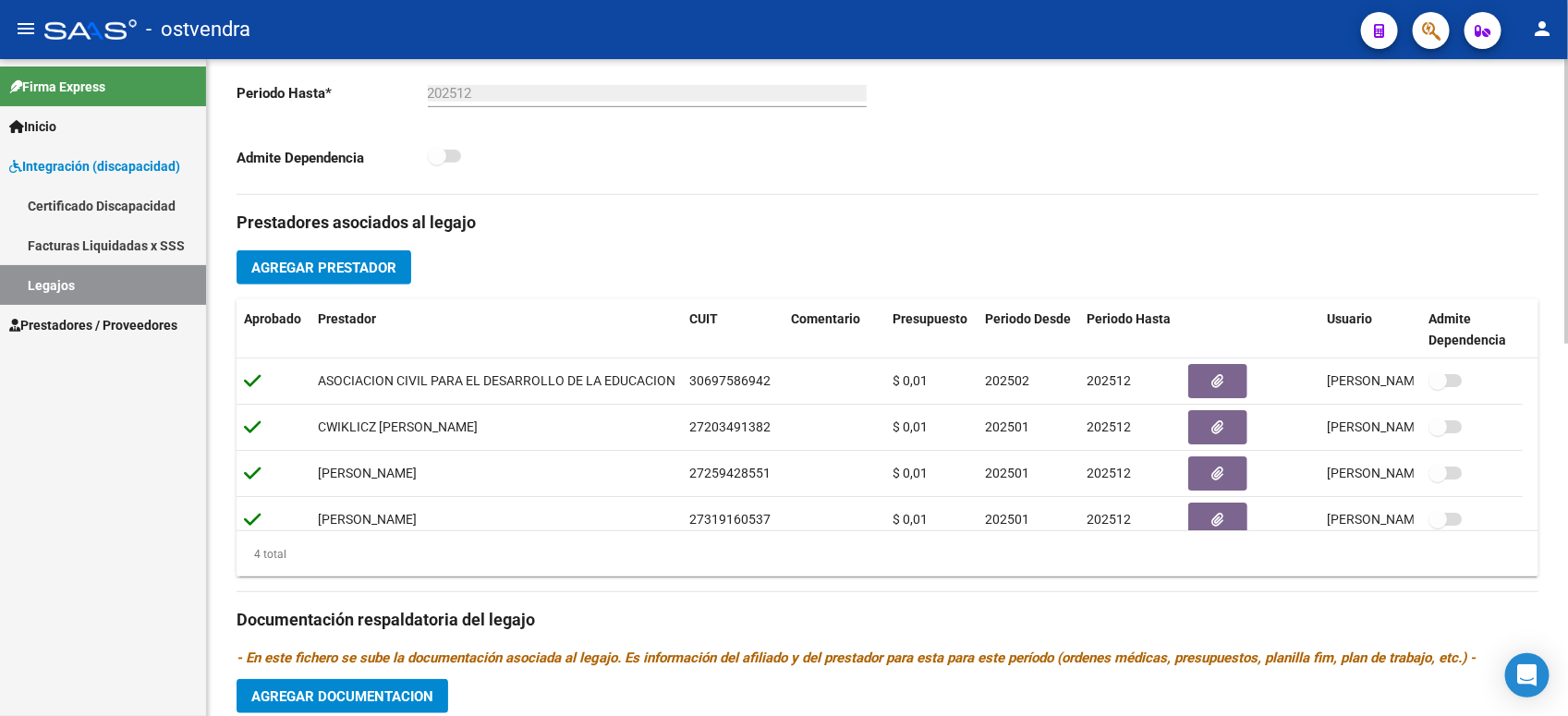
scroll to position [245, 0]
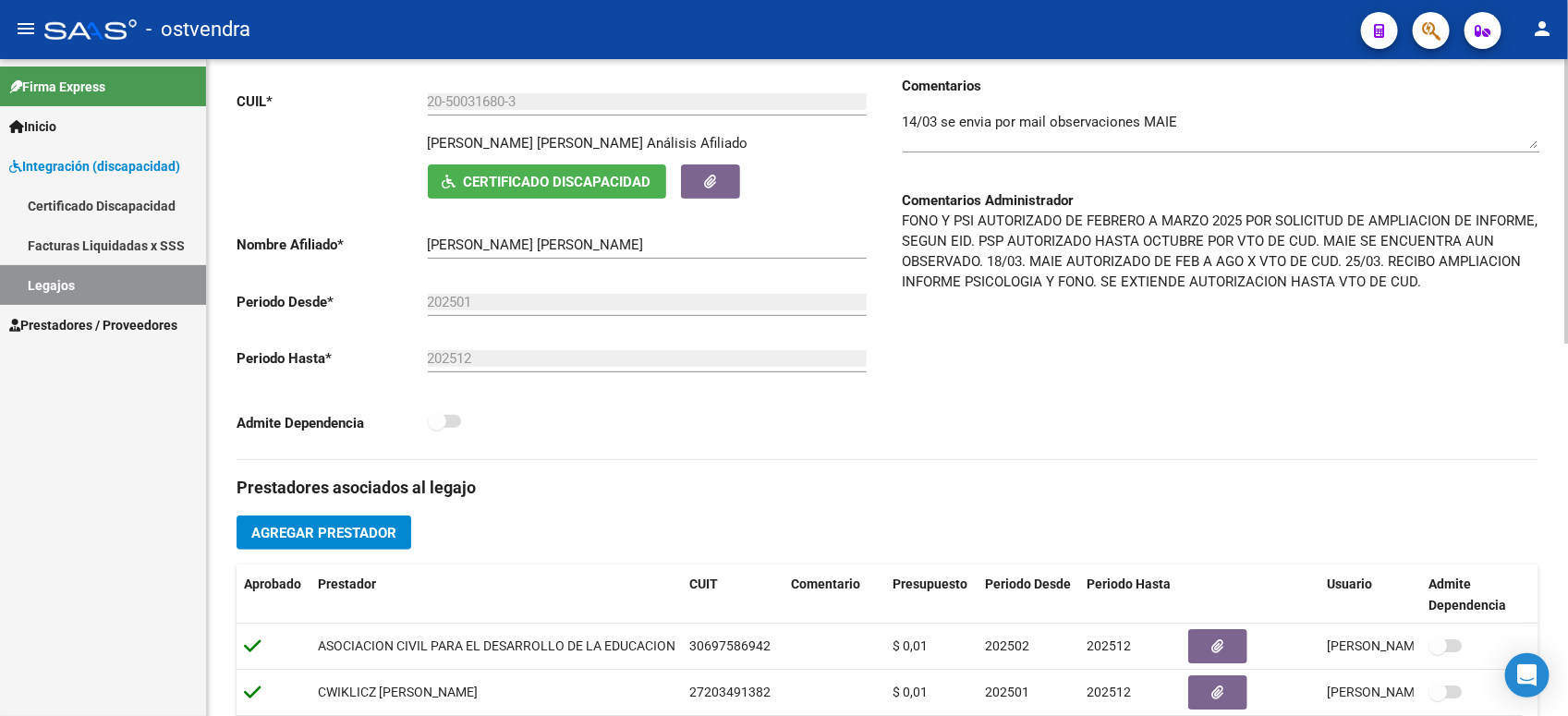
click at [1377, 286] on div at bounding box center [1566, 307] width 5 height 285
click at [1377, 437] on div "Comentarios Comentarios Administrador FONO Y PSI AUTORIZADO DE FEBRERO A [DATE]…" at bounding box center [1213, 267] width 652 height 383
click at [125, 287] on link "Legajos" at bounding box center [102, 285] width 206 height 40
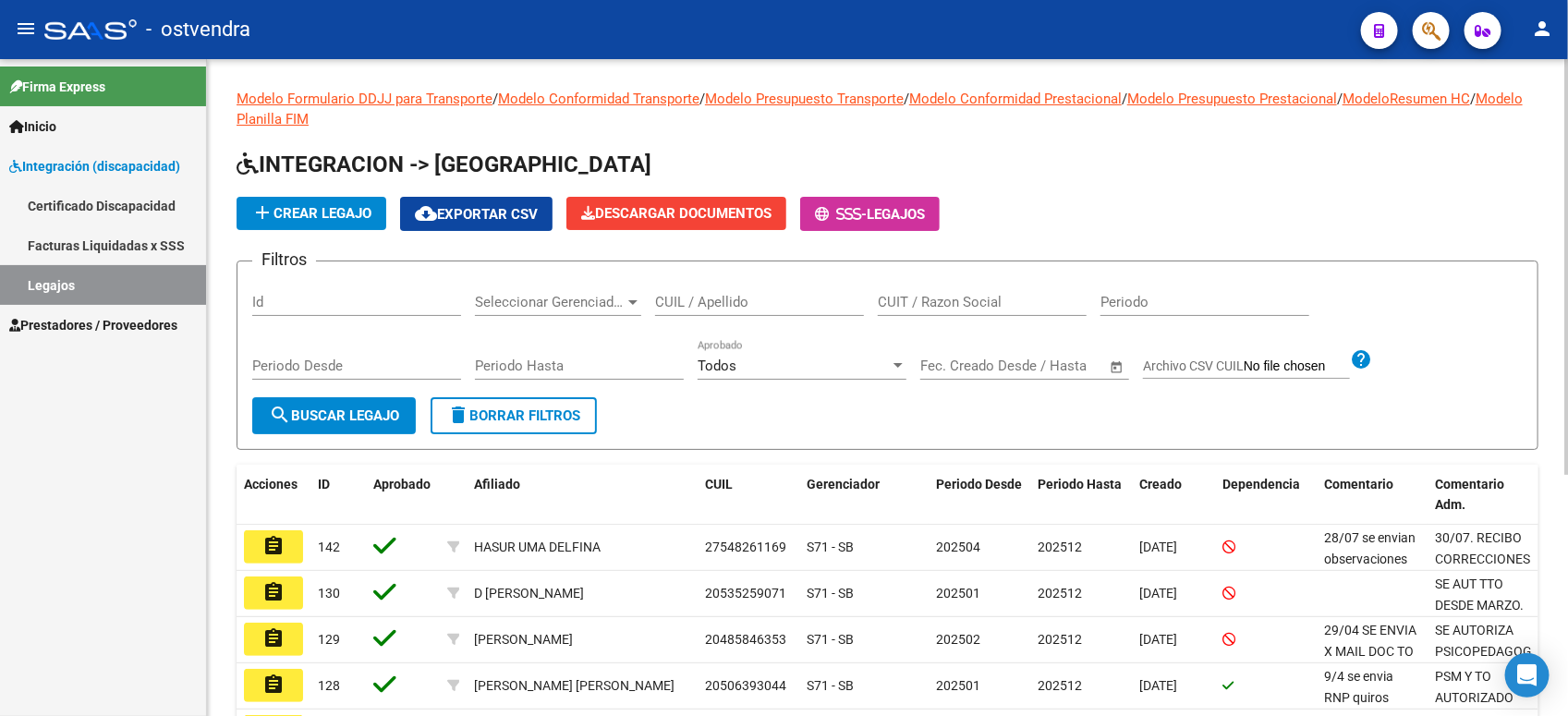
click at [1377, 187] on div at bounding box center [1566, 266] width 5 height 415
click at [1377, 209] on div "add Crear Legajo cloud_download Exportar CSV Descargar Documentos - Legajos" at bounding box center [887, 213] width 1302 height 34
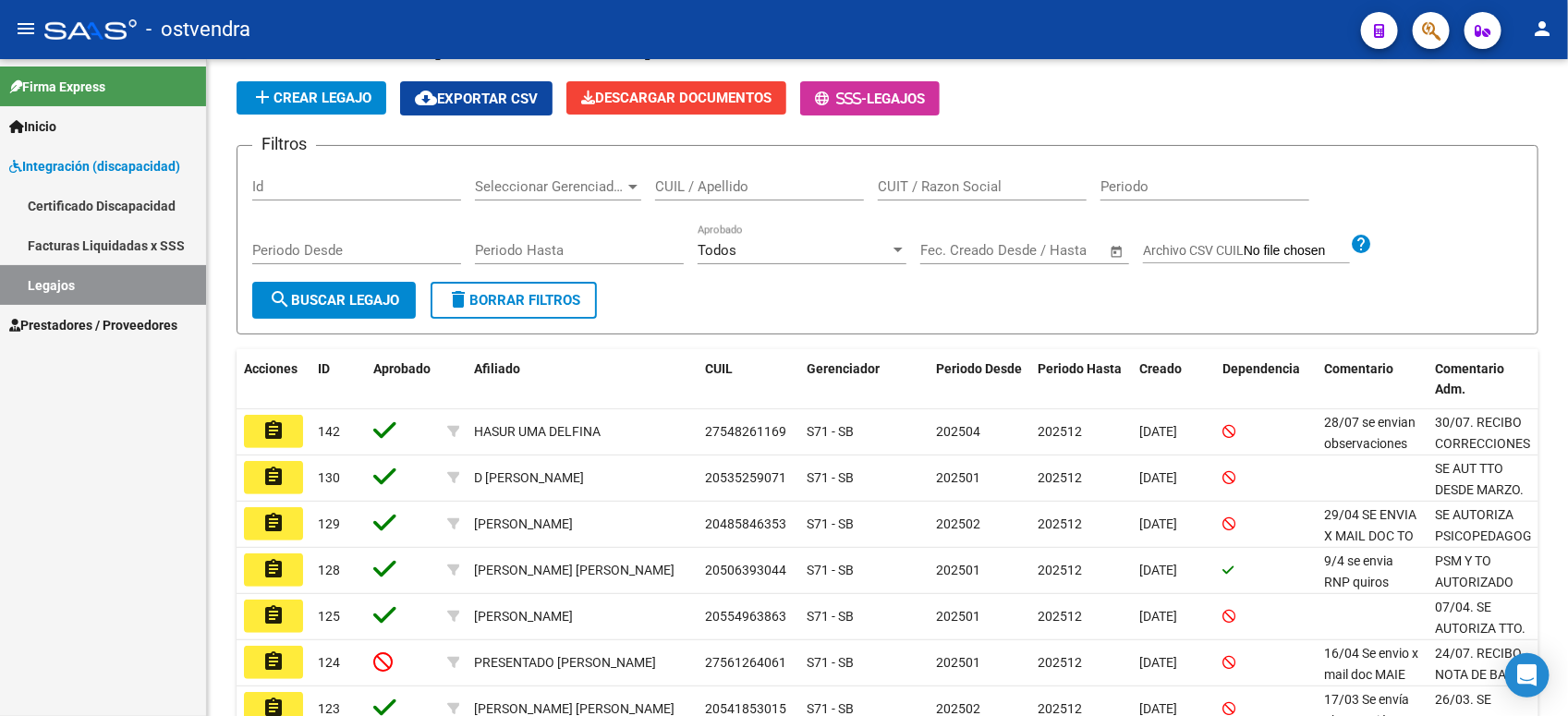
click at [161, 324] on span "Prestadores / Proveedores" at bounding box center [93, 324] width 168 height 20
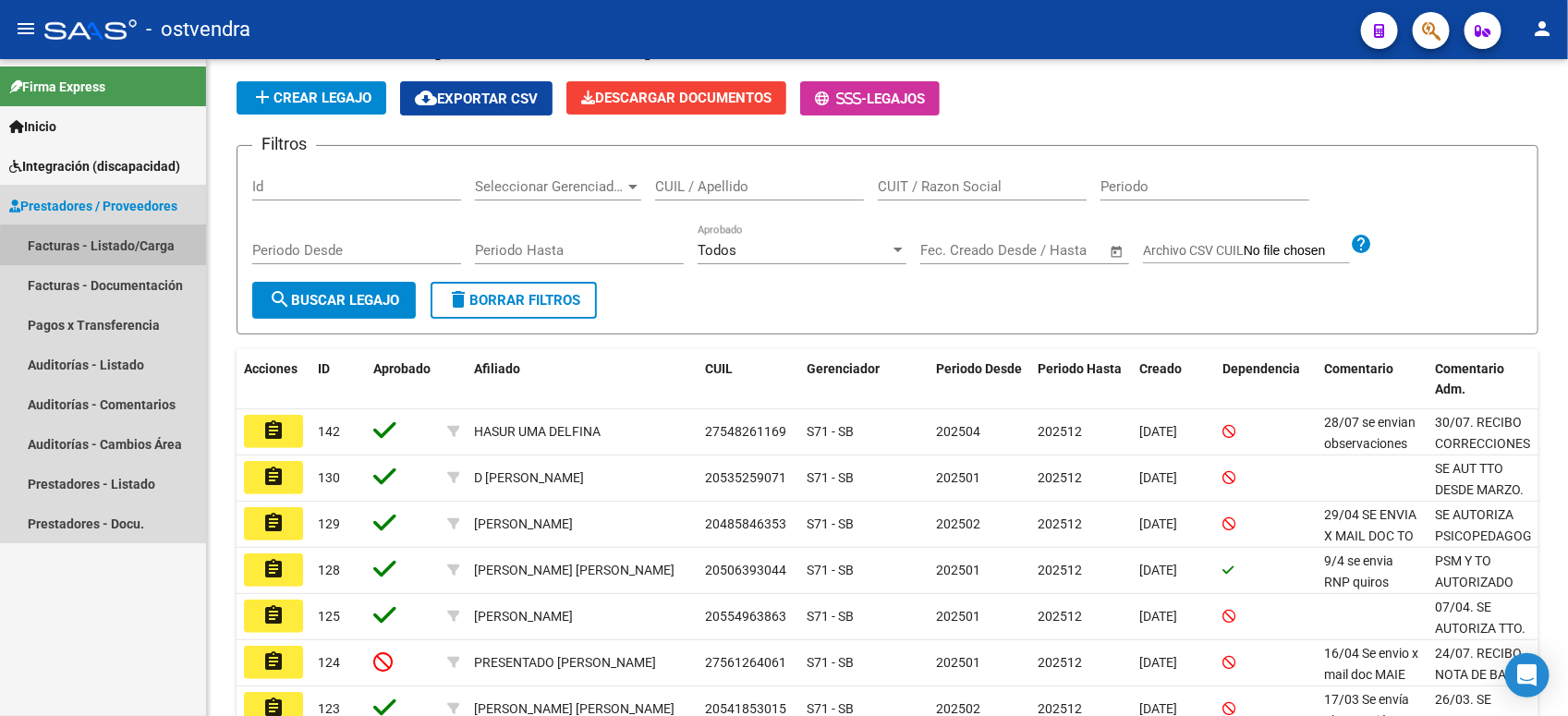
click at [145, 249] on link "Facturas - Listado/Carga" at bounding box center [102, 246] width 206 height 40
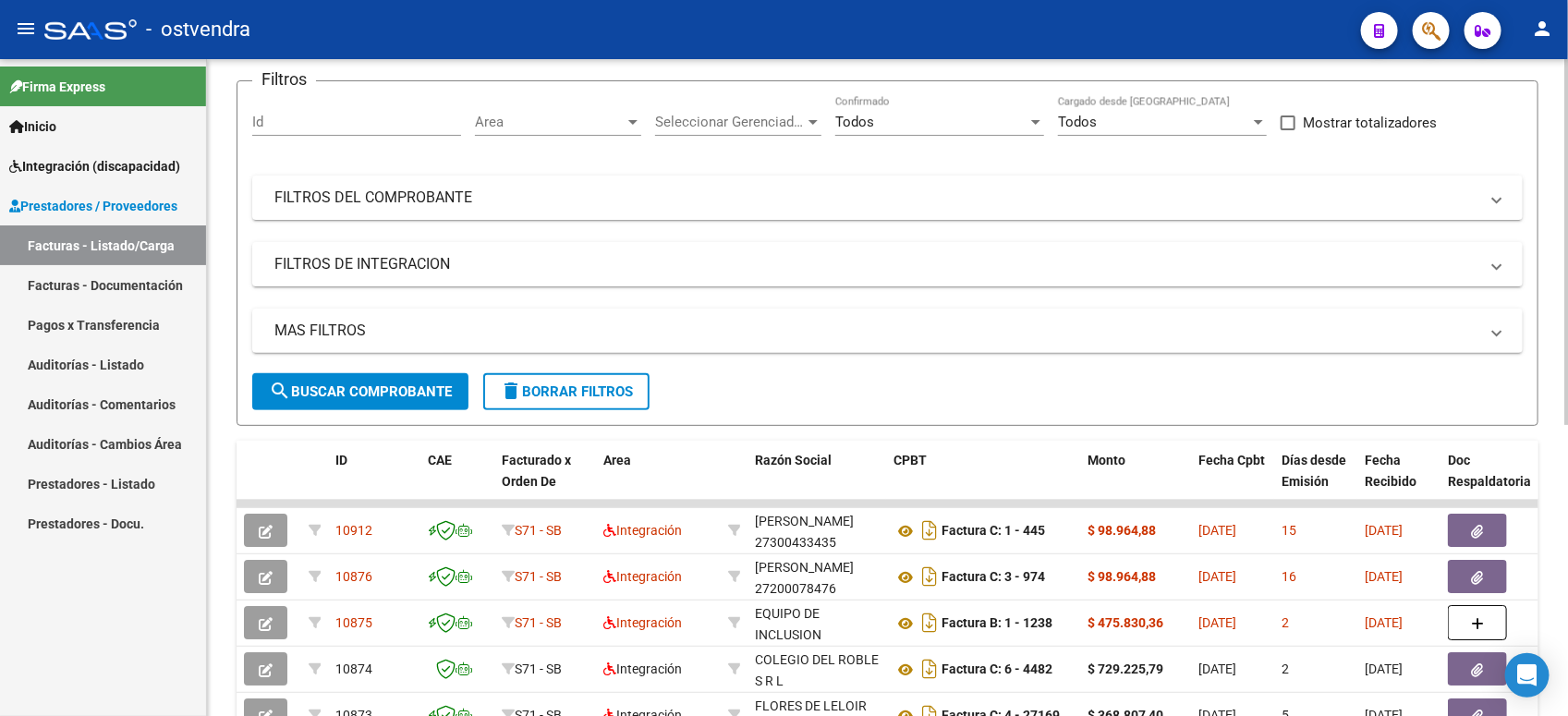
scroll to position [141, 0]
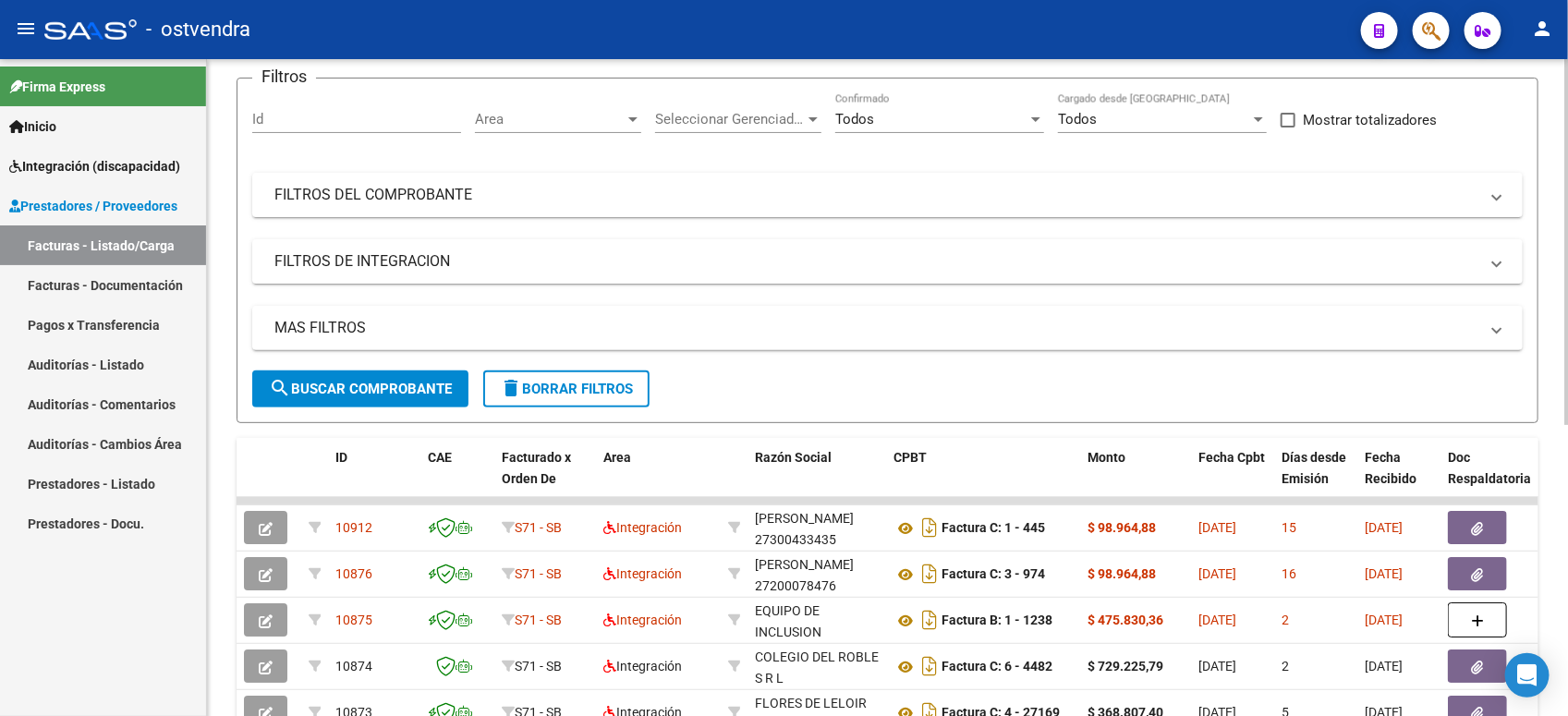
click at [1377, 293] on html "menu - ostvendra person Firma Express Inicio Instructivos Contacto OS Integraci…" at bounding box center [784, 358] width 1568 height 716
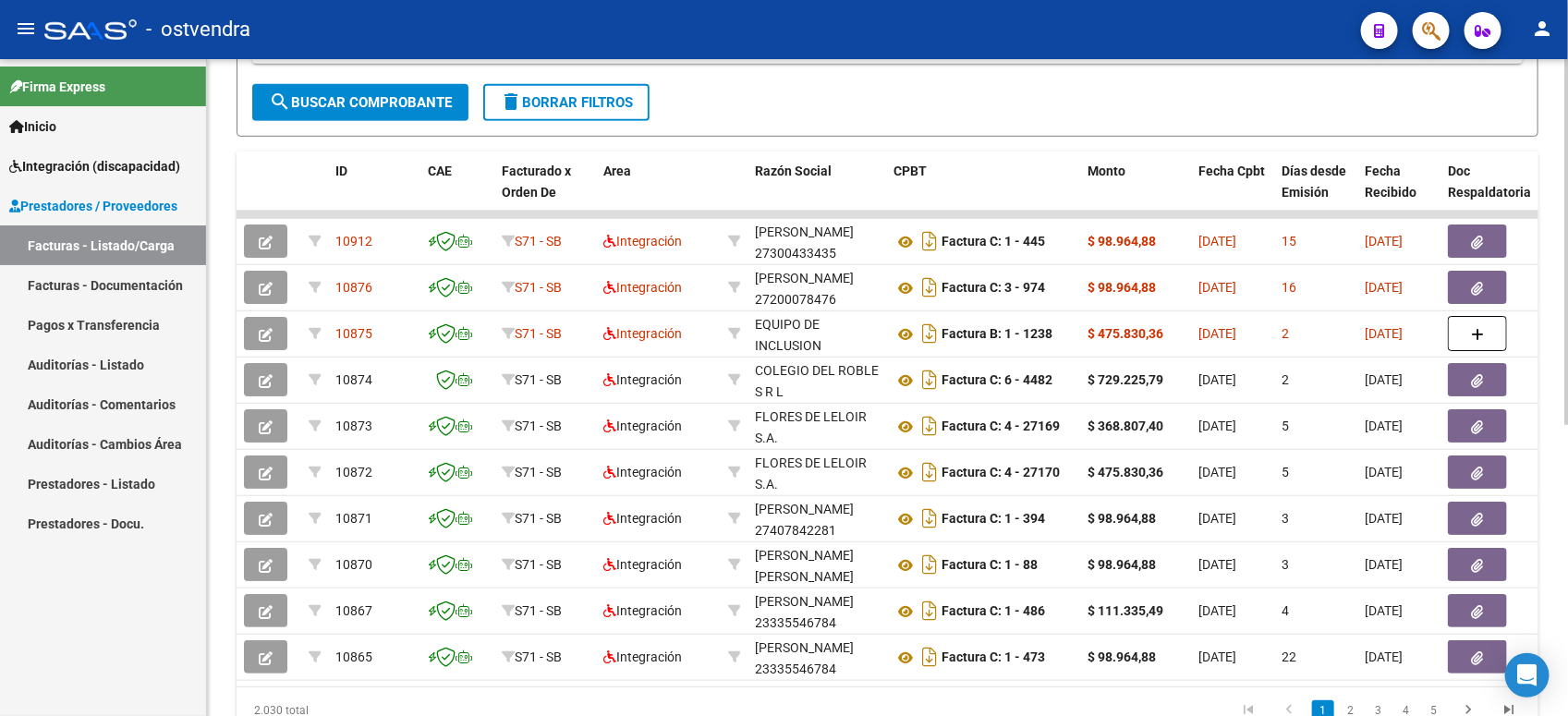
scroll to position [482, 0]
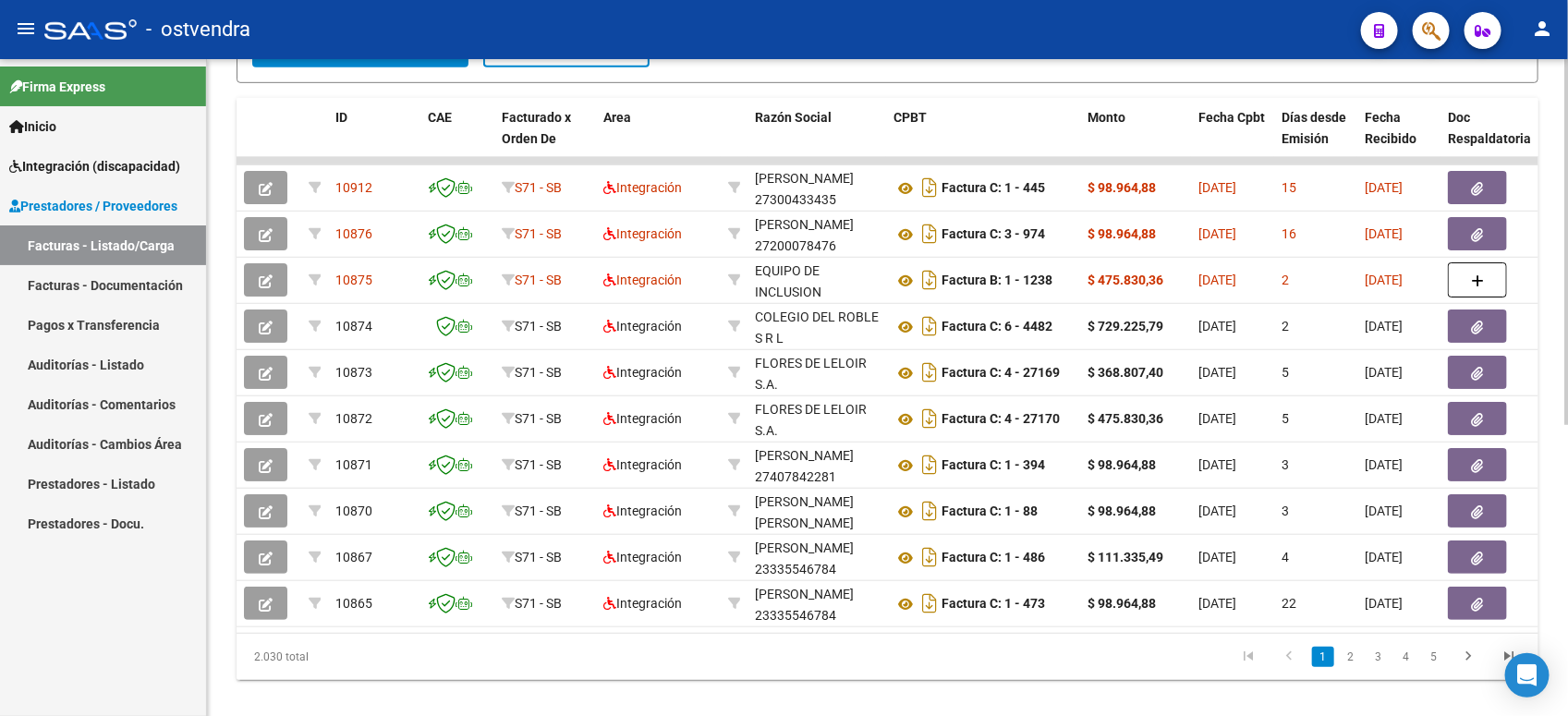
click at [1377, 483] on div at bounding box center [1566, 520] width 5 height 366
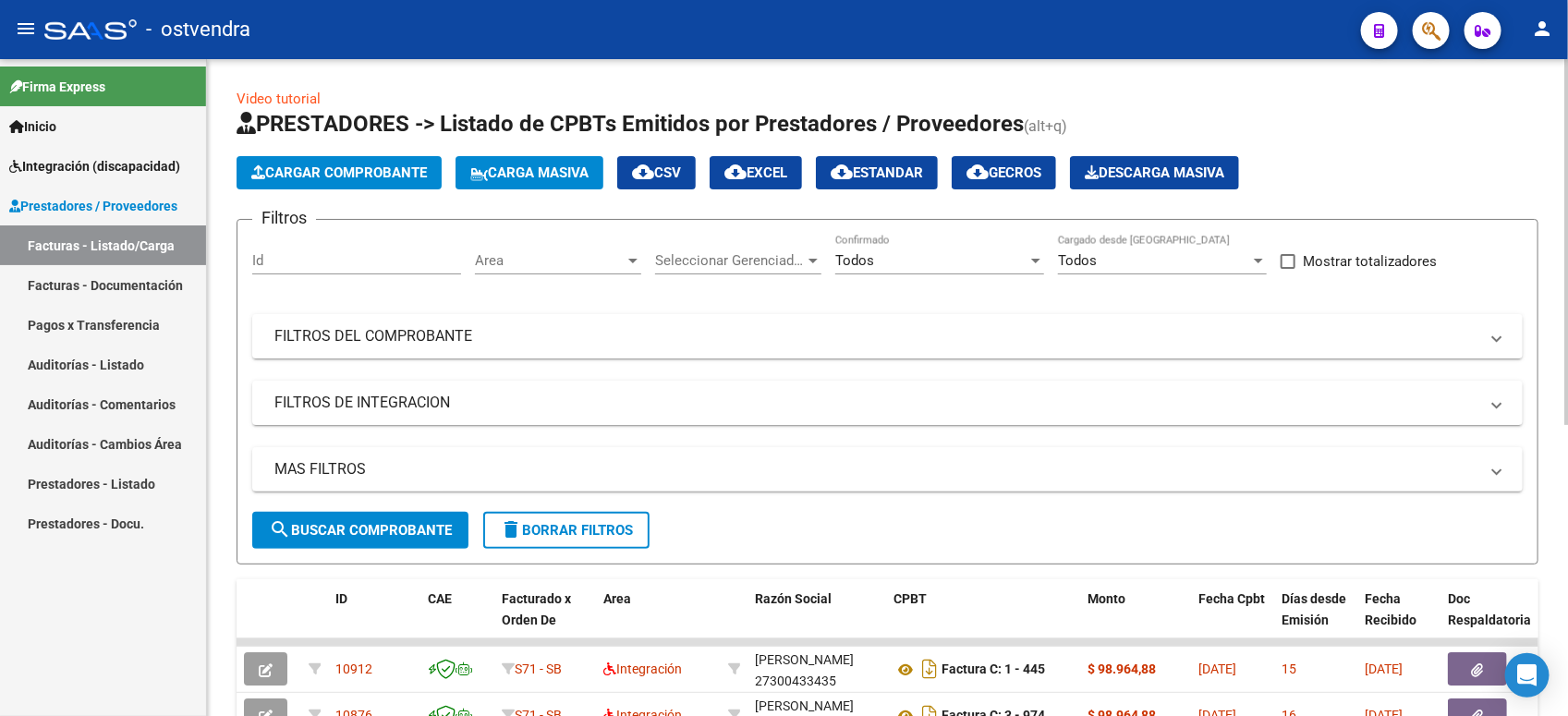
click at [1377, 160] on html "menu - ostvendra person Firma Express Inicio Instructivos Contacto OS Integraci…" at bounding box center [784, 358] width 1568 height 716
click at [1377, 167] on div "Cargar Comprobante Carga Masiva cloud_download CSV cloud_download EXCEL cloud_d…" at bounding box center [887, 173] width 1302 height 33
click at [968, 254] on div "Todos" at bounding box center [932, 261] width 193 height 17
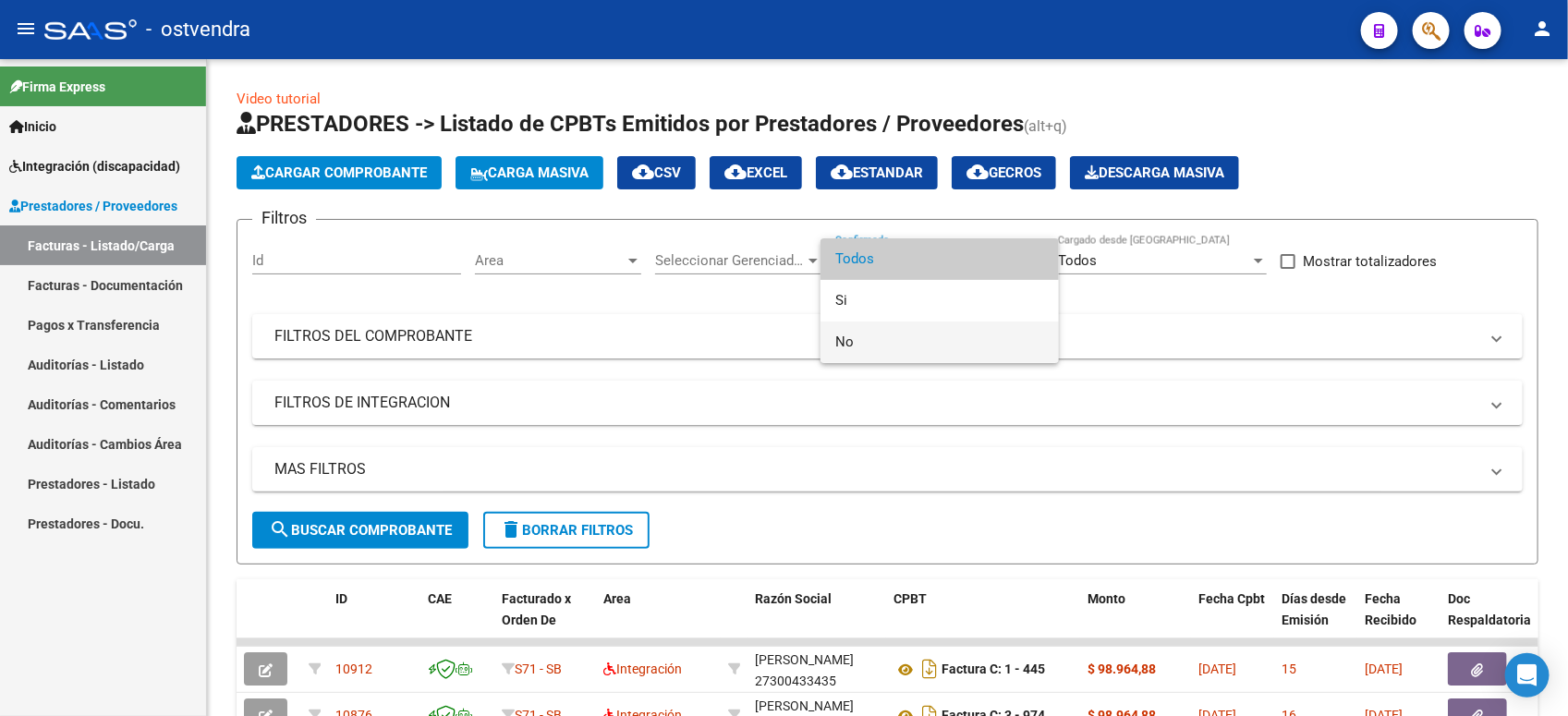
click at [941, 329] on span "No" at bounding box center [940, 342] width 209 height 42
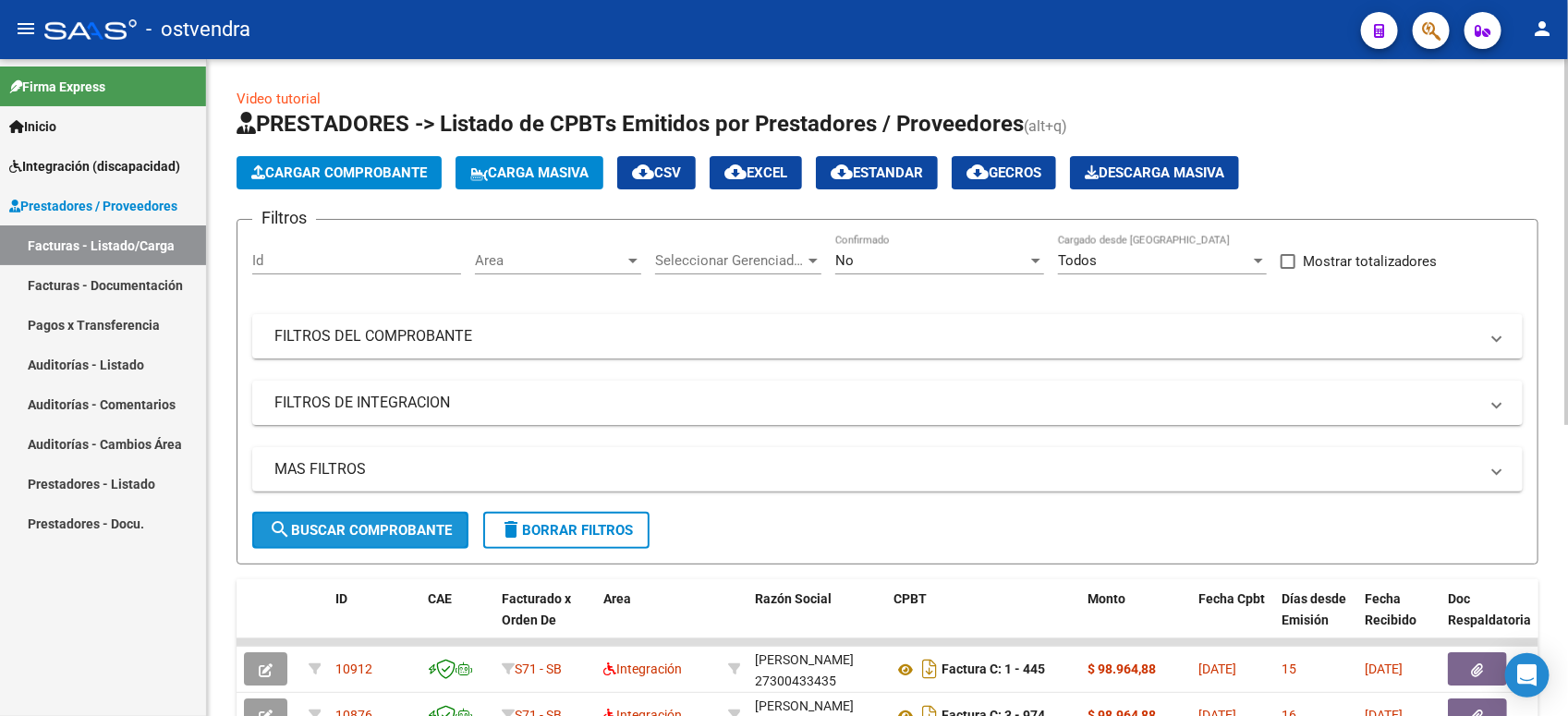
click at [416, 516] on button "search Buscar Comprobante" at bounding box center [360, 530] width 216 height 37
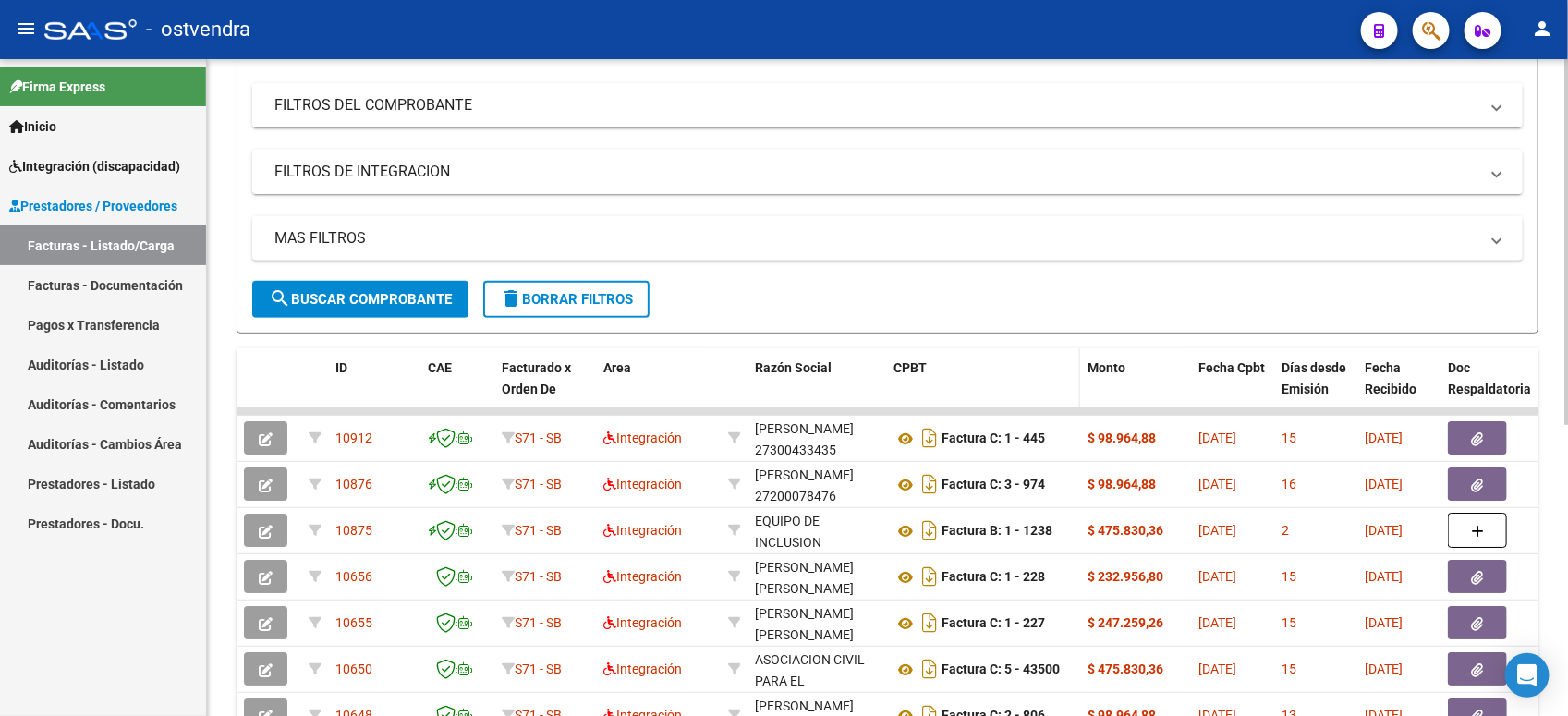
scroll to position [346, 0]
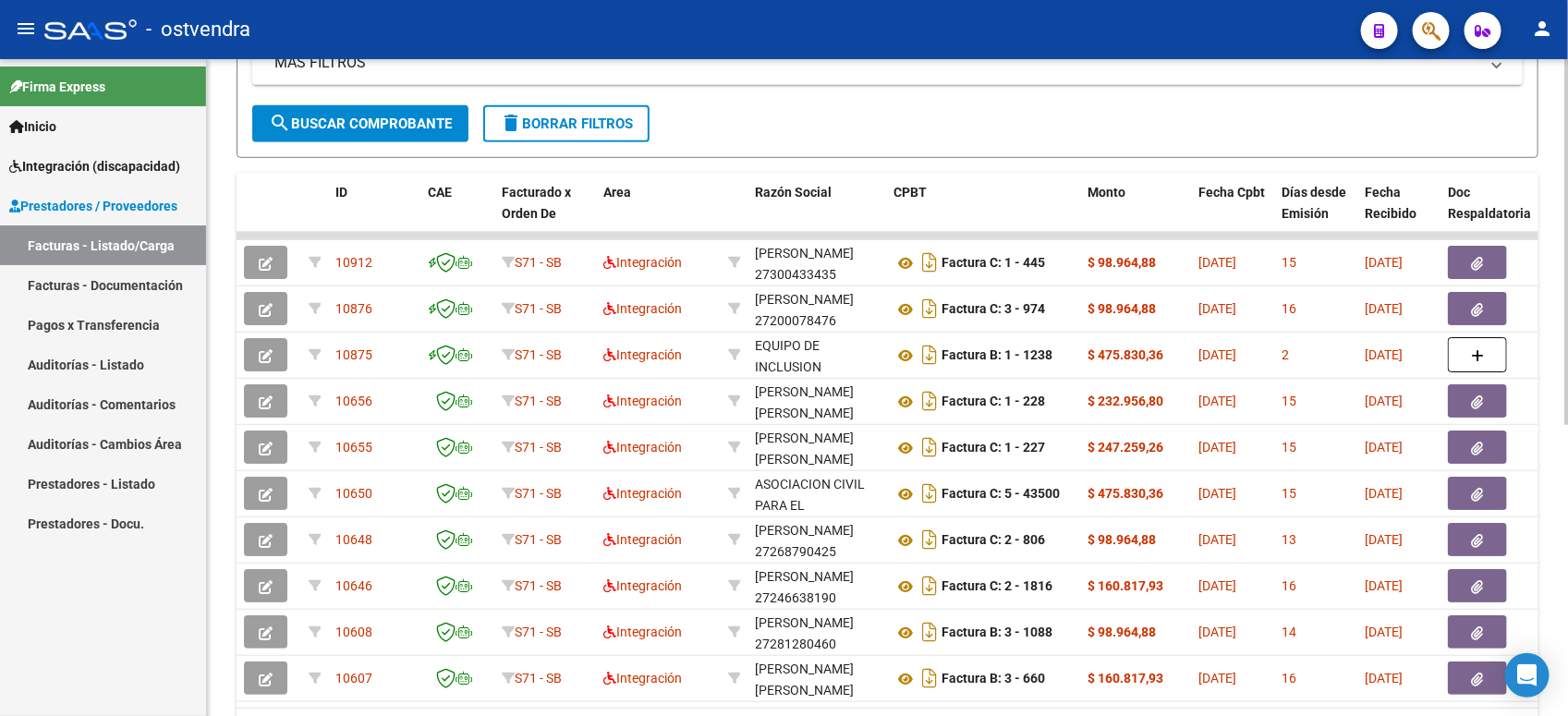
click at [1377, 397] on html "menu - ostvendra person Firma Express Inicio Instructivos Contacto OS Integraci…" at bounding box center [784, 358] width 1568 height 716
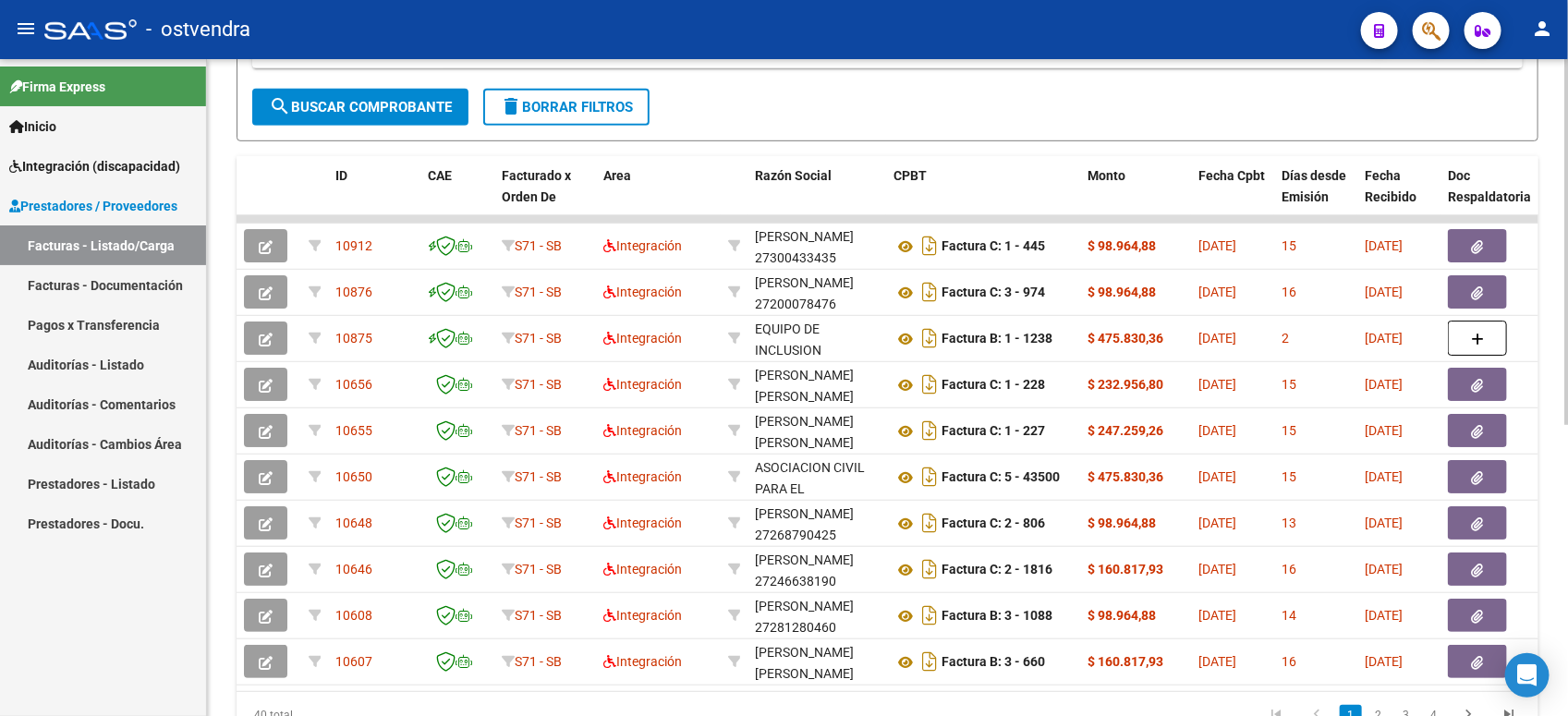
click at [1377, 403] on html "menu - ostvendra person Firma Express Inicio Instructivos Contacto OS Integraci…" at bounding box center [784, 358] width 1568 height 716
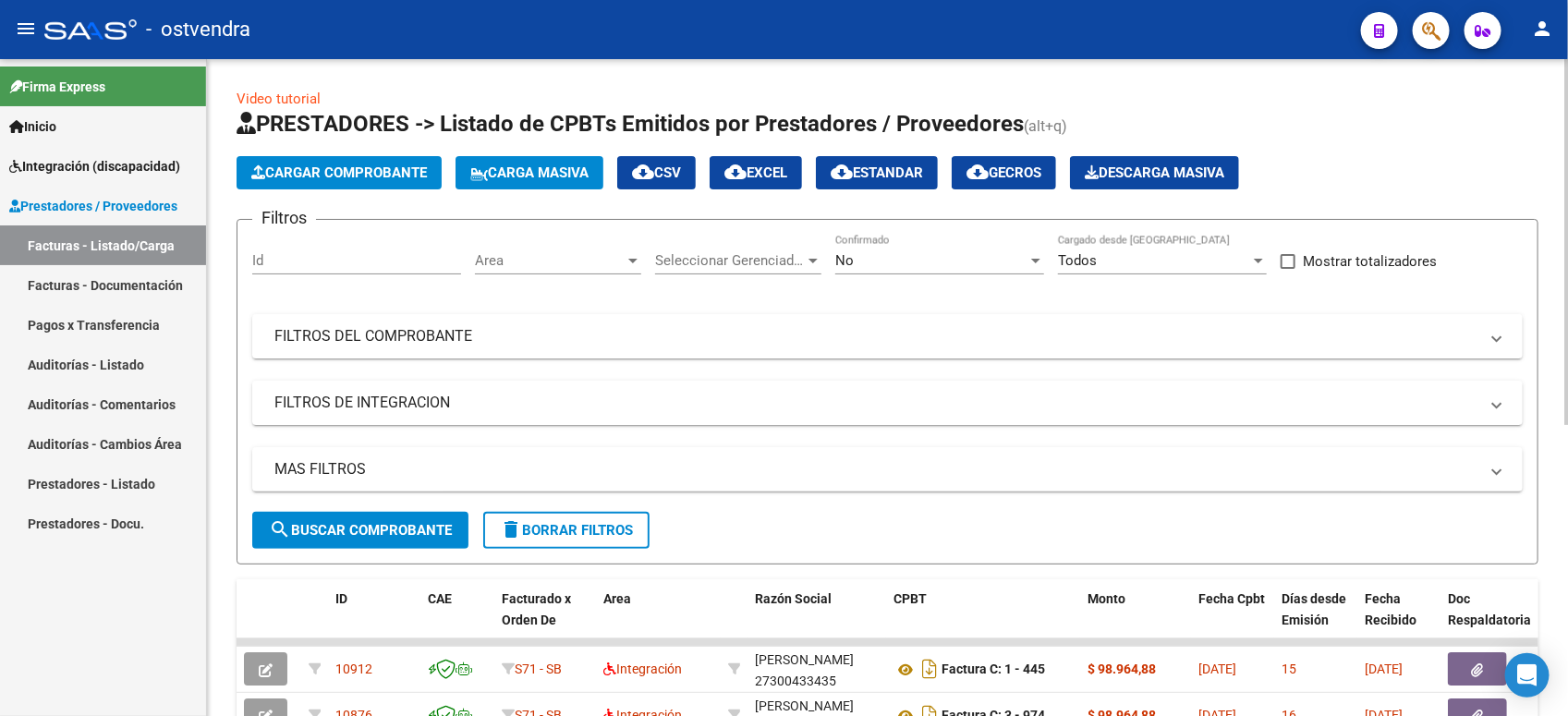
scroll to position [462, 0]
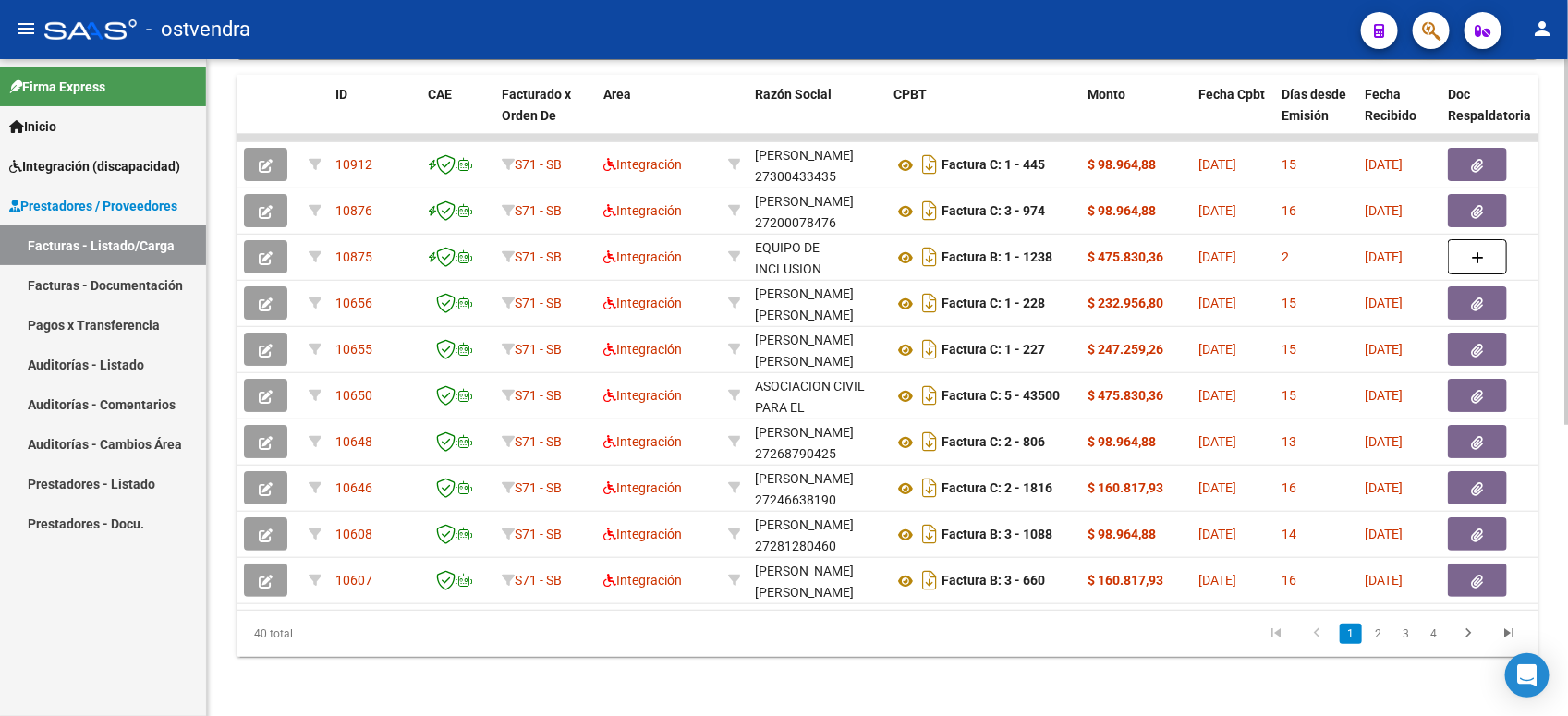
click at [1377, 425] on div at bounding box center [1566, 532] width 5 height 366
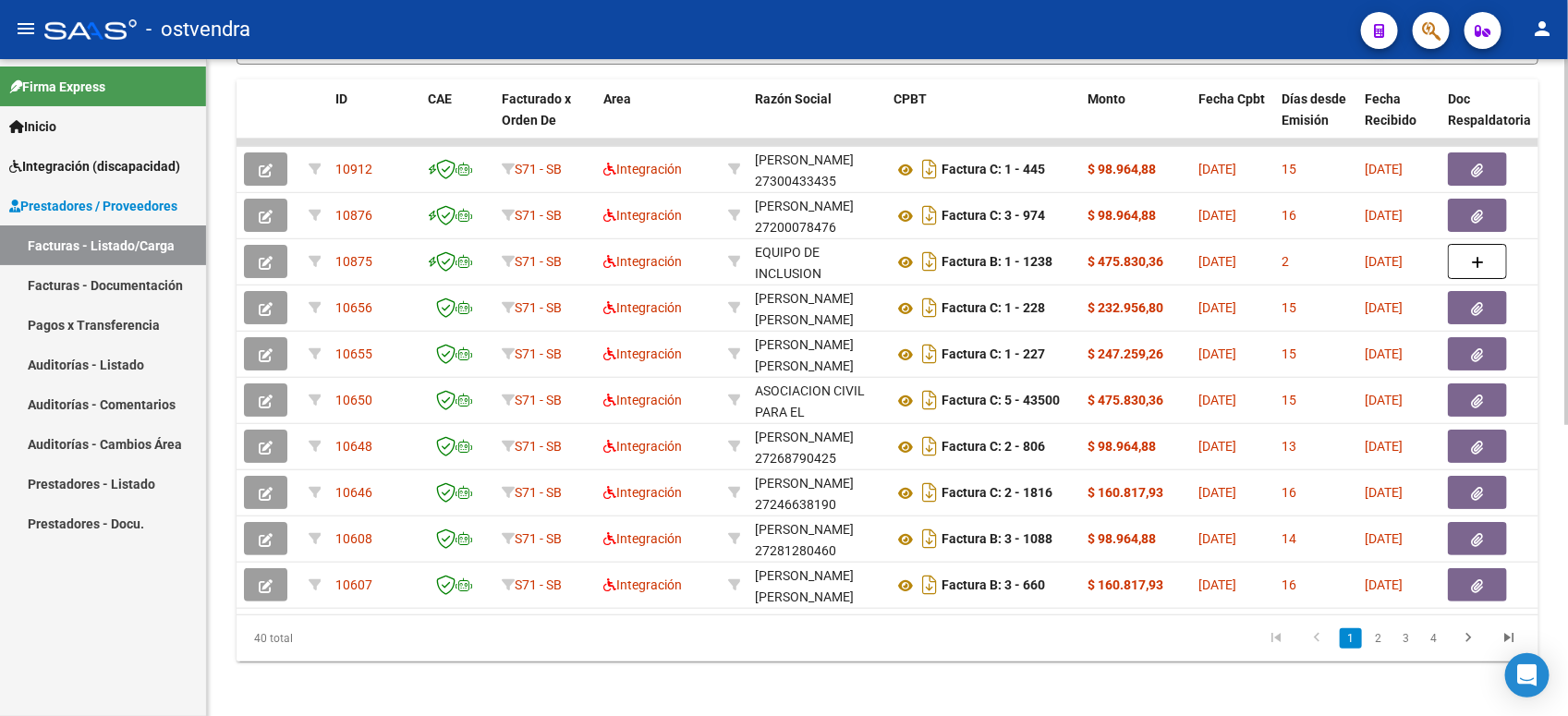
scroll to position [497, 0]
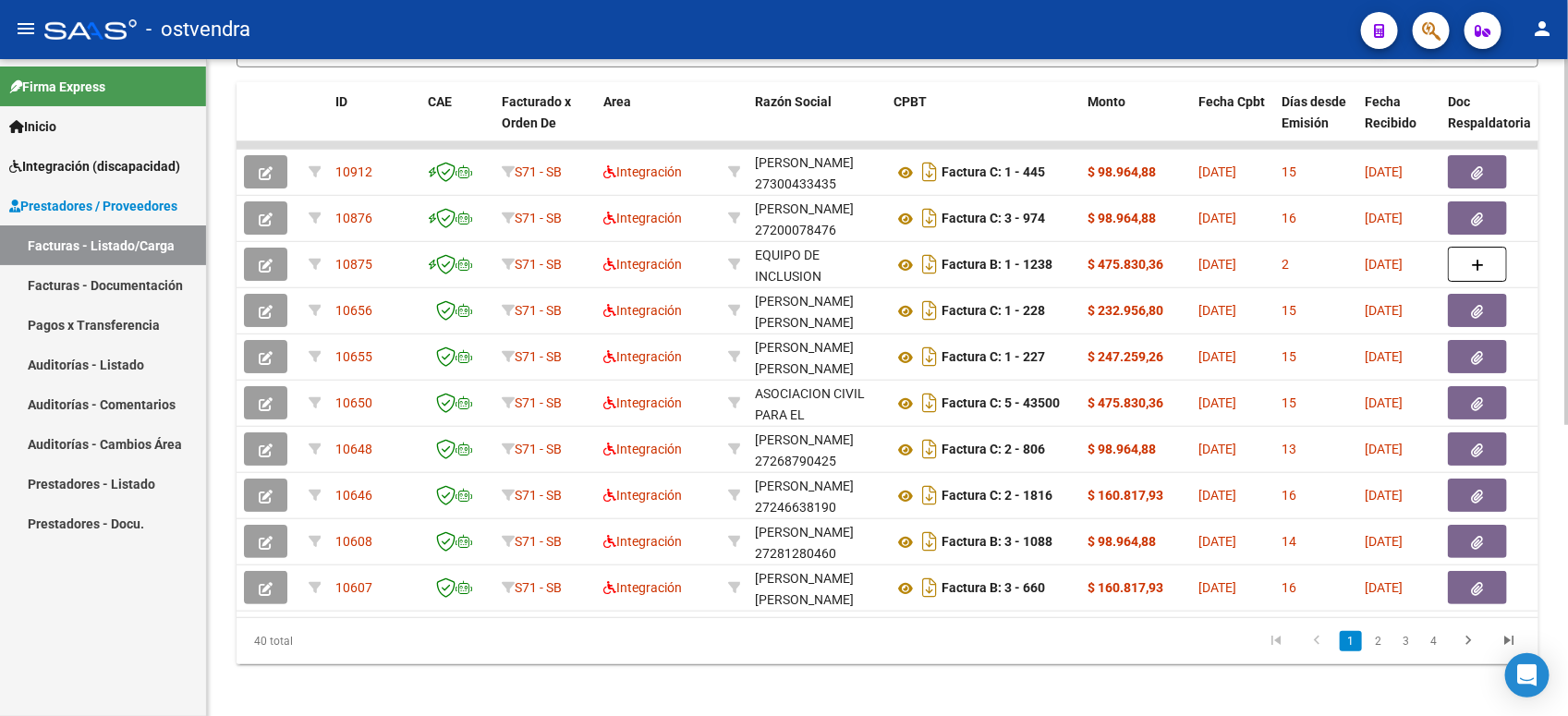
click at [1377, 412] on div at bounding box center [1566, 528] width 5 height 366
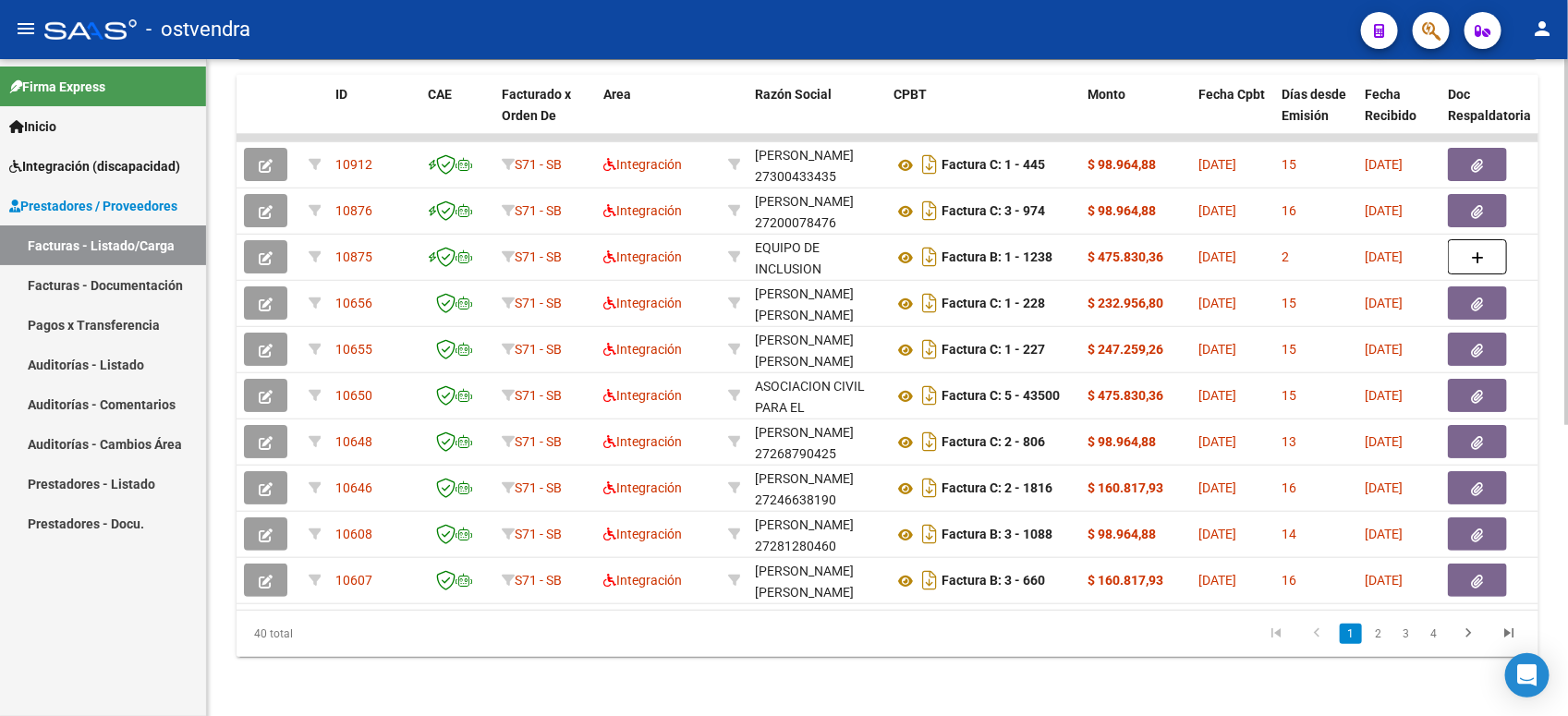
click at [1377, 506] on html "menu - ostvendra person Firma Express Inicio Instructivos Contacto OS Integraci…" at bounding box center [784, 358] width 1568 height 716
click at [1377, 506] on div at bounding box center [1566, 532] width 5 height 366
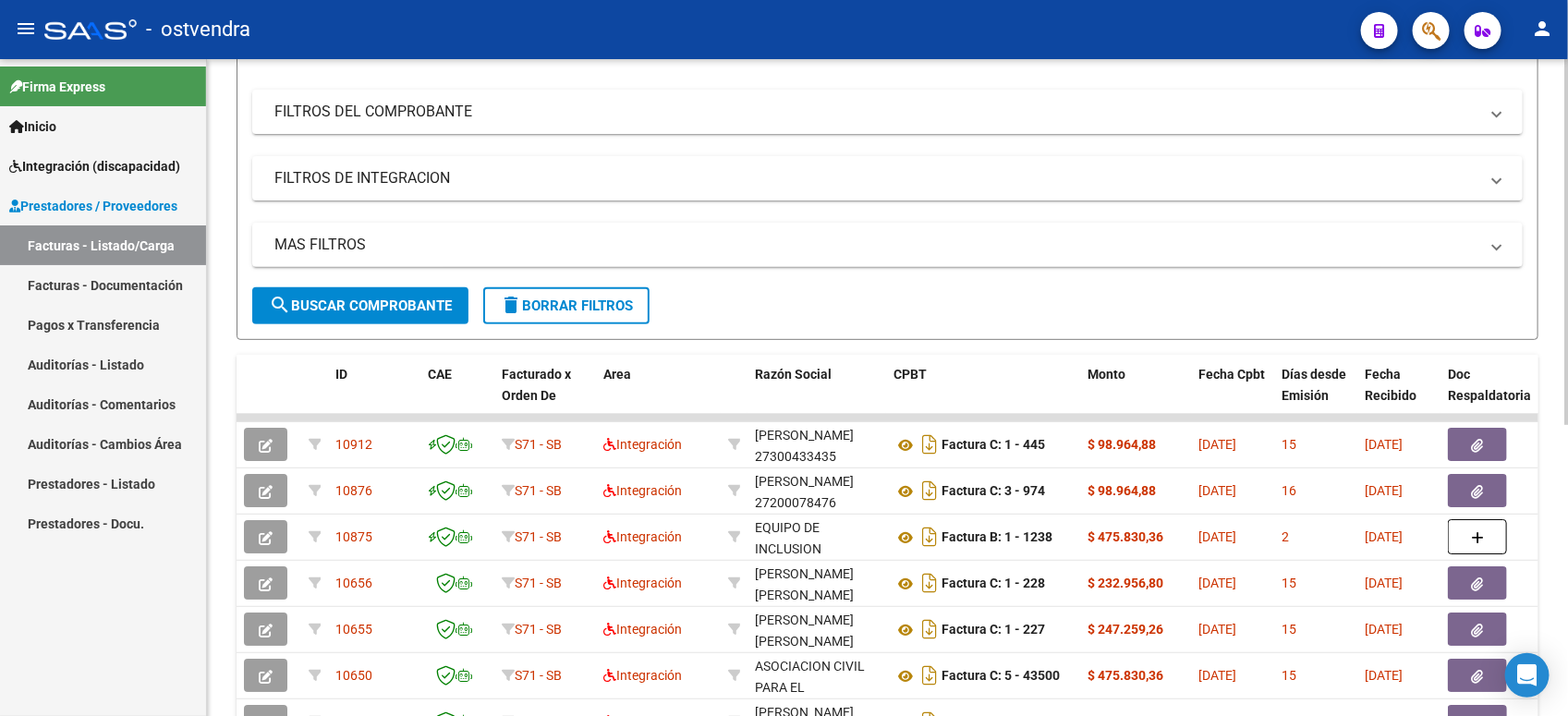
scroll to position [0, 0]
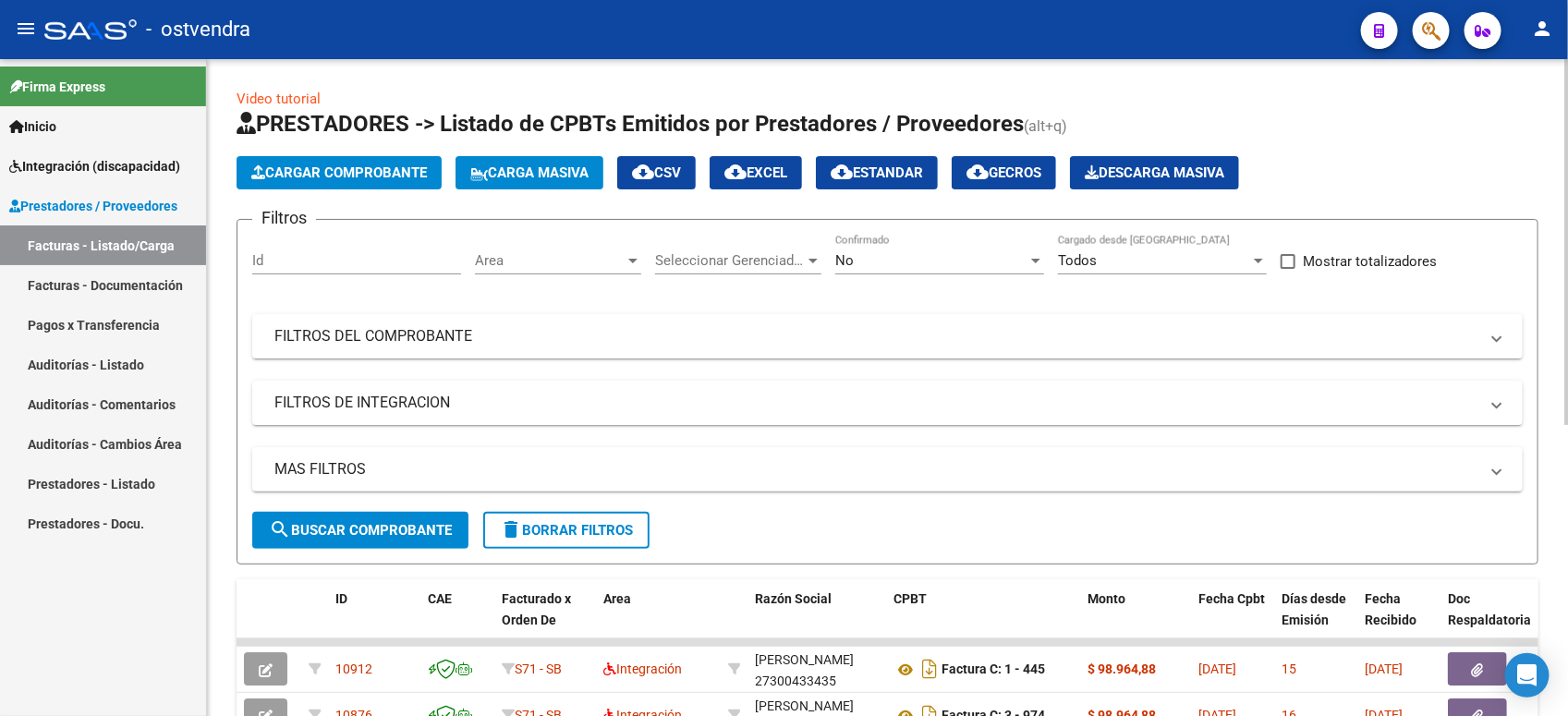
click at [1377, 163] on html "menu - ostvendra person Firma Express Inicio Instructivos Contacto OS Integraci…" at bounding box center [784, 358] width 1568 height 716
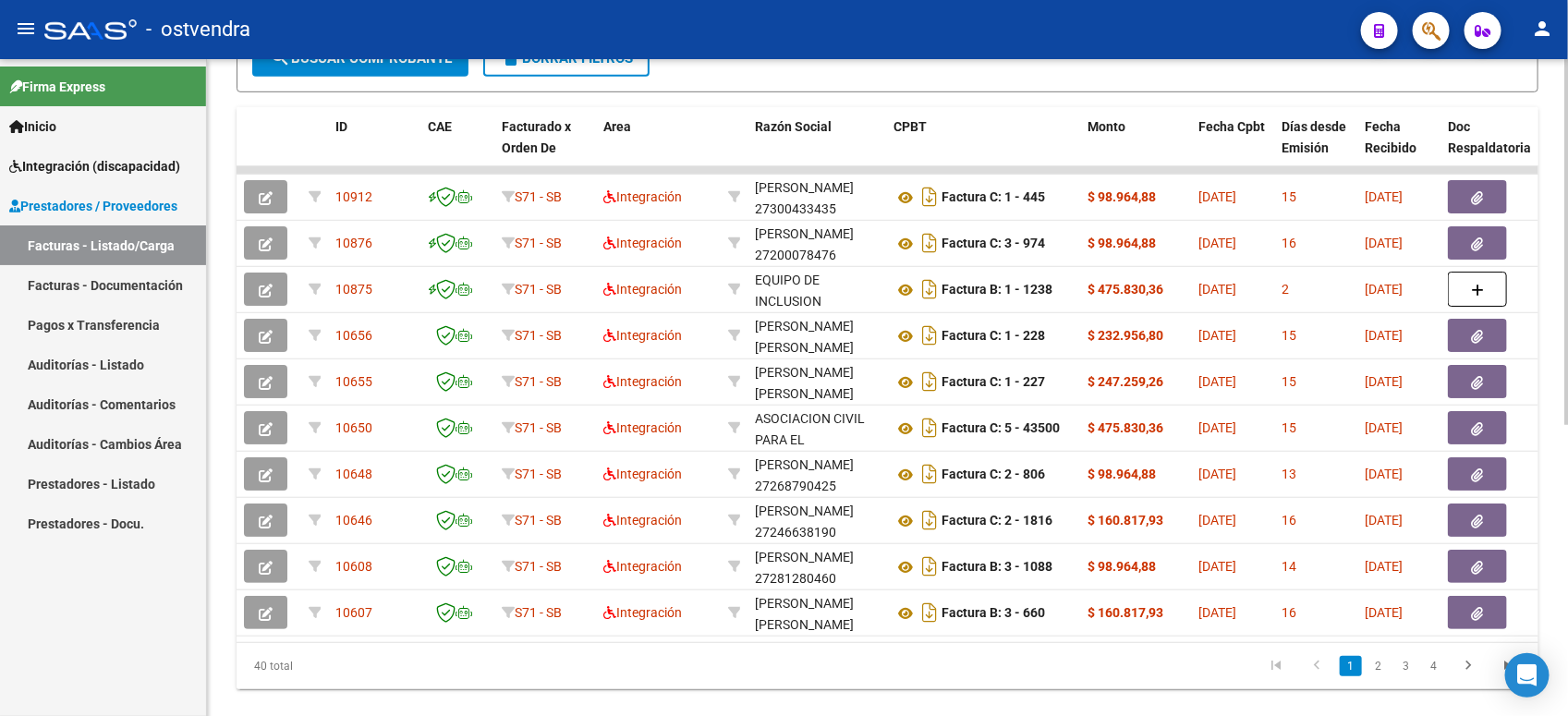
scroll to position [496, 0]
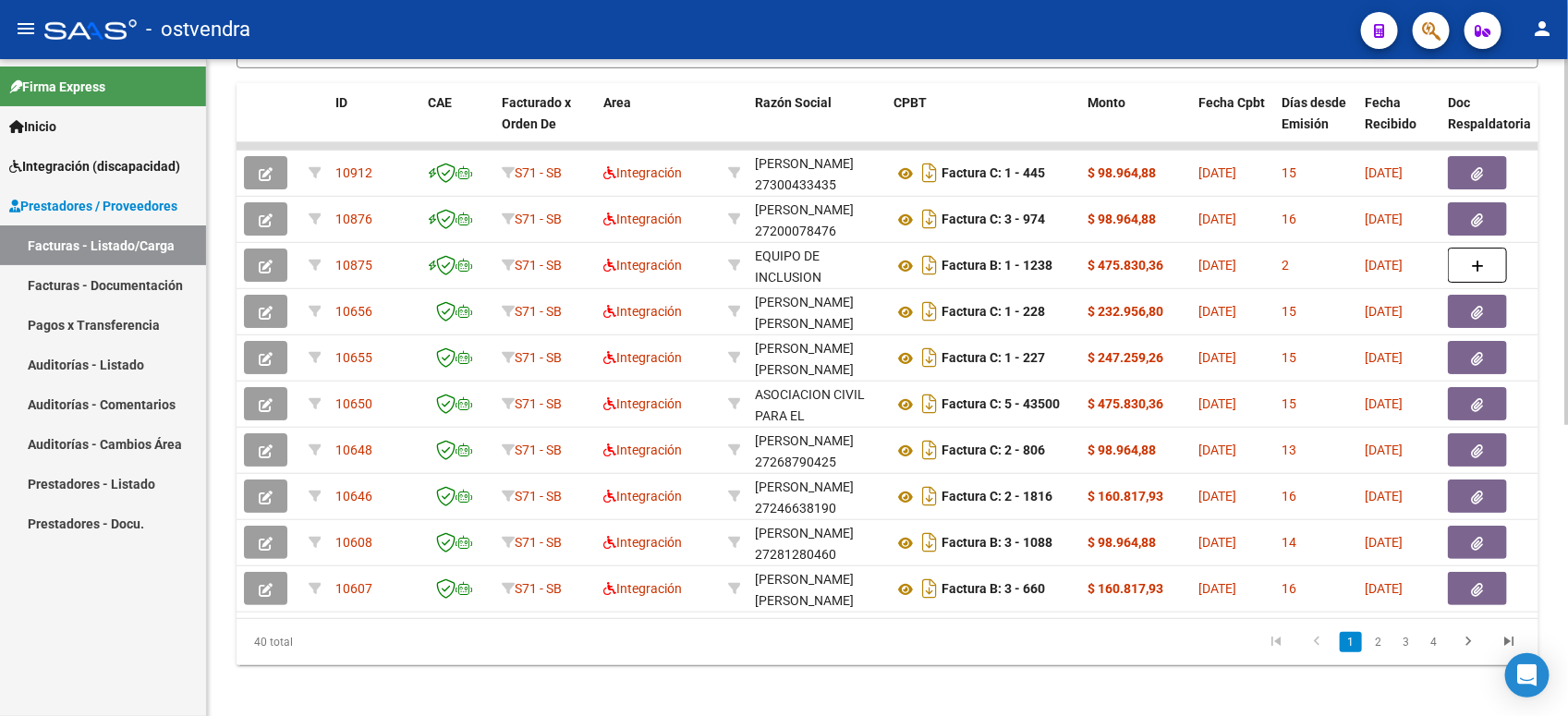
click at [1377, 482] on div "Video tutorial PRESTADORES -> Listado de CPBTs Emitidos por Prestadores / Prove…" at bounding box center [890, 143] width 1366 height 1162
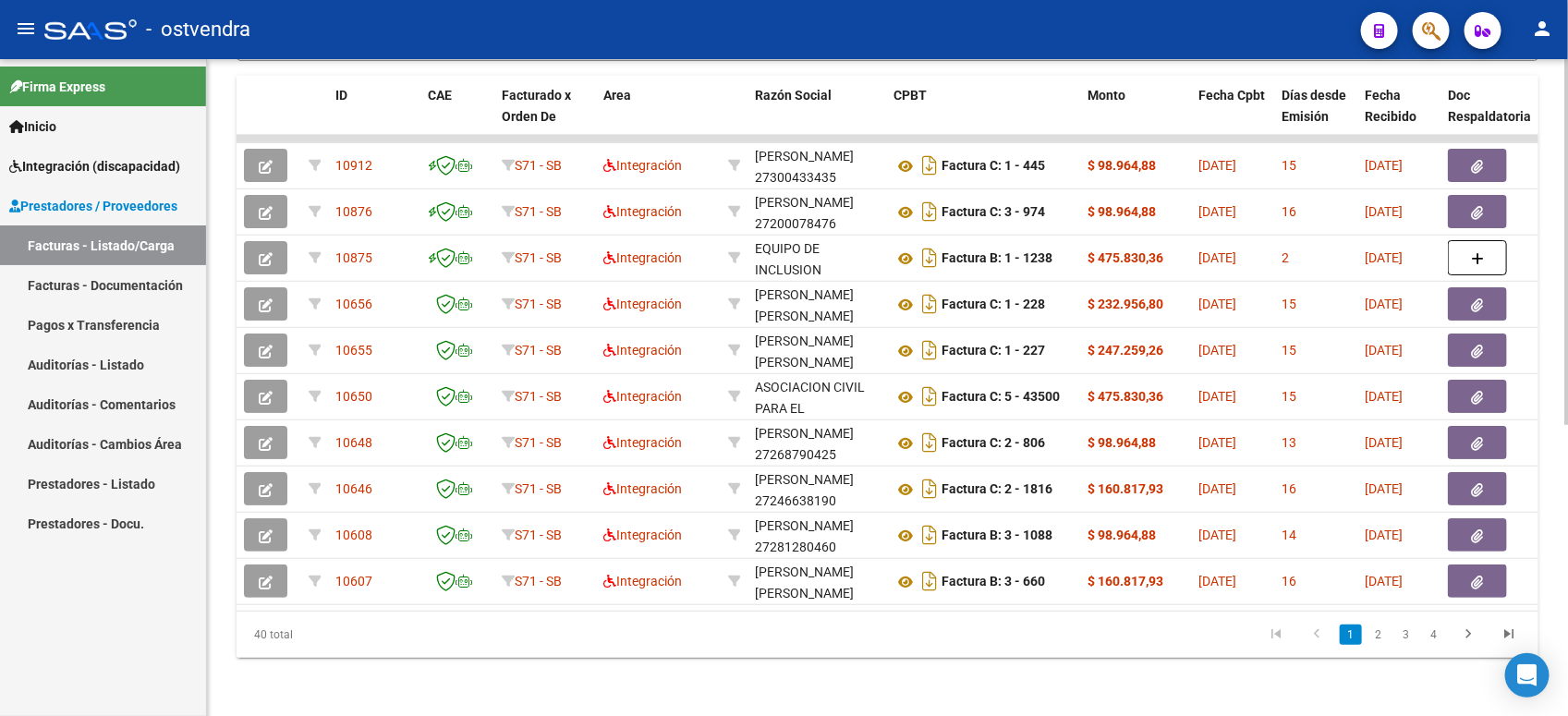
click at [1377, 497] on div at bounding box center [1566, 532] width 5 height 366
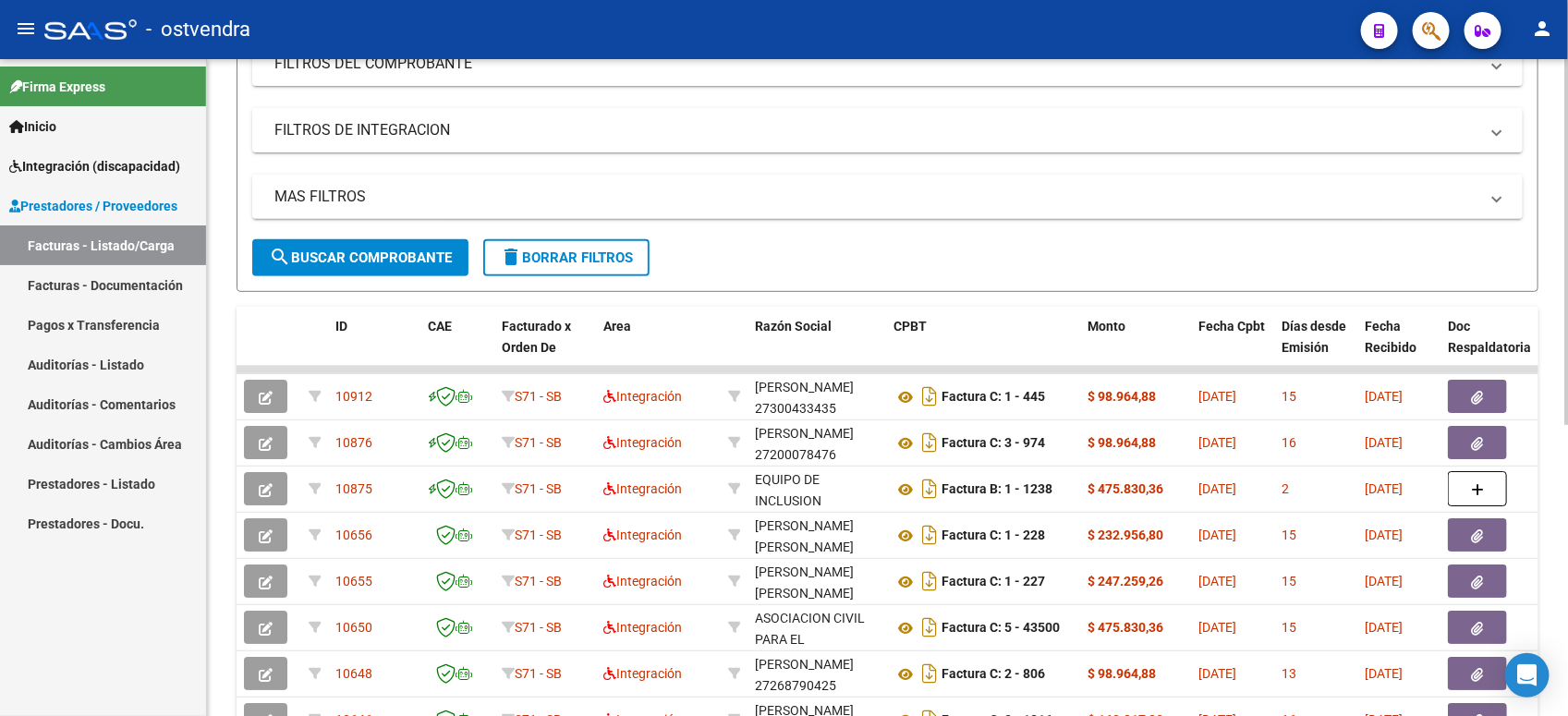
scroll to position [42, 0]
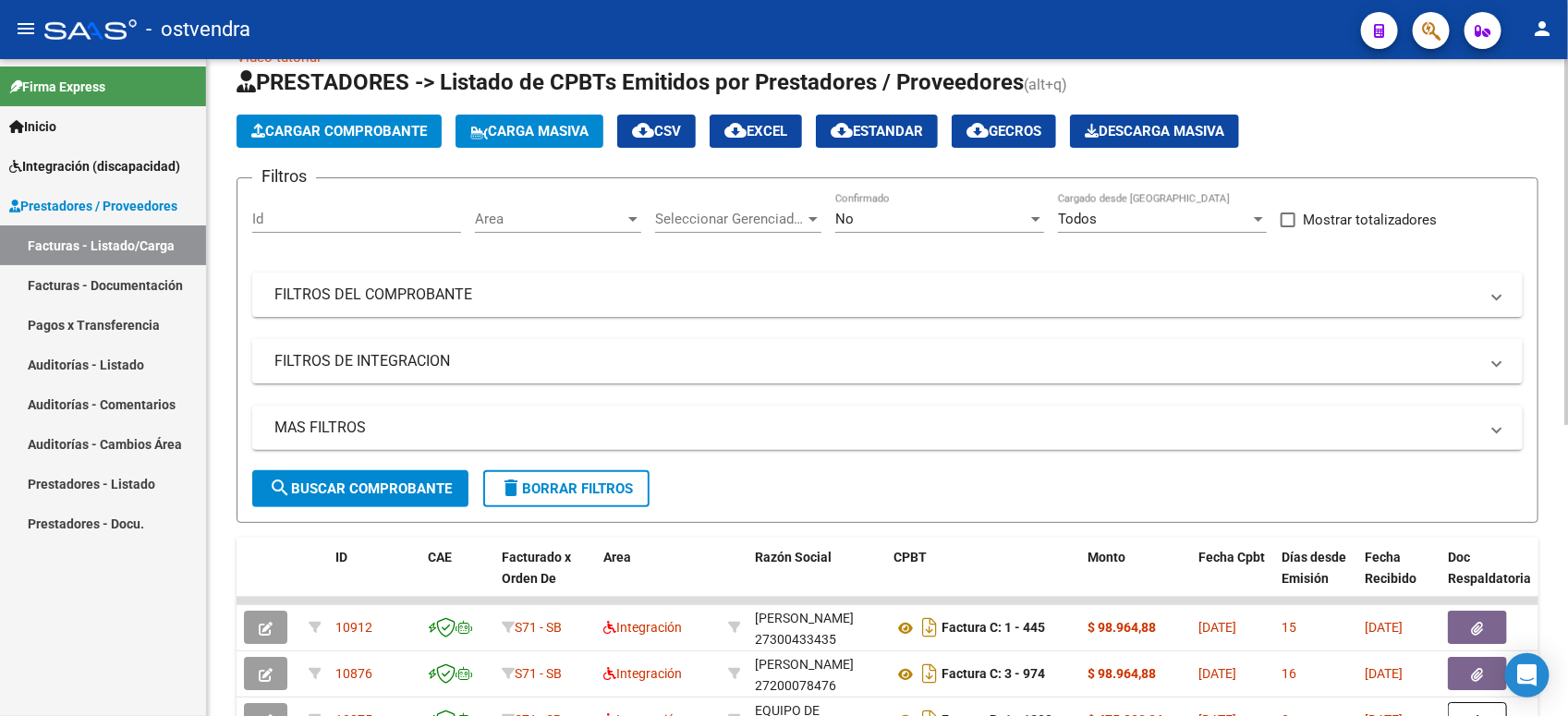
click at [436, 491] on span "search Buscar Comprobante" at bounding box center [360, 489] width 183 height 17
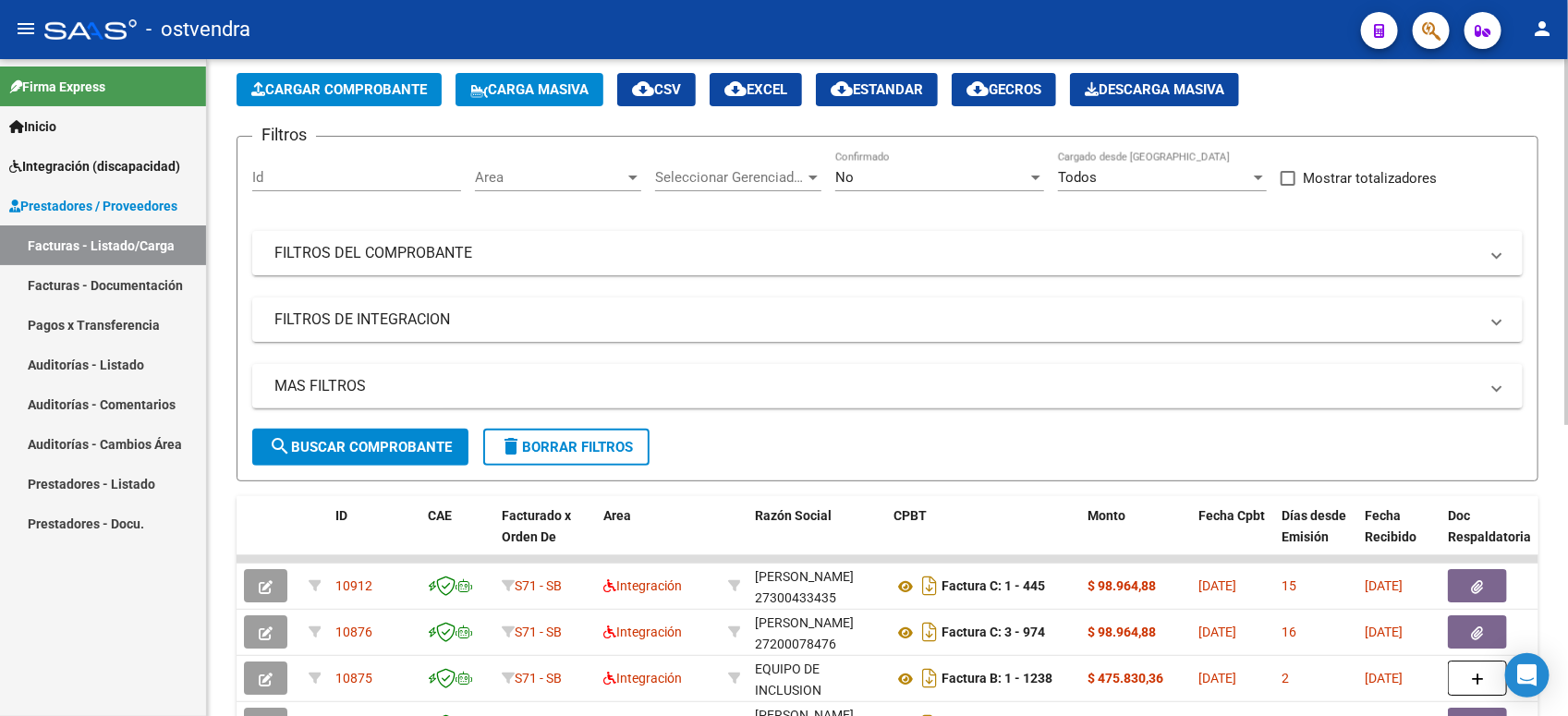
scroll to position [0, 0]
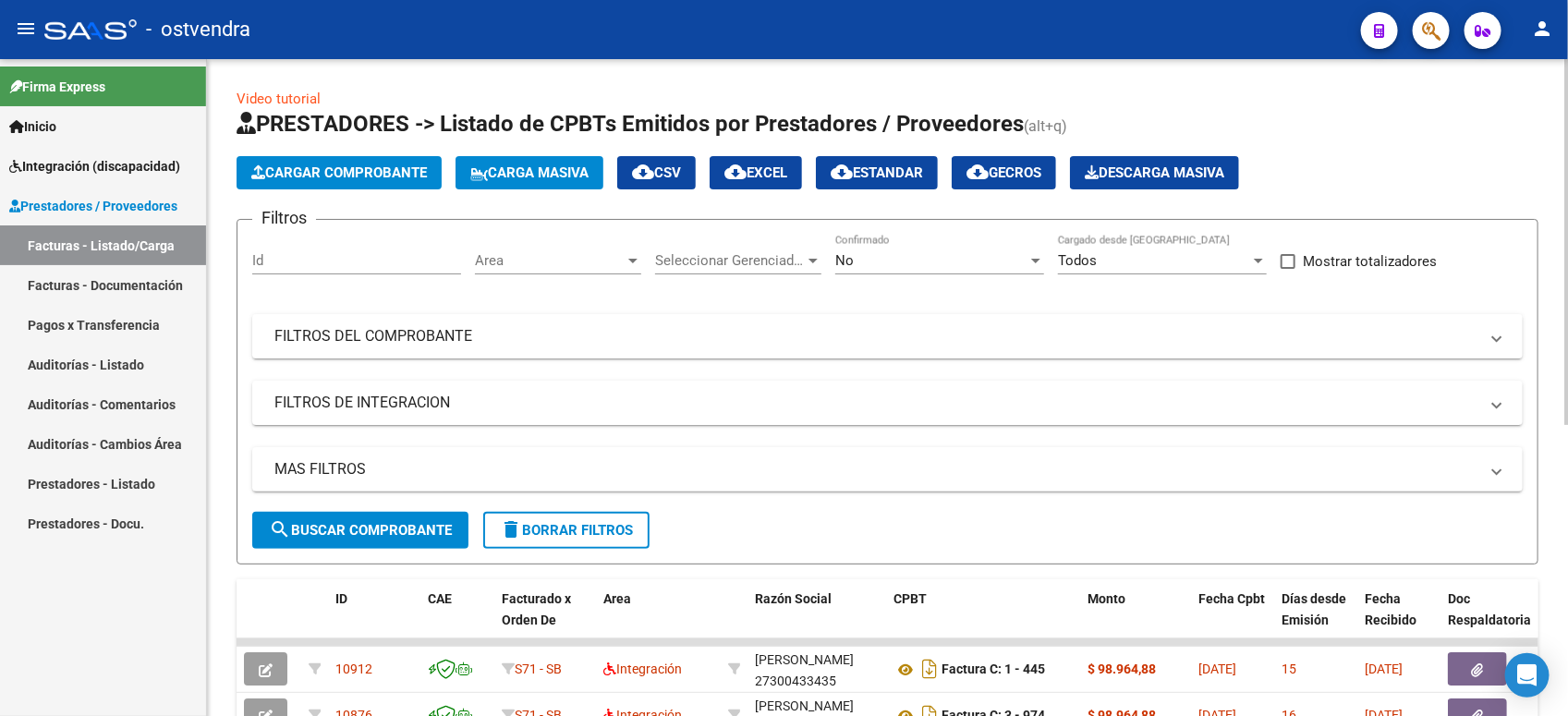
click at [1377, 292] on div "Video tutorial PRESTADORES -> Listado de CPBTs Emitidos por Prestadores / Prove…" at bounding box center [890, 639] width 1366 height 1162
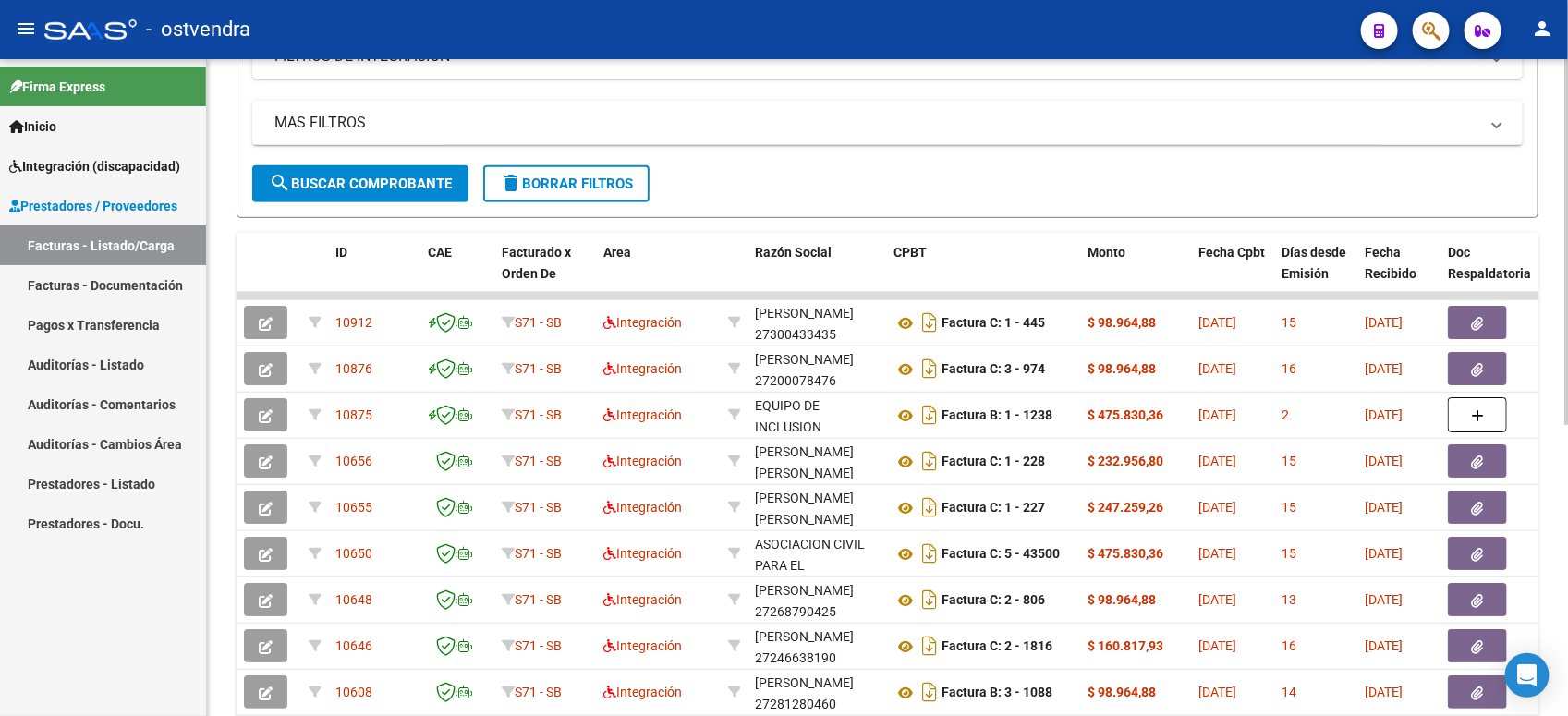
scroll to position [462, 0]
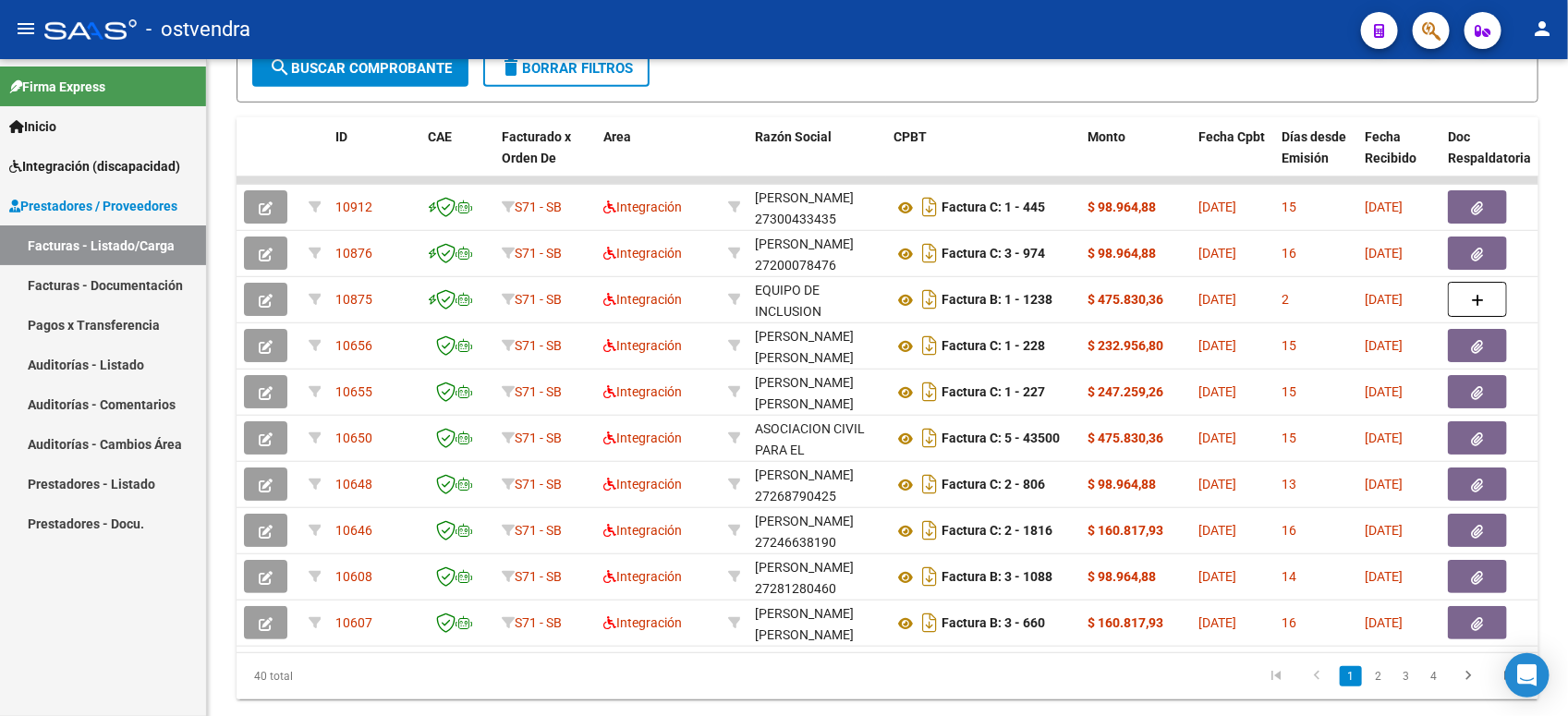
click at [132, 161] on span "Integración (discapacidad)" at bounding box center [95, 166] width 171 height 20
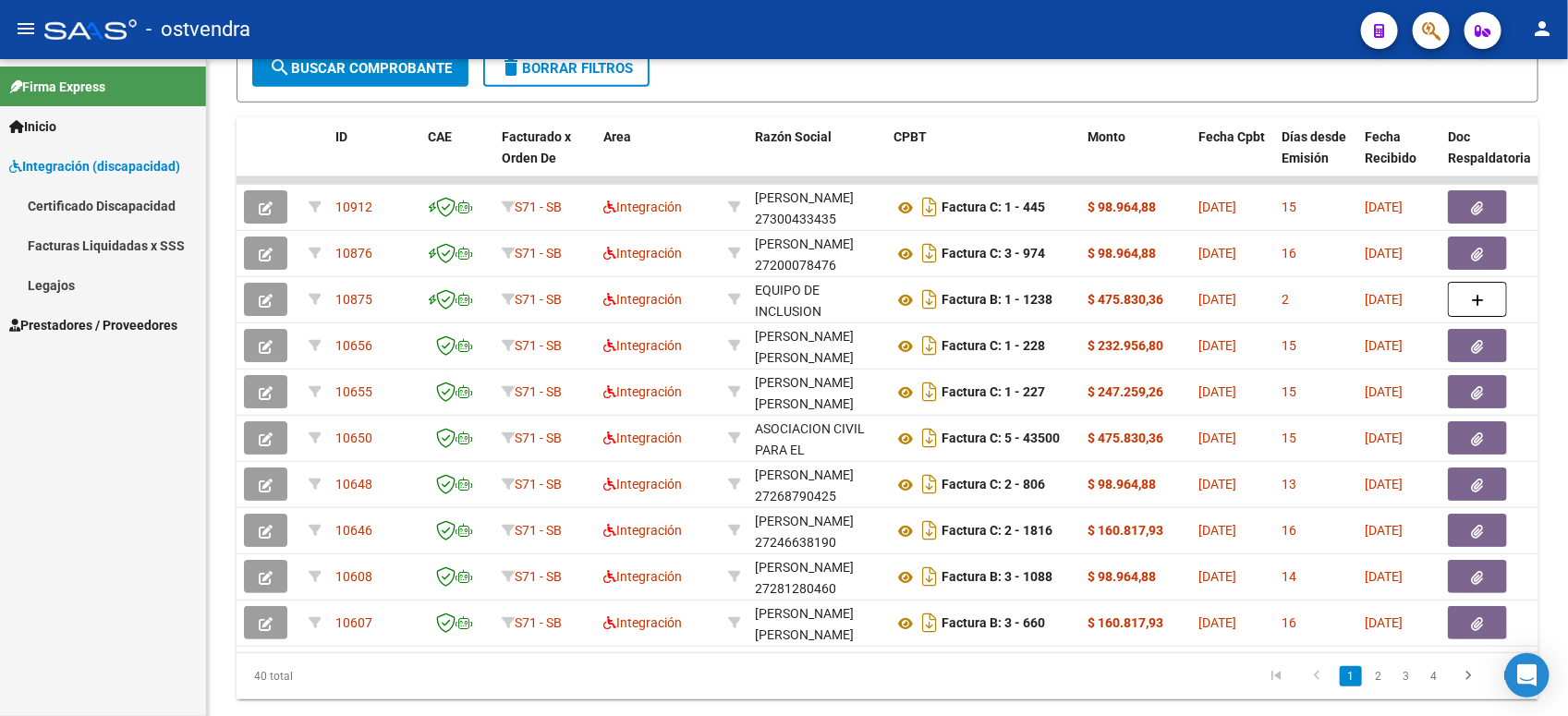
click at [114, 287] on link "Legajos" at bounding box center [102, 285] width 206 height 40
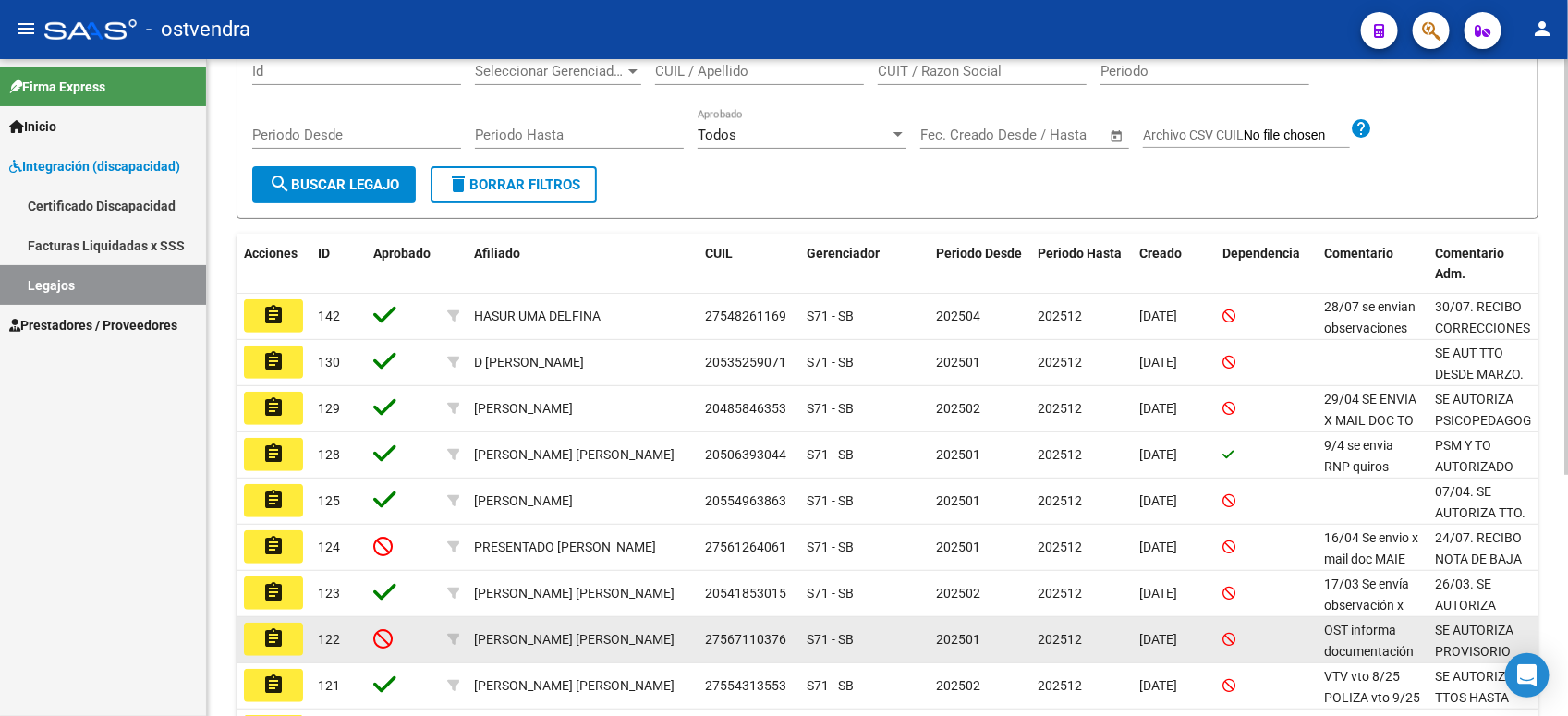
scroll to position [346, 0]
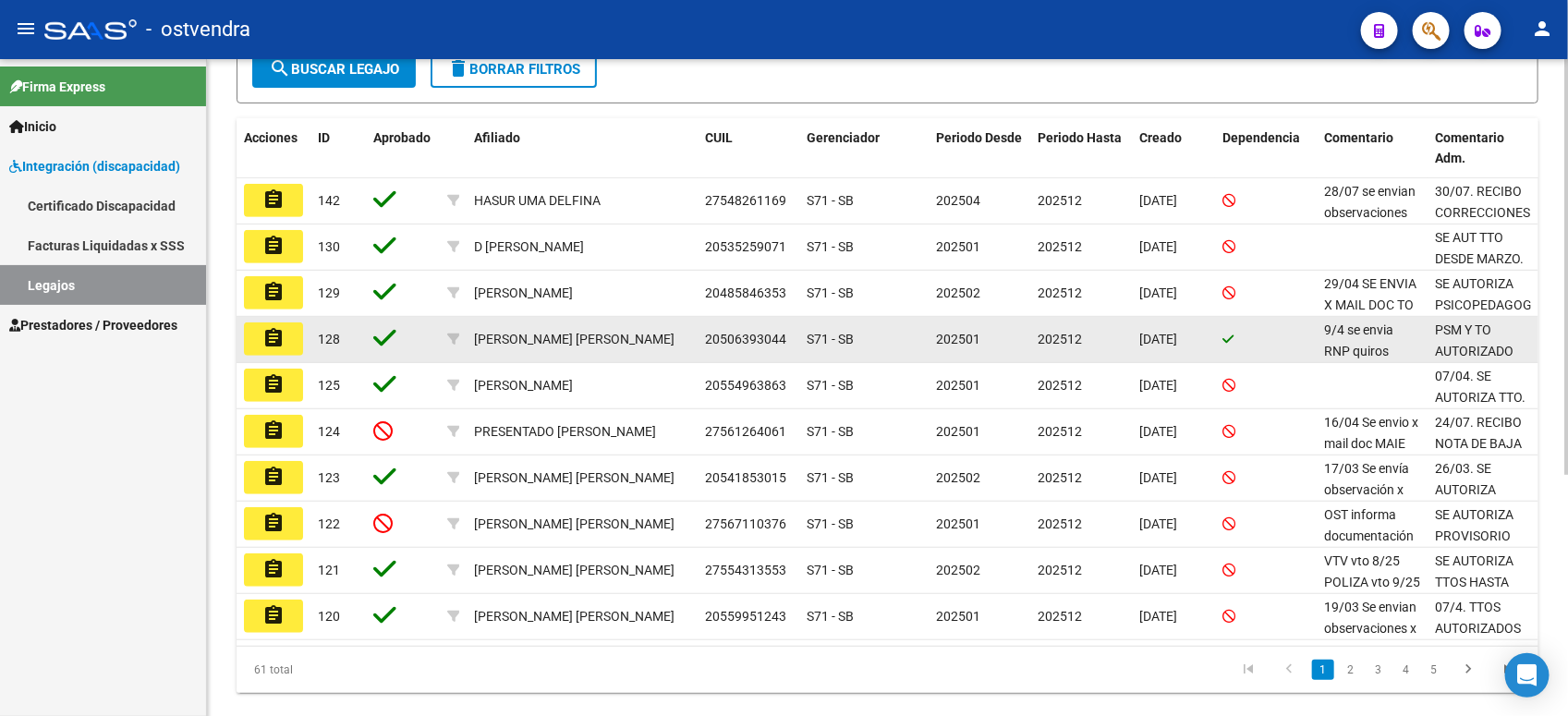
click at [265, 329] on mat-icon "assignment" at bounding box center [273, 338] width 22 height 22
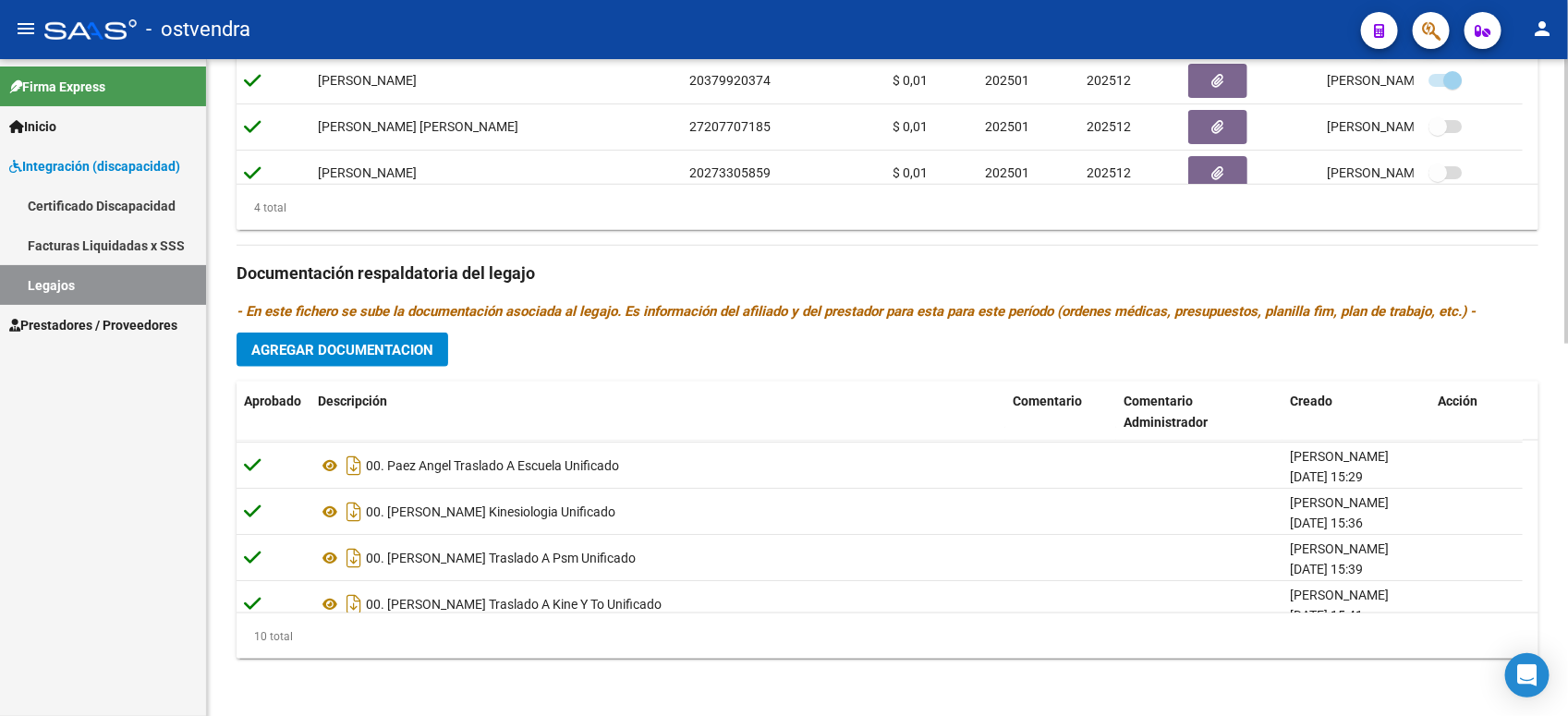
scroll to position [80, 0]
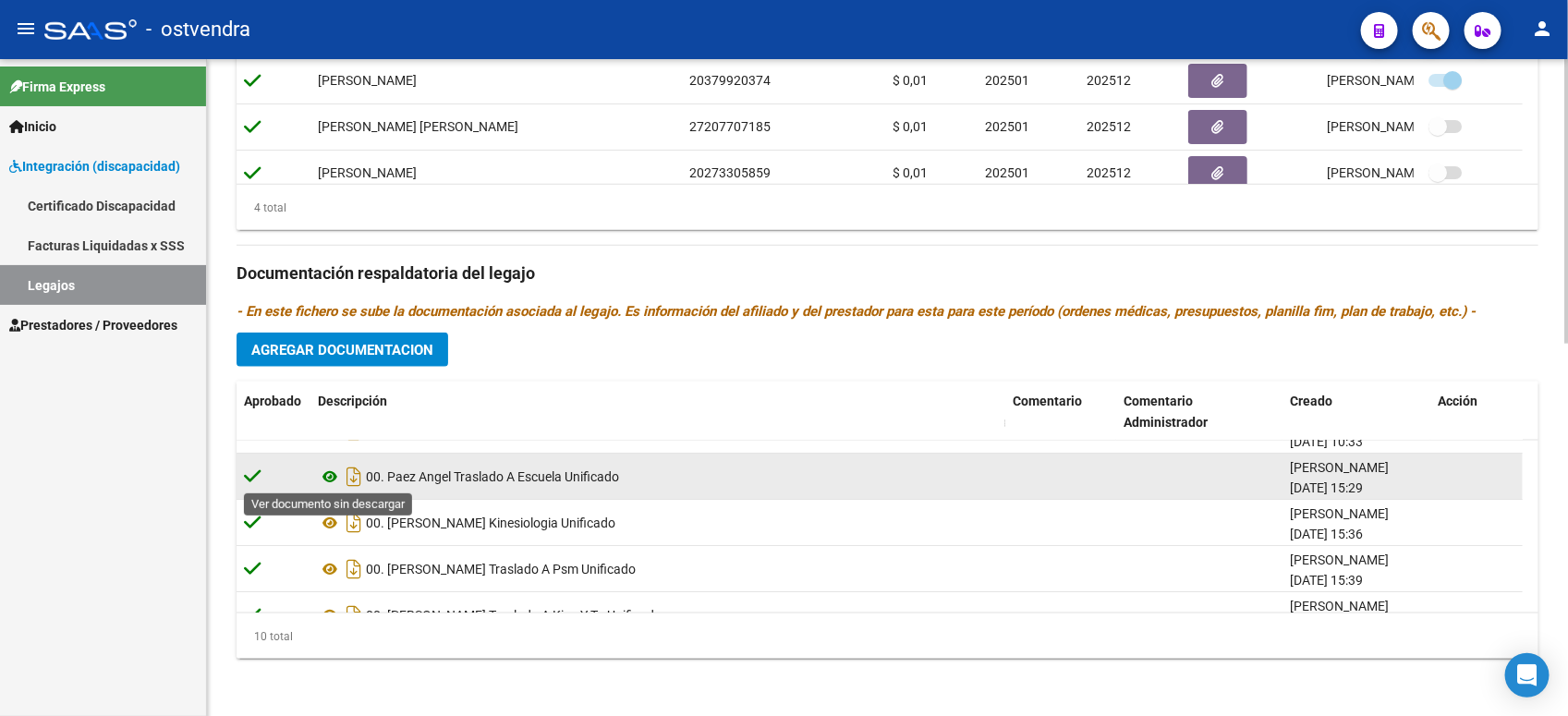
click at [331, 469] on icon at bounding box center [329, 476] width 24 height 22
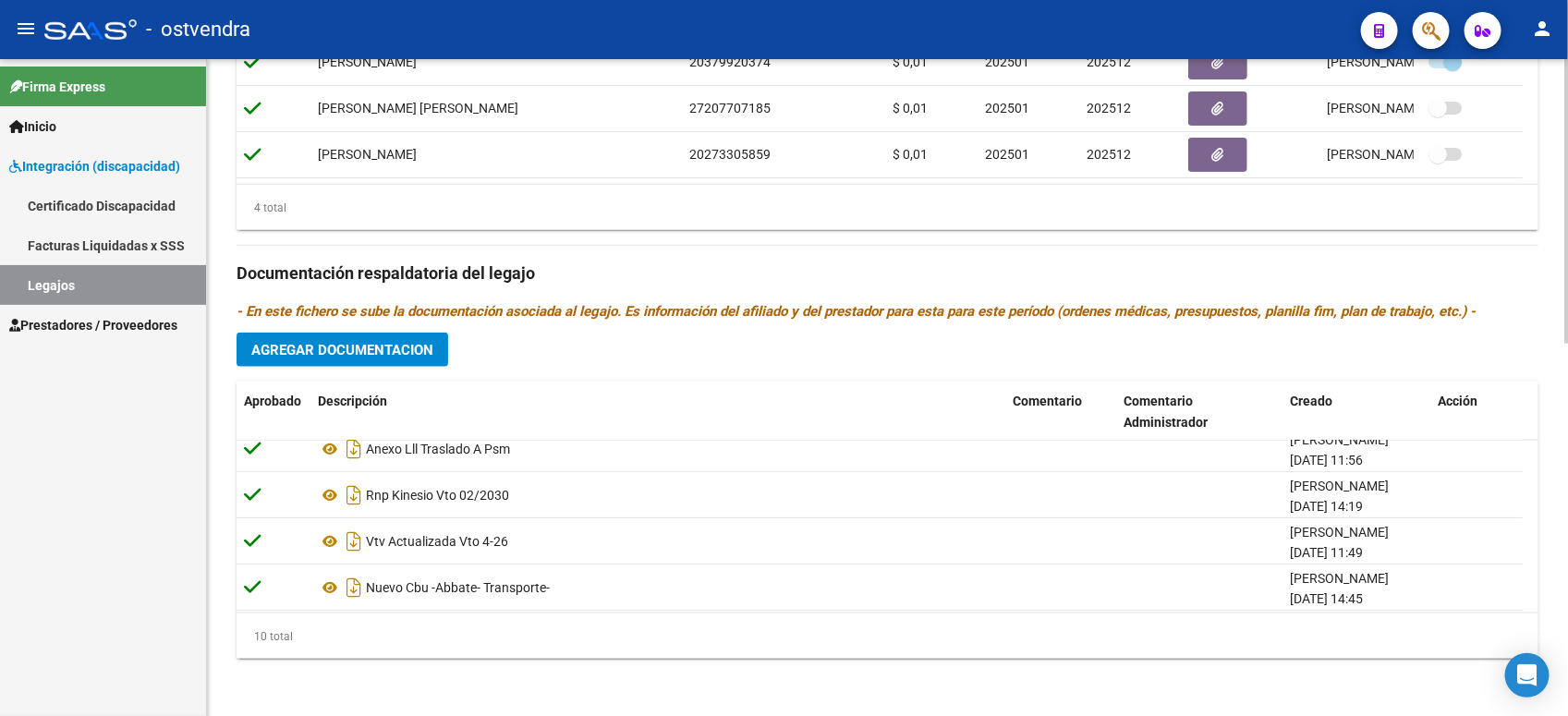
scroll to position [312, 0]
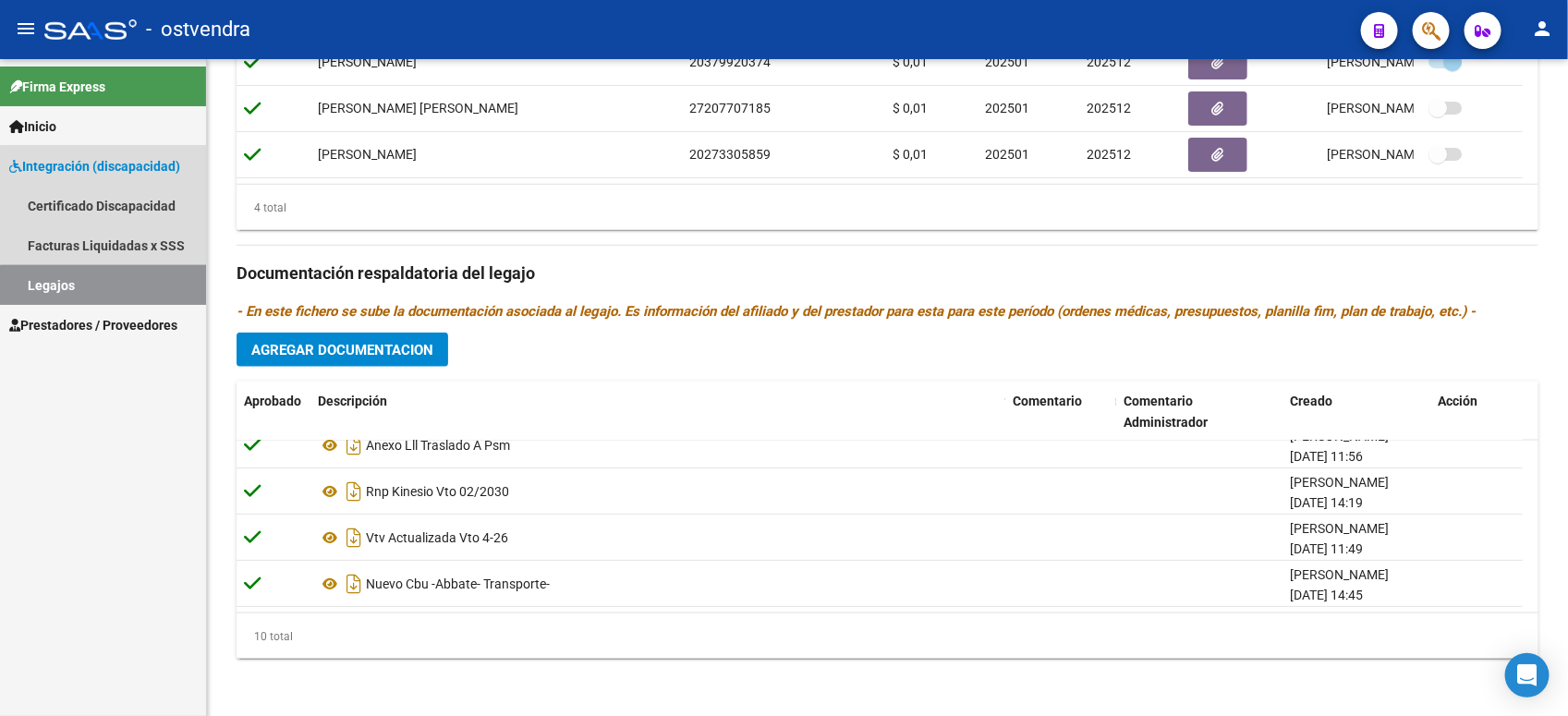
click at [125, 287] on link "Legajos" at bounding box center [102, 285] width 206 height 40
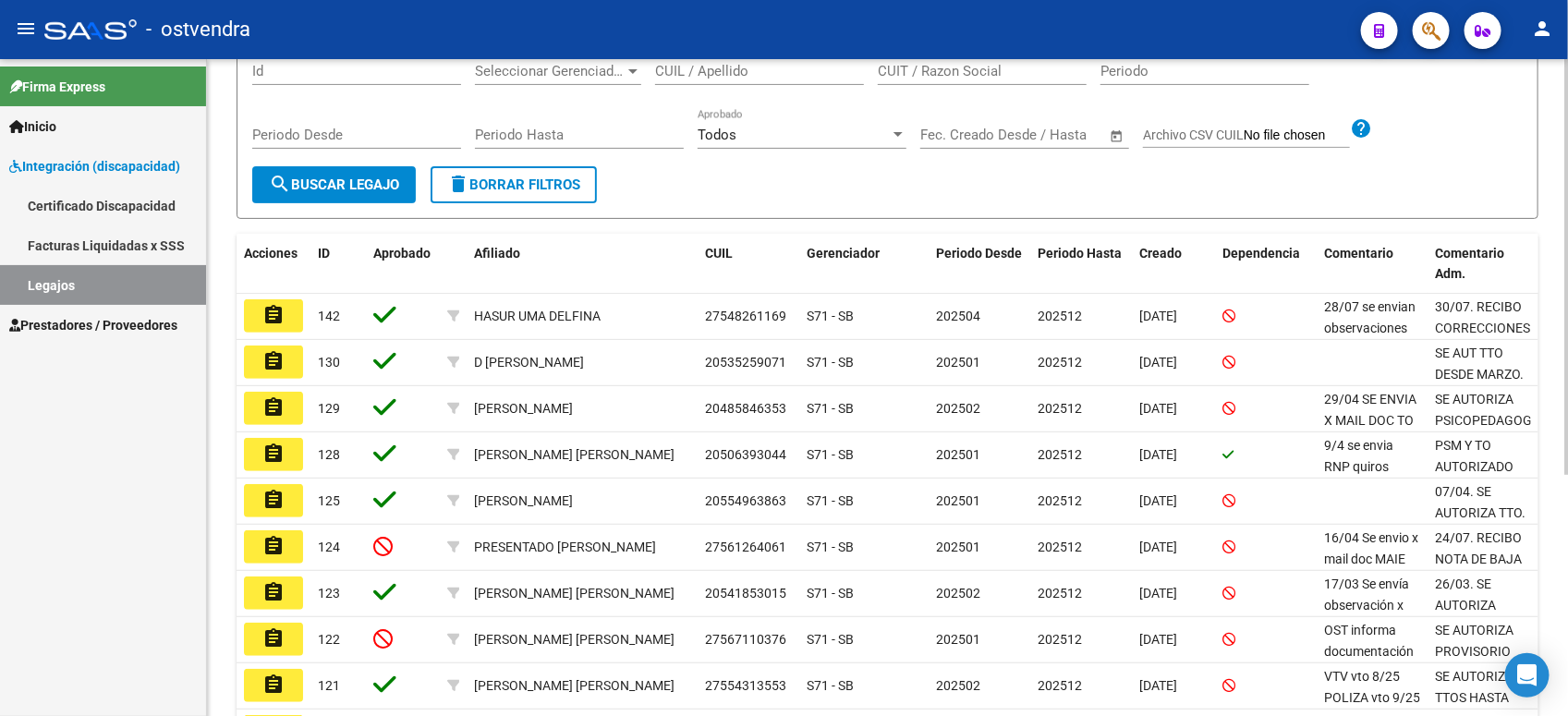
scroll to position [346, 0]
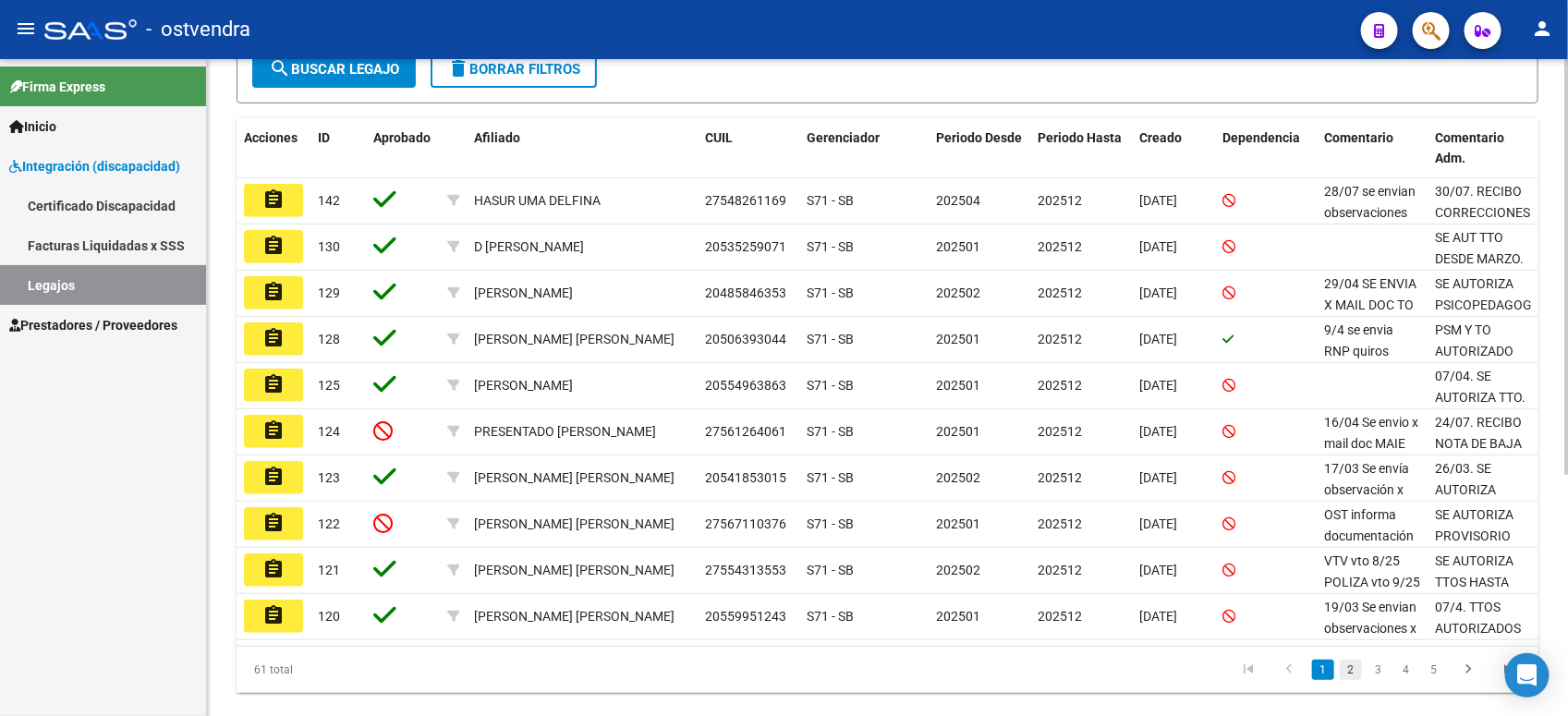
click at [1358, 634] on link "2" at bounding box center [1351, 670] width 22 height 20
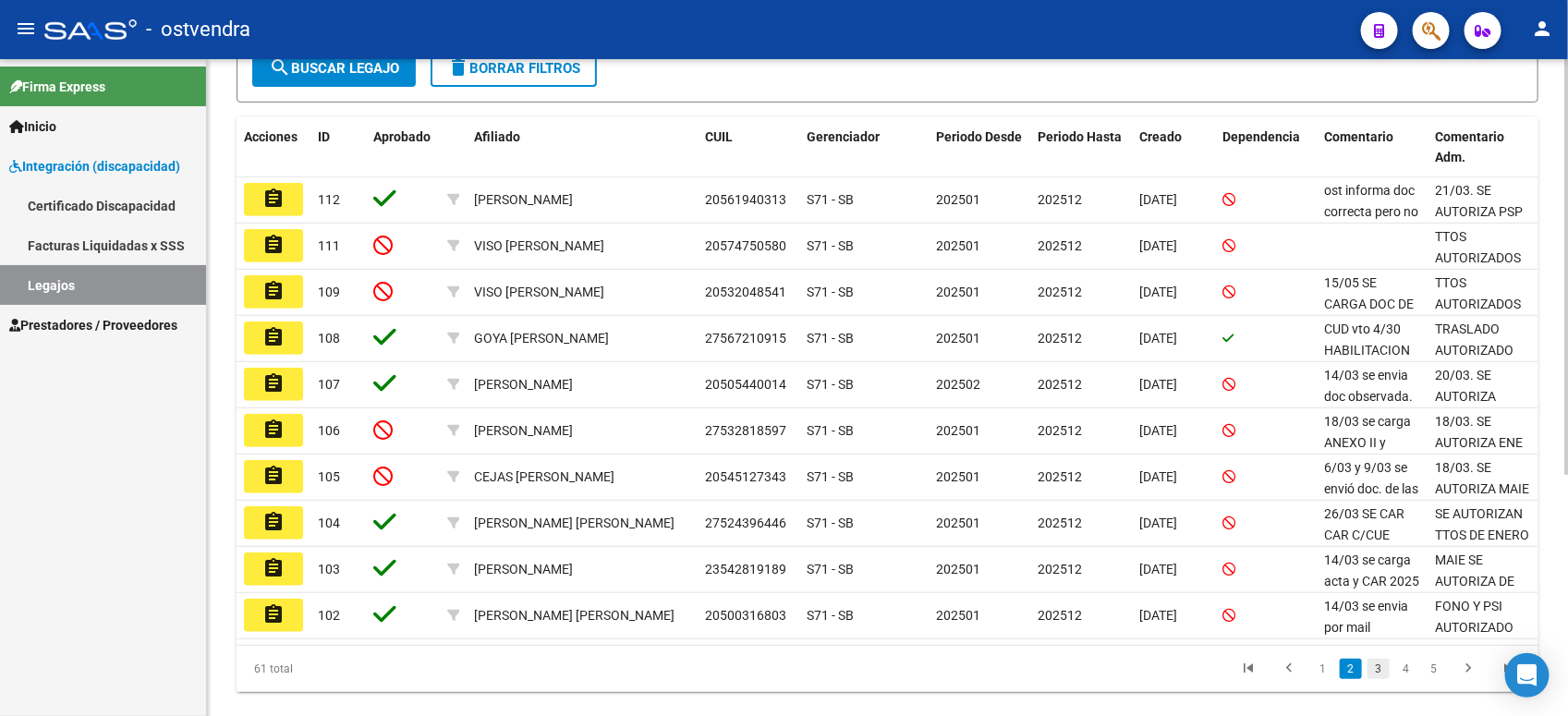
click at [1377, 634] on link "3" at bounding box center [1378, 669] width 22 height 20
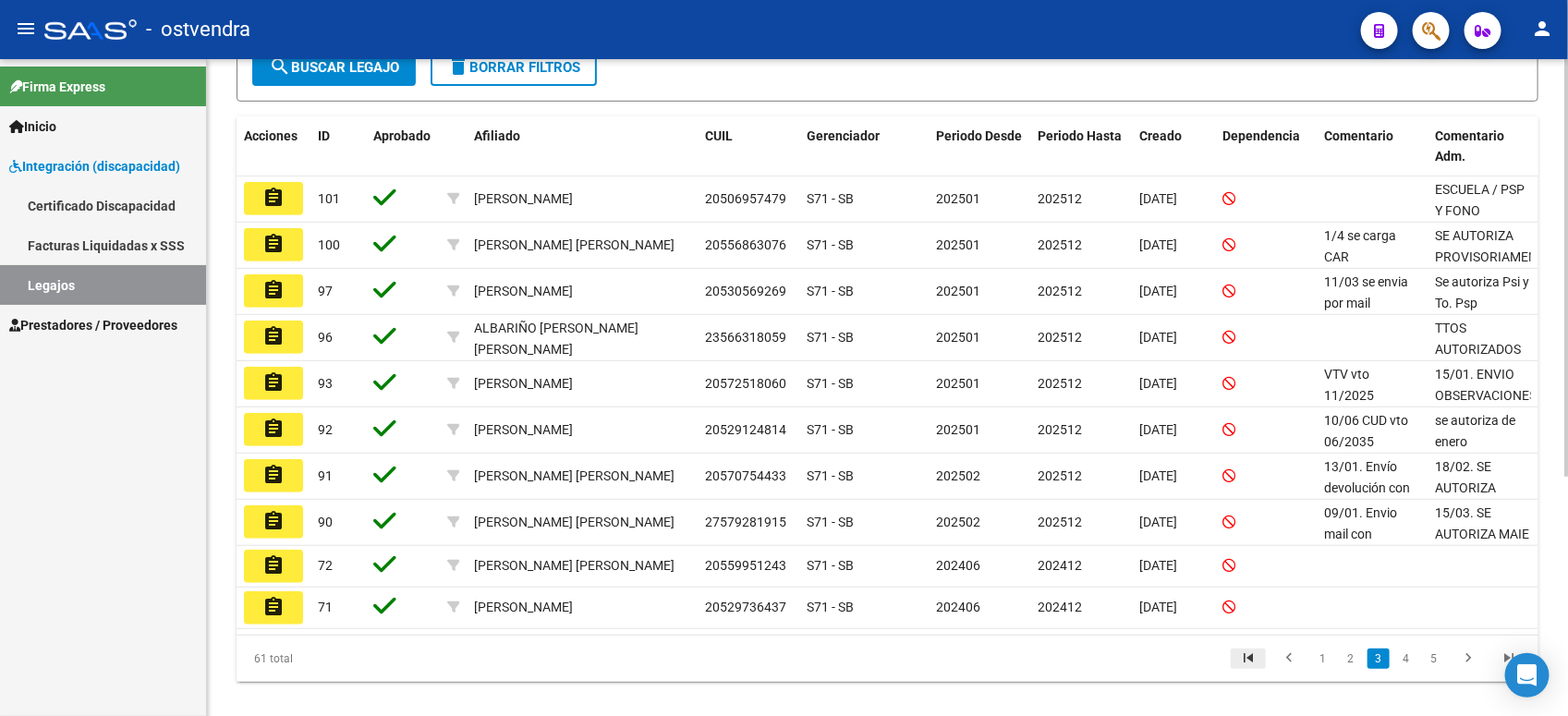
click at [1255, 634] on icon "go to first page" at bounding box center [1247, 660] width 24 height 22
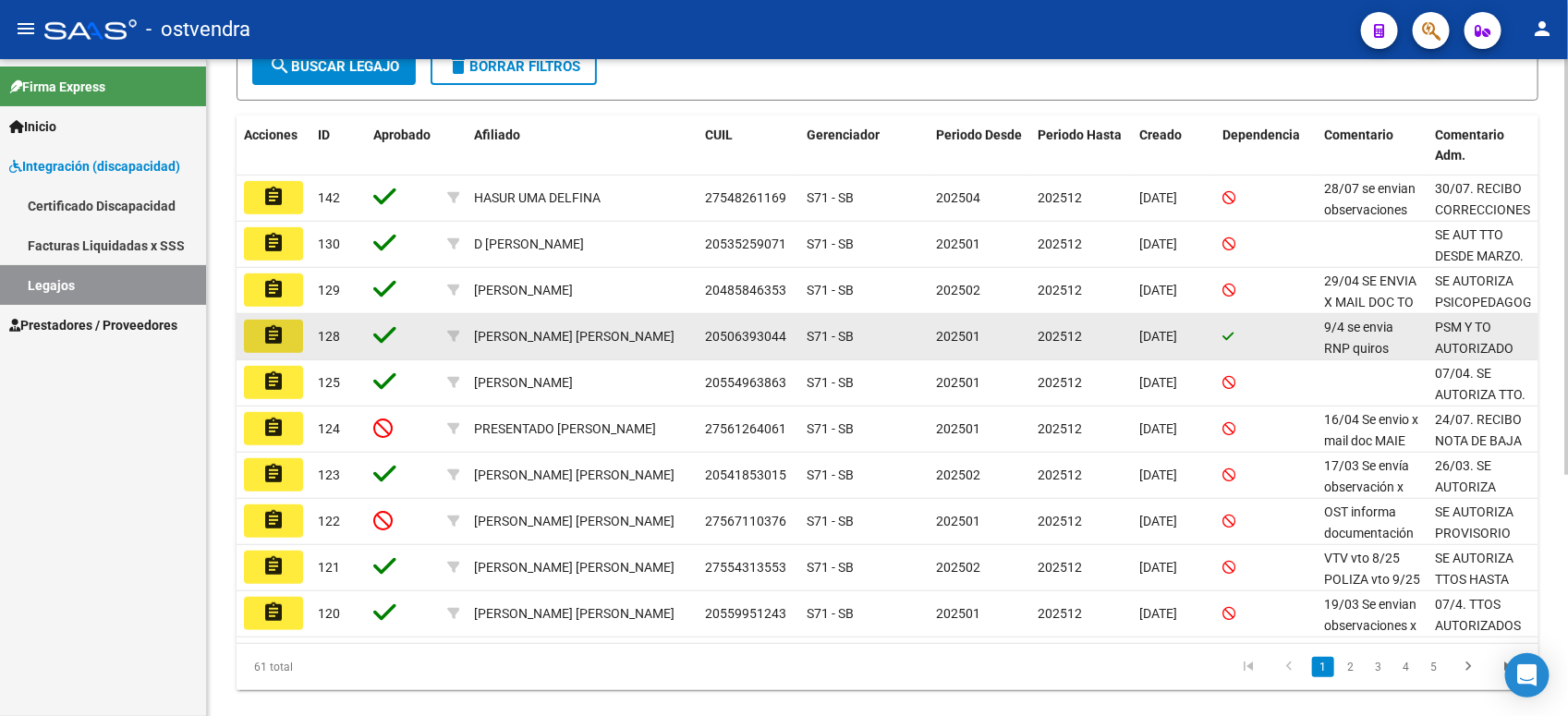
click at [274, 335] on mat-icon "assignment" at bounding box center [273, 335] width 22 height 22
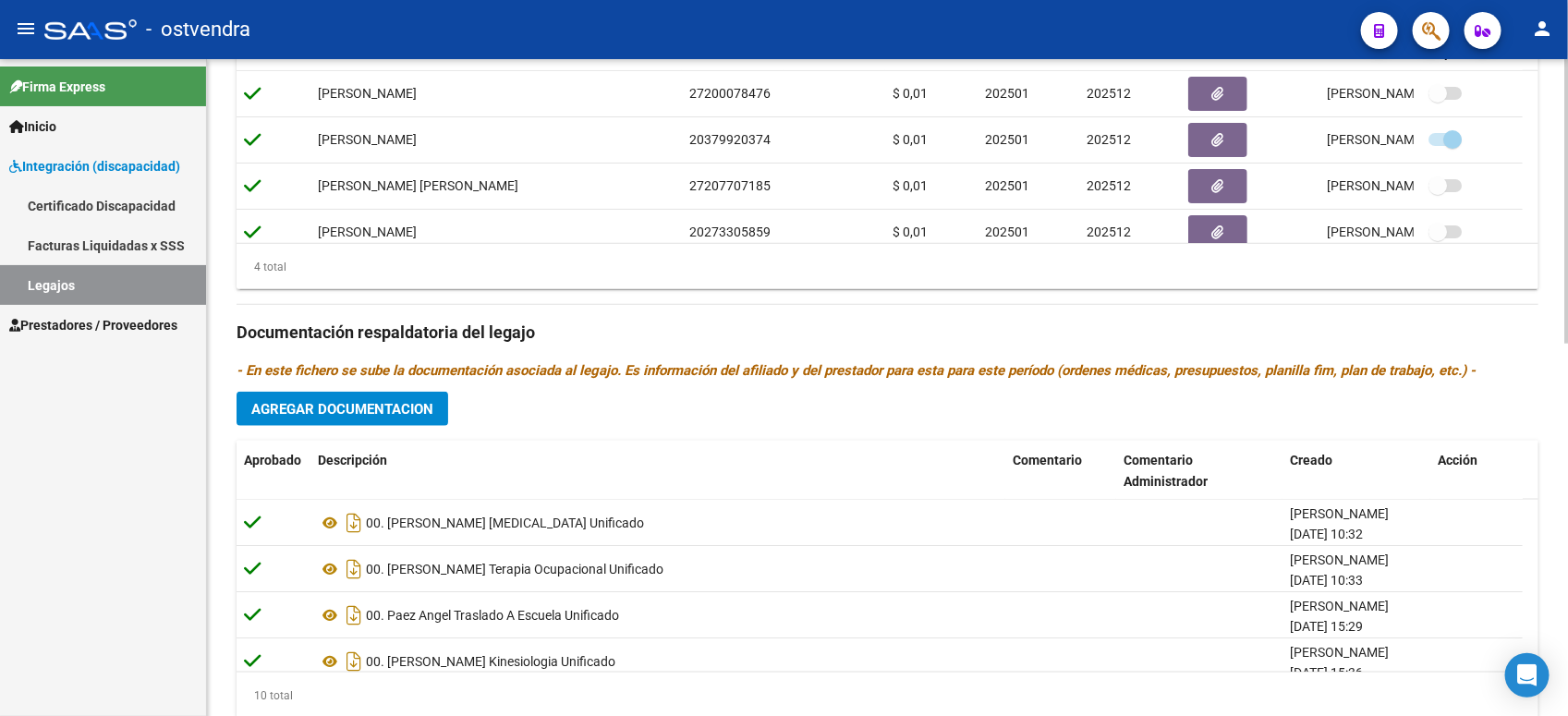
scroll to position [856, 0]
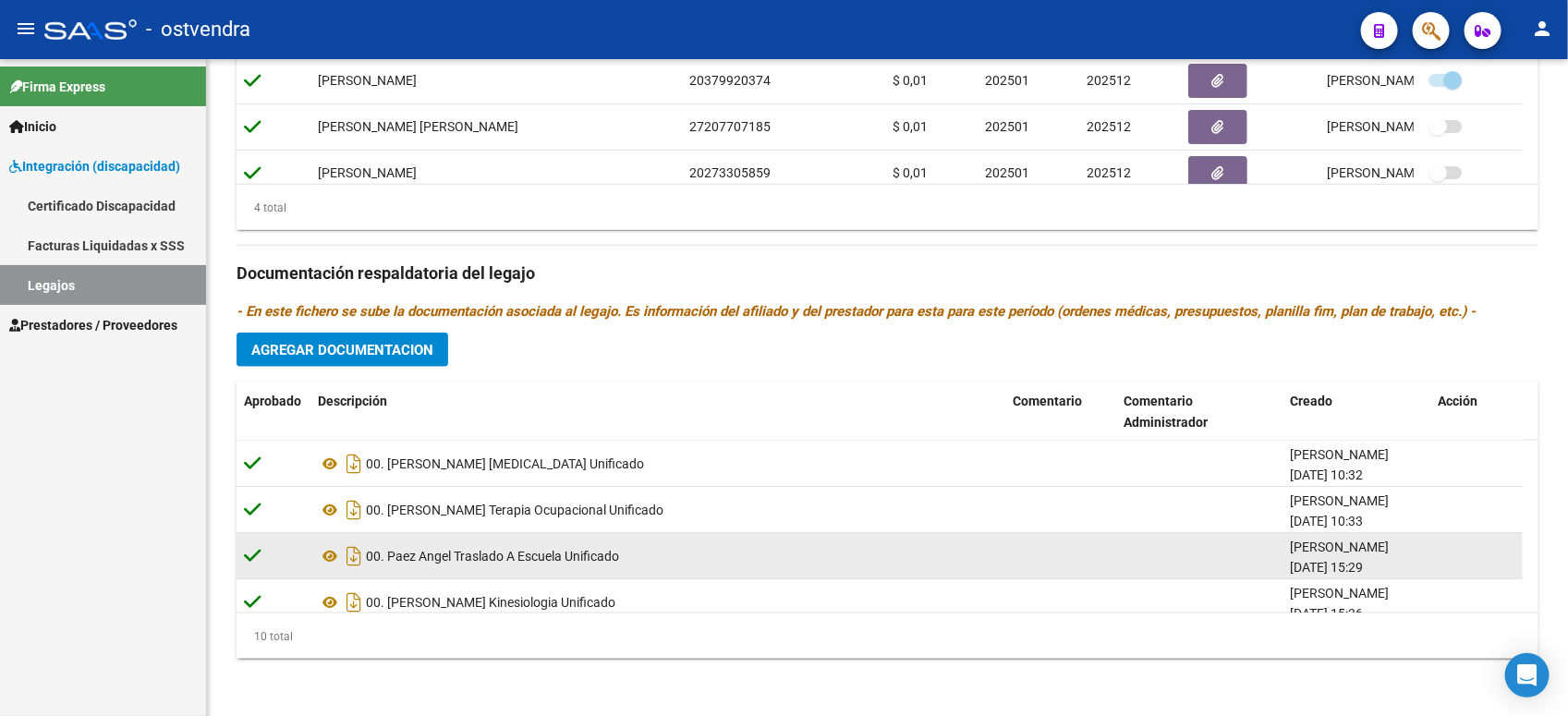
scroll to position [116, 0]
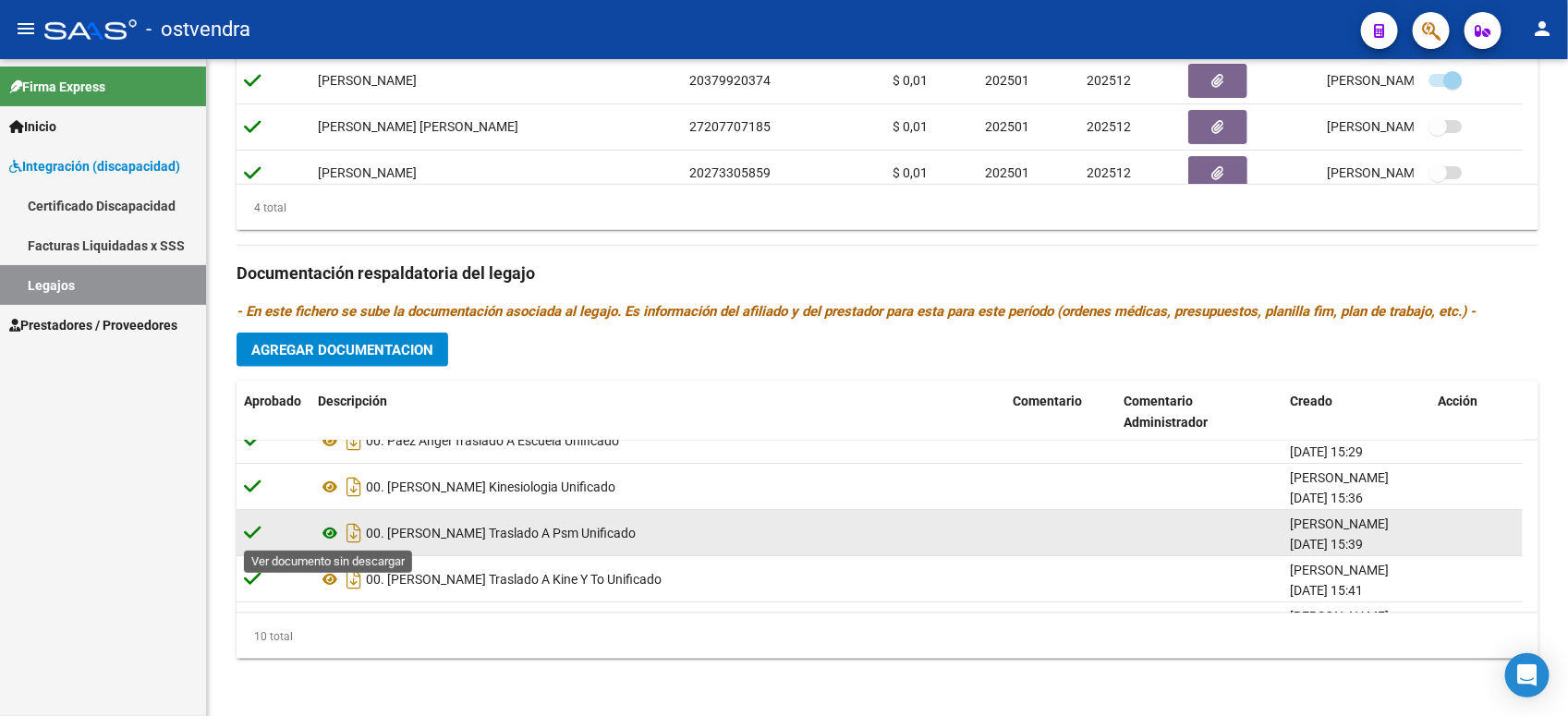
click at [329, 541] on icon at bounding box center [329, 532] width 24 height 22
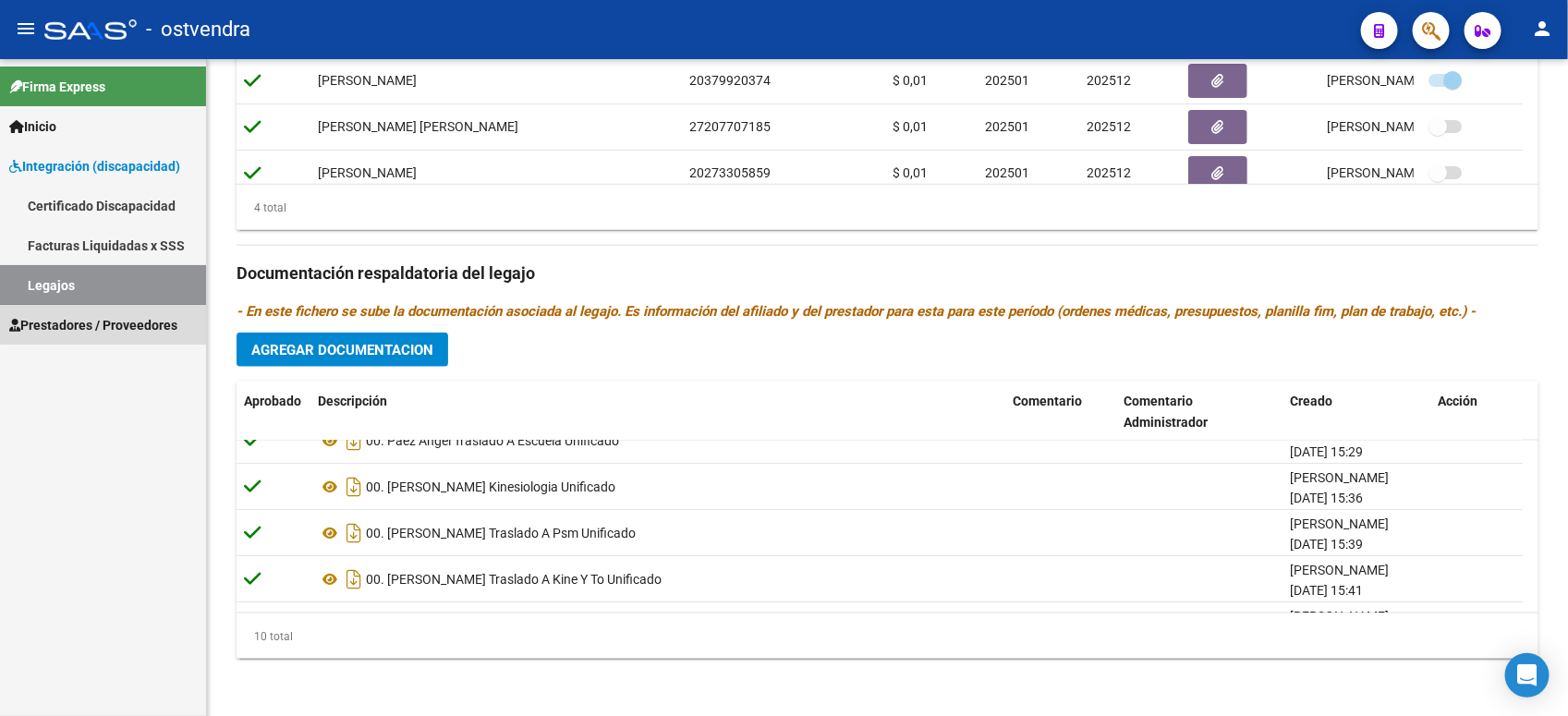
click at [107, 312] on link "Prestadores / Proveedores" at bounding box center [102, 324] width 206 height 40
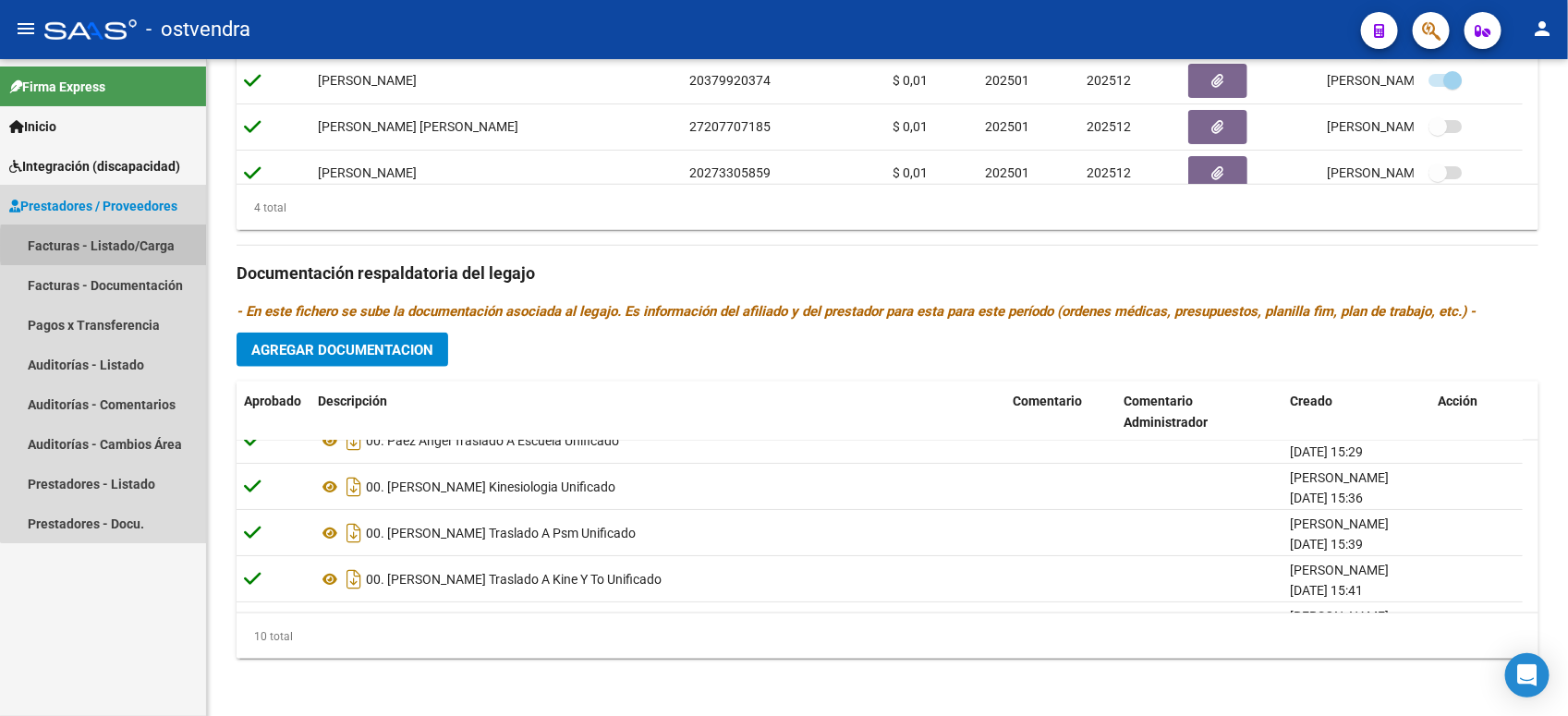
click at [146, 245] on link "Facturas - Listado/Carga" at bounding box center [102, 246] width 206 height 40
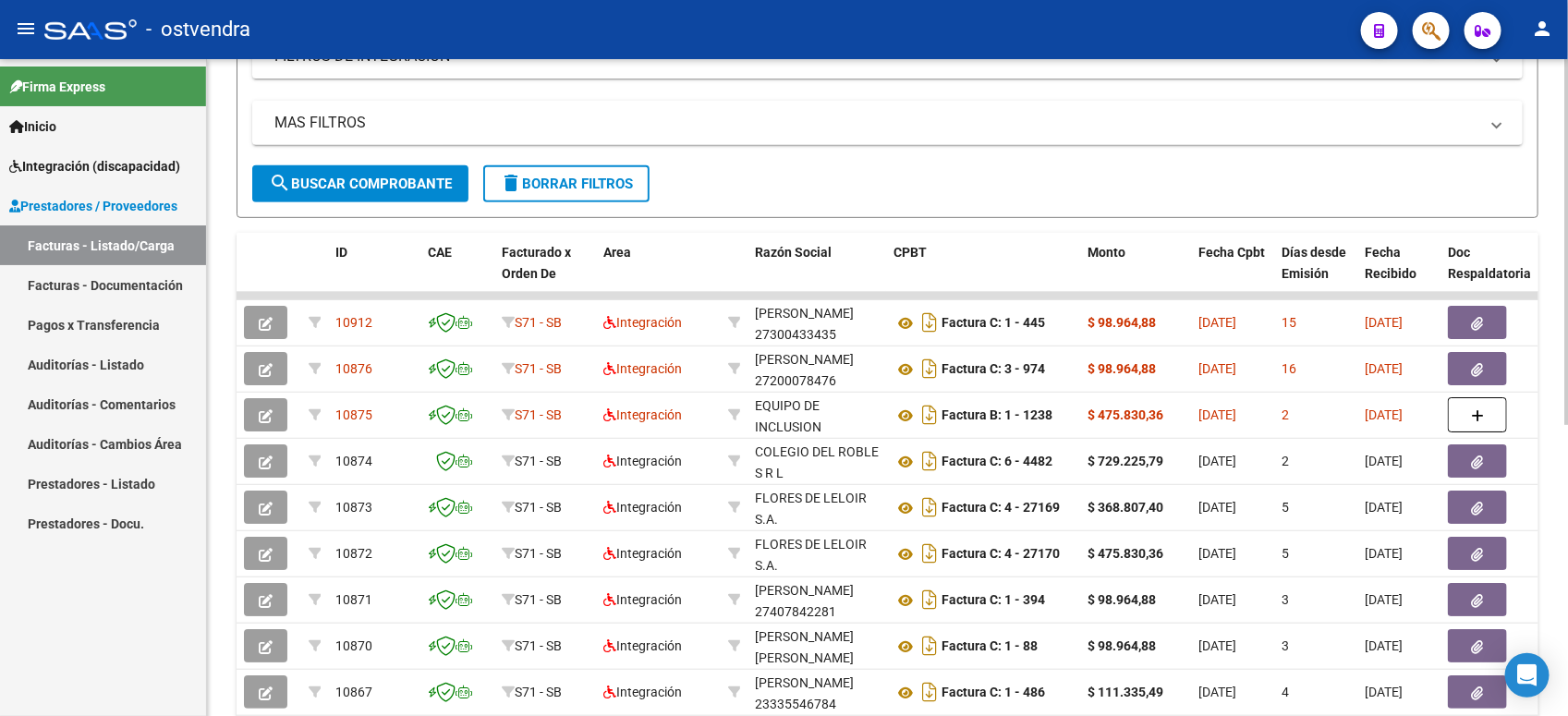
scroll to position [462, 0]
